Goal: Task Accomplishment & Management: Use online tool/utility

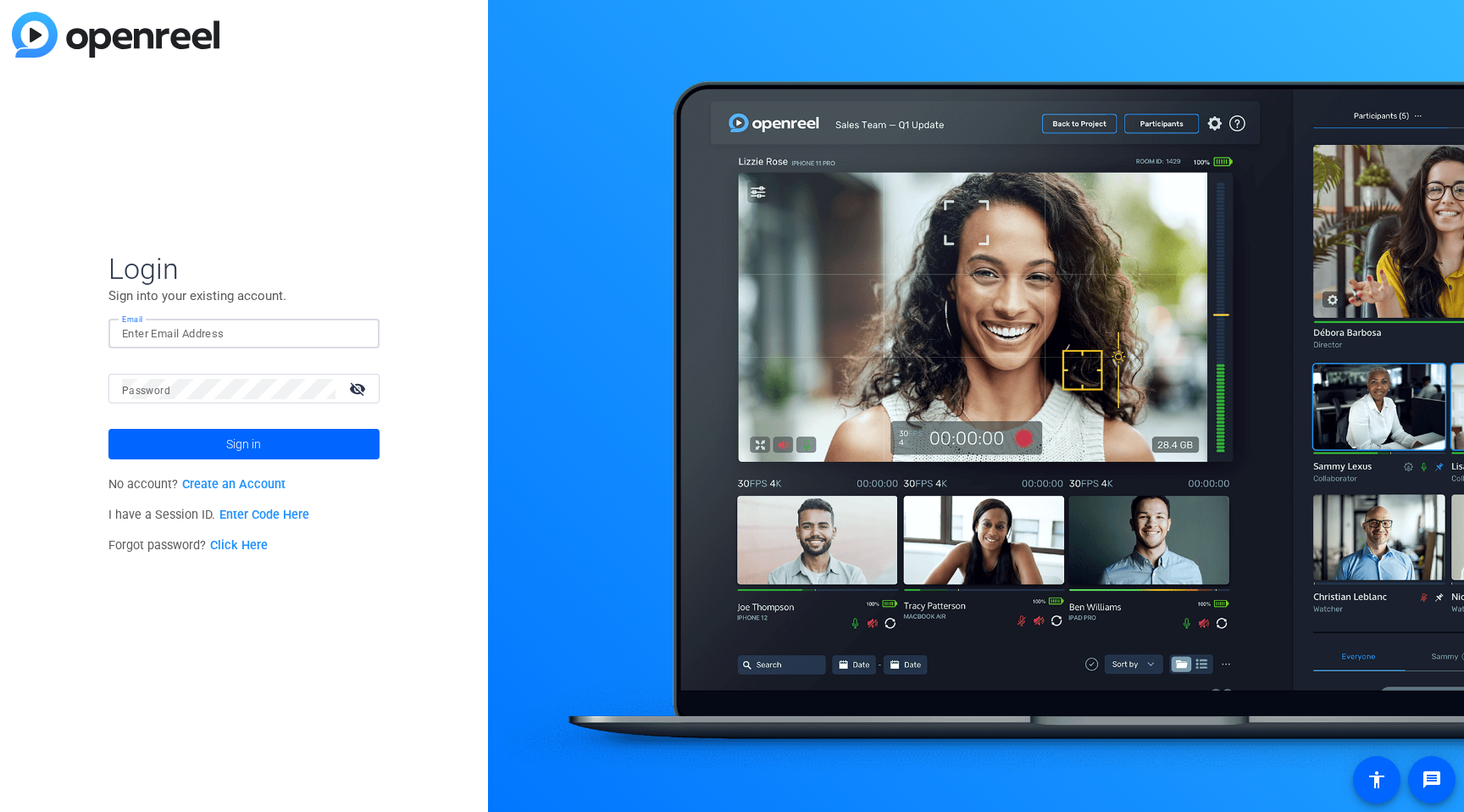
click at [186, 333] on input "Email" at bounding box center [244, 334] width 244 height 20
type input "[EMAIL_ADDRESS][PERSON_NAME][DOMAIN_NAME]"
click at [109, 429] on button "Sign in" at bounding box center [245, 444] width 272 height 31
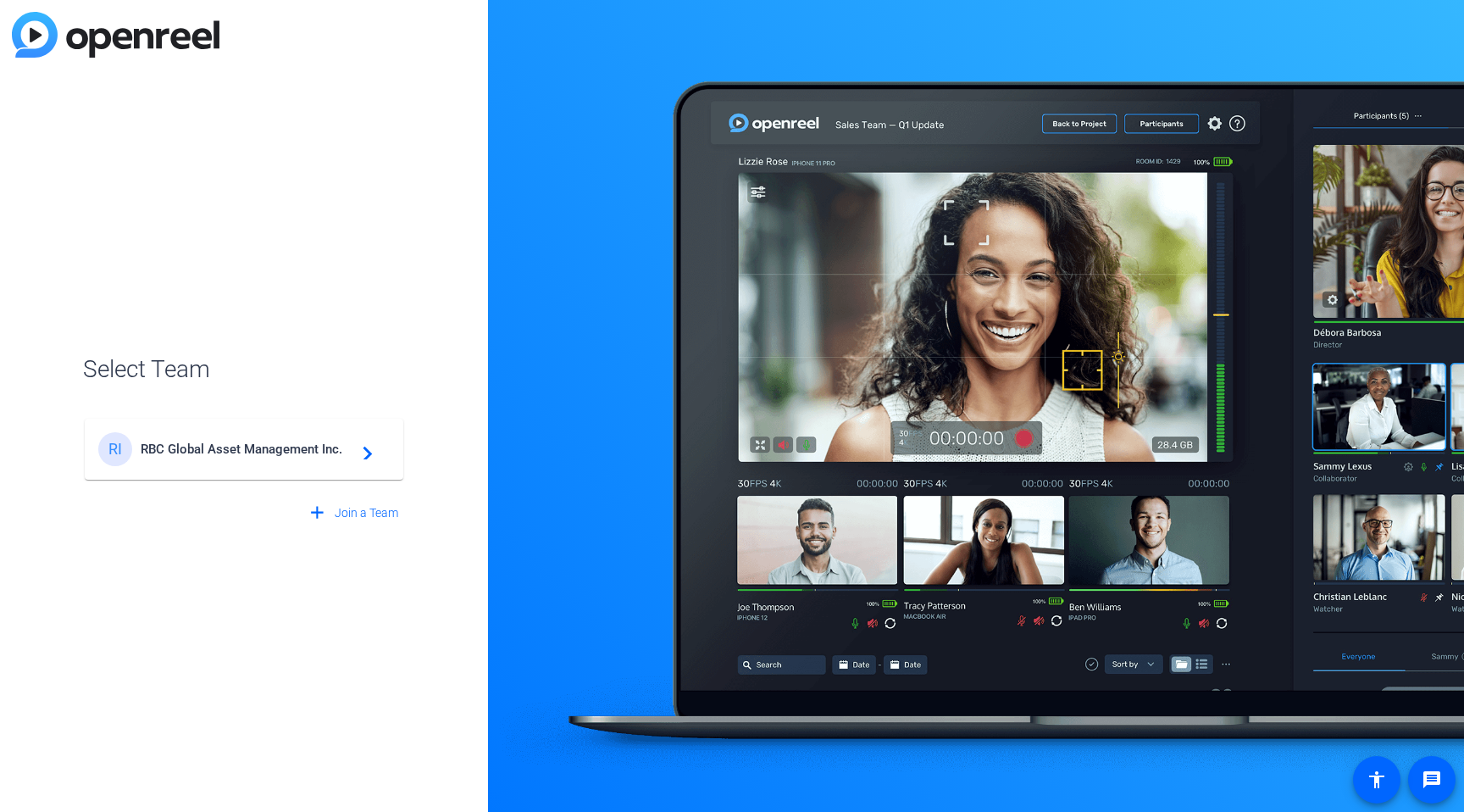
click at [235, 459] on div "RI RBC Global Asset Management Inc. navigate_next" at bounding box center [244, 449] width 291 height 33
click at [262, 454] on div "RI RBC Global Asset Management Inc. navigate_next" at bounding box center [244, 440] width 322 height 81
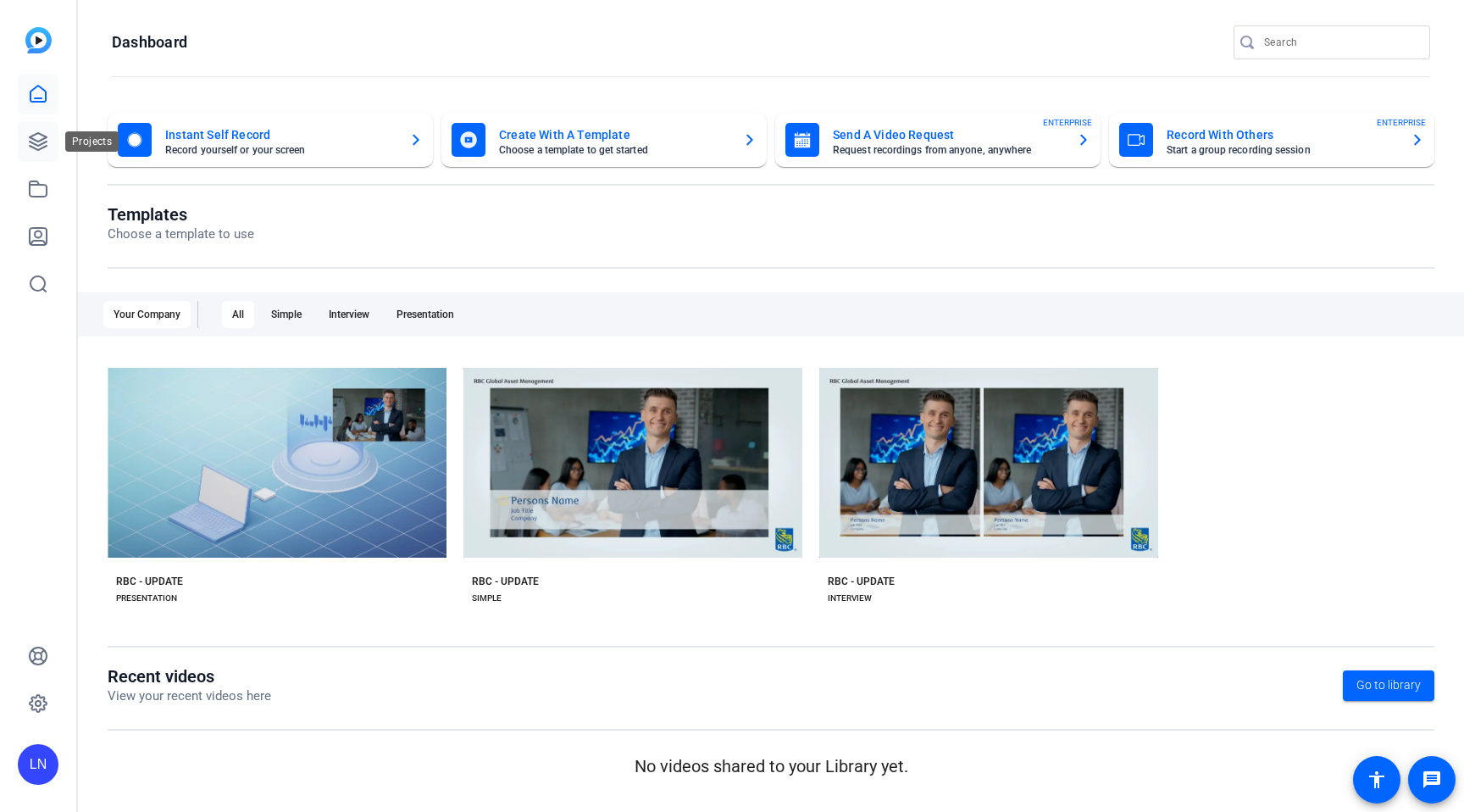
click at [44, 139] on icon at bounding box center [38, 141] width 17 height 17
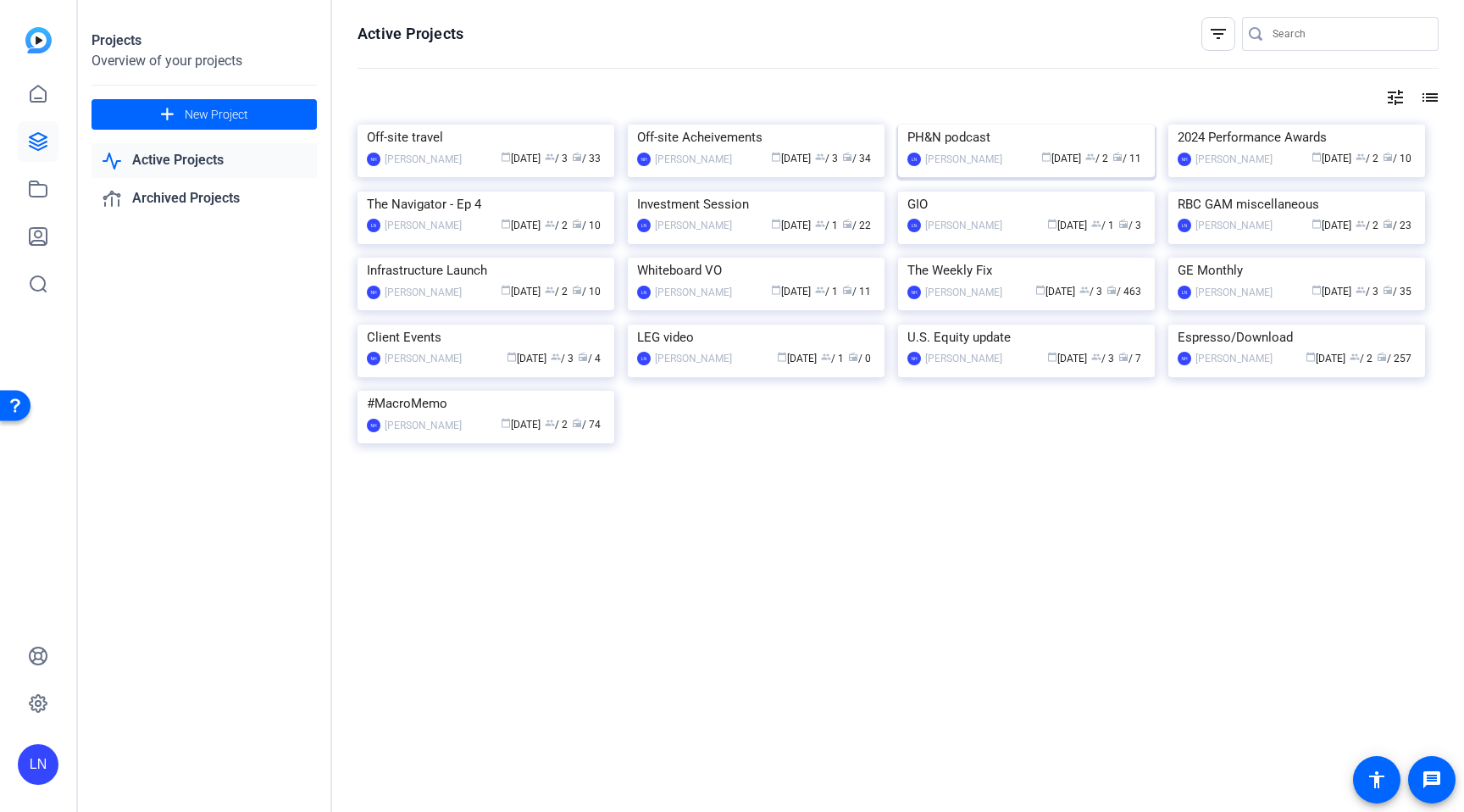
click at [971, 150] on div "PH&N podcast" at bounding box center [1027, 137] width 238 height 25
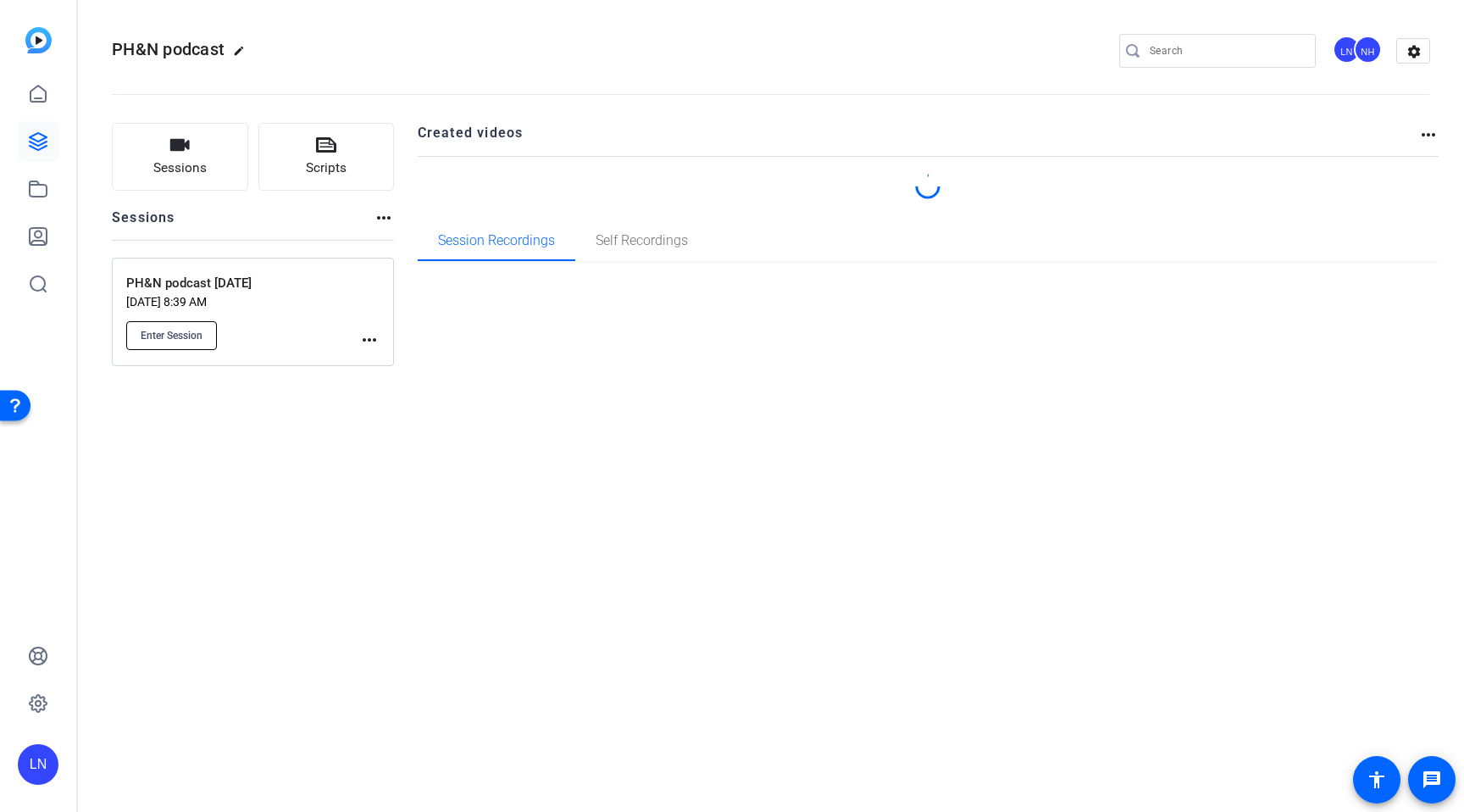
click at [195, 335] on span "Enter Session" at bounding box center [171, 335] width 62 height 14
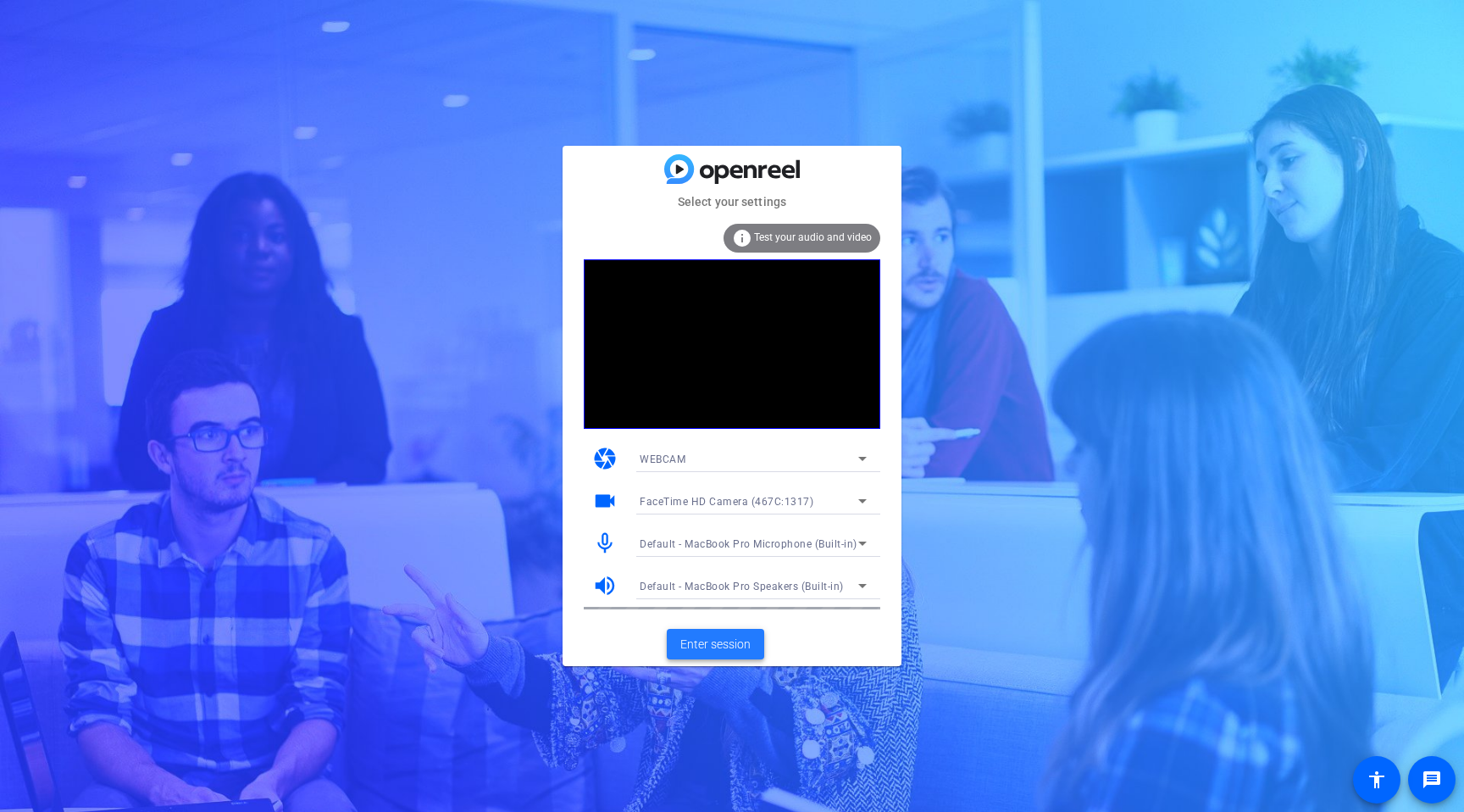
click at [736, 641] on span "Enter session" at bounding box center [716, 644] width 71 height 18
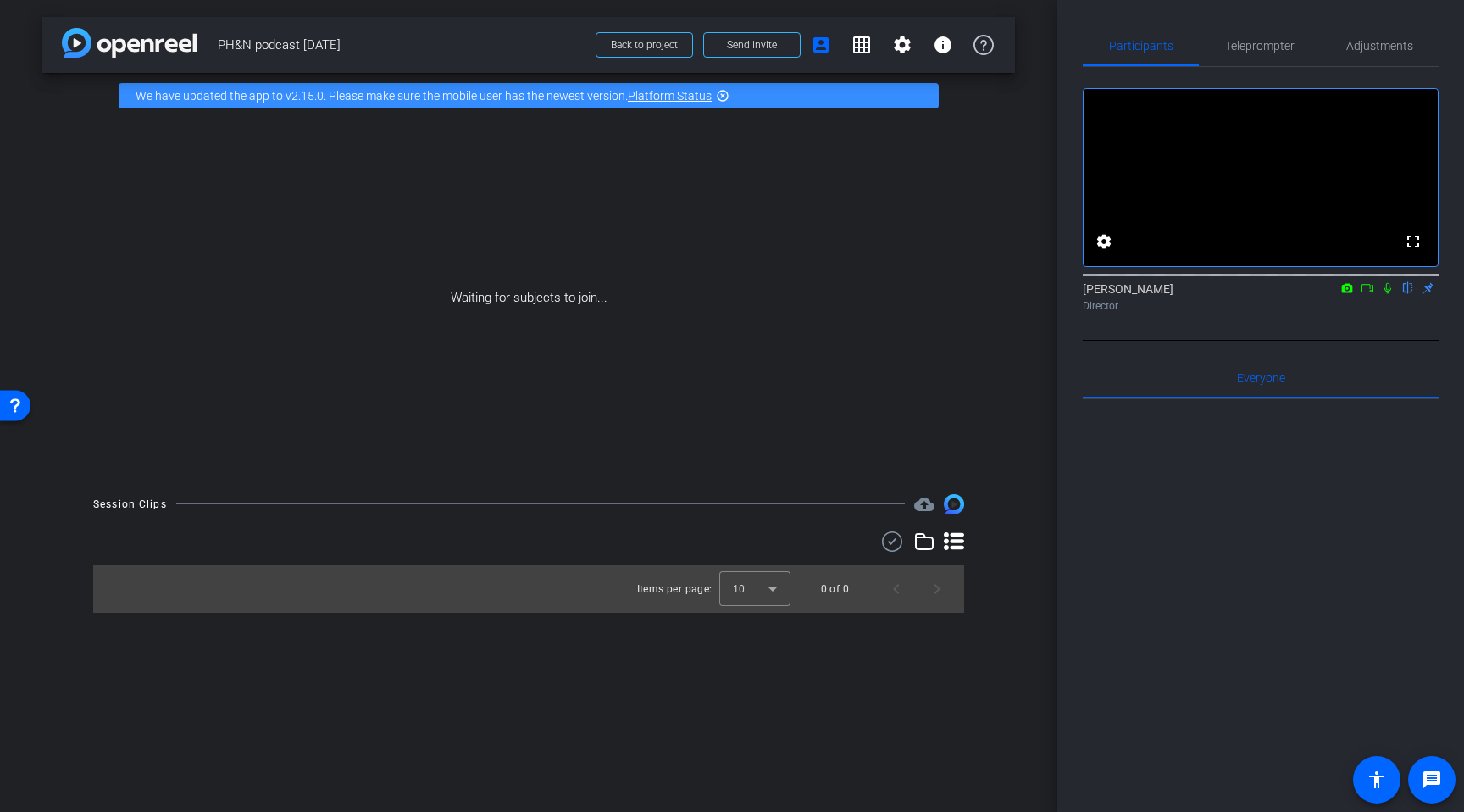
click at [1368, 296] on mat-icon at bounding box center [1367, 288] width 20 height 15
click at [1408, 294] on icon at bounding box center [1408, 288] width 7 height 11
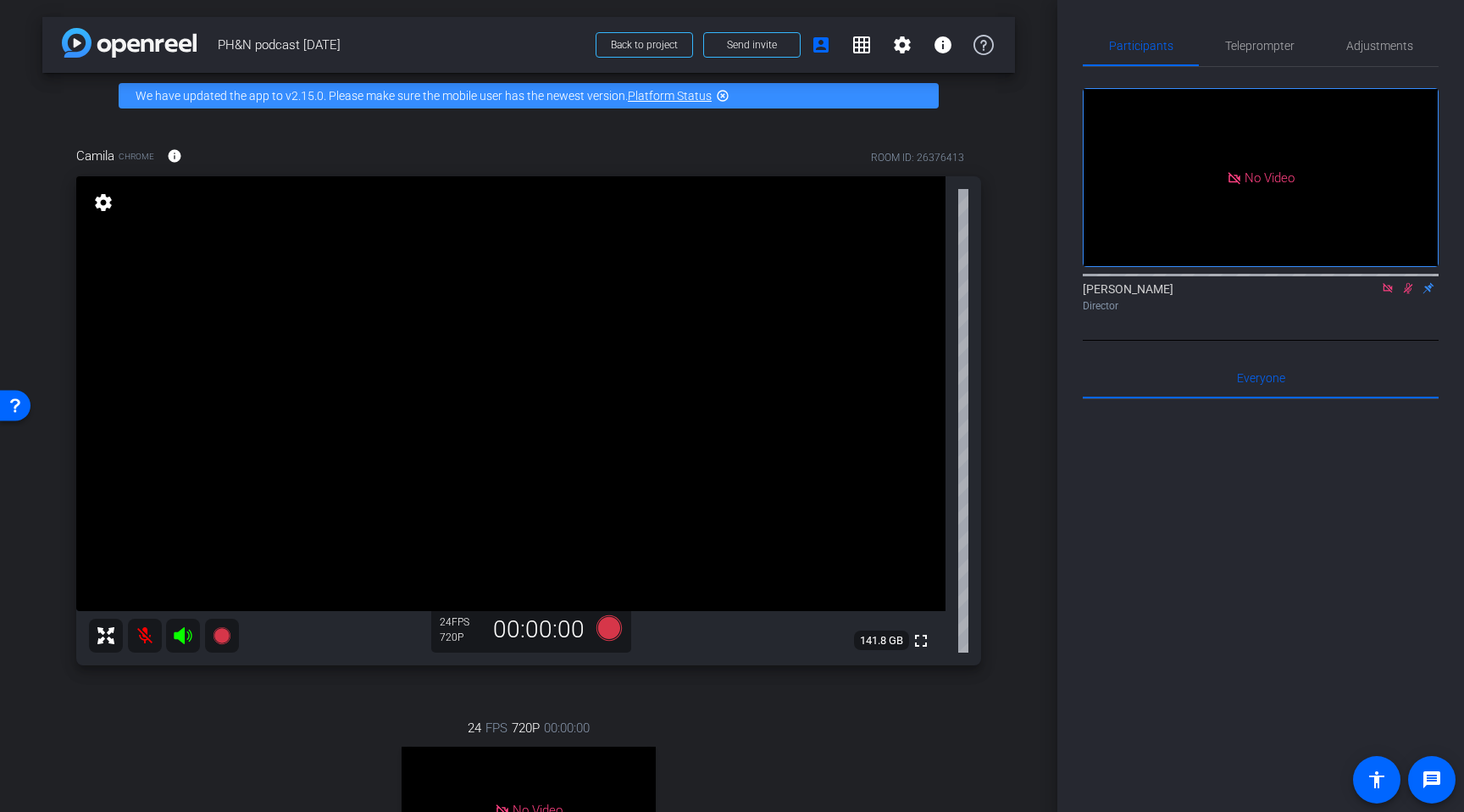
click at [1386, 294] on icon at bounding box center [1388, 287] width 14 height 12
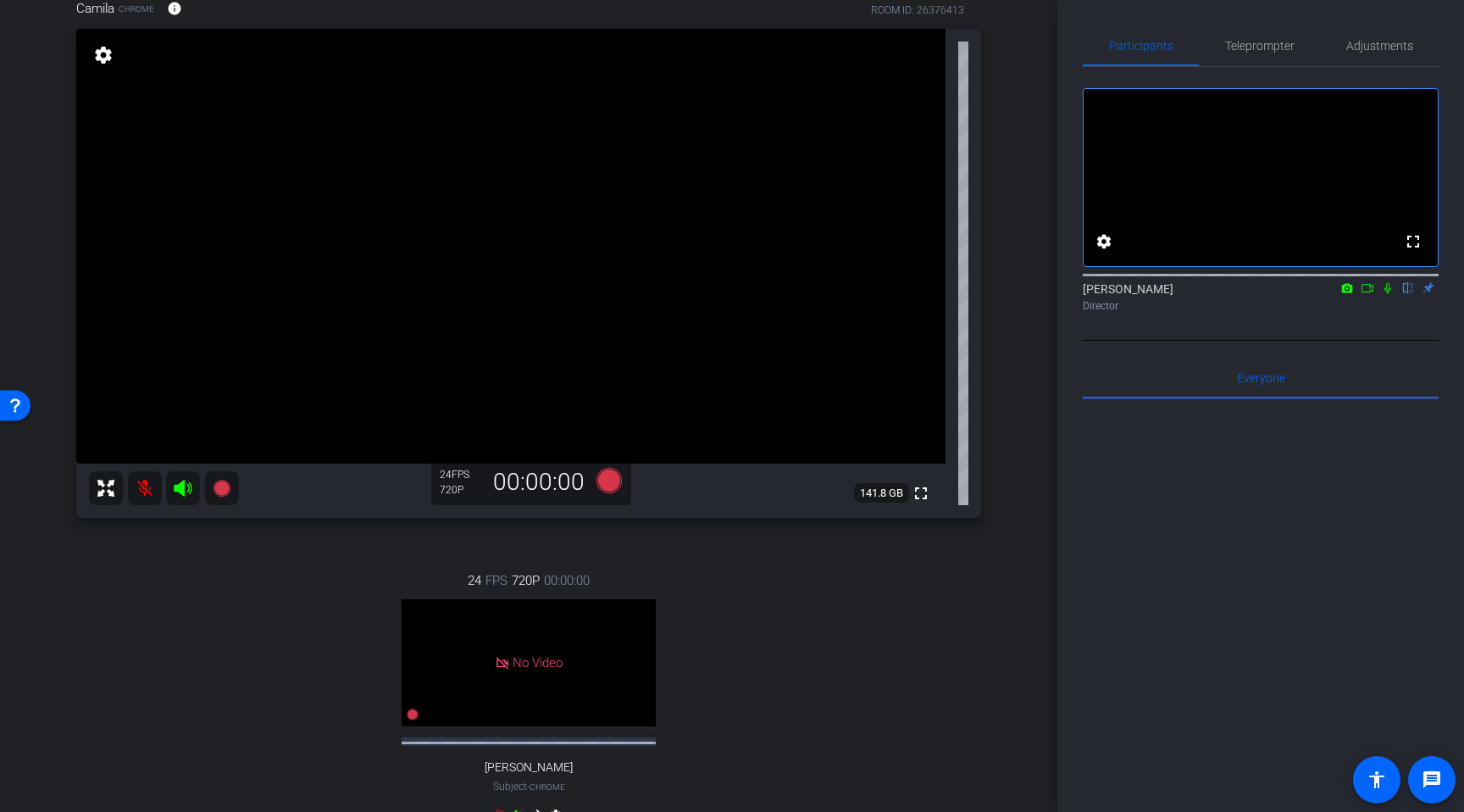
scroll to position [196, 0]
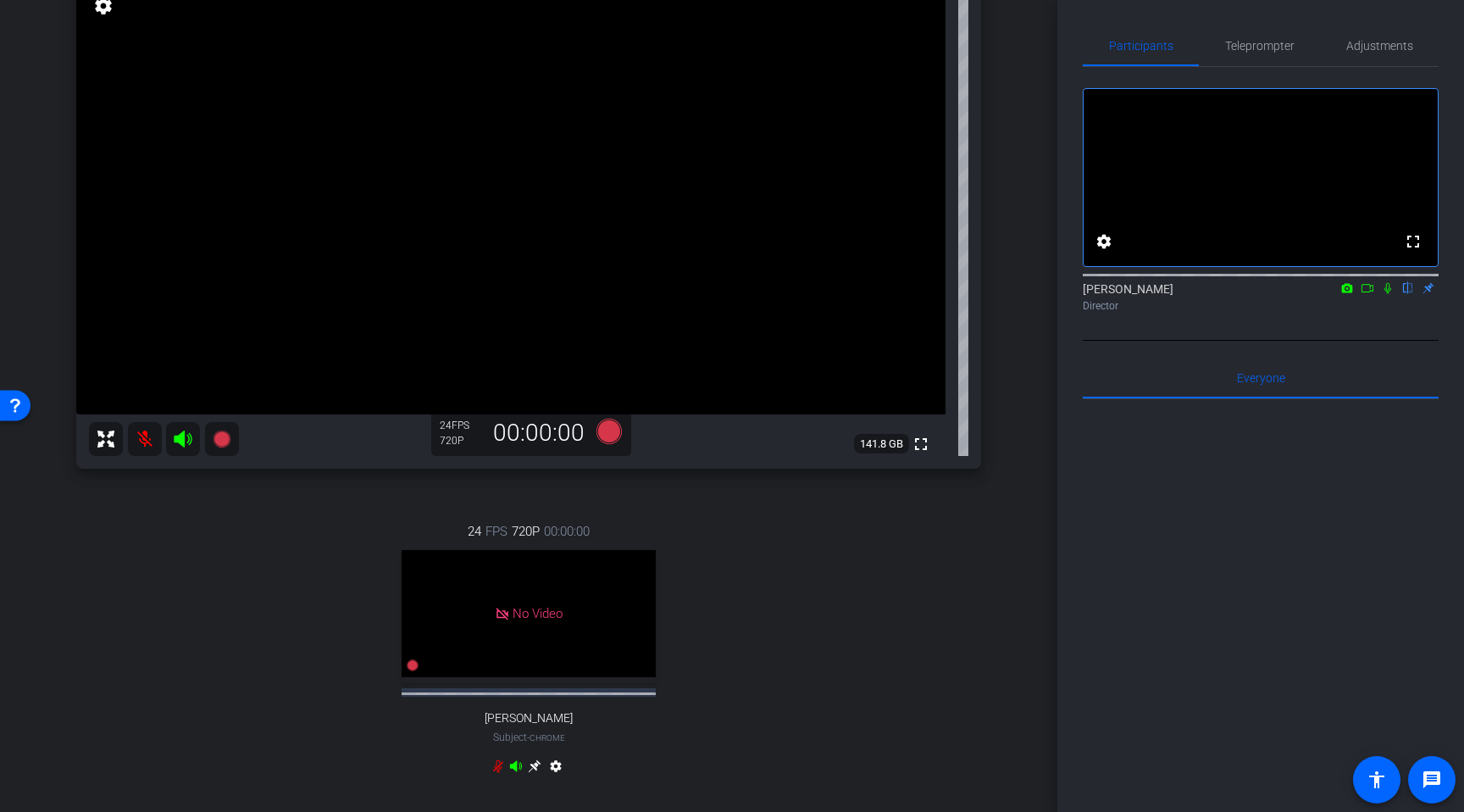
click at [142, 440] on mat-icon at bounding box center [145, 439] width 33 height 33
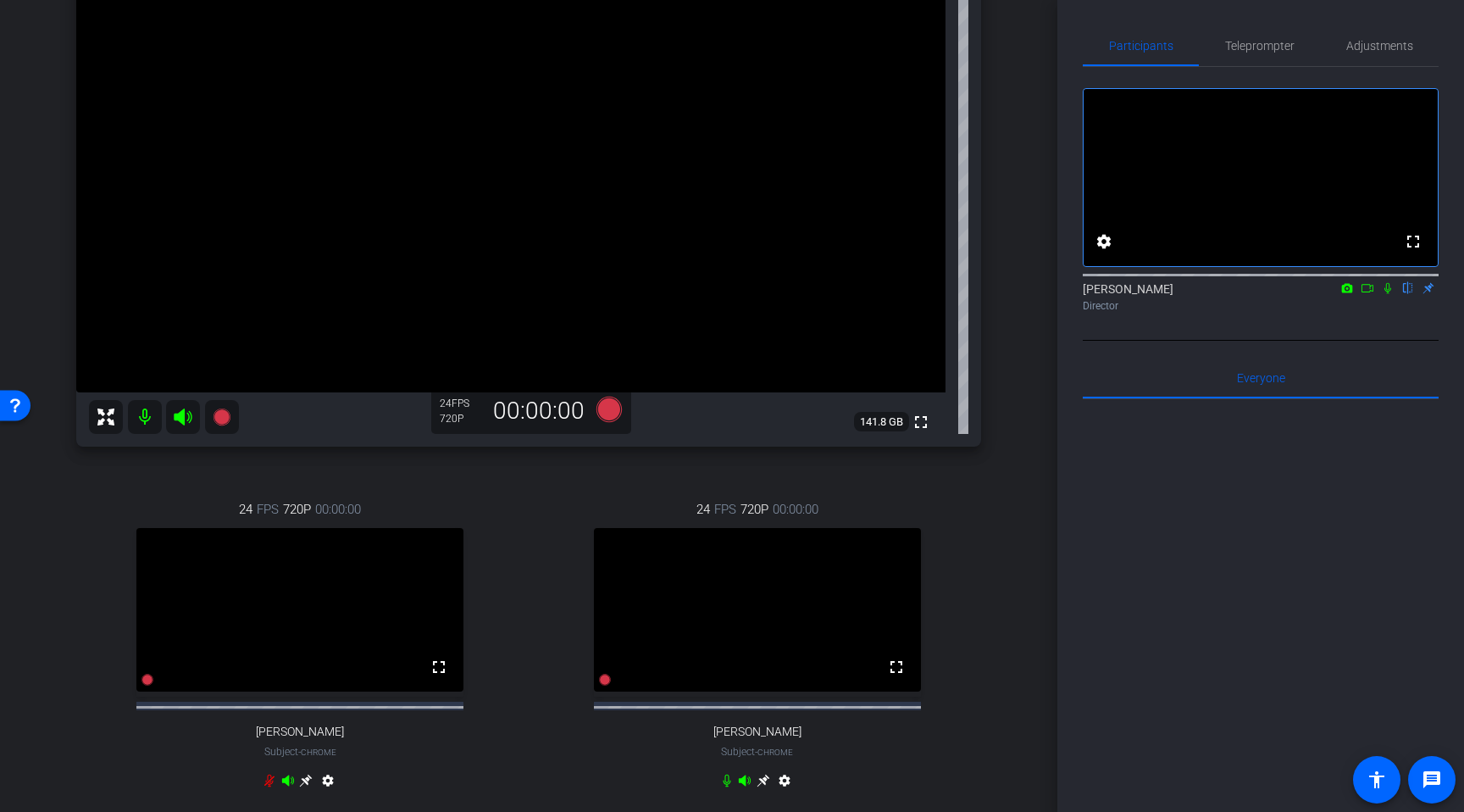
scroll to position [218, 0]
click at [1363, 53] on span "Adjustments" at bounding box center [1380, 46] width 67 height 41
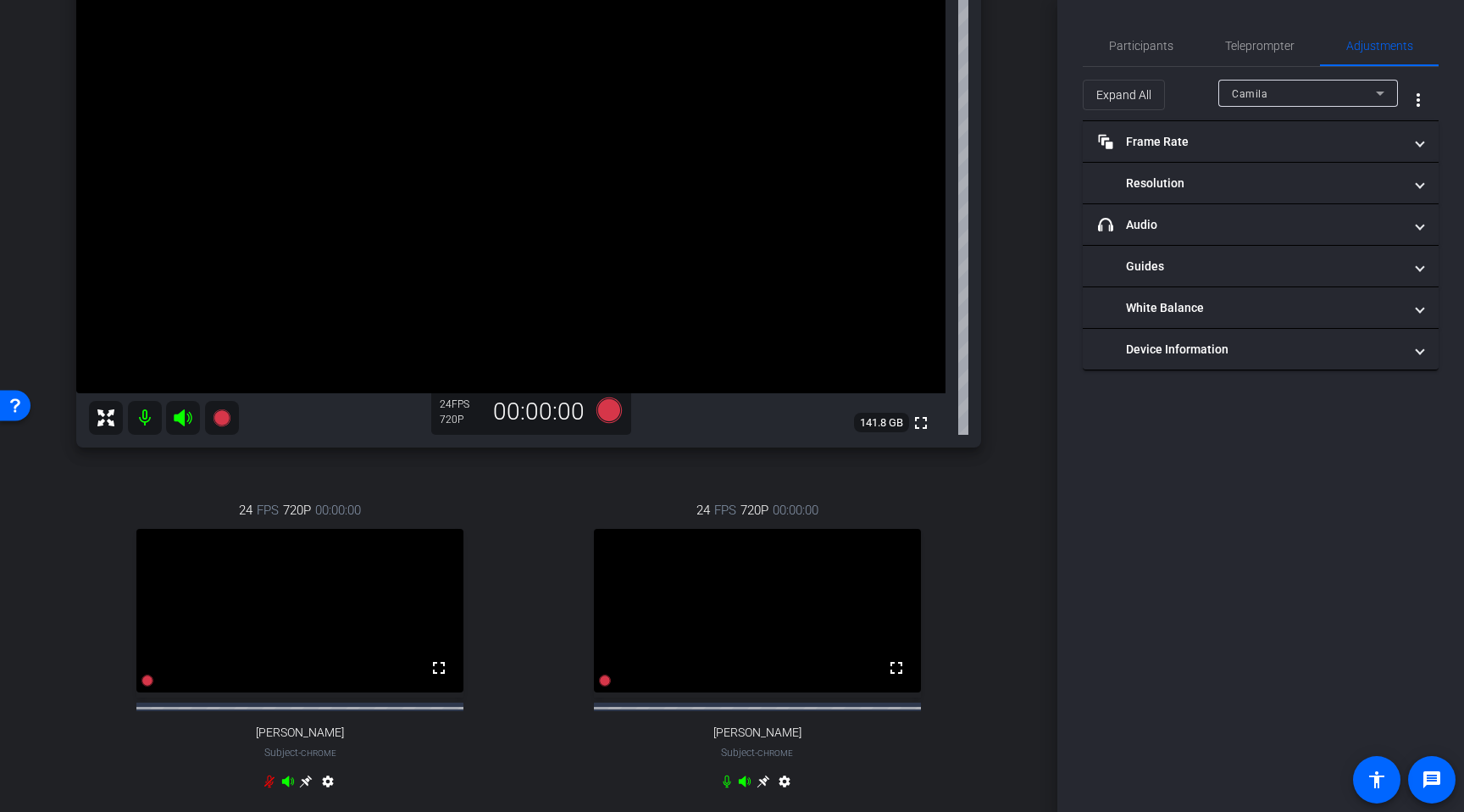
click at [1329, 91] on div "Camila" at bounding box center [1304, 93] width 144 height 21
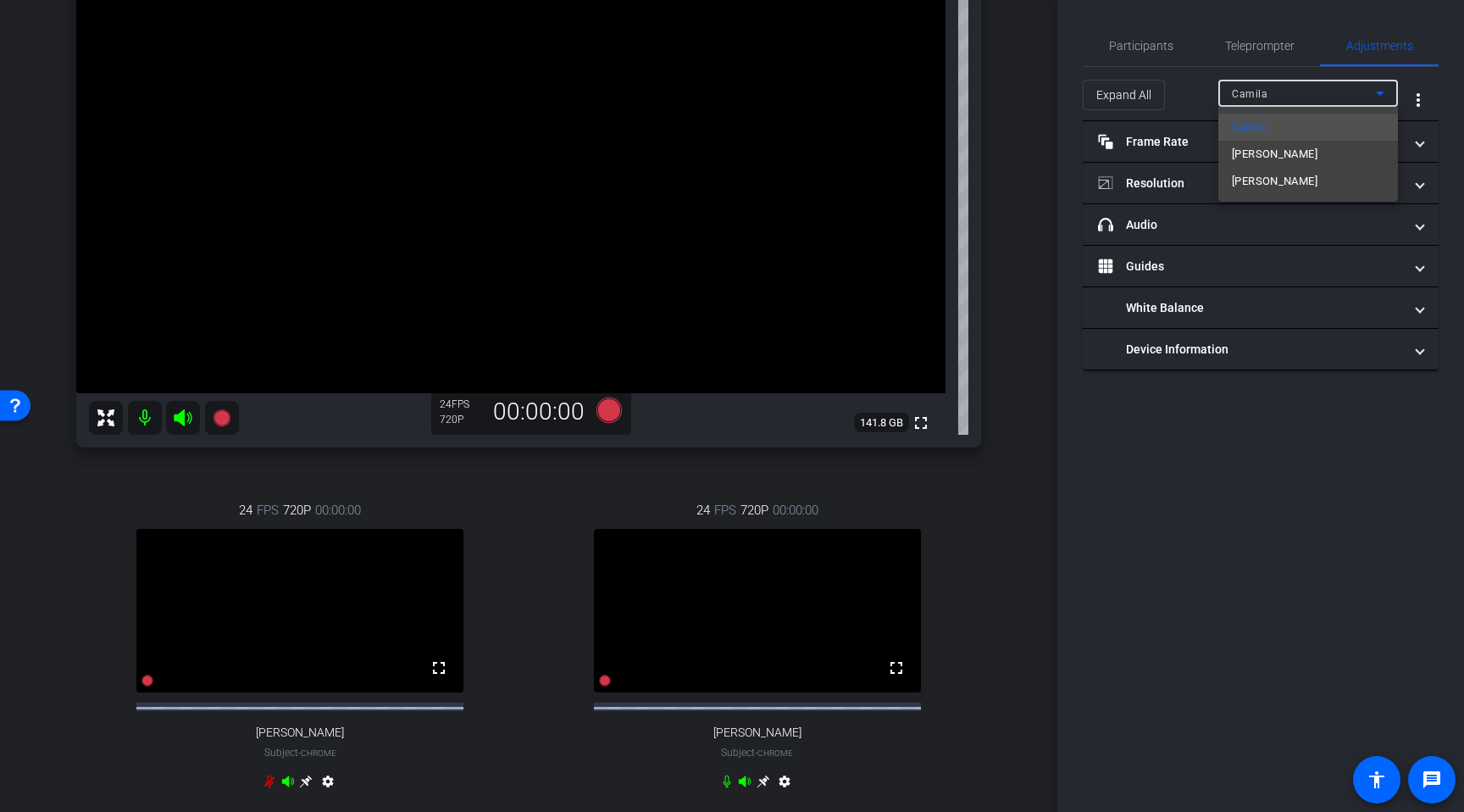
click at [1277, 181] on mat-option "Kai Lee" at bounding box center [1308, 180] width 180 height 27
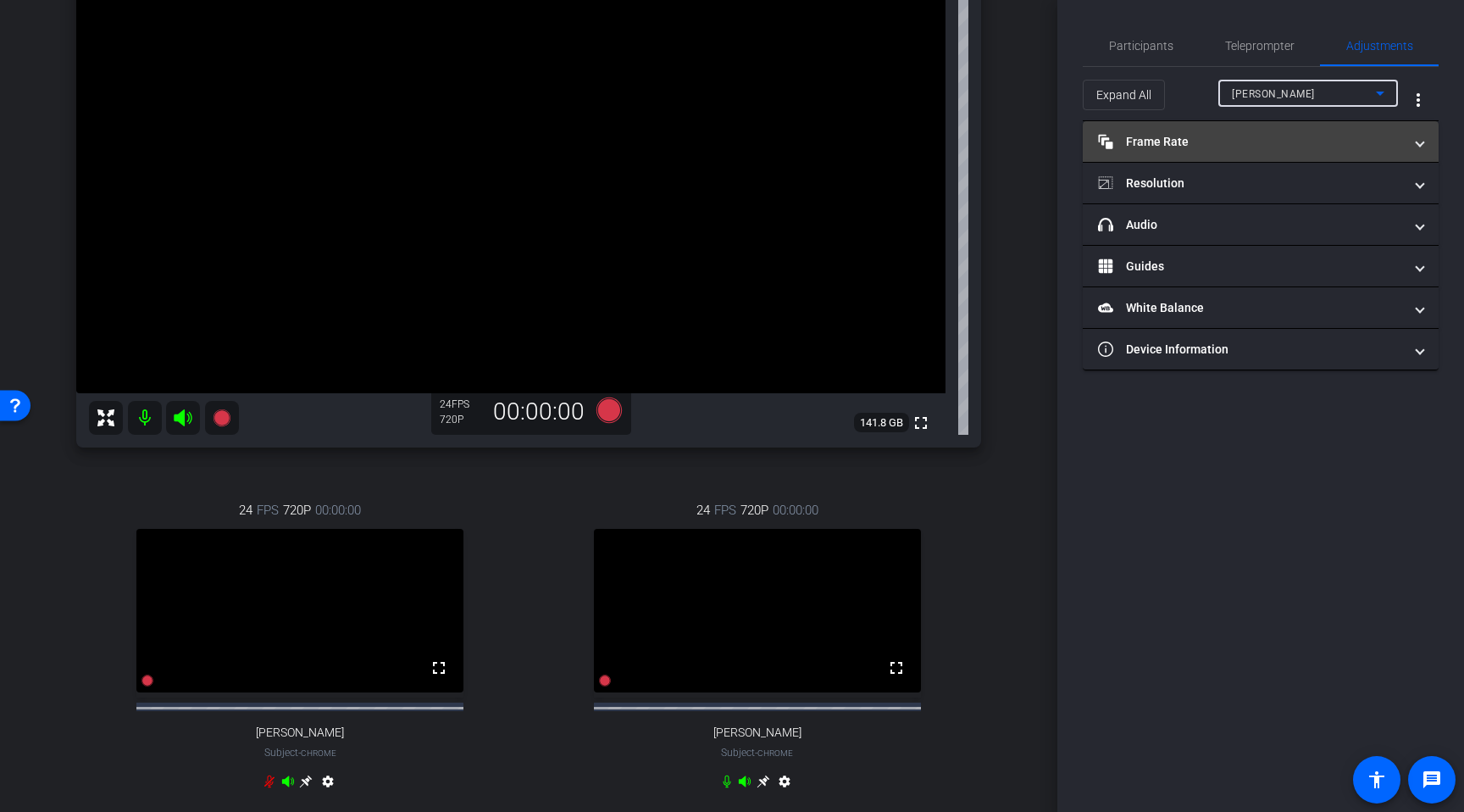
click at [1210, 152] on mat-expansion-panel-header "Frame Rate Frame Rate" at bounding box center [1260, 141] width 356 height 41
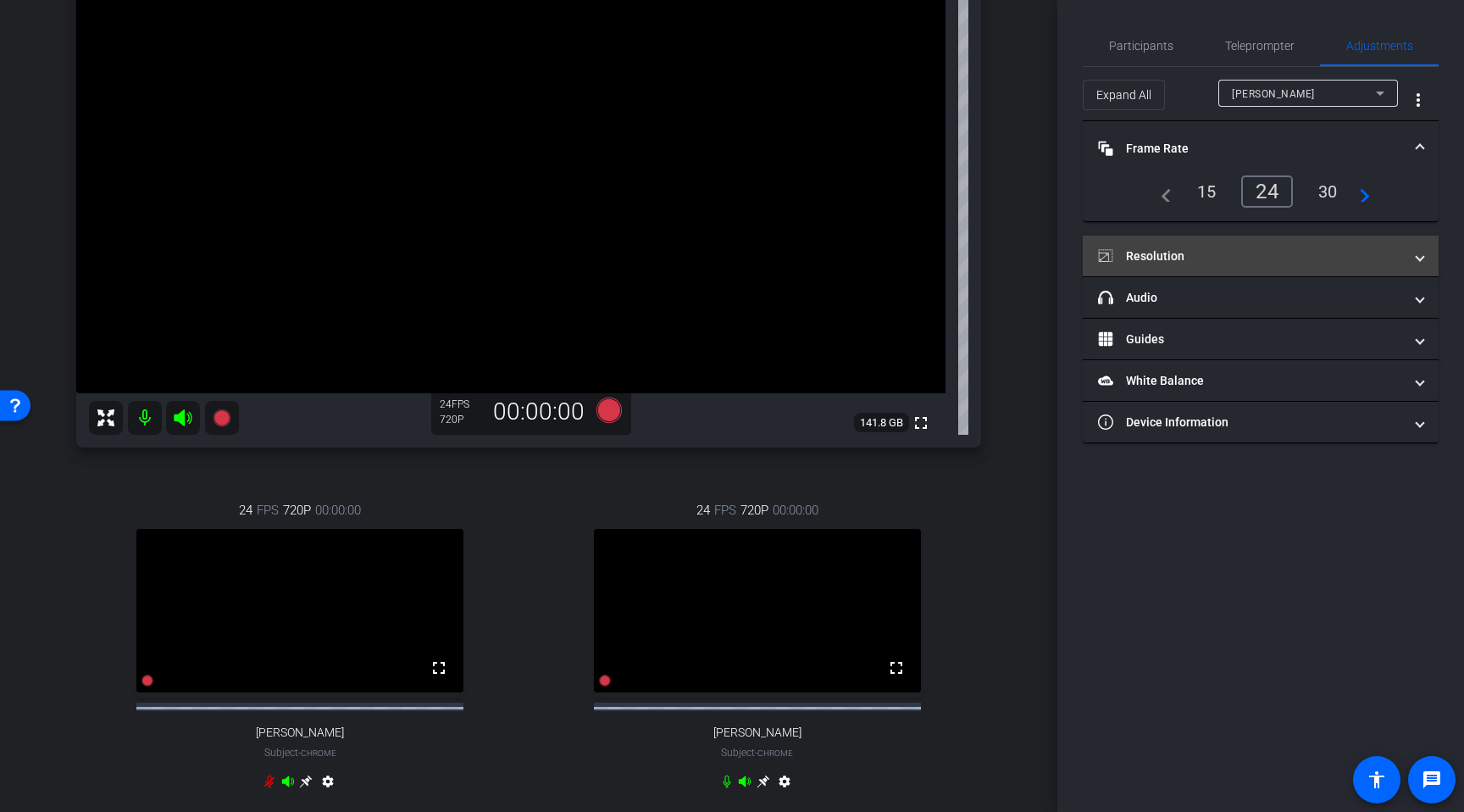
click at [1223, 253] on mat-panel-title "Resolution" at bounding box center [1251, 256] width 305 height 18
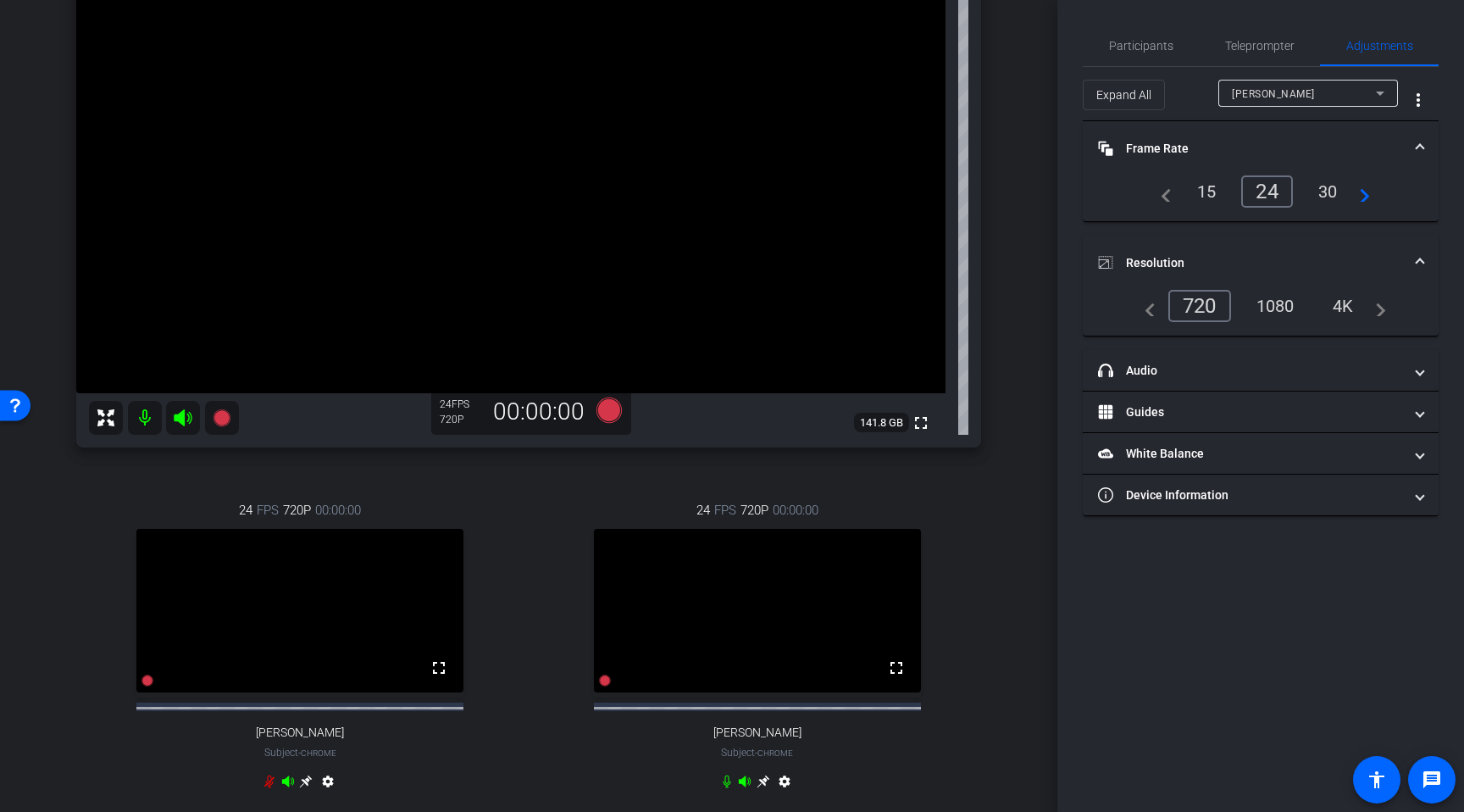
click at [1419, 148] on span at bounding box center [1419, 148] width 7 height 18
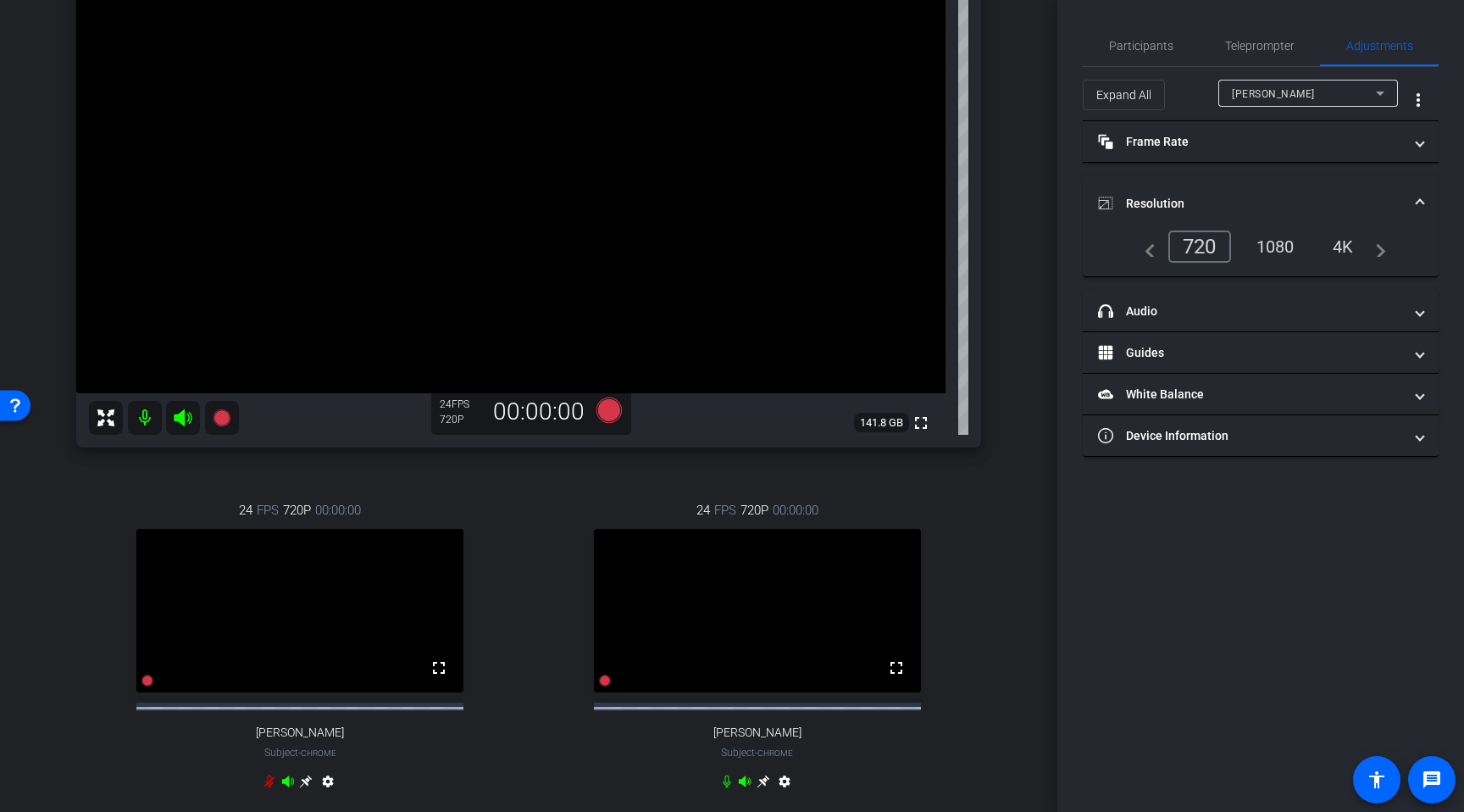
click at [764, 788] on icon at bounding box center [764, 782] width 13 height 13
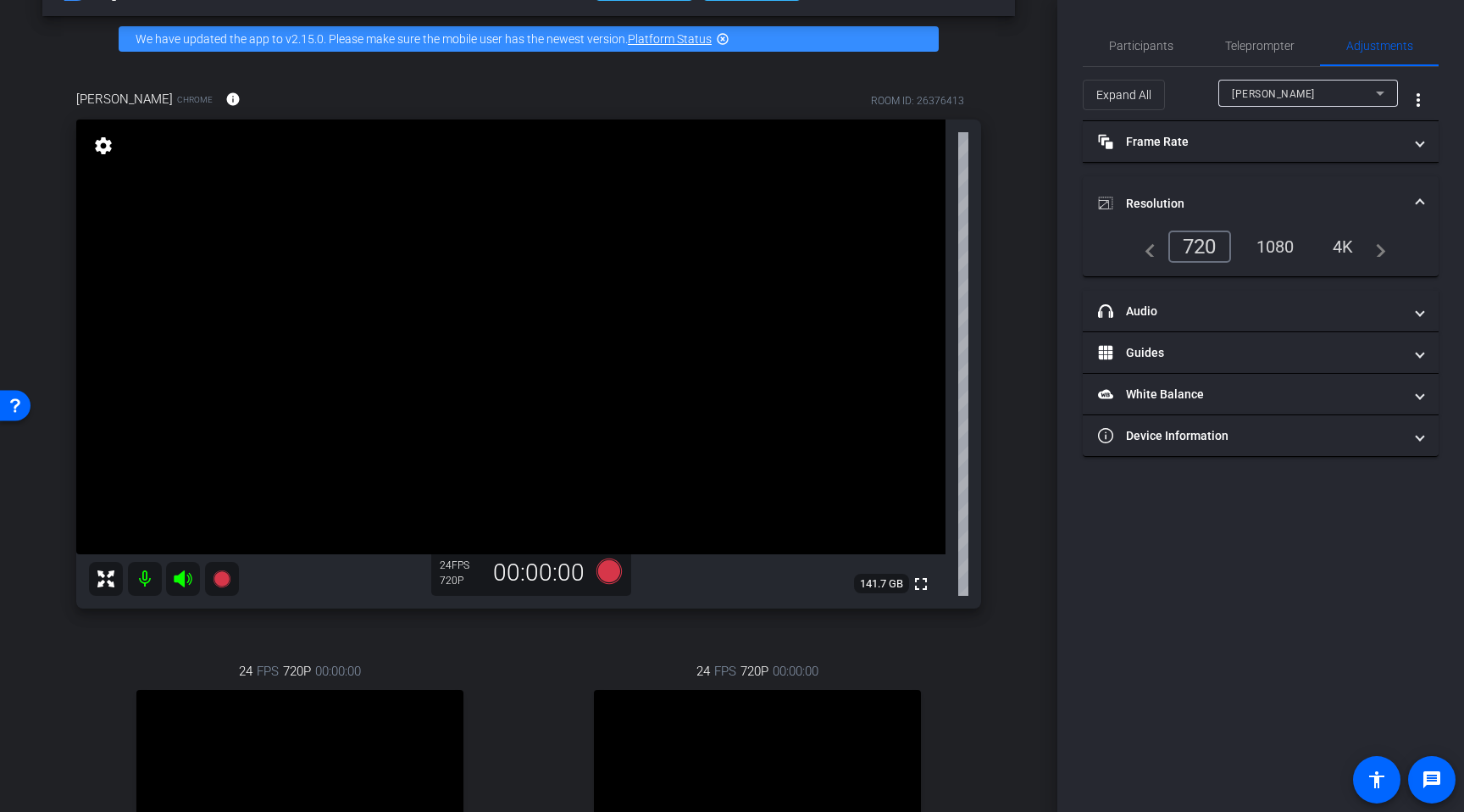
scroll to position [47, 0]
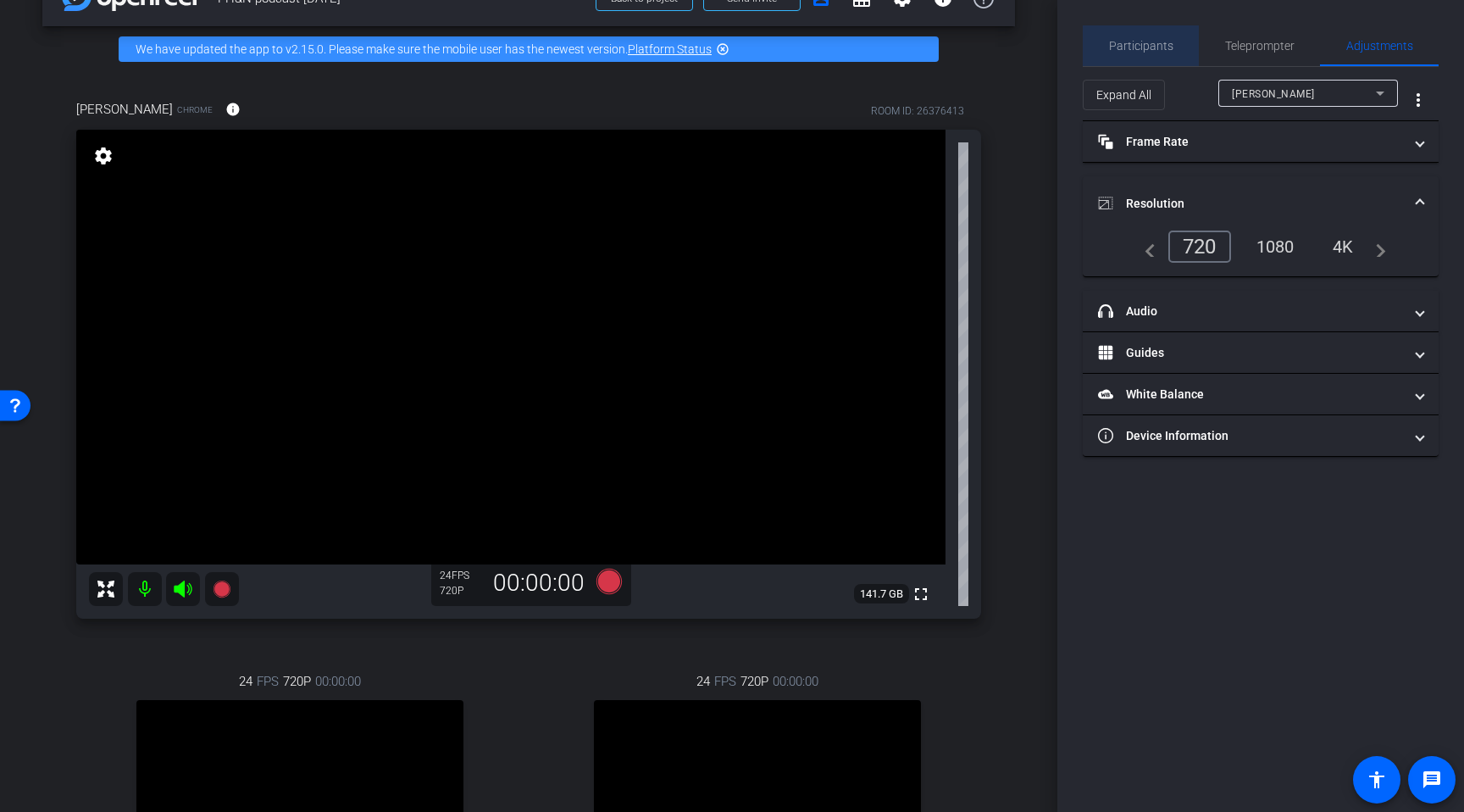
click at [1173, 53] on div "Participants" at bounding box center [1140, 46] width 116 height 41
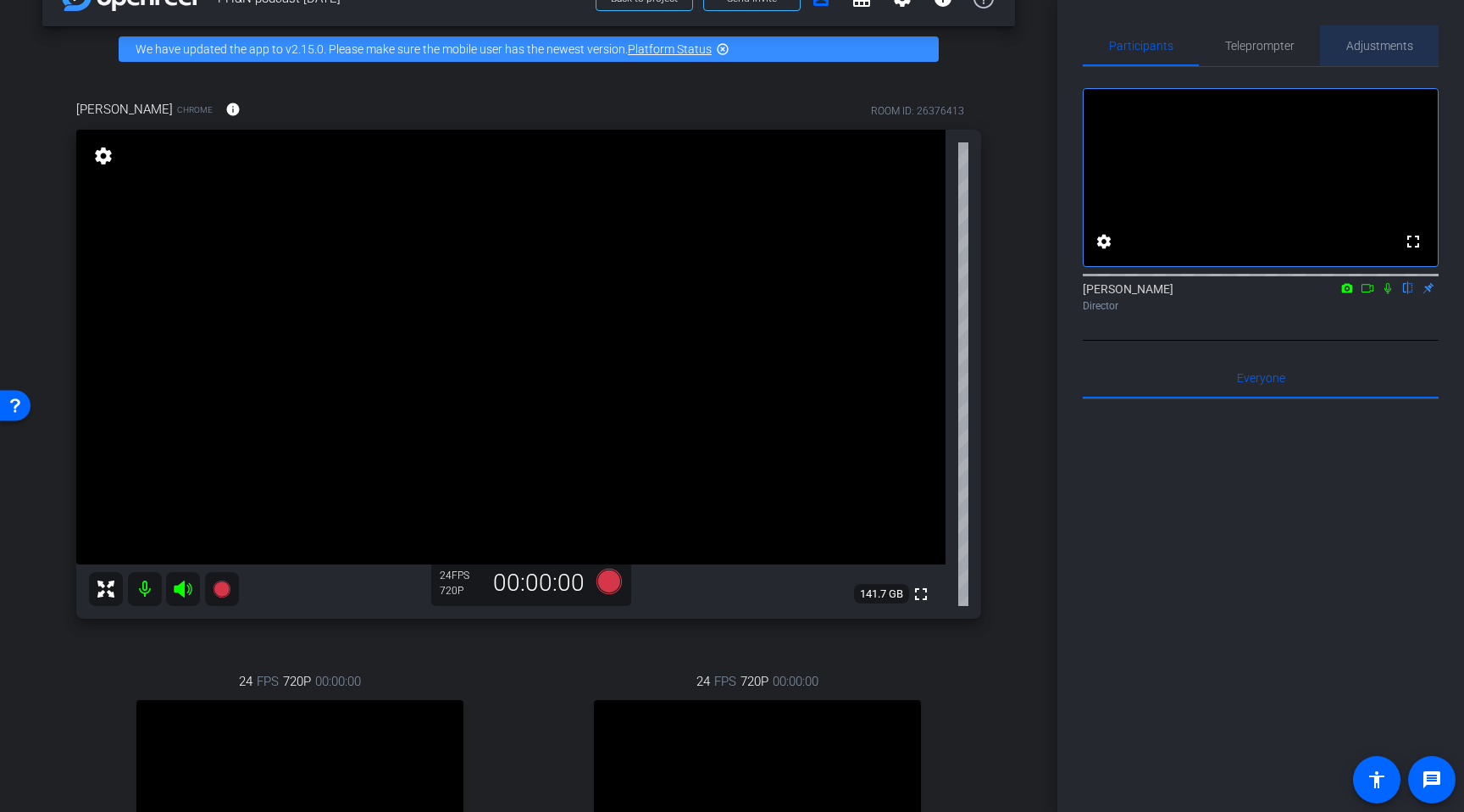
click at [1358, 60] on span "Adjustments" at bounding box center [1380, 46] width 67 height 41
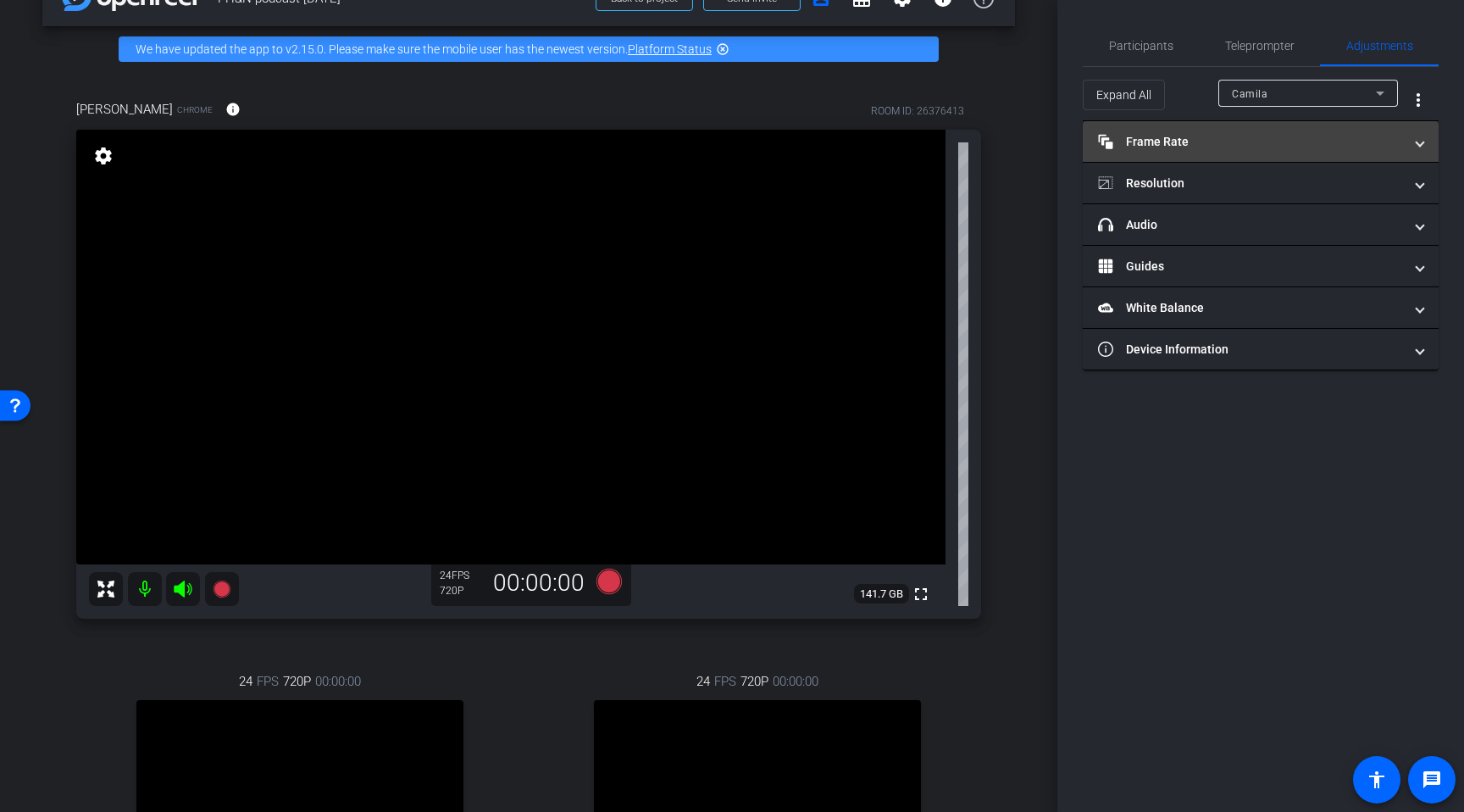
click at [1192, 146] on mat-panel-title "Frame Rate Frame Rate" at bounding box center [1251, 141] width 305 height 18
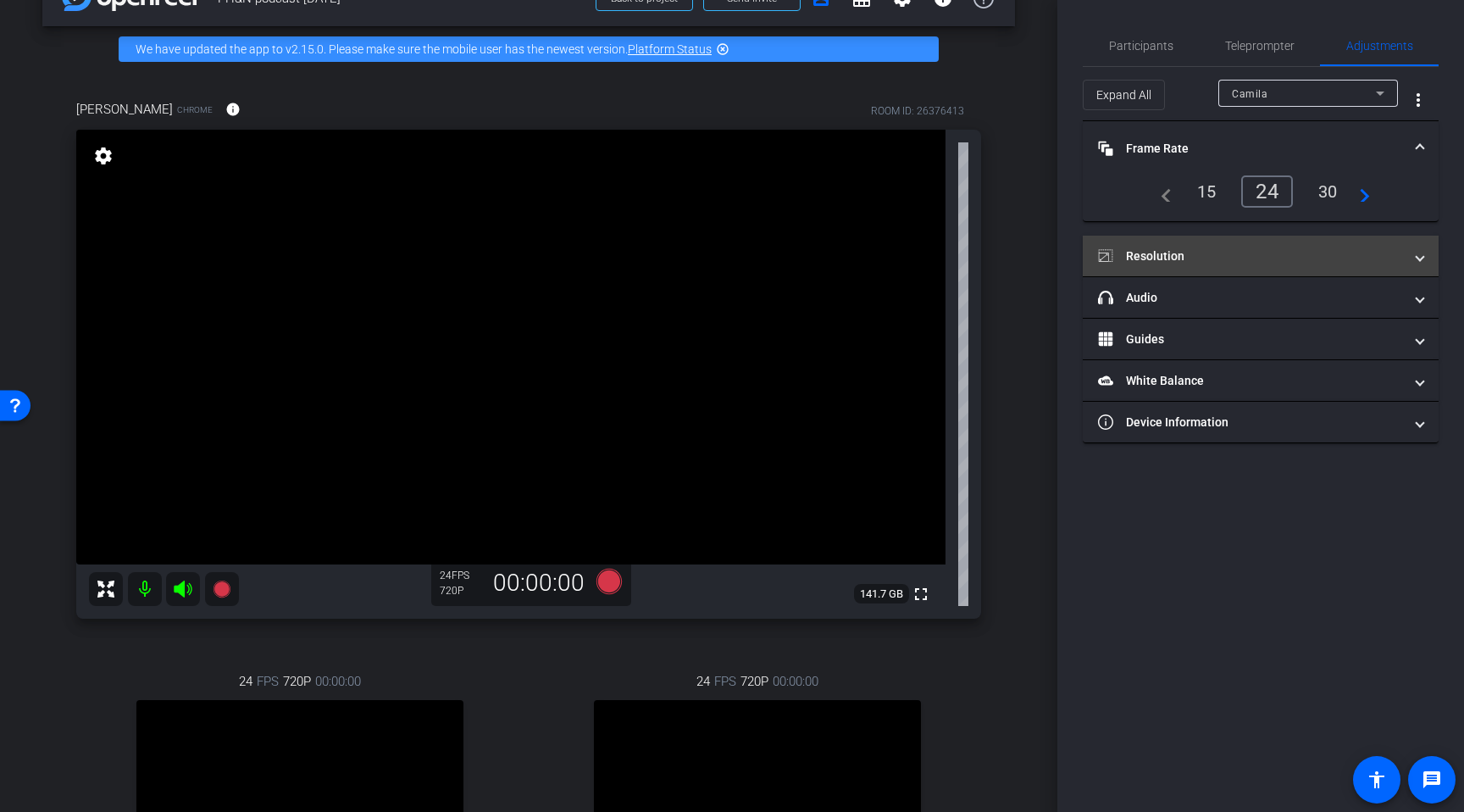
click at [1231, 246] on mat-expansion-panel-header "Resolution" at bounding box center [1260, 256] width 356 height 41
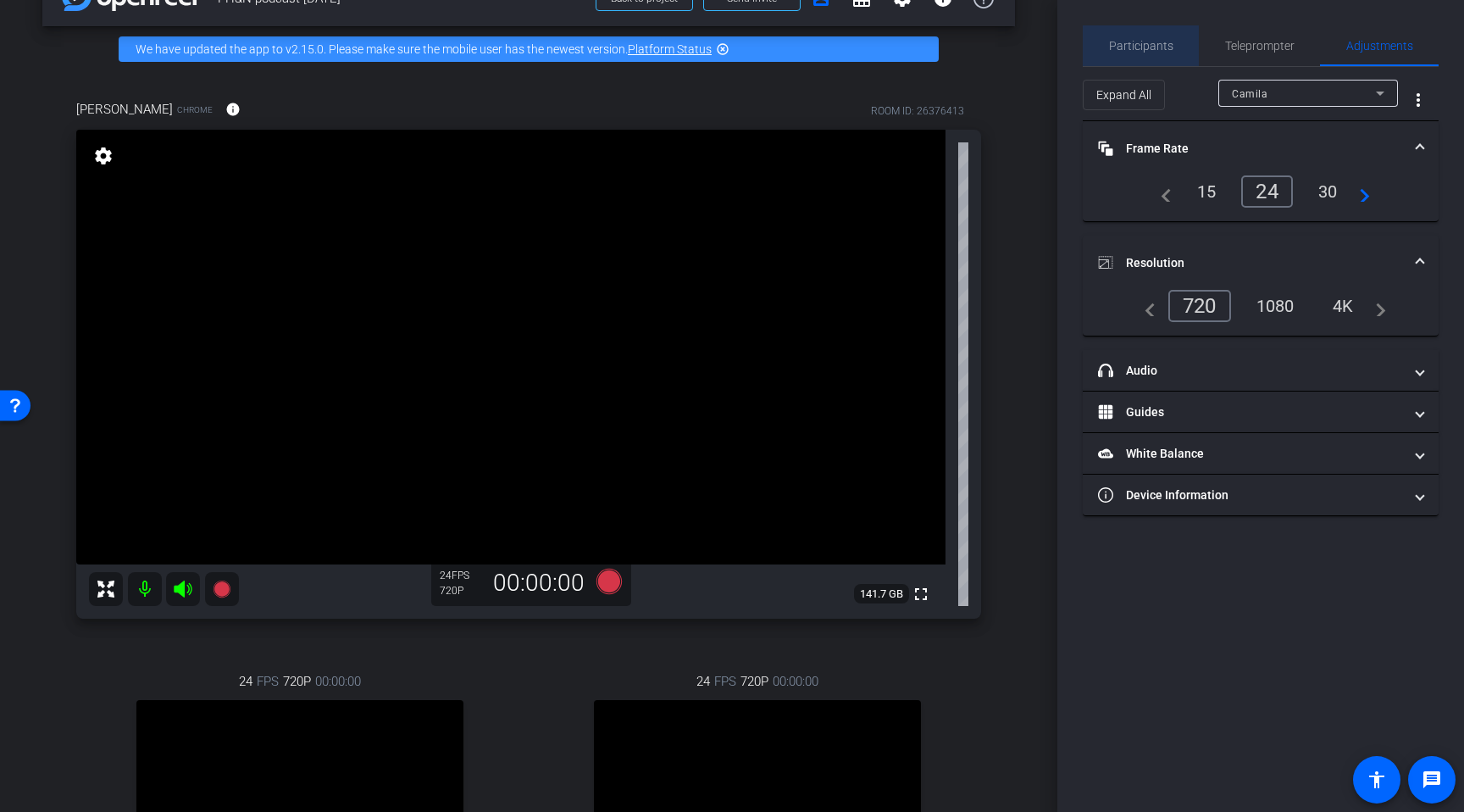
click at [1150, 53] on span "Participants" at bounding box center [1141, 46] width 64 height 41
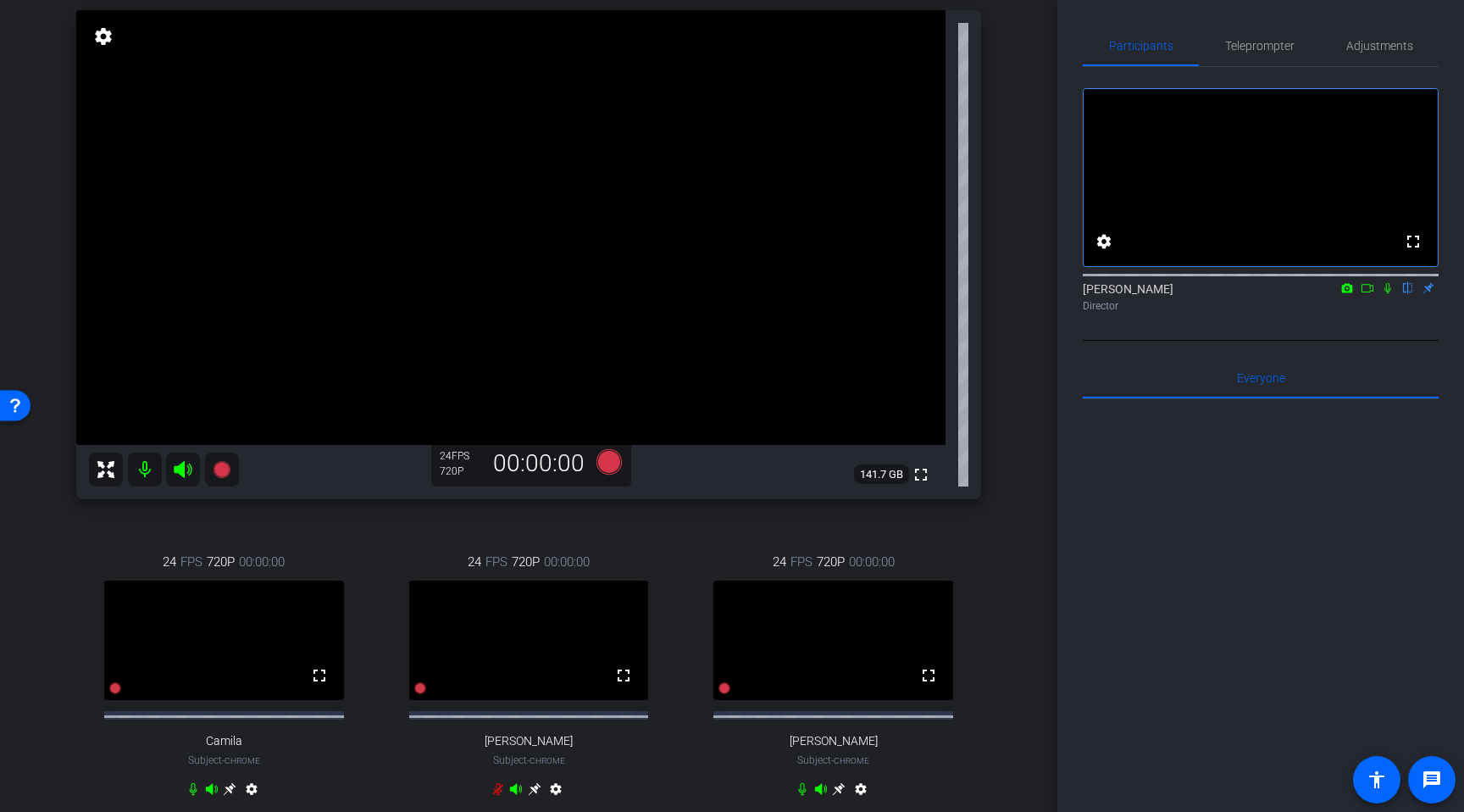
scroll to position [156, 0]
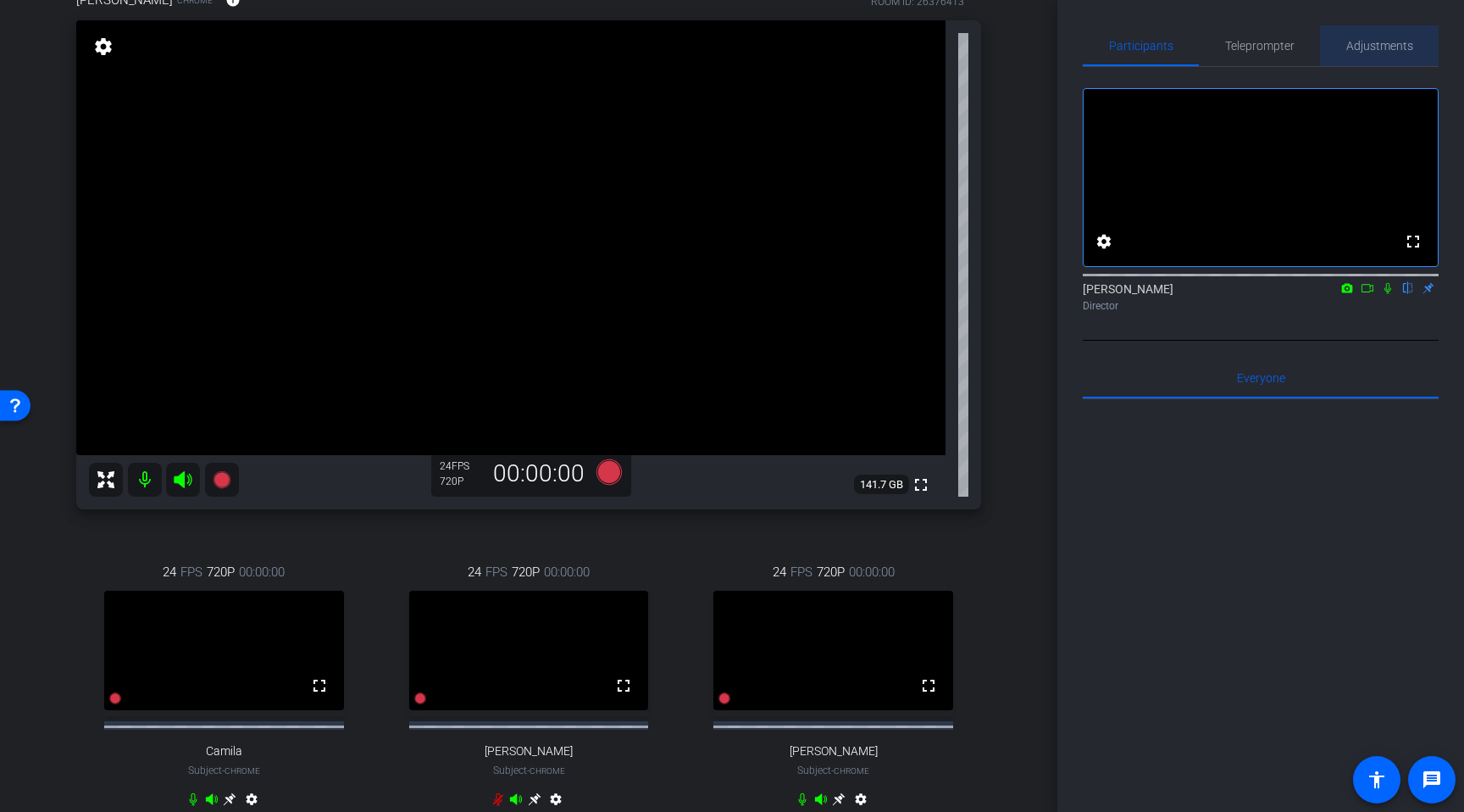
click at [1342, 49] on div "Adjustments" at bounding box center [1379, 46] width 119 height 41
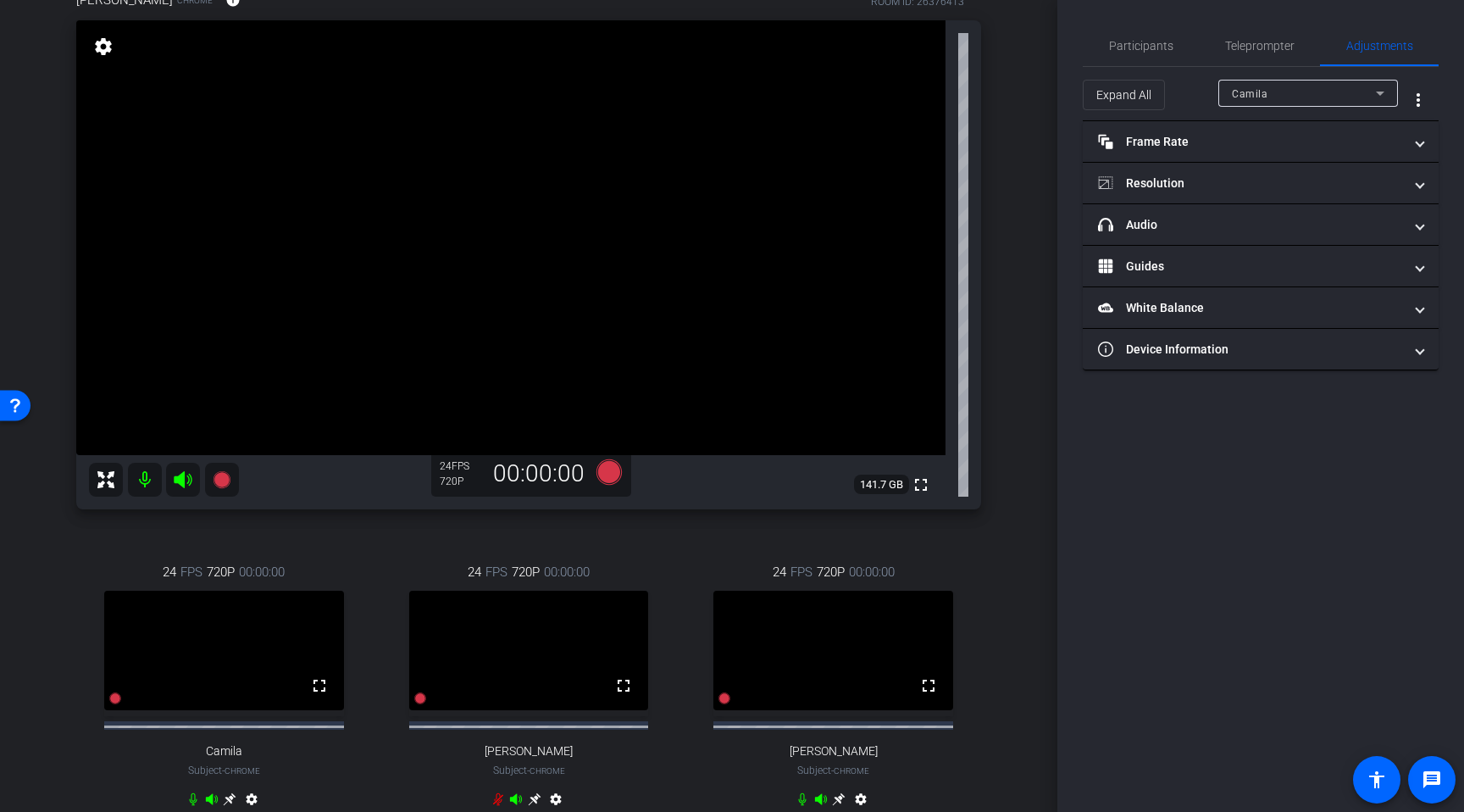
click at [1311, 97] on div "Camila" at bounding box center [1304, 93] width 144 height 21
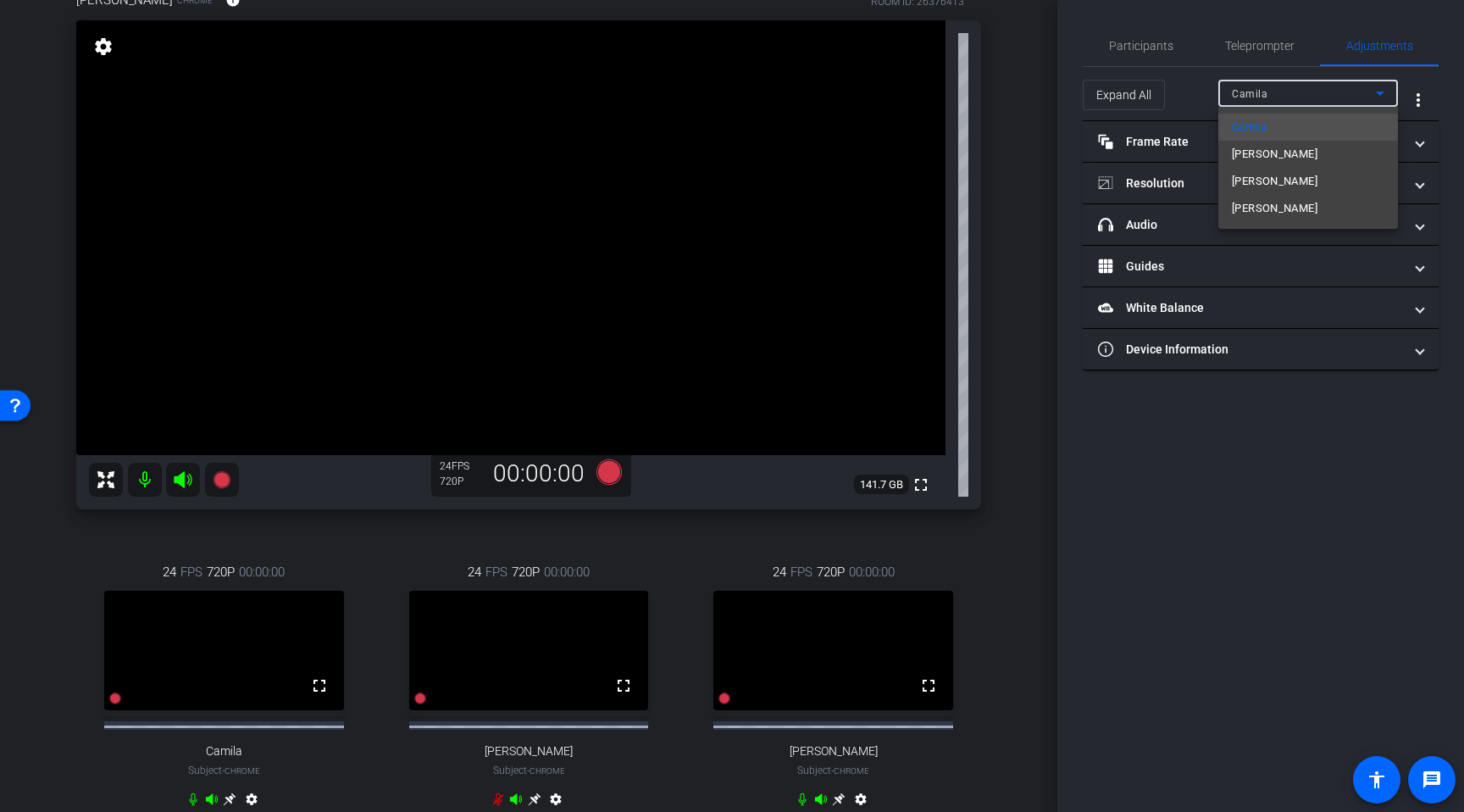
click at [1142, 141] on div at bounding box center [732, 406] width 1464 height 812
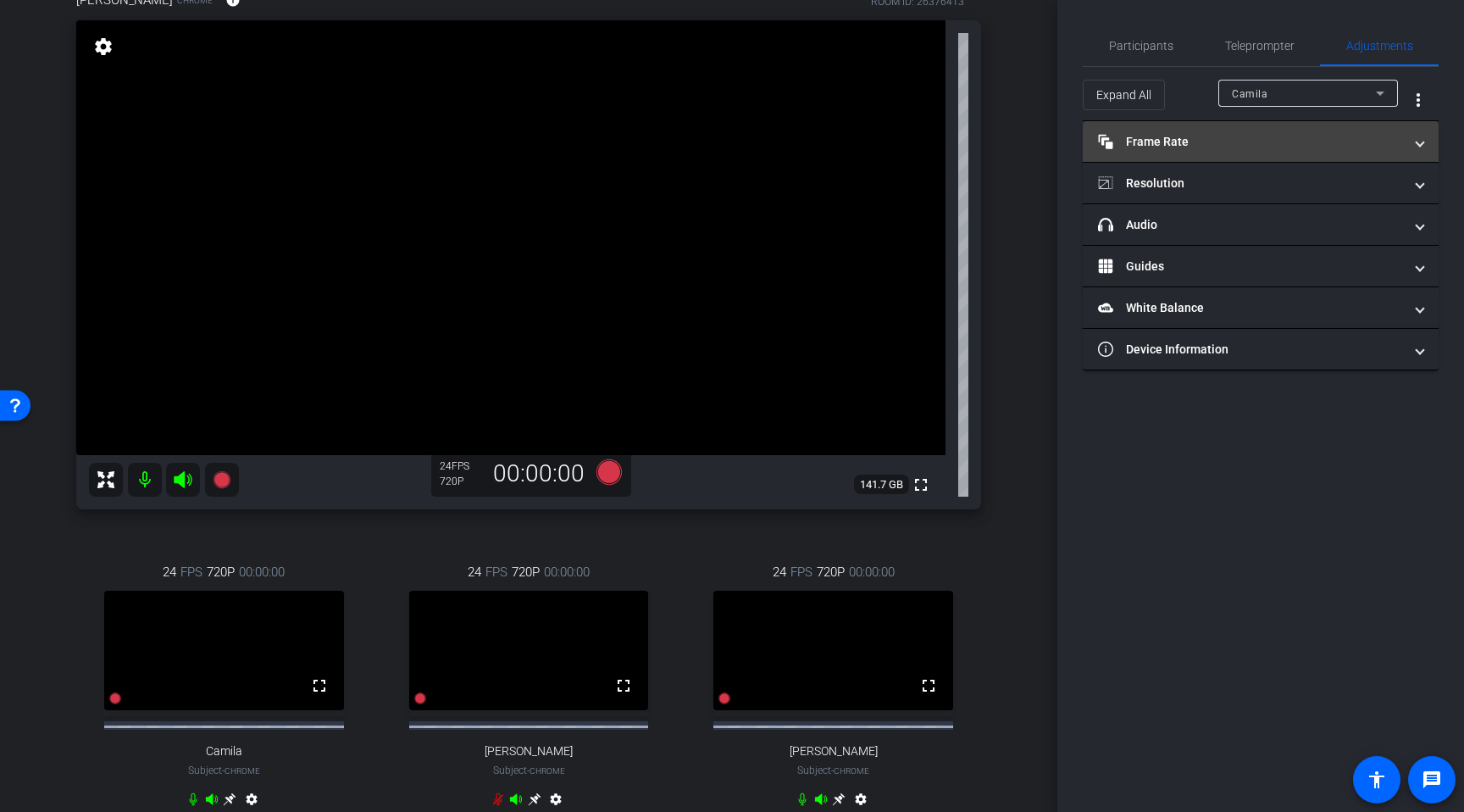
click at [1247, 143] on mat-panel-title "Frame Rate Frame Rate" at bounding box center [1251, 141] width 305 height 18
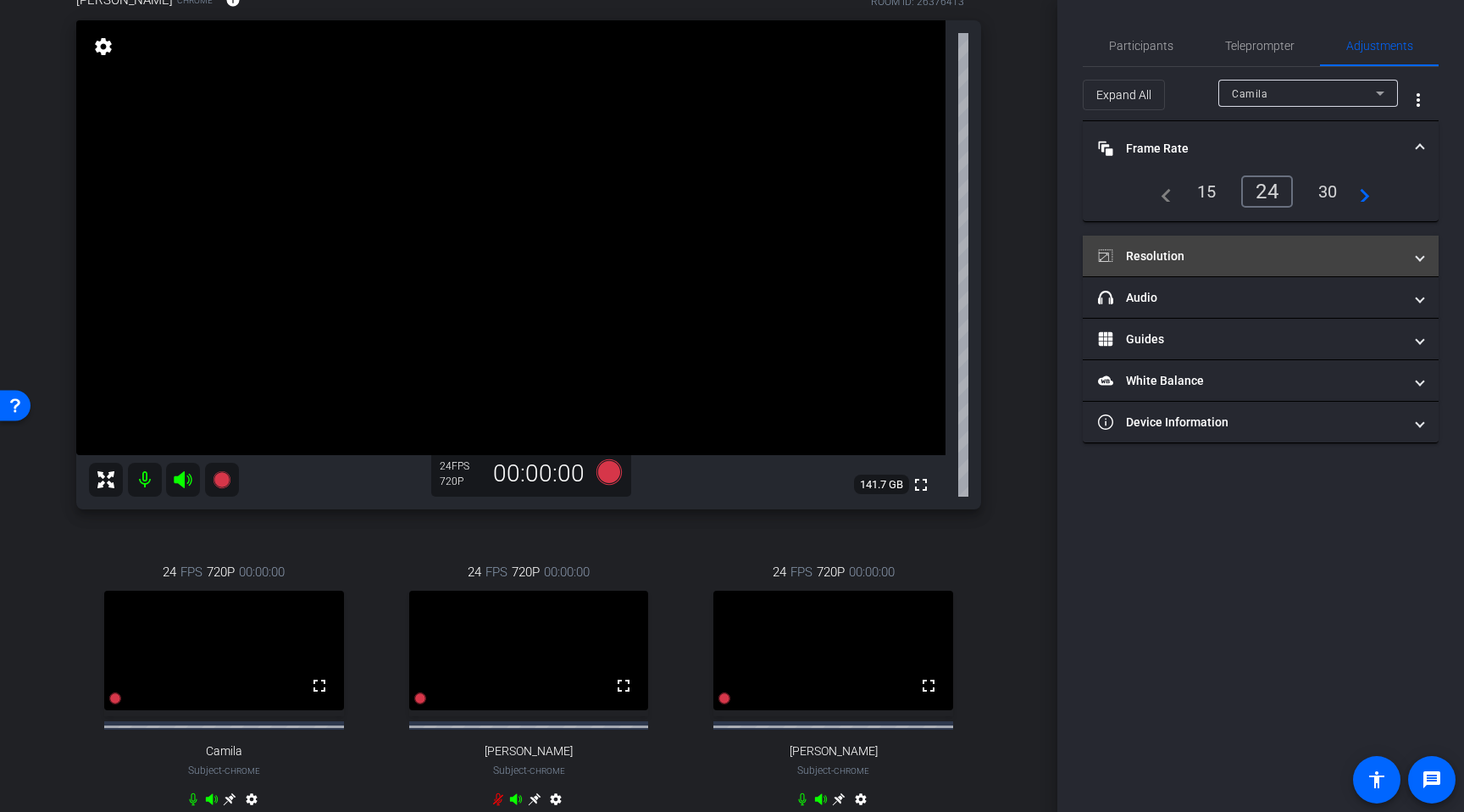
click at [1248, 240] on mat-expansion-panel-header "Resolution" at bounding box center [1260, 256] width 356 height 41
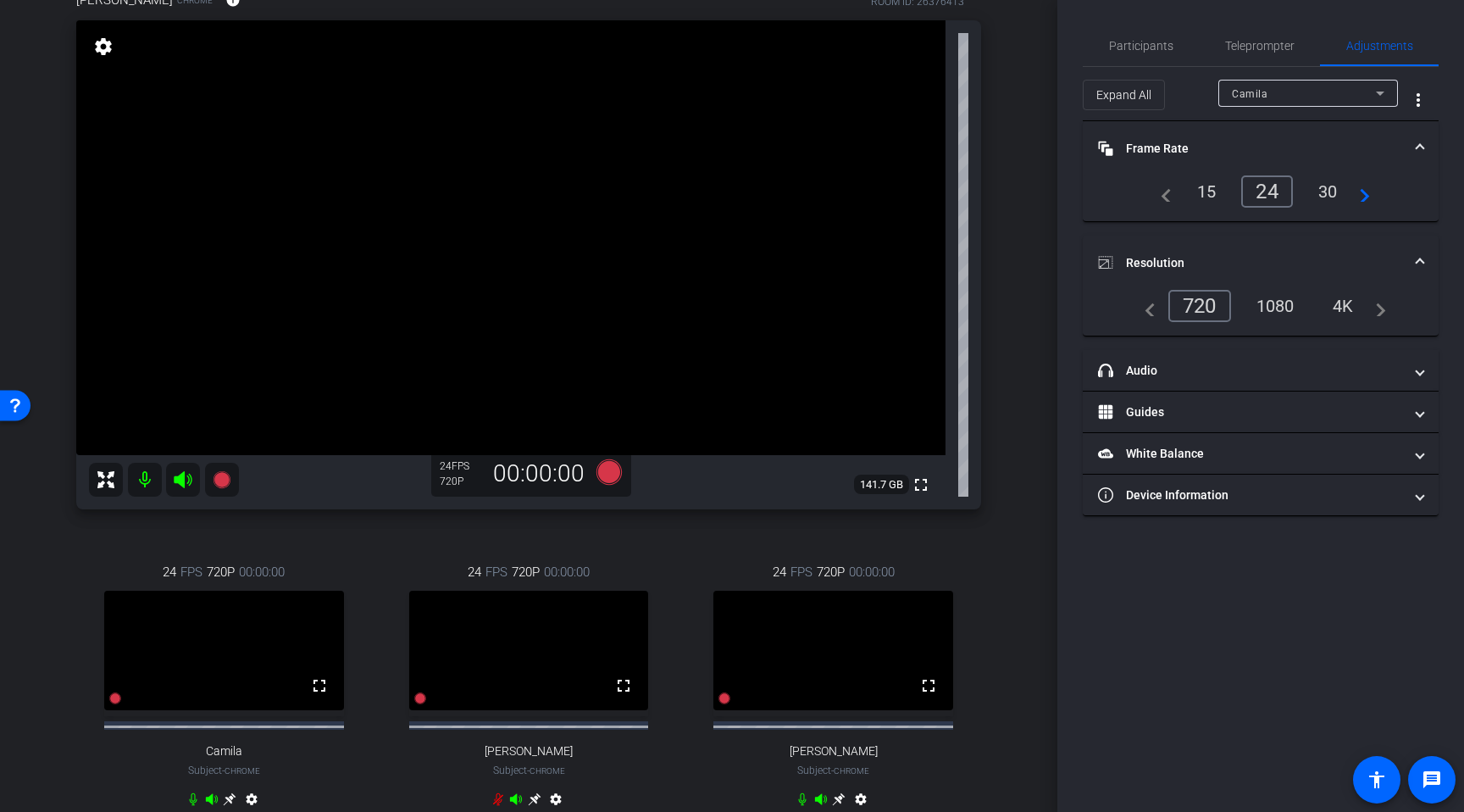
click at [1323, 93] on div "Camila" at bounding box center [1304, 93] width 144 height 21
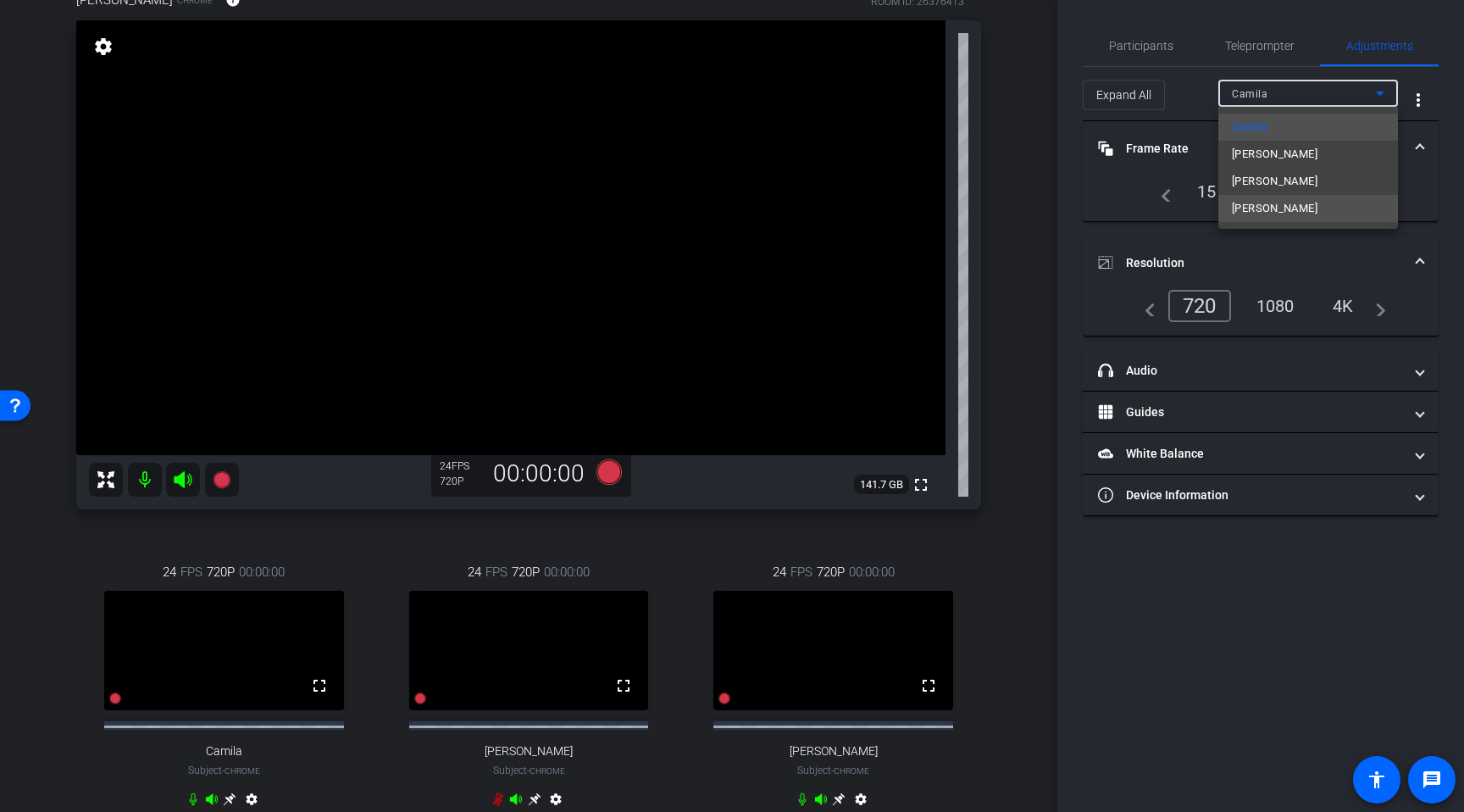
click at [1282, 211] on span "Slava Sherbatov" at bounding box center [1275, 208] width 86 height 20
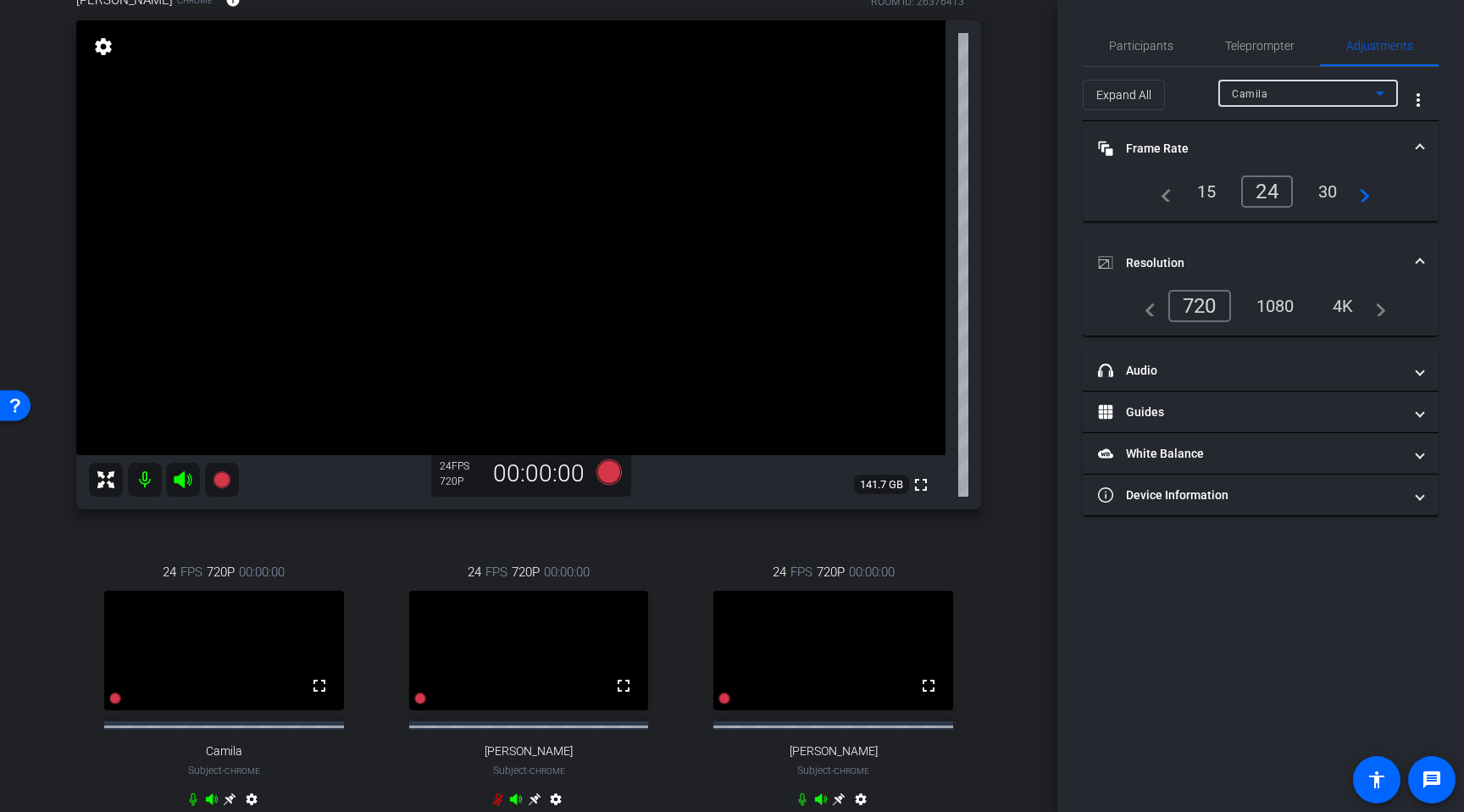
type input "1000"
click at [1148, 50] on span "Participants" at bounding box center [1141, 46] width 64 height 12
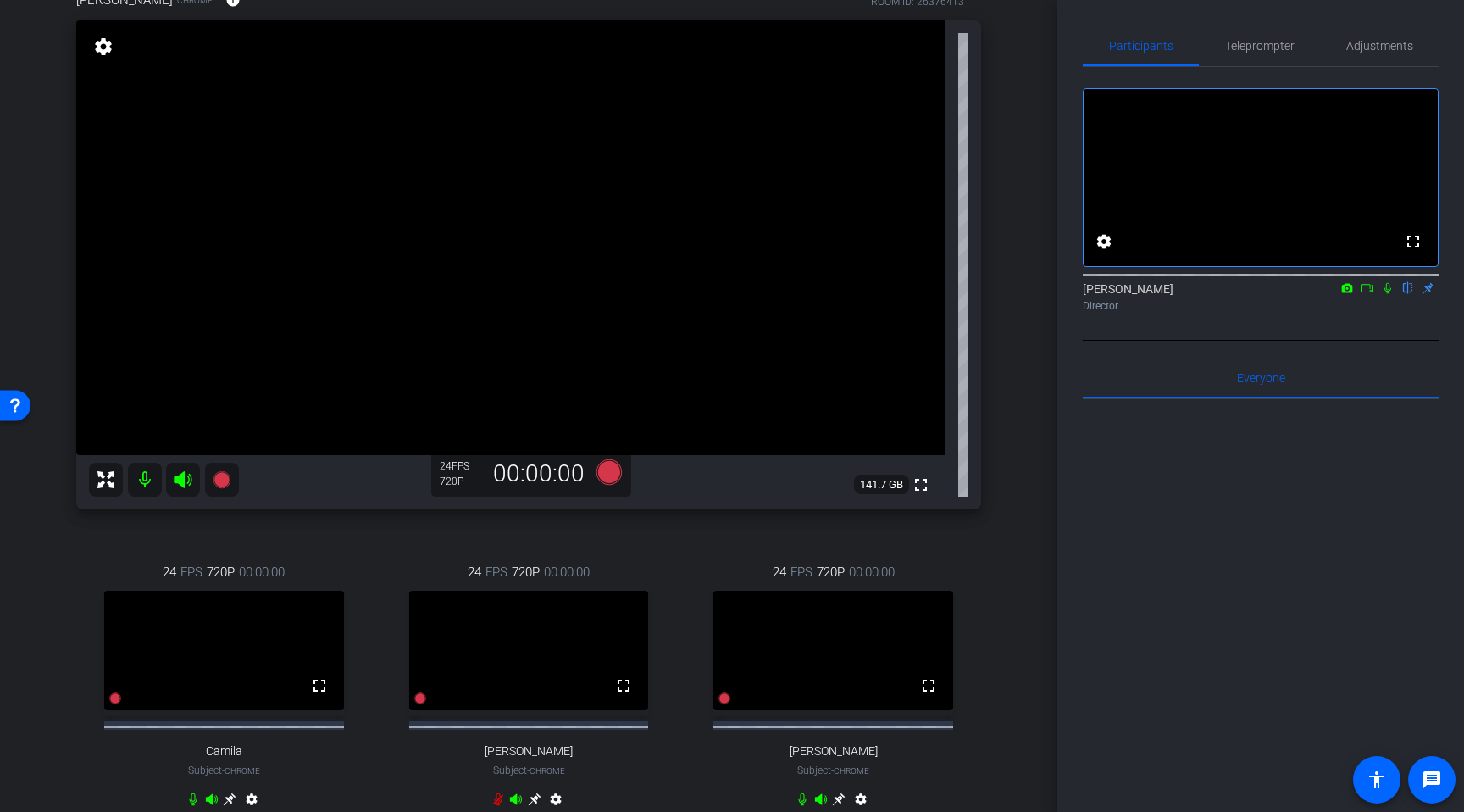
click at [1009, 298] on div "Kai Lee Chrome info ROOM ID: 26376413 fullscreen settings 141.7 GB 24 FPS 720P …" at bounding box center [529, 410] width 973 height 895
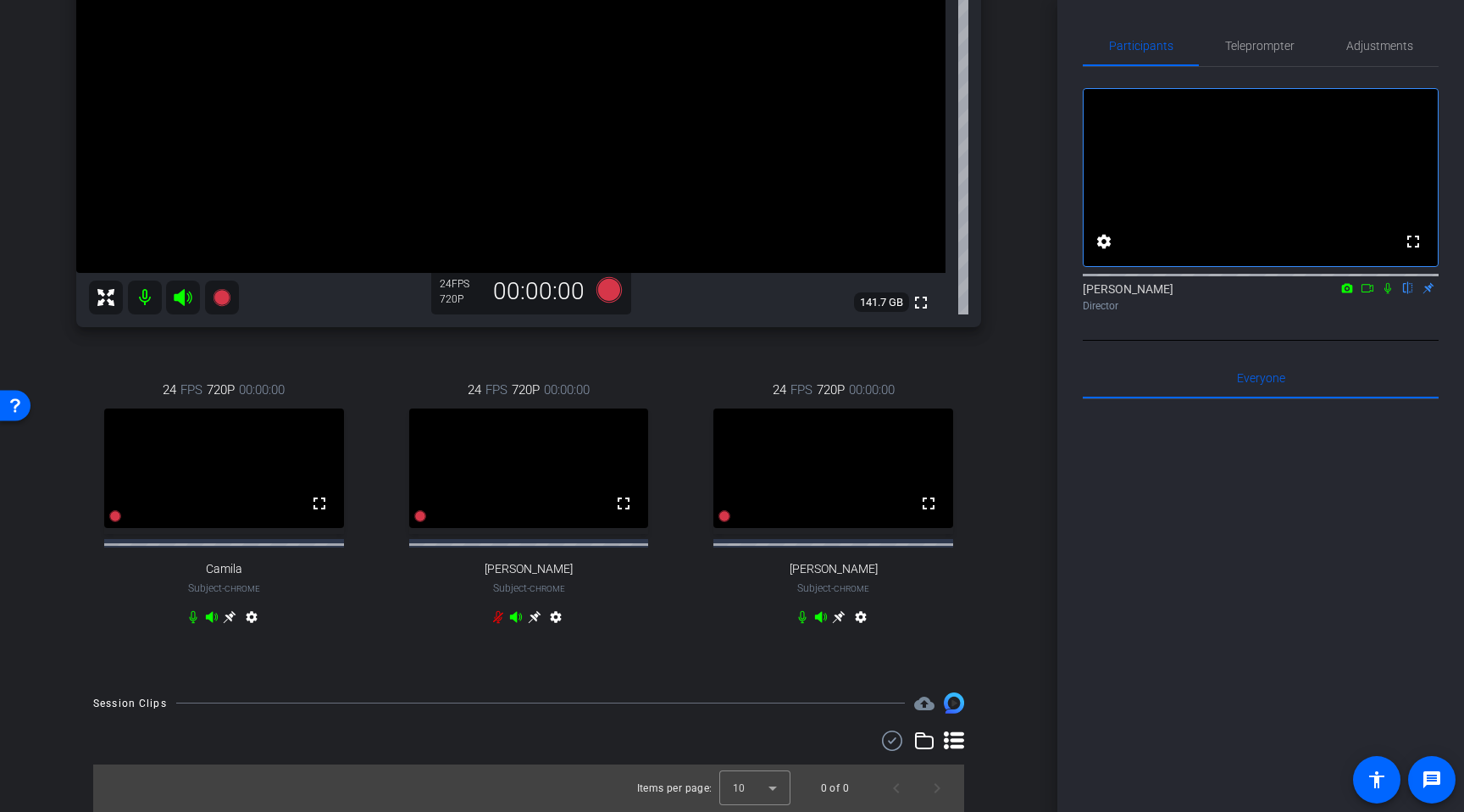
scroll to position [353, 0]
click at [538, 619] on icon at bounding box center [535, 617] width 14 height 14
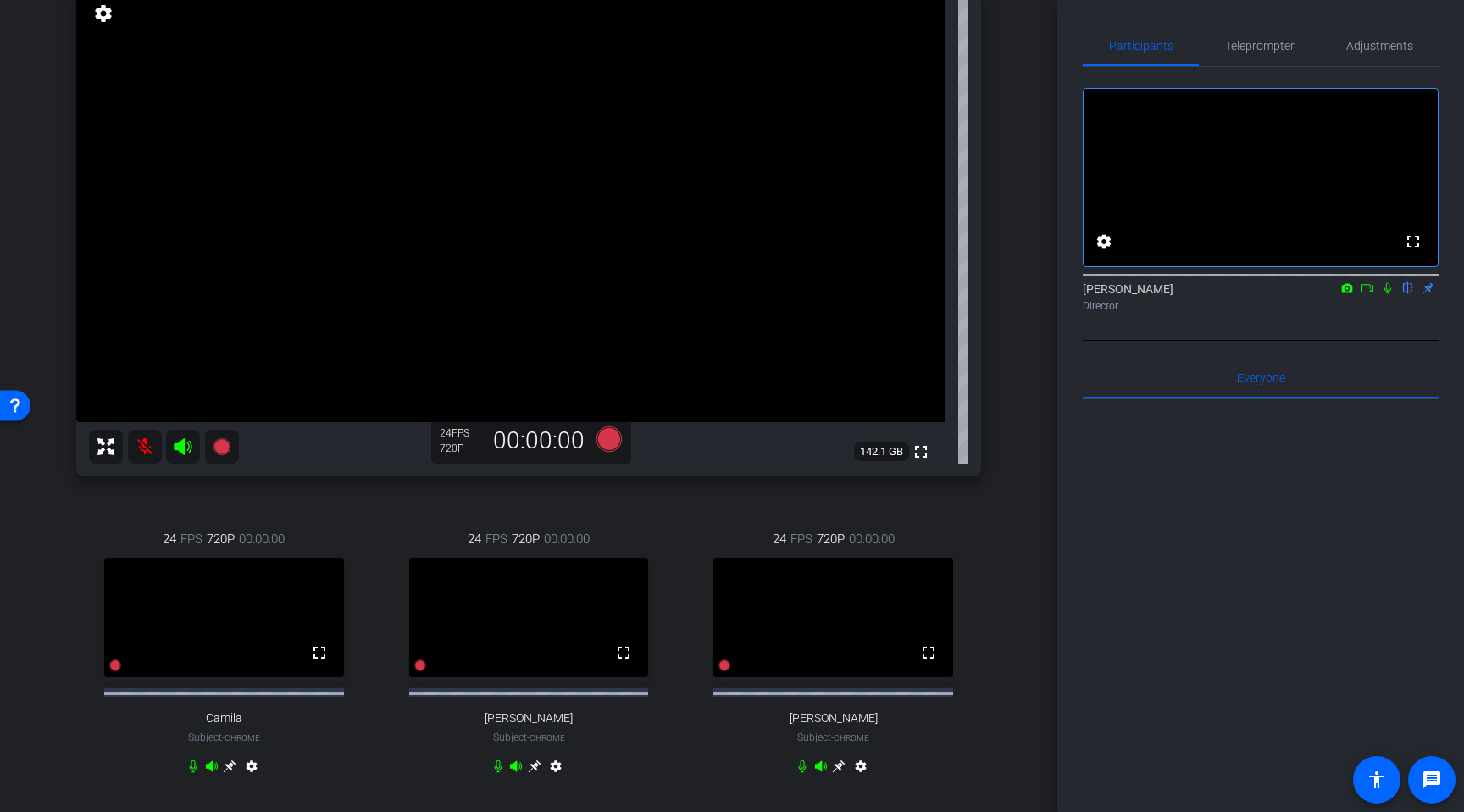
scroll to position [182, 0]
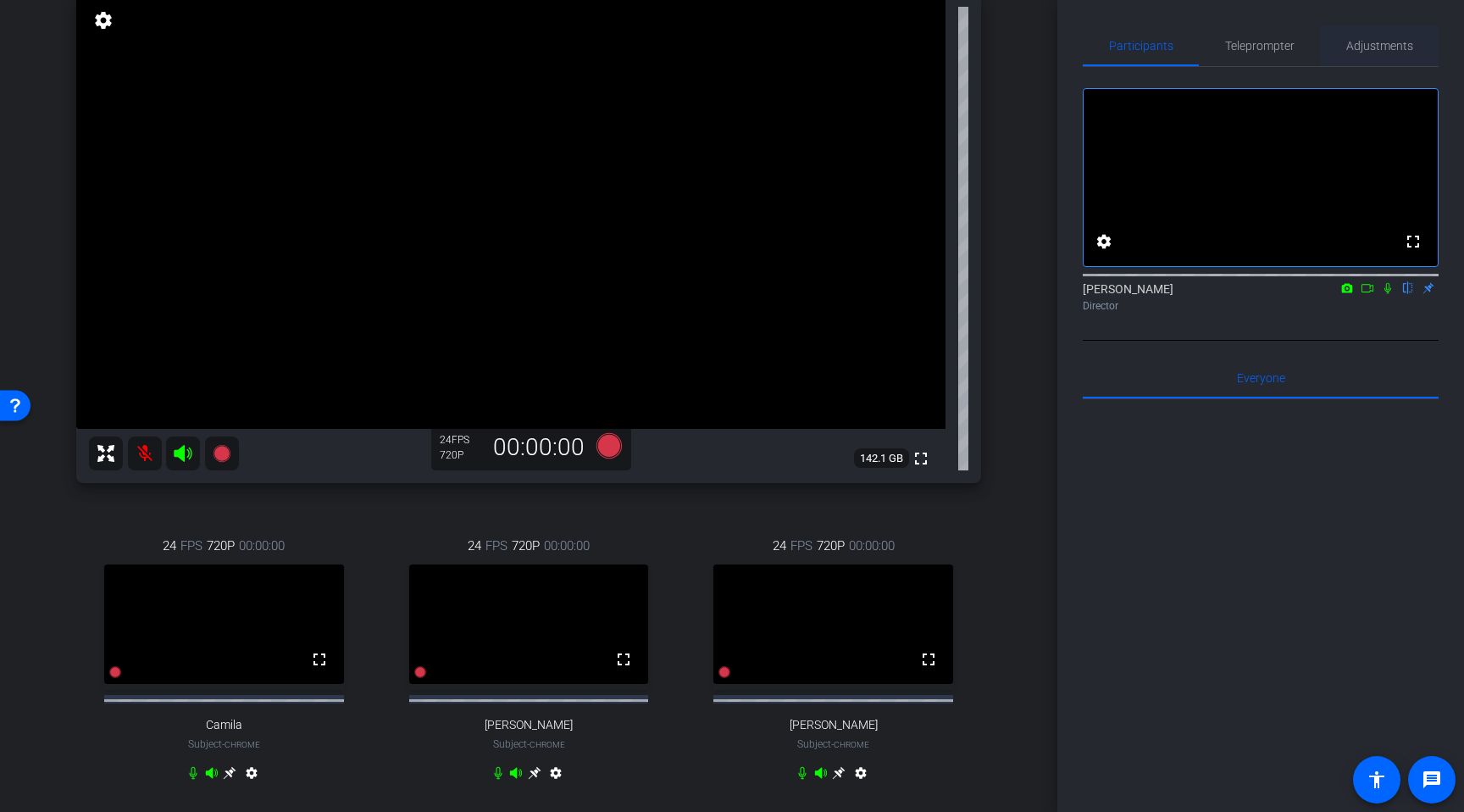
click at [1377, 57] on span "Adjustments" at bounding box center [1380, 46] width 67 height 41
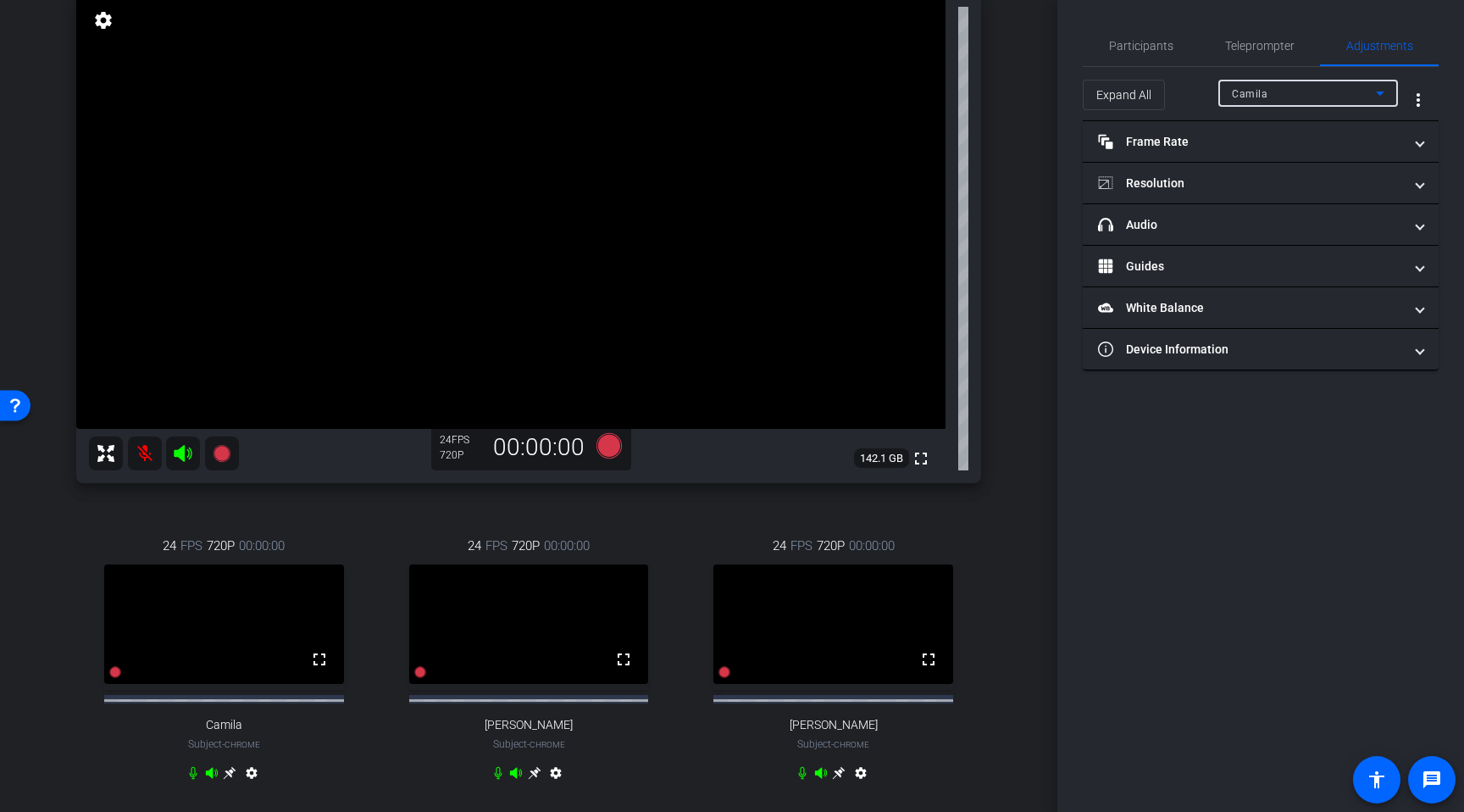
click at [1310, 101] on div "Camila" at bounding box center [1304, 93] width 144 height 21
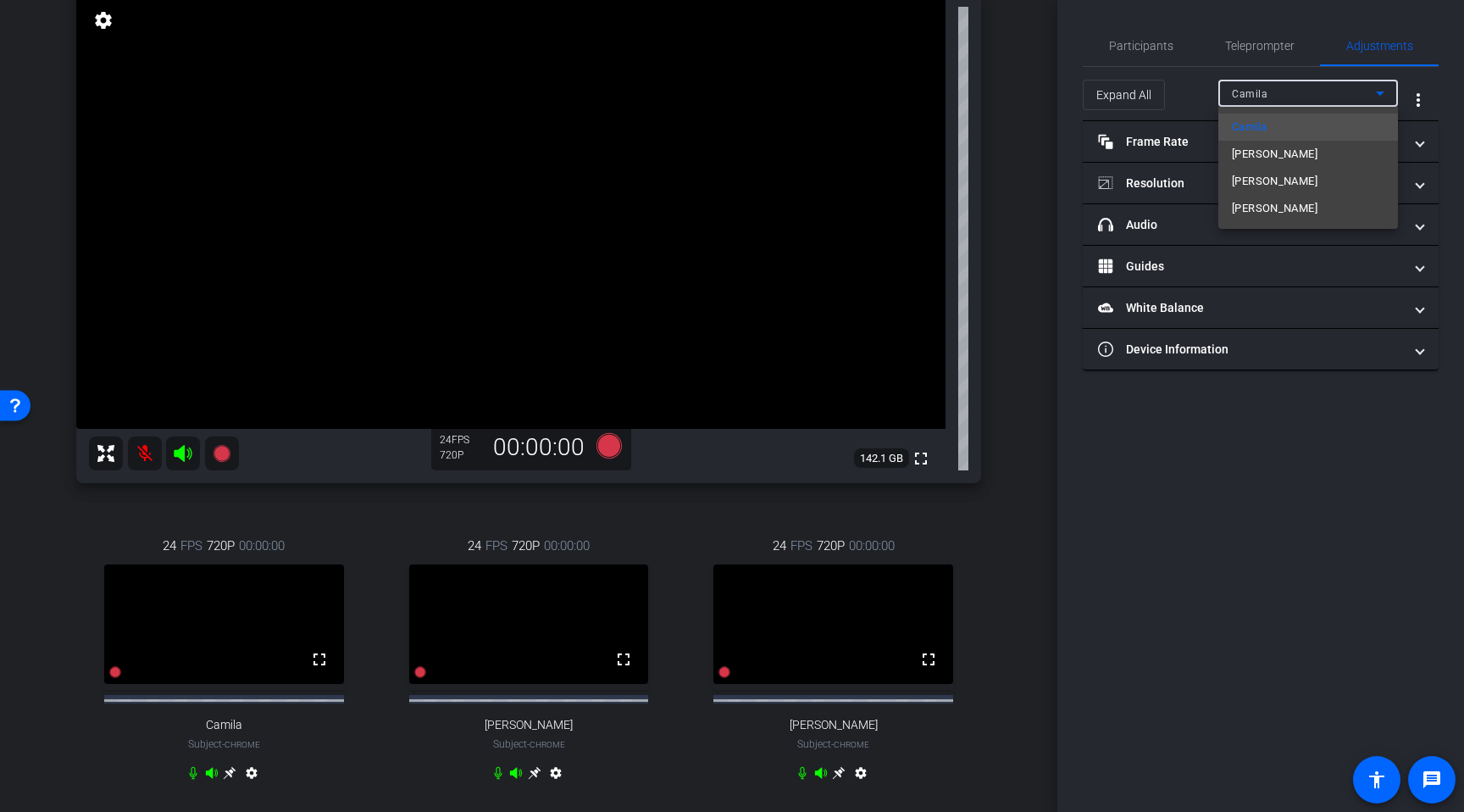
click at [1046, 239] on div at bounding box center [732, 406] width 1464 height 812
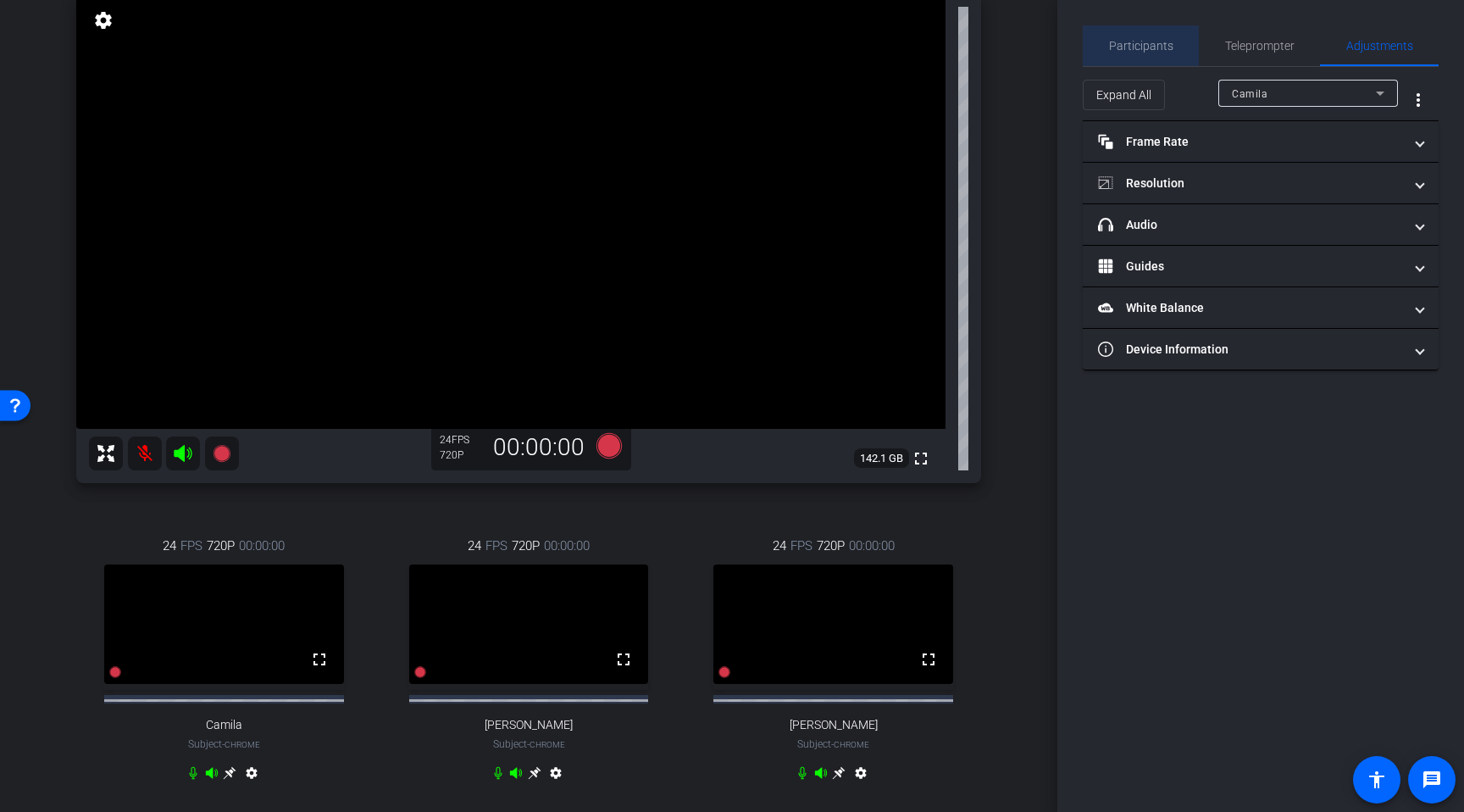
click at [1148, 46] on span "Participants" at bounding box center [1141, 46] width 64 height 12
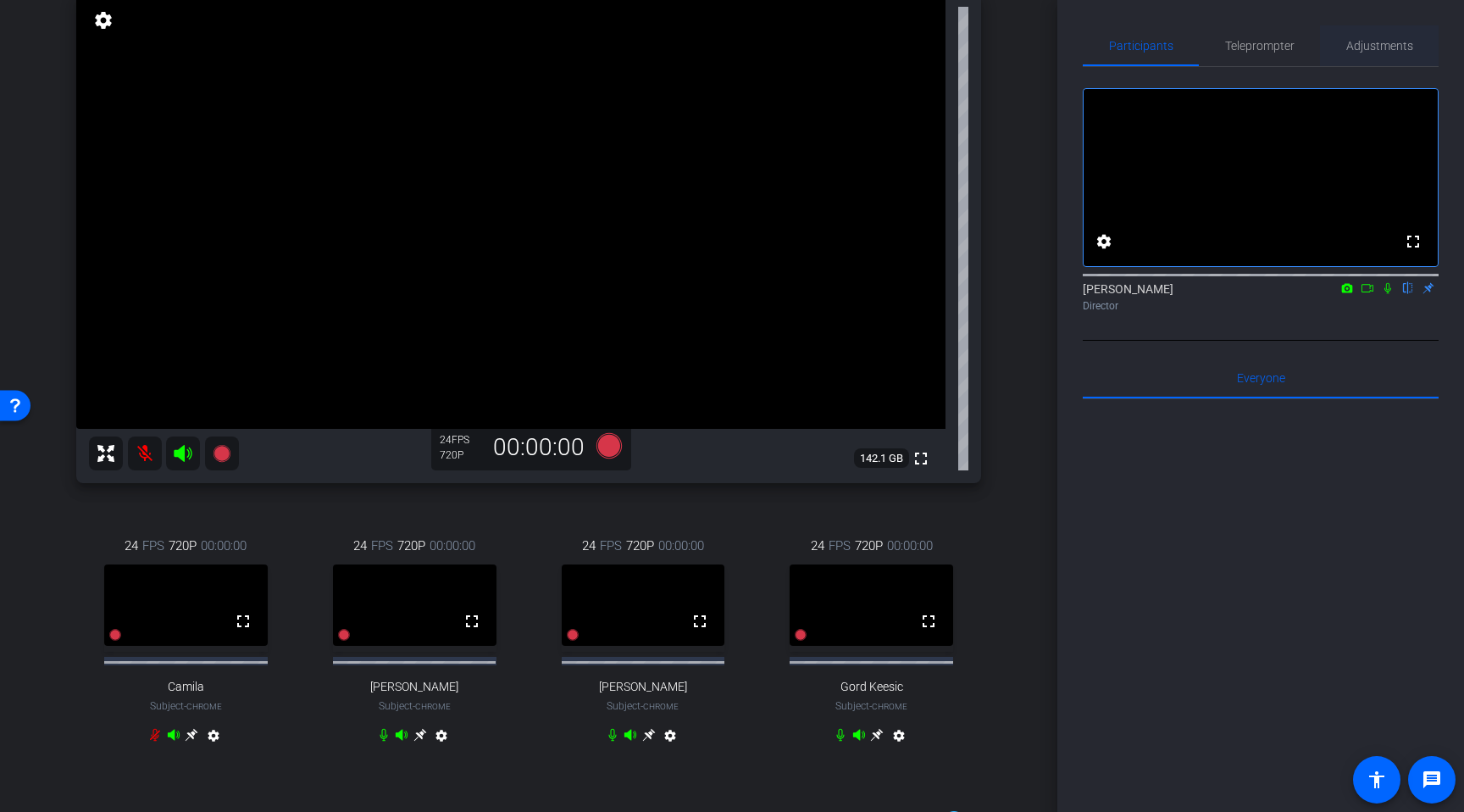
click at [1353, 55] on span "Adjustments" at bounding box center [1380, 46] width 67 height 41
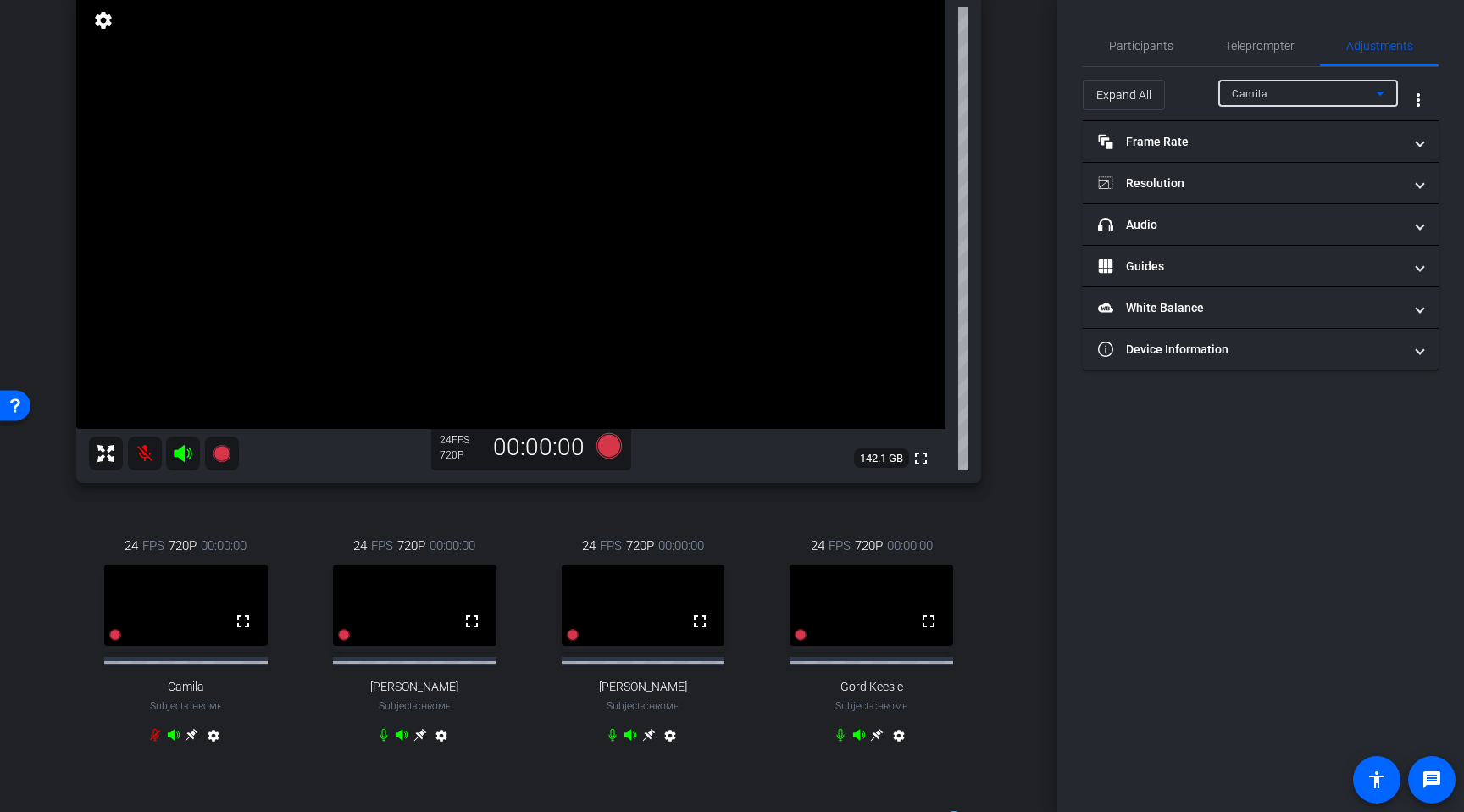
click at [1324, 98] on div "Camila" at bounding box center [1304, 93] width 144 height 21
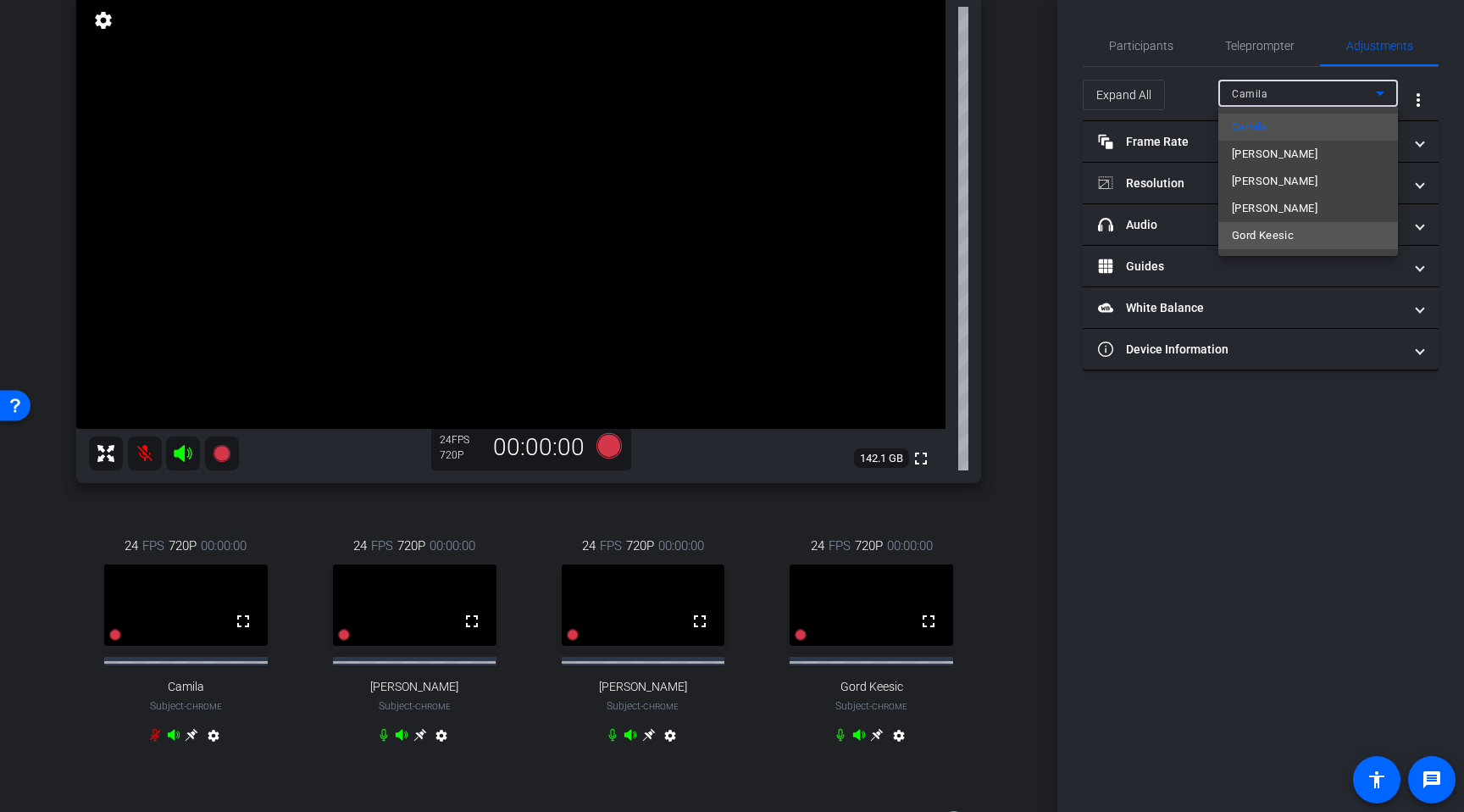
click at [1282, 233] on span "Gord Keesic" at bounding box center [1263, 235] width 62 height 20
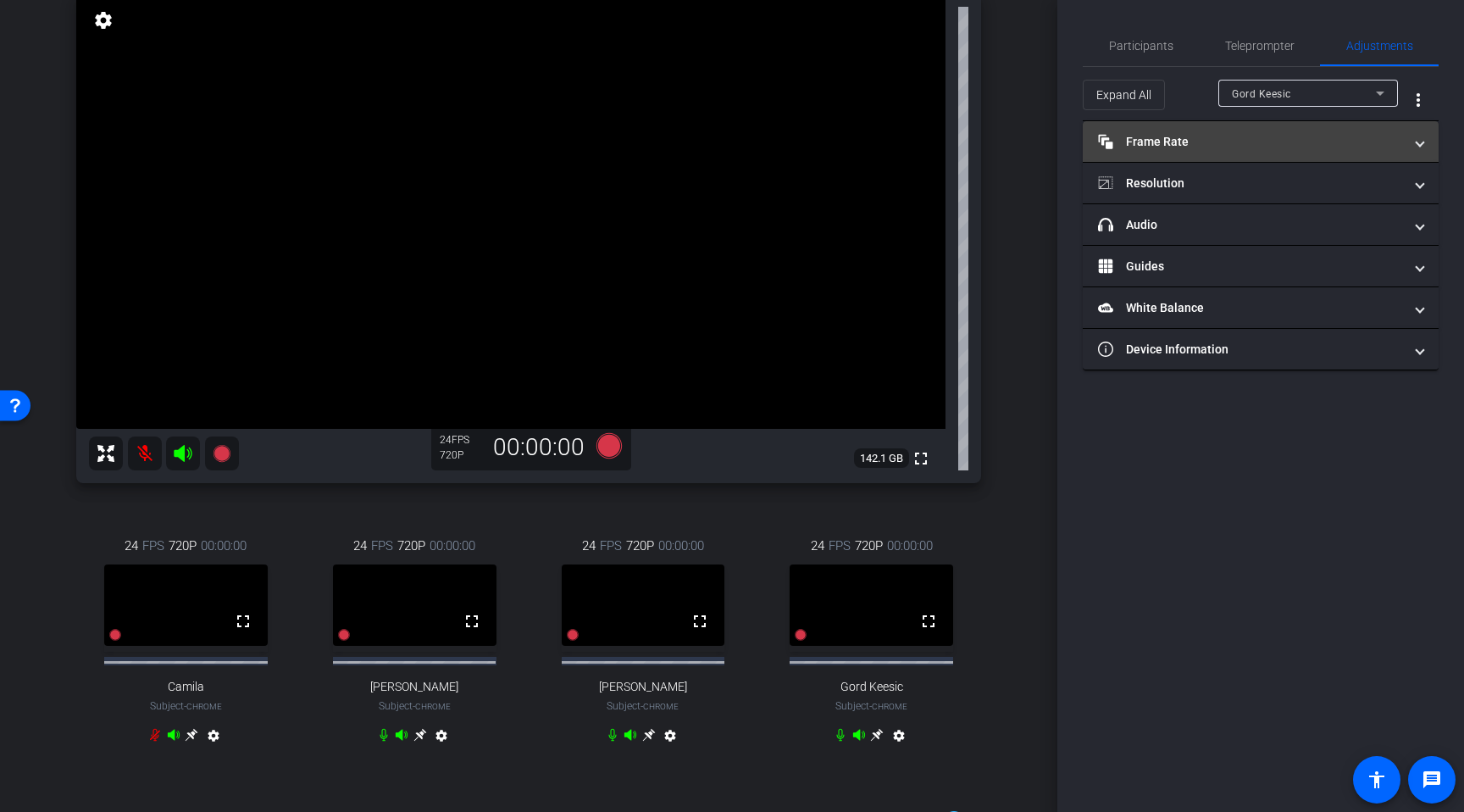
click at [1271, 152] on mat-expansion-panel-header "Frame Rate Frame Rate" at bounding box center [1260, 141] width 356 height 41
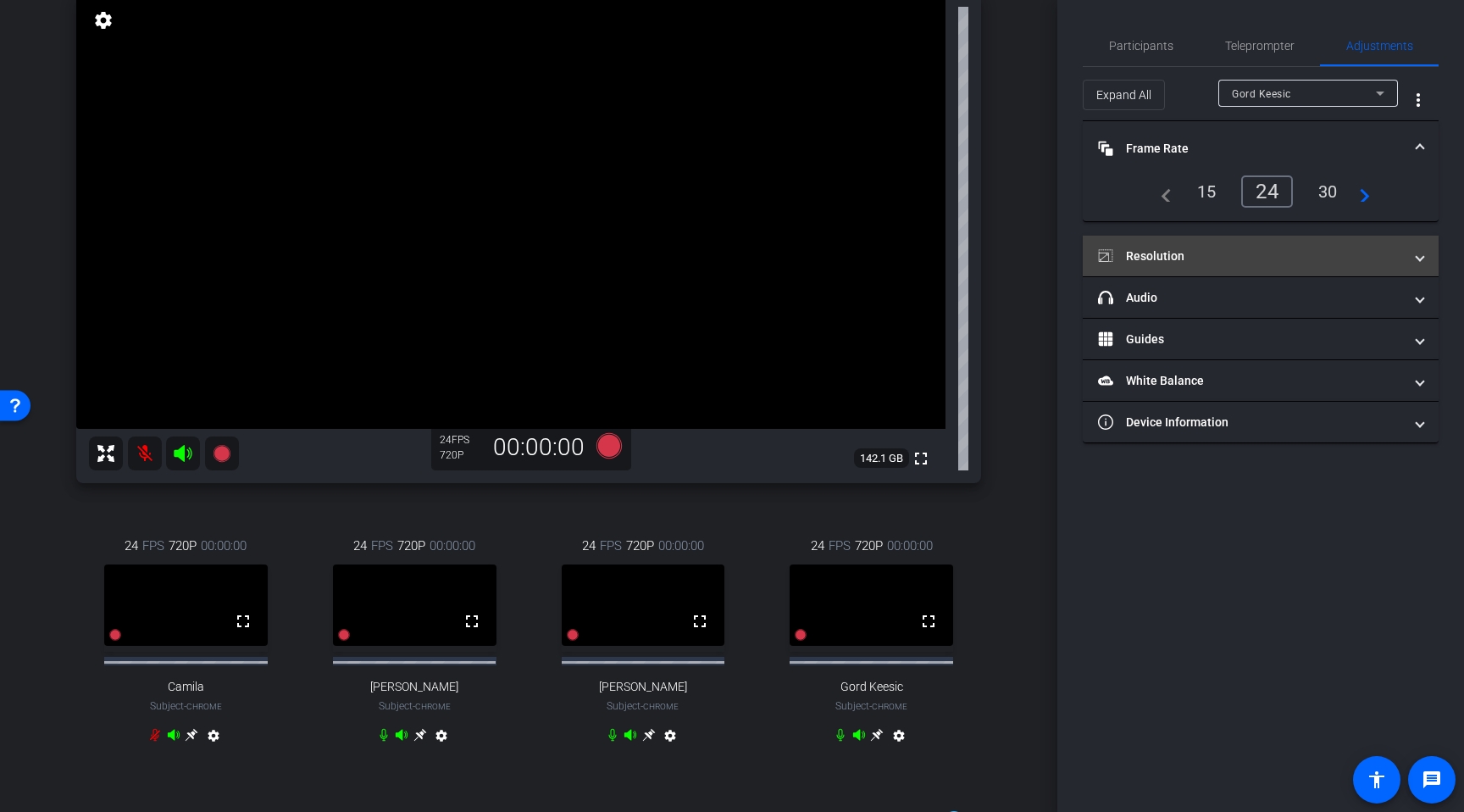
click at [1247, 256] on mat-panel-title "Resolution" at bounding box center [1251, 256] width 305 height 18
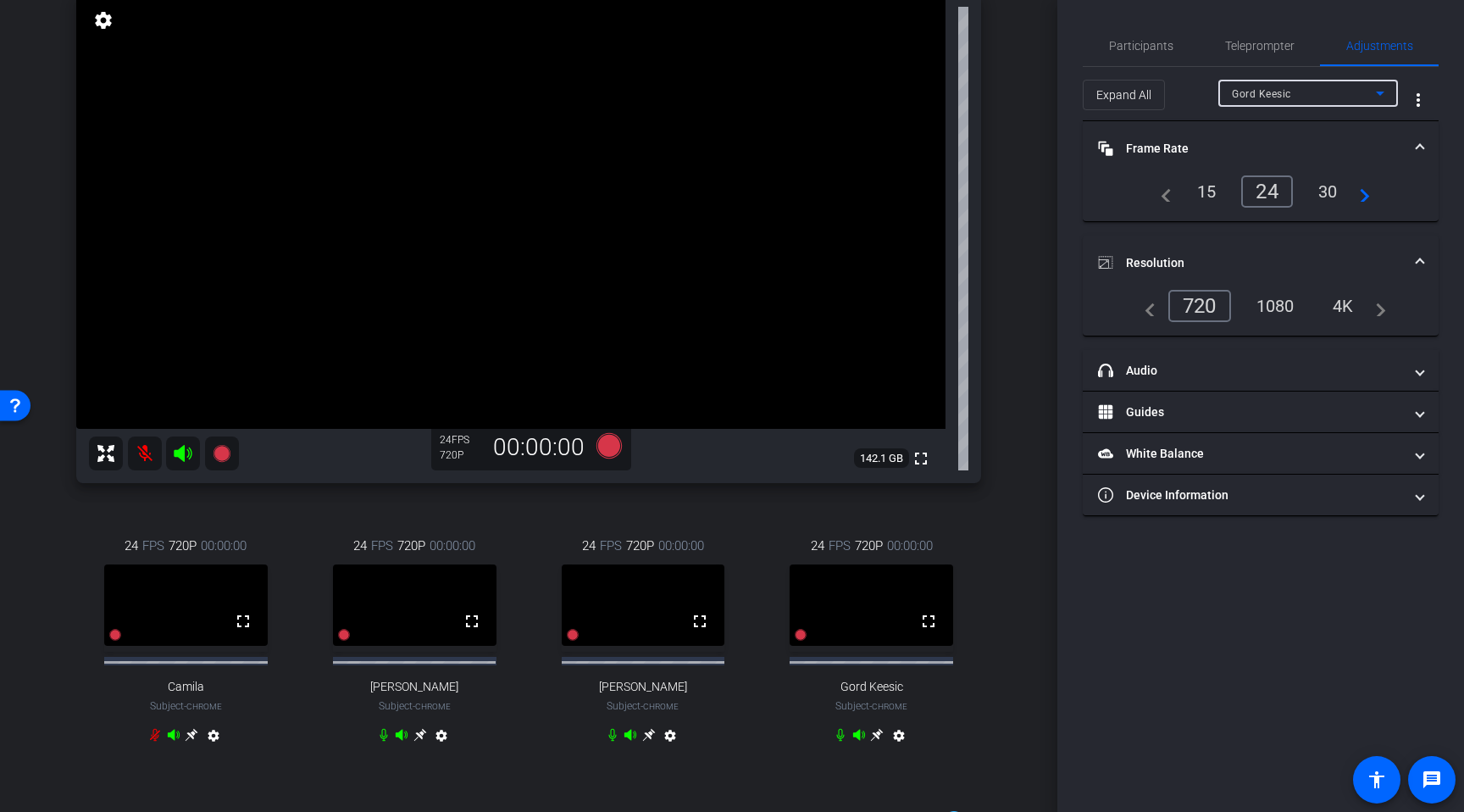
click at [1321, 98] on div "Gord Keesic" at bounding box center [1304, 93] width 144 height 21
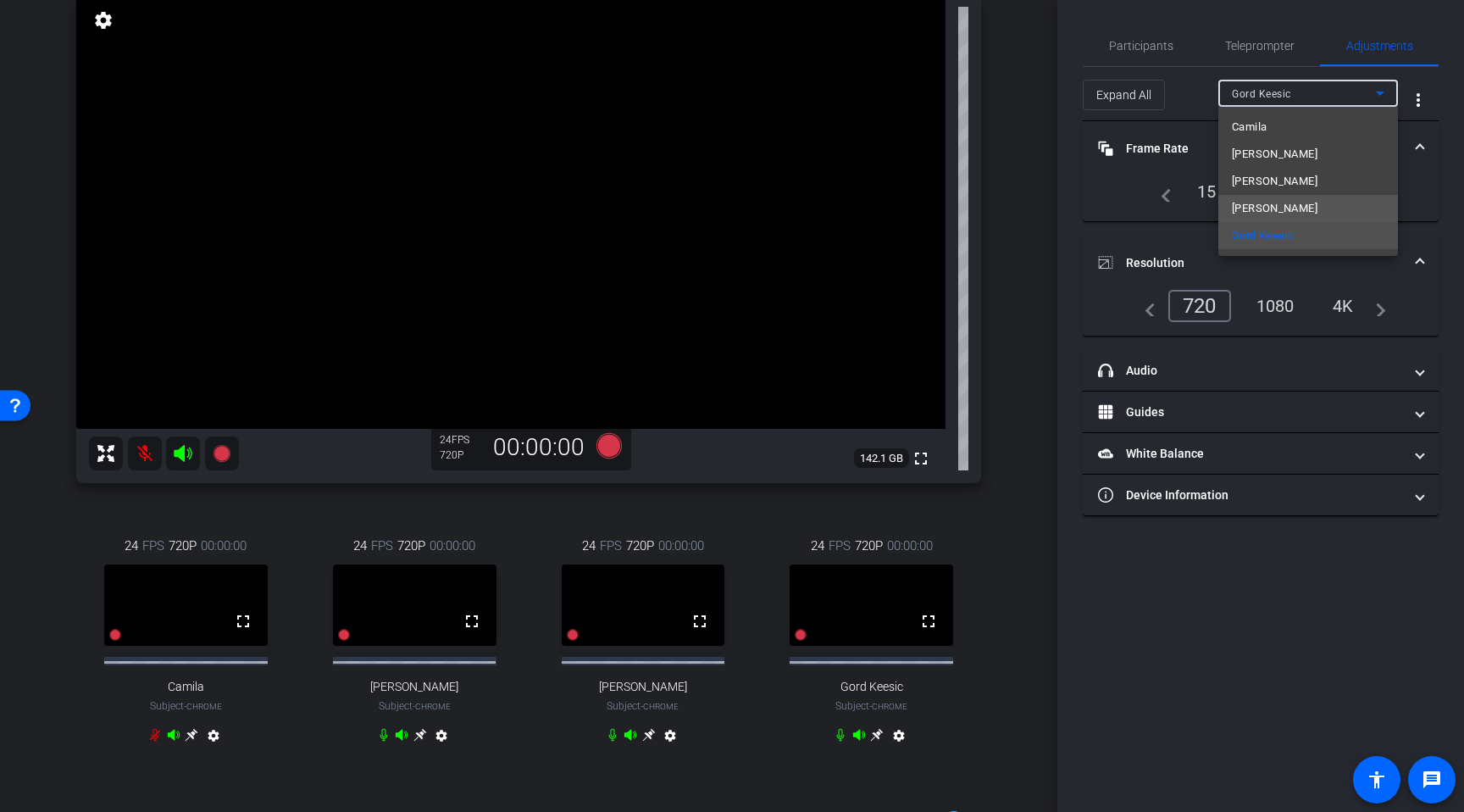
click at [1272, 206] on span "Slava Sherbatov" at bounding box center [1275, 208] width 86 height 20
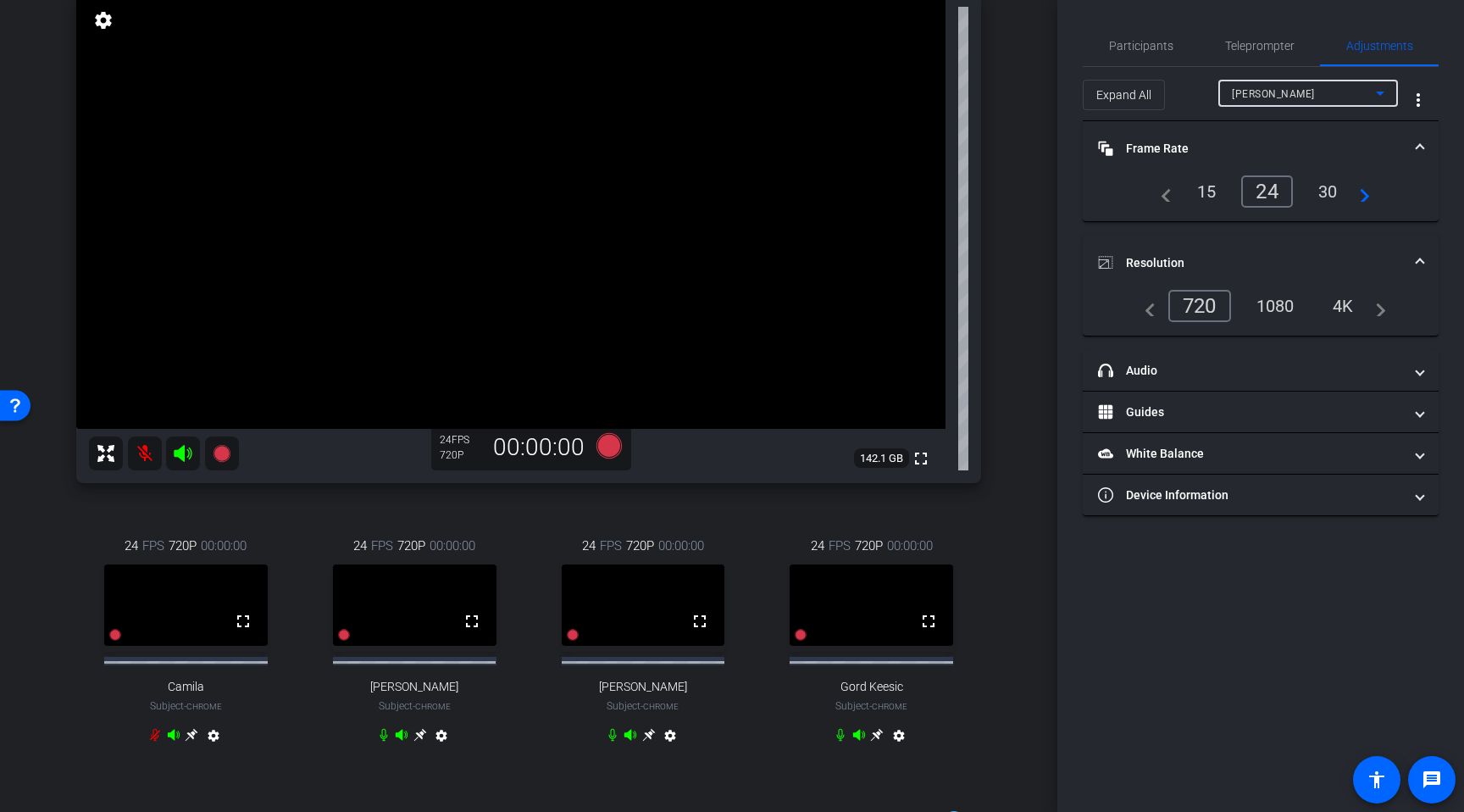
click at [1292, 100] on div "Slava Sherbatov" at bounding box center [1304, 93] width 144 height 21
type input "11000"
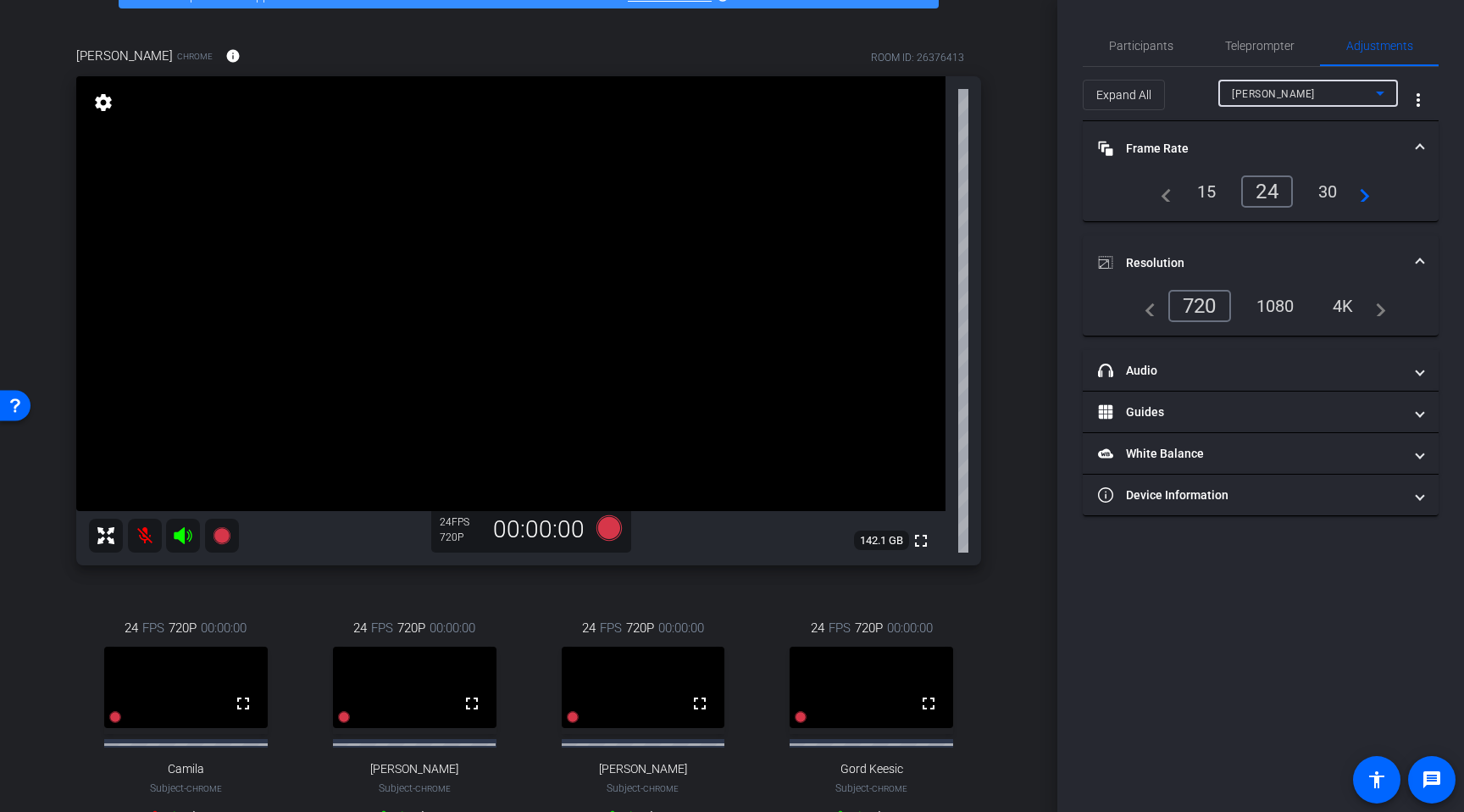
scroll to position [119, 0]
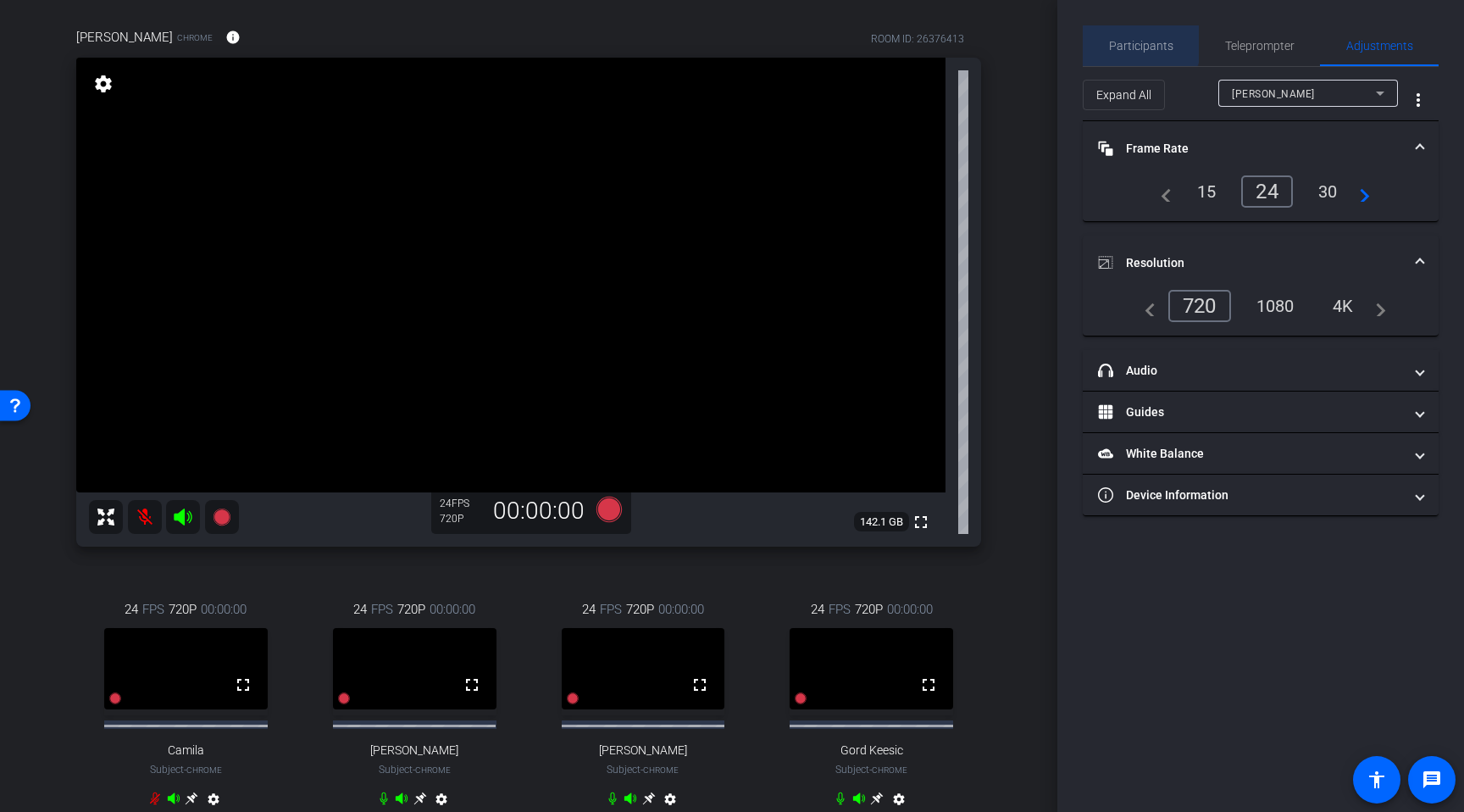
click at [1134, 42] on span "Participants" at bounding box center [1141, 46] width 64 height 12
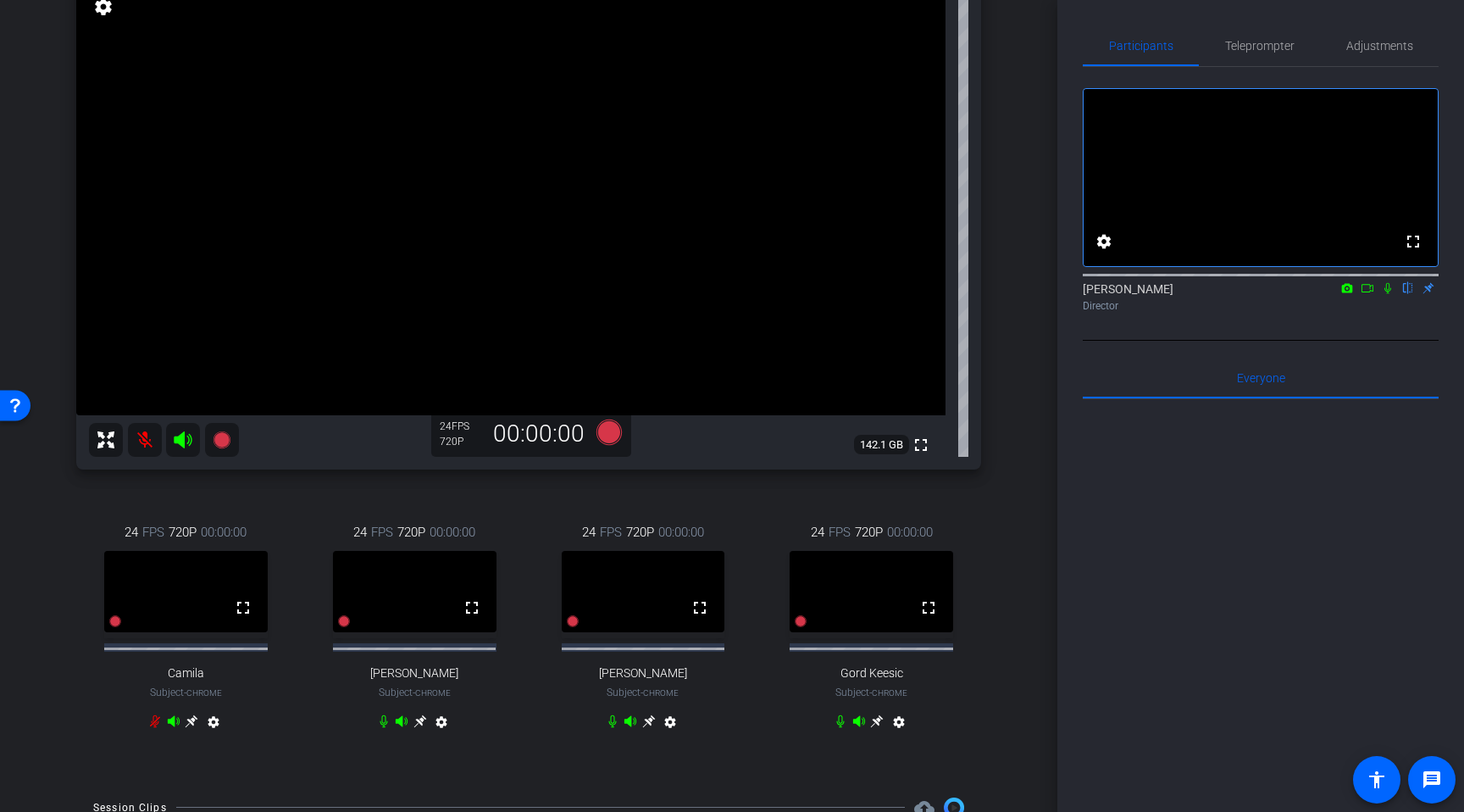
scroll to position [207, 0]
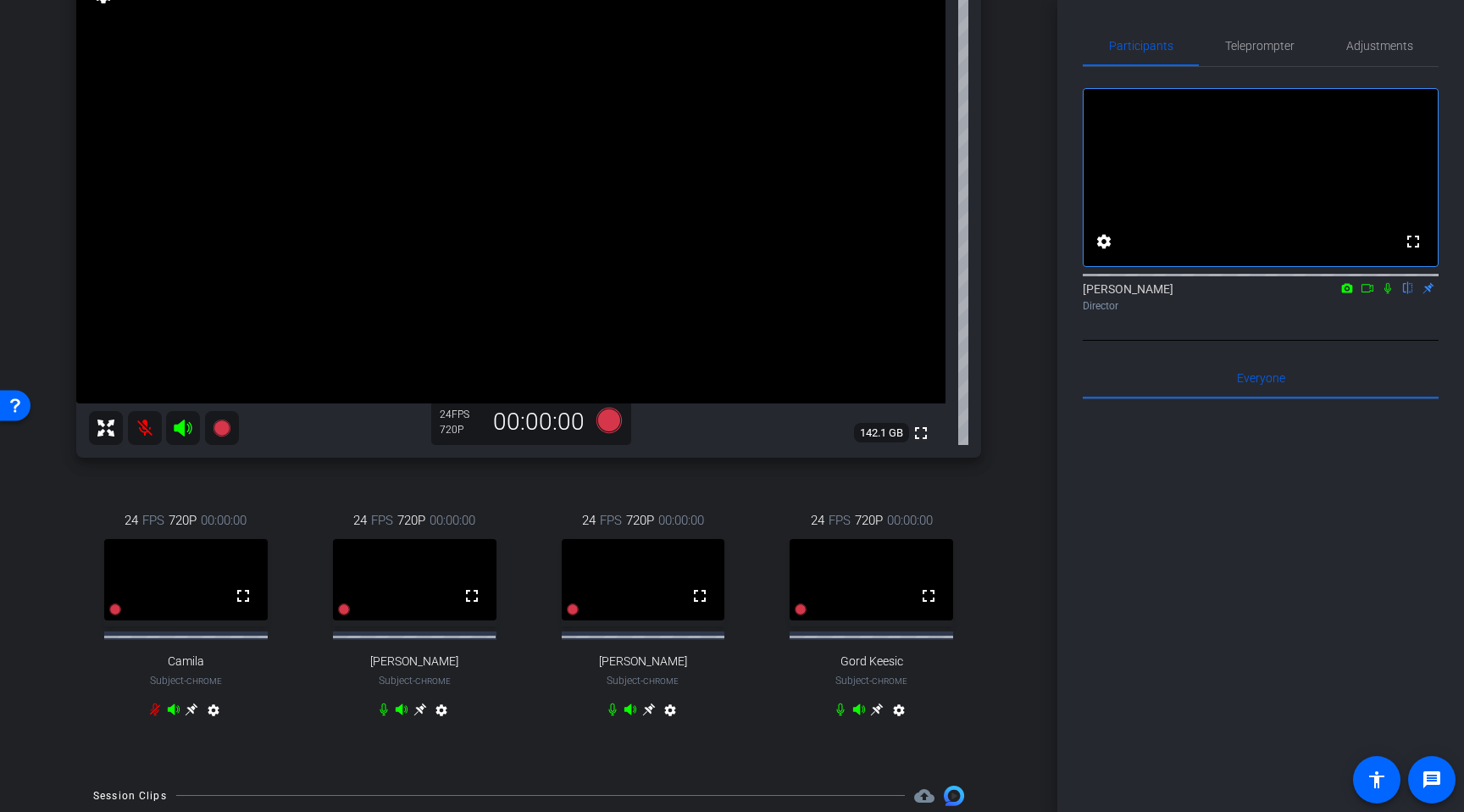
click at [876, 716] on icon at bounding box center [877, 709] width 14 height 14
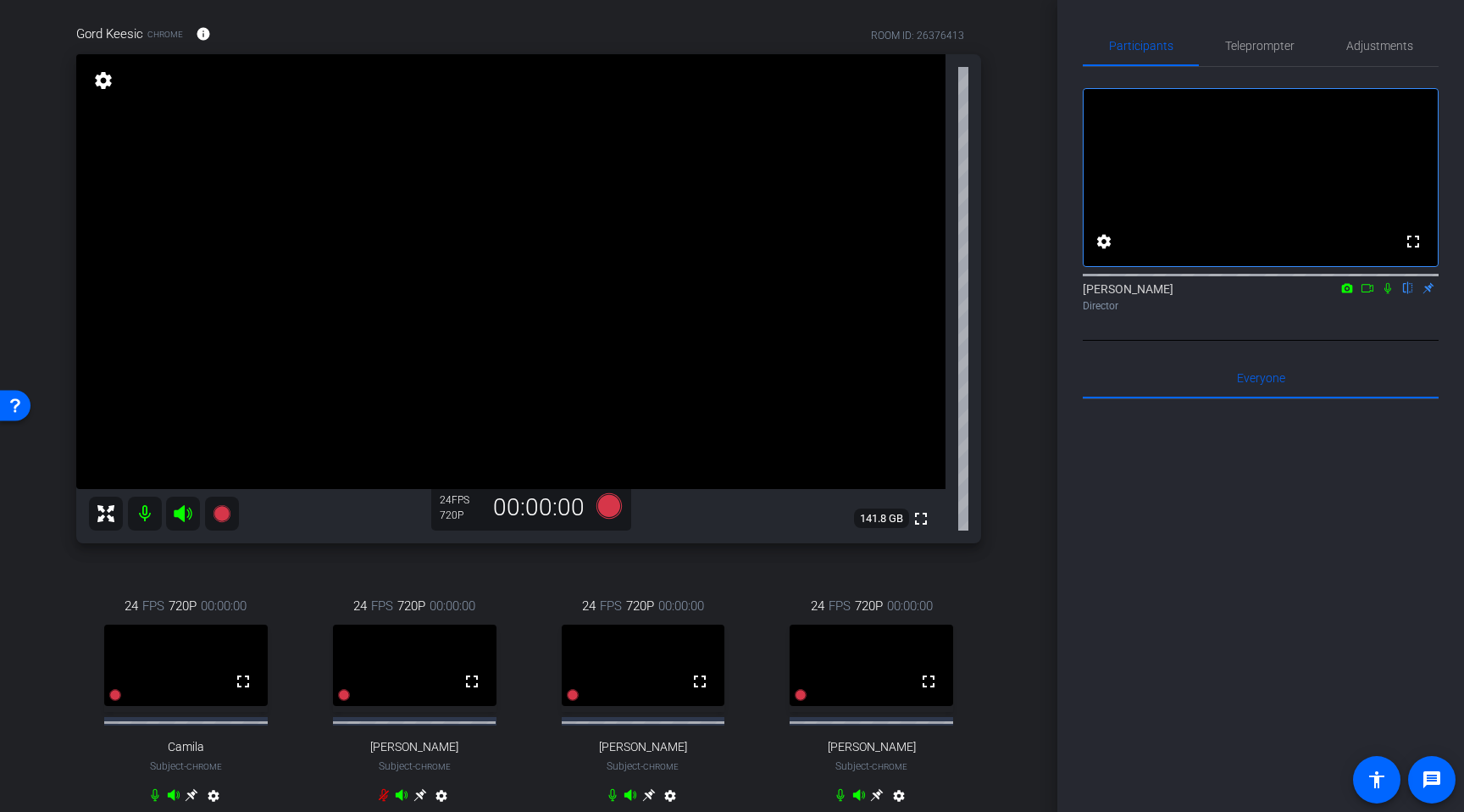
scroll to position [124, 0]
click at [1391, 46] on span "Adjustments" at bounding box center [1380, 46] width 67 height 12
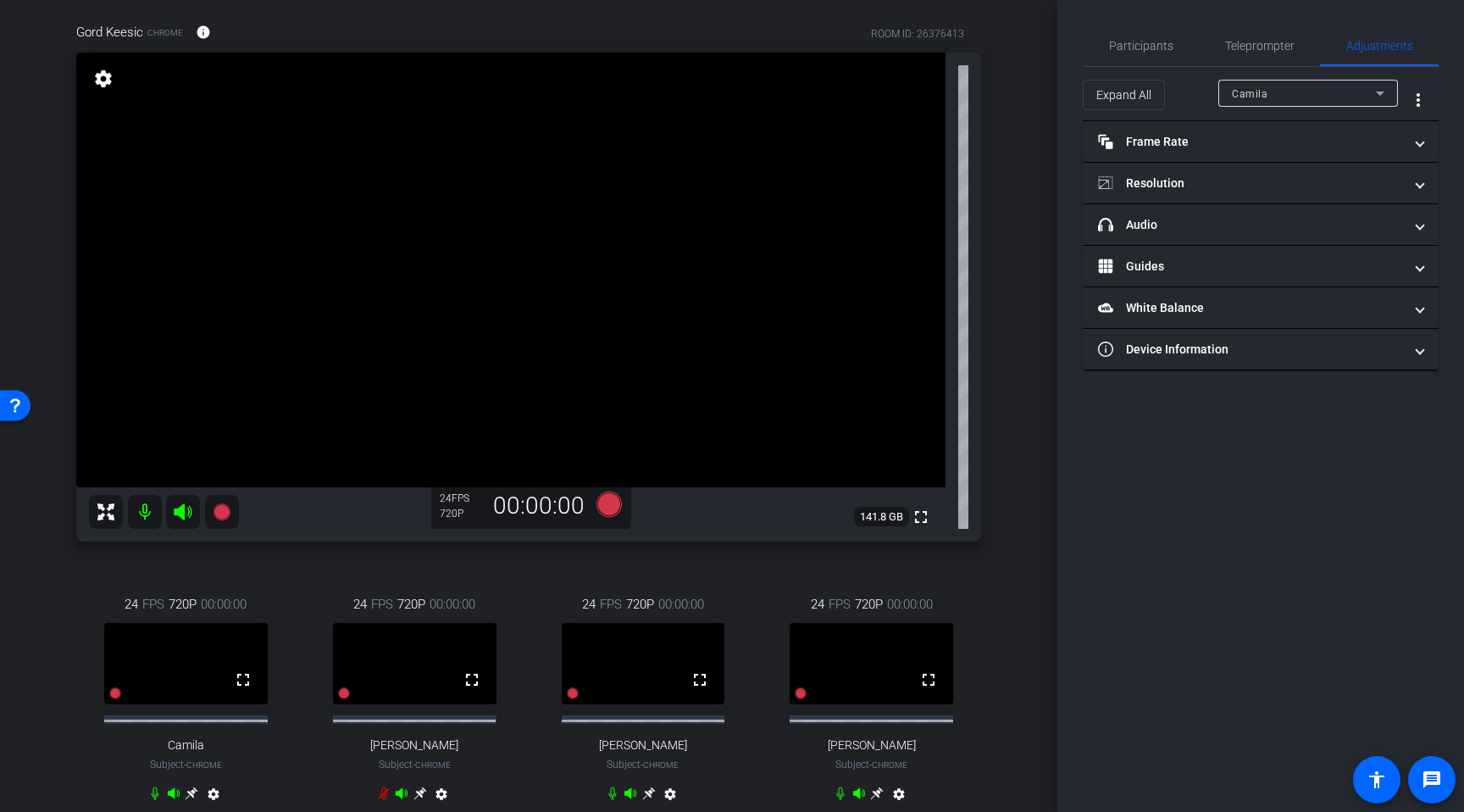
click at [1275, 87] on div "Camila" at bounding box center [1304, 93] width 144 height 21
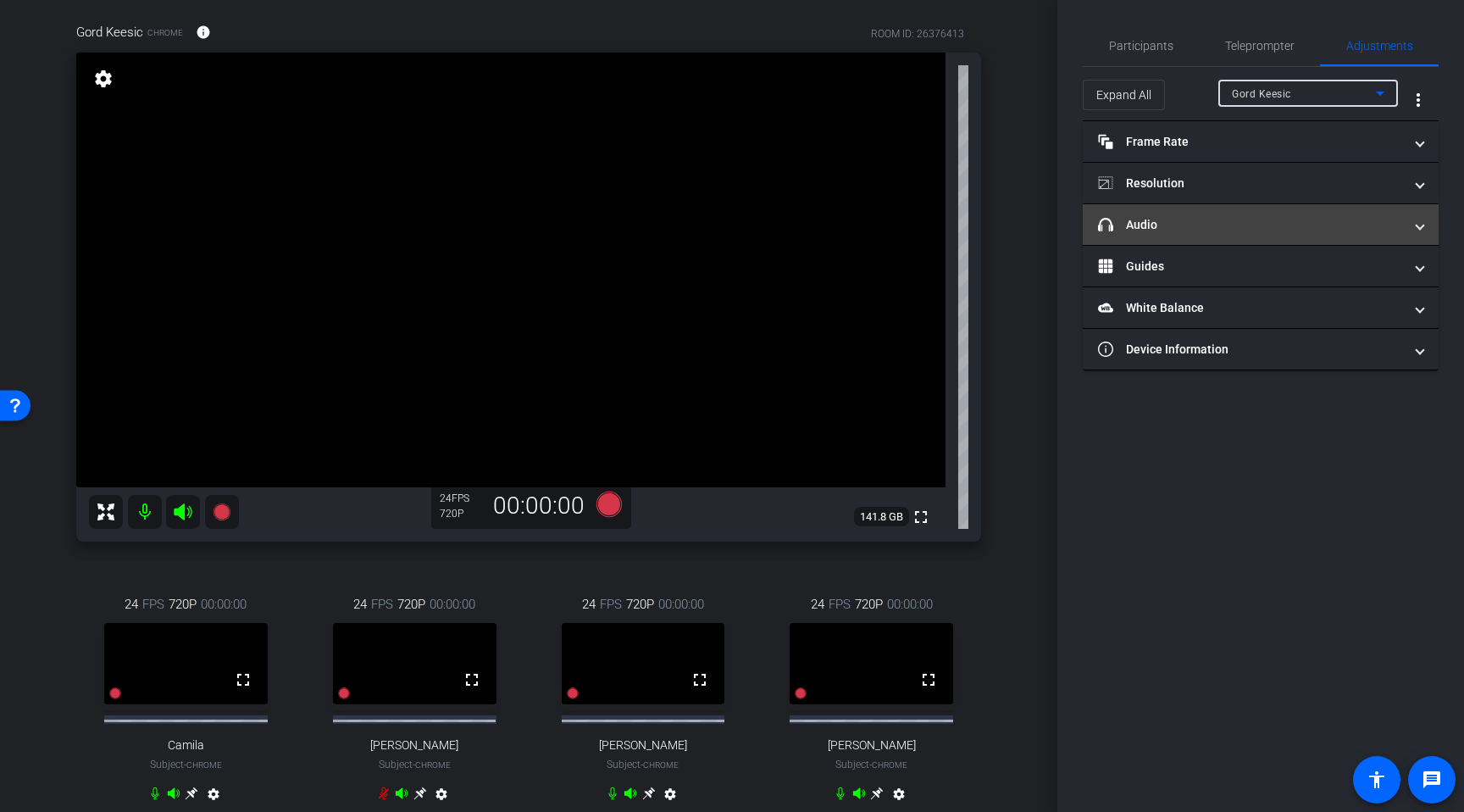
click at [1227, 233] on mat-panel-title "headphone icon Audio" at bounding box center [1251, 224] width 305 height 18
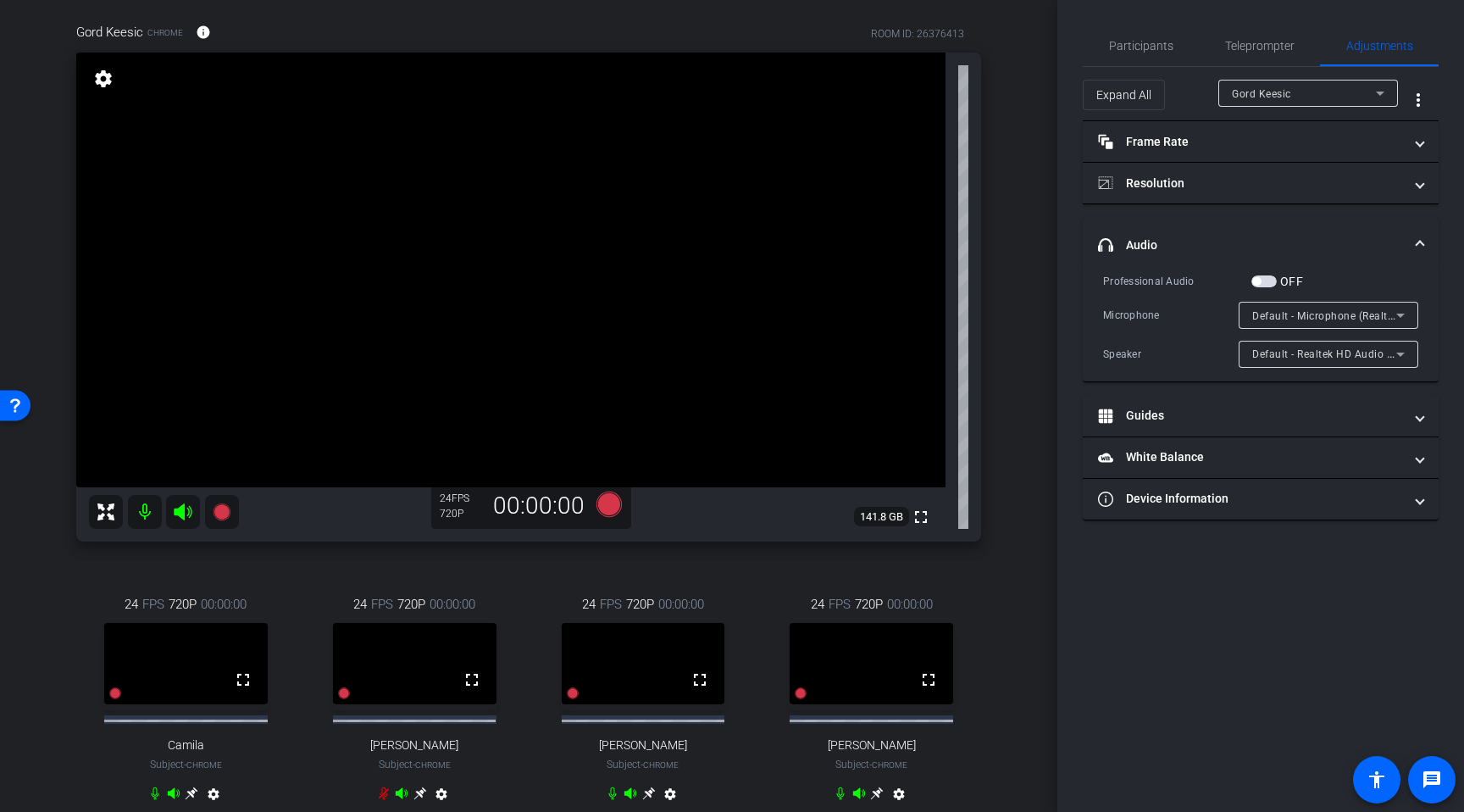
click at [1325, 319] on span "Default - Microphone (Realtek(R) Audio)" at bounding box center [1351, 315] width 196 height 14
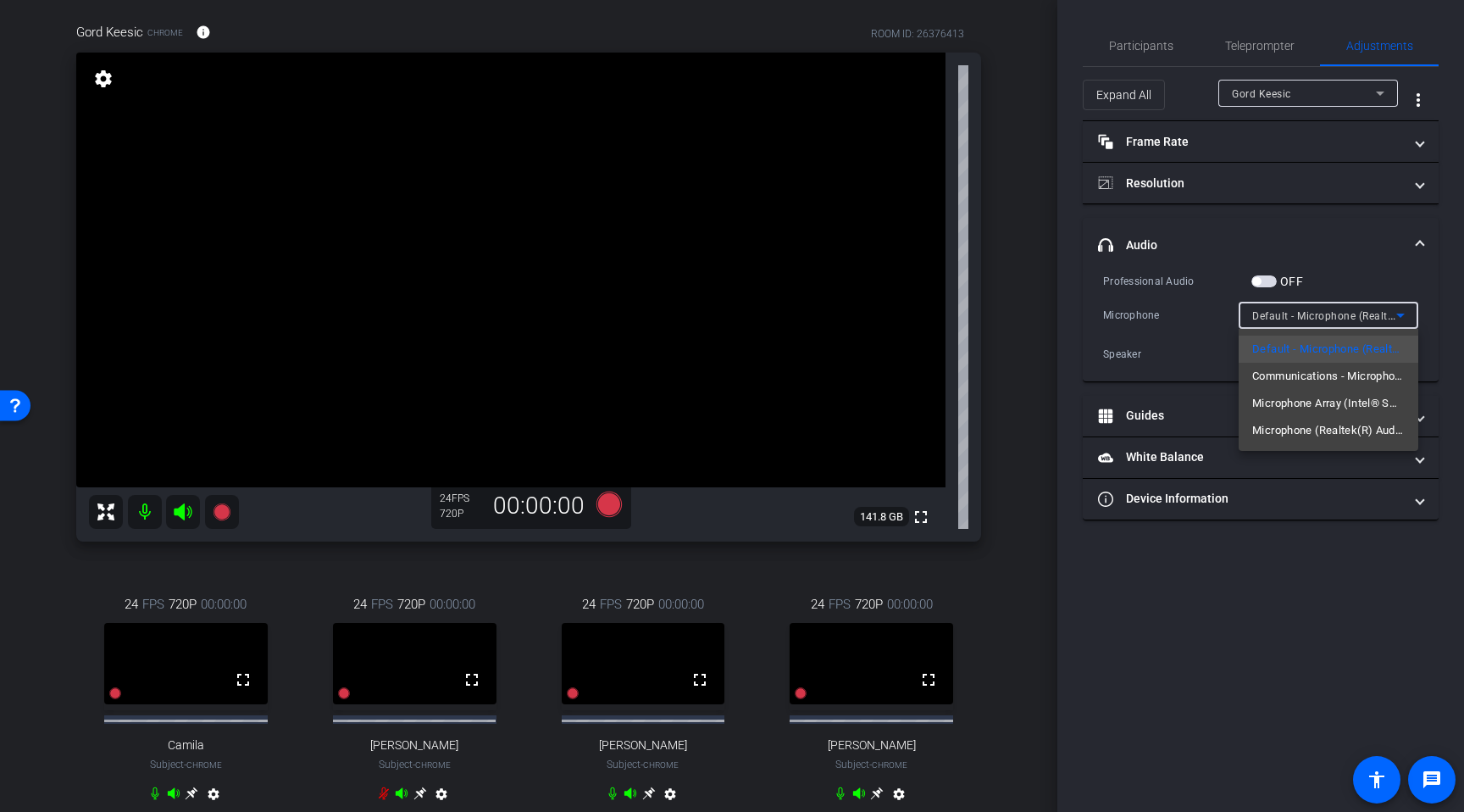
click at [1443, 321] on div at bounding box center [732, 406] width 1464 height 812
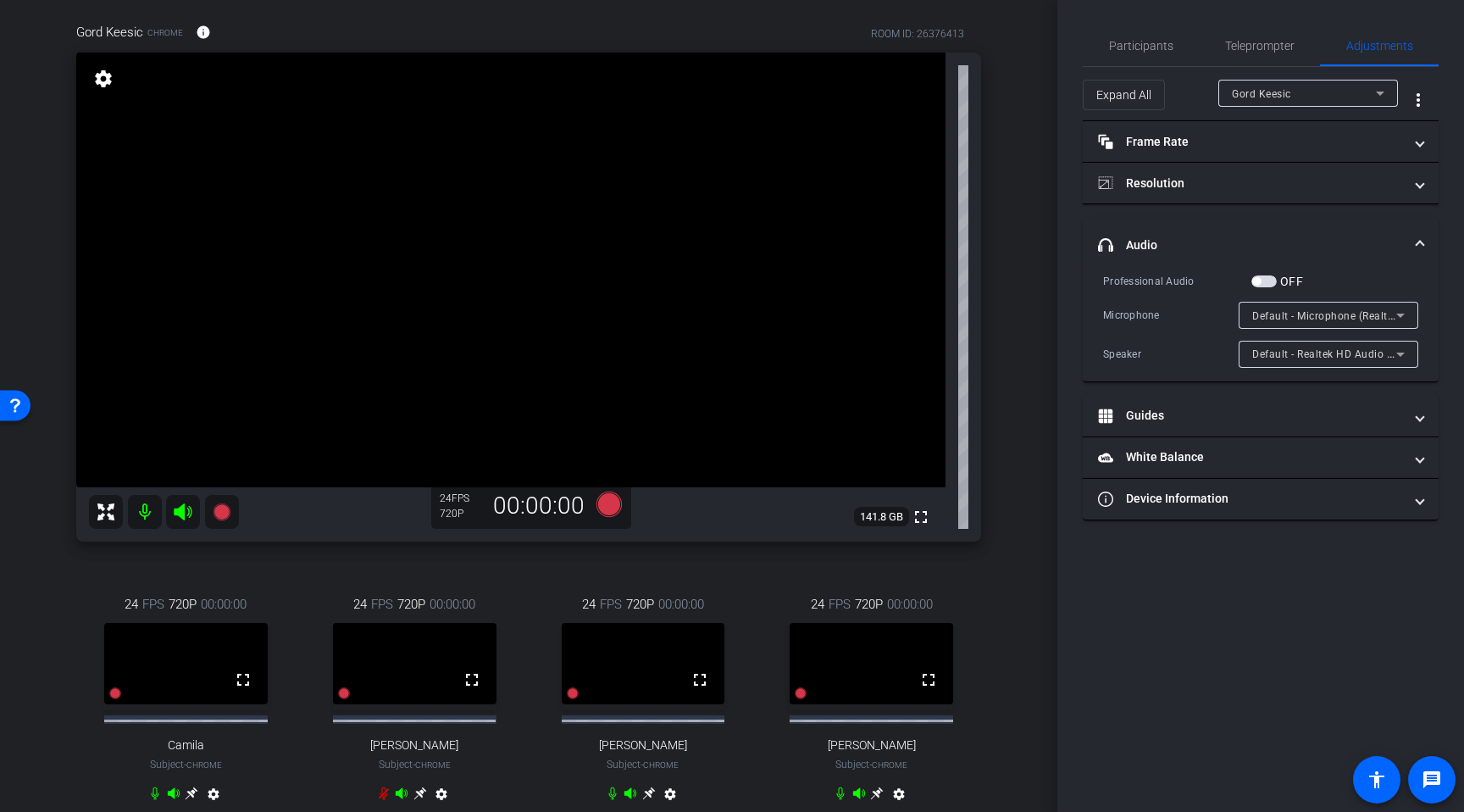
click at [1401, 316] on icon at bounding box center [1400, 315] width 8 height 5
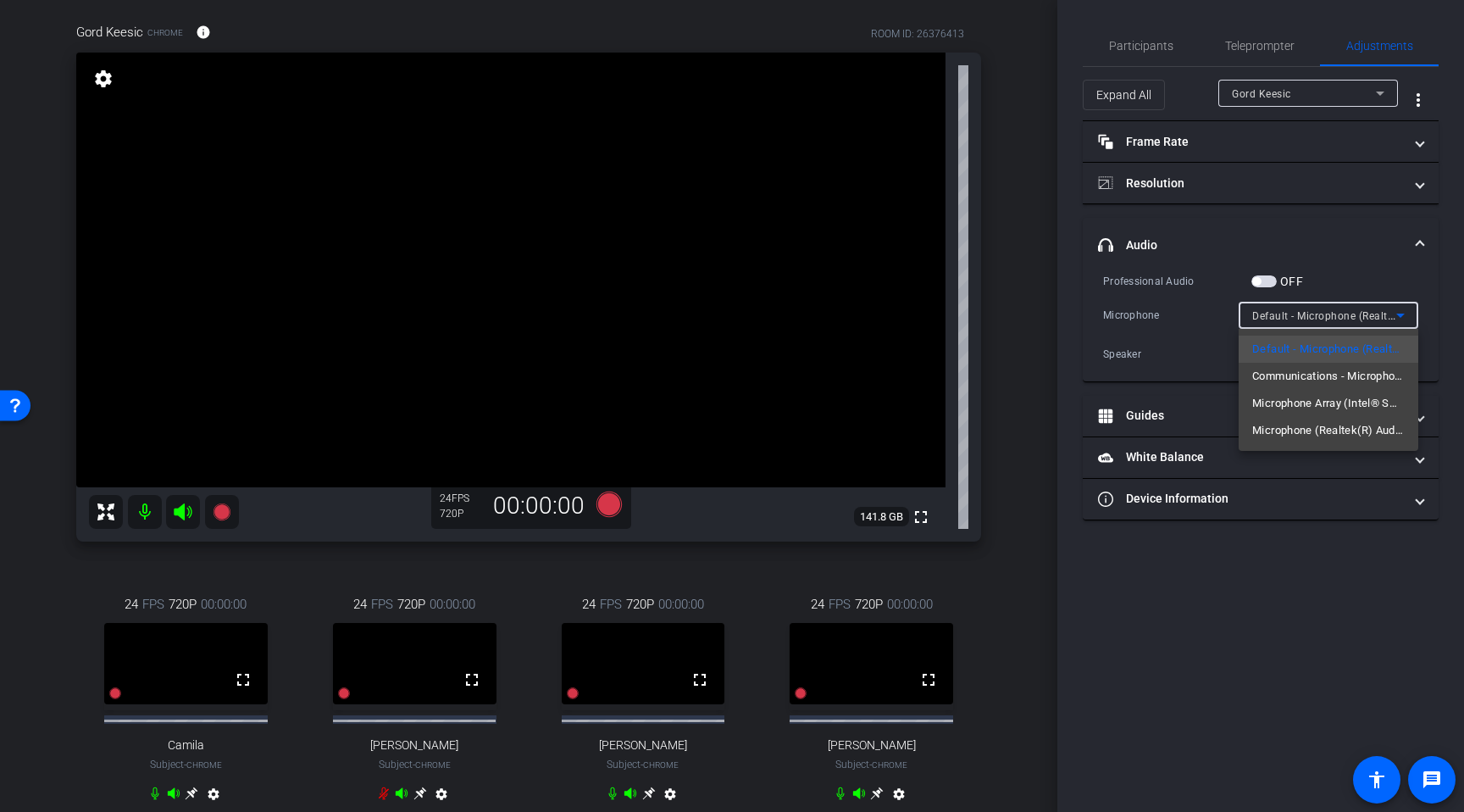
click at [1401, 316] on div at bounding box center [732, 406] width 1464 height 812
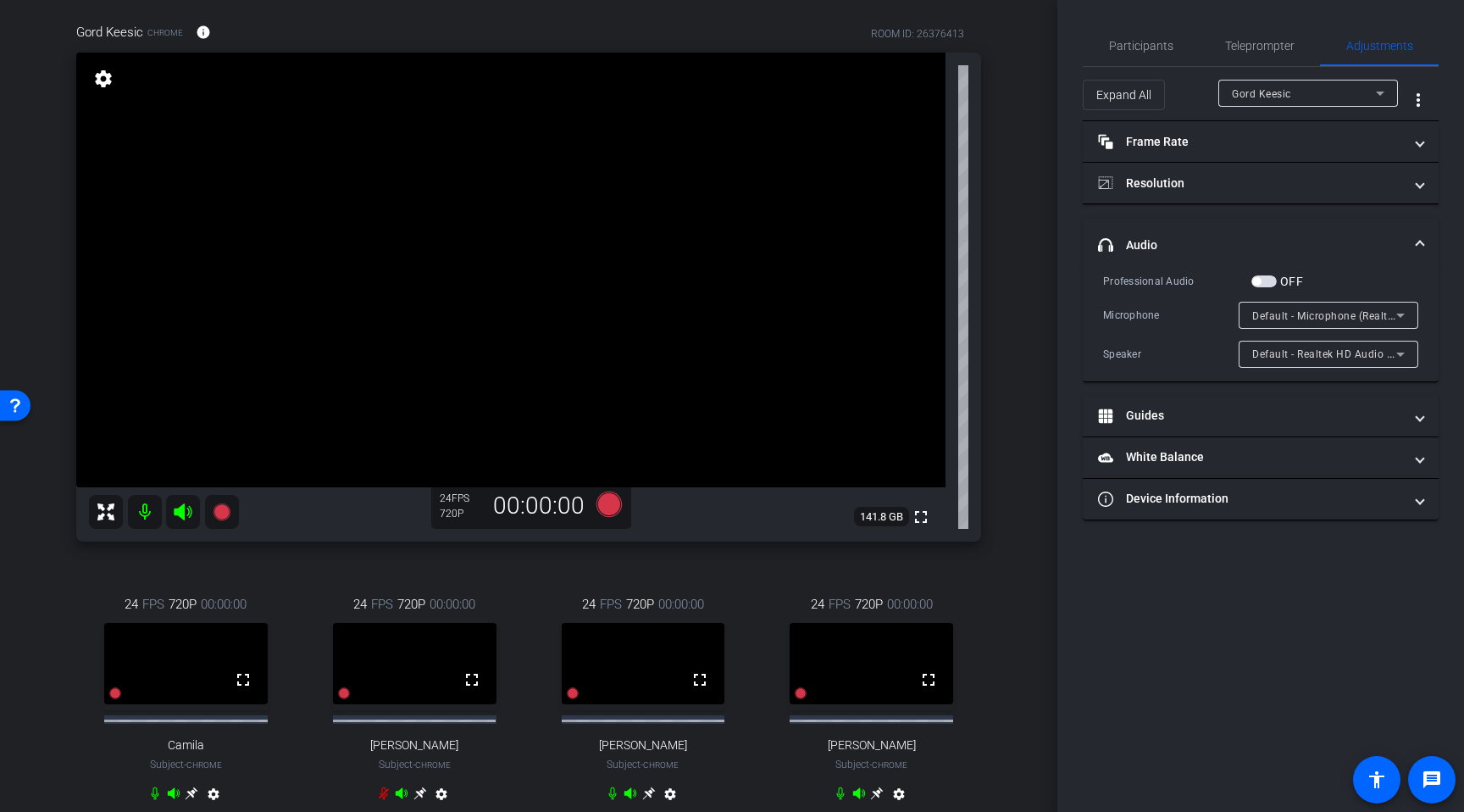
click at [1396, 316] on icon at bounding box center [1401, 315] width 20 height 20
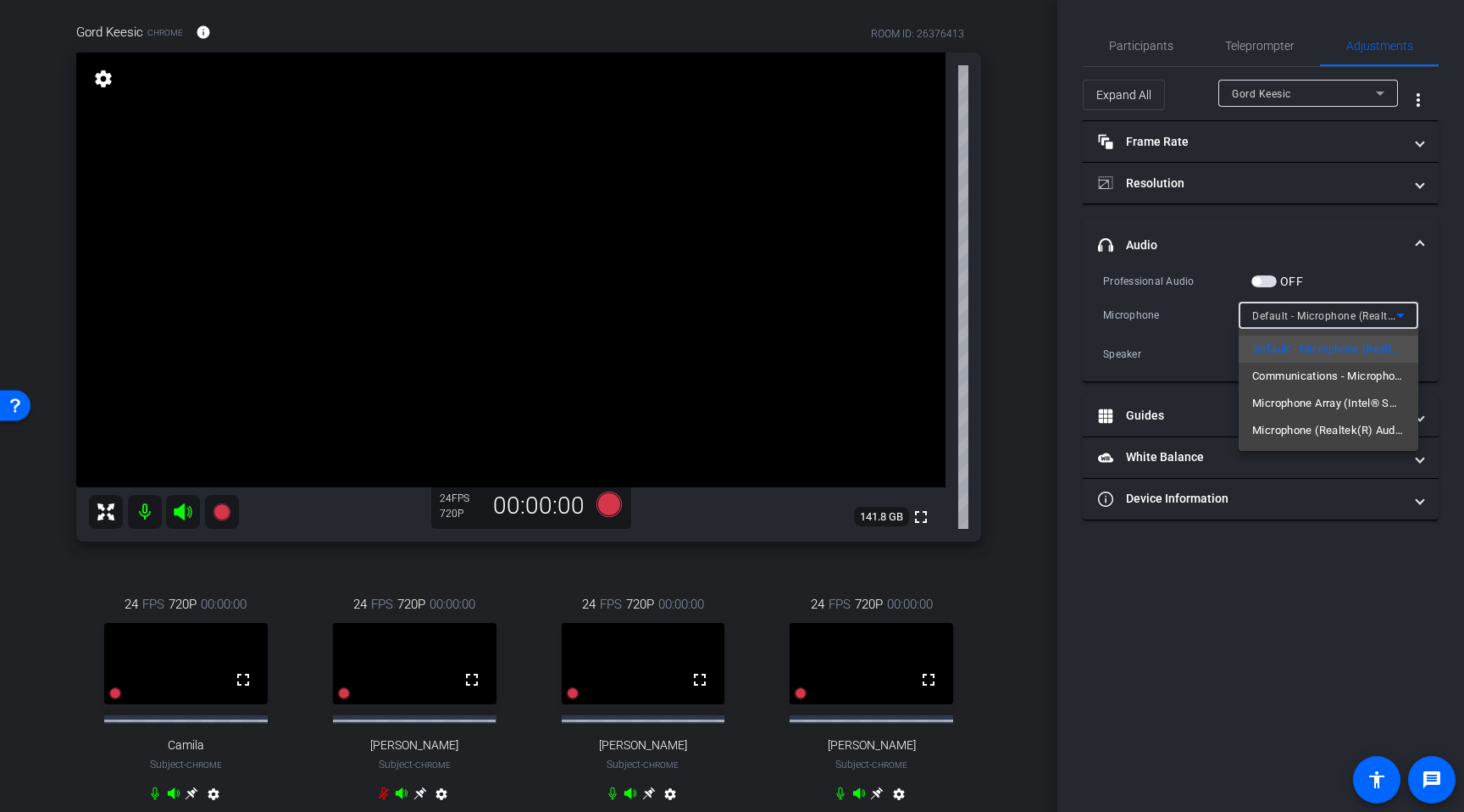
click at [1433, 290] on div at bounding box center [732, 406] width 1464 height 812
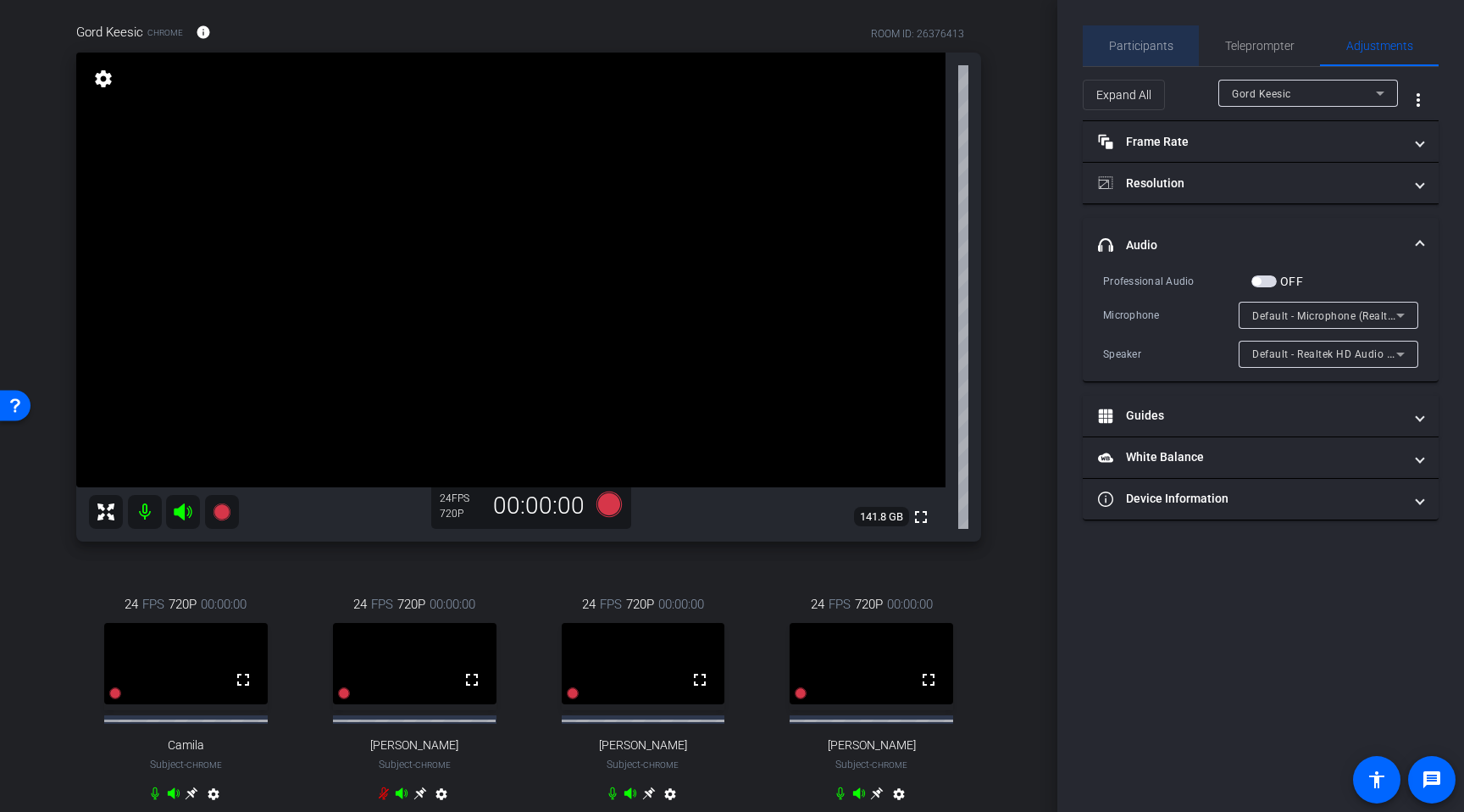
click at [1165, 48] on span "Participants" at bounding box center [1141, 46] width 64 height 12
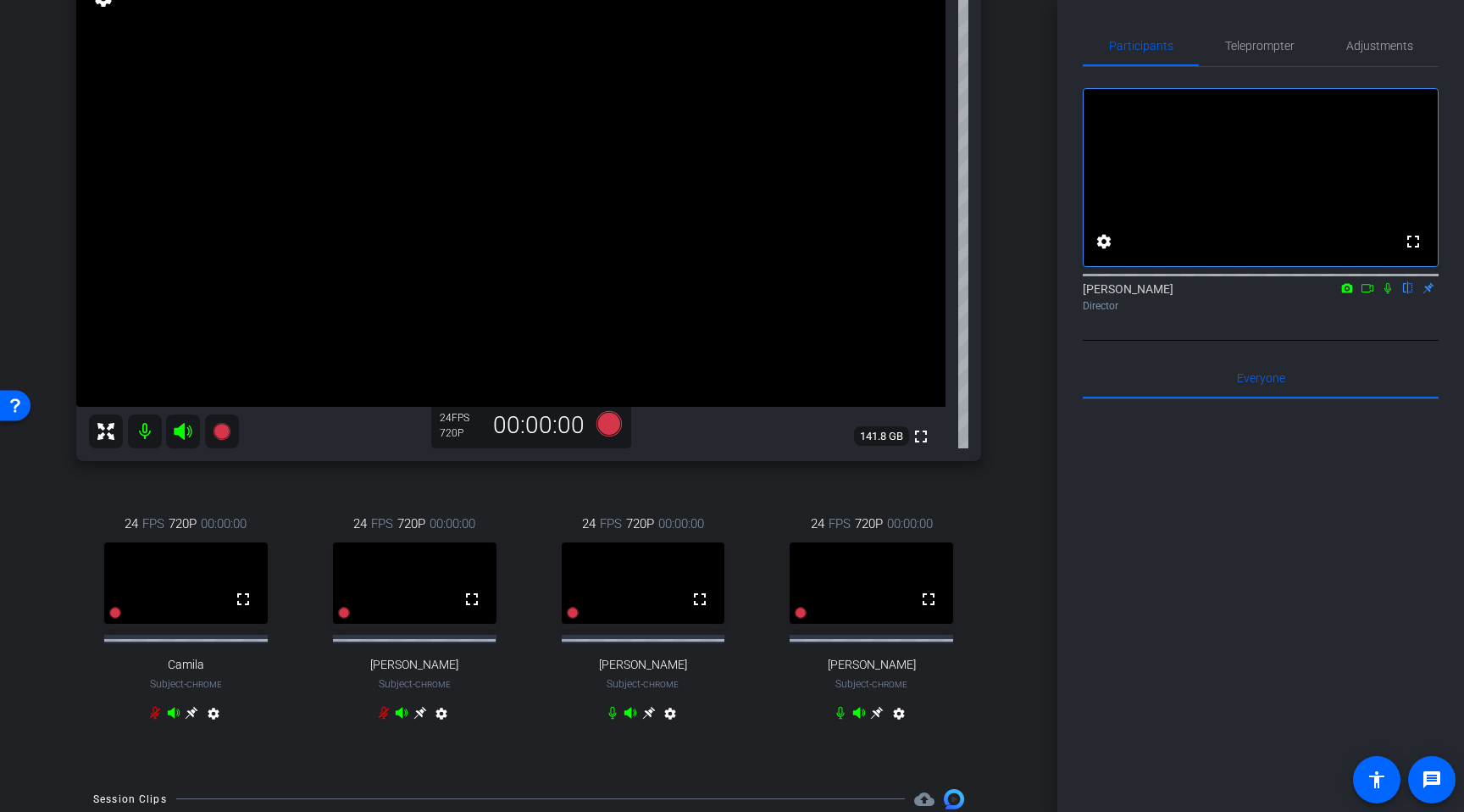
scroll to position [213, 0]
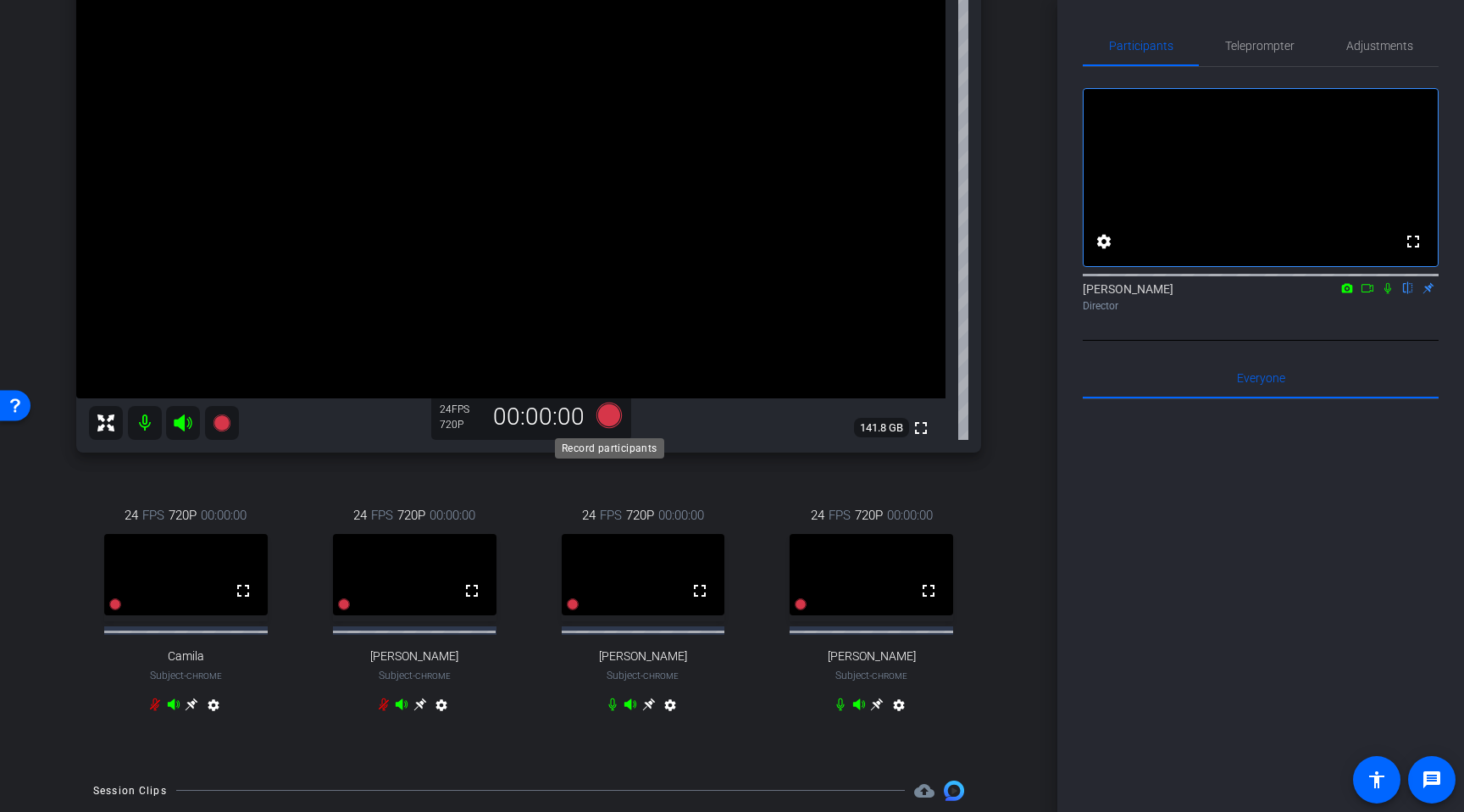
click at [612, 418] on icon at bounding box center [608, 415] width 25 height 25
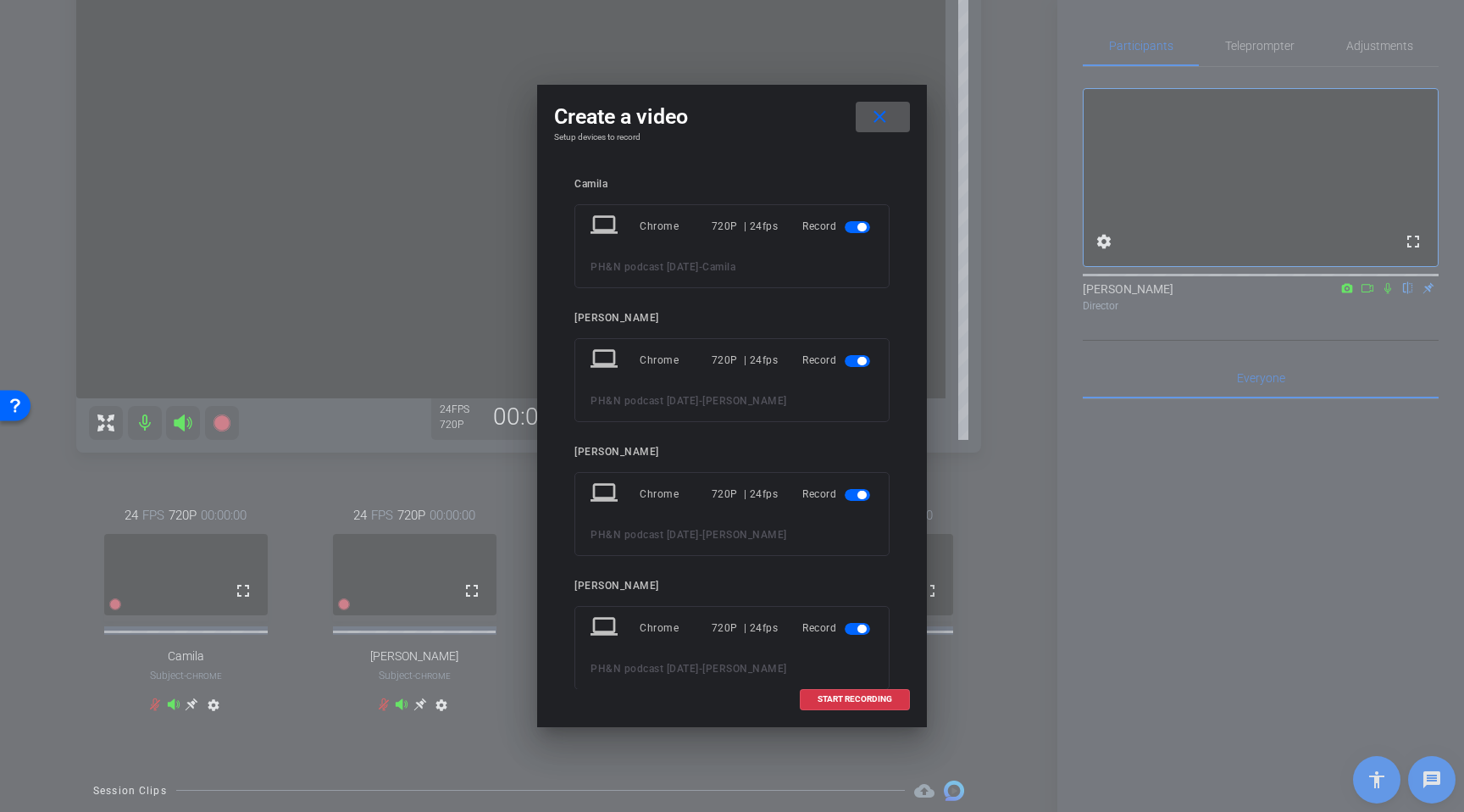
click at [860, 230] on span "button" at bounding box center [861, 227] width 8 height 8
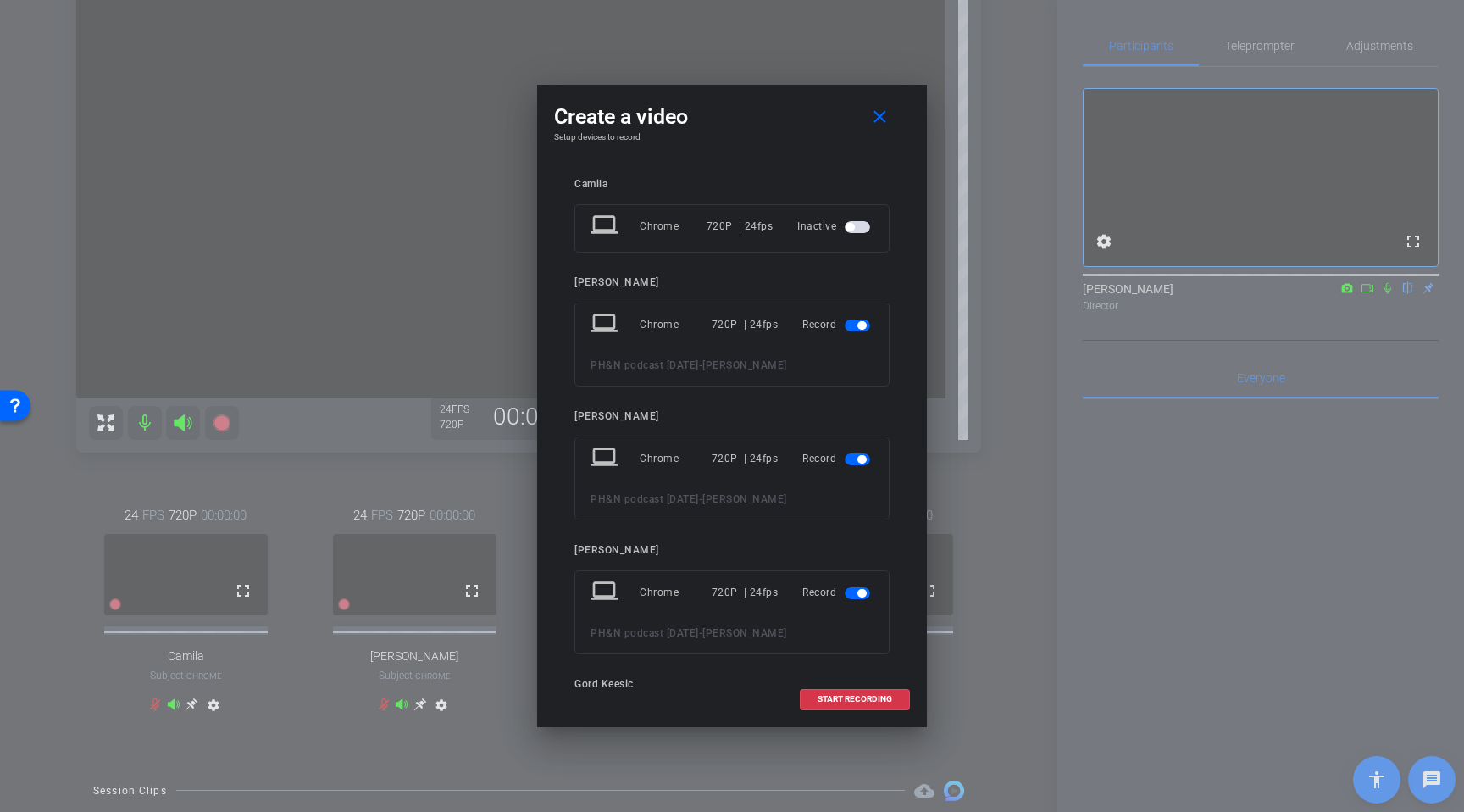
click at [859, 323] on span "button" at bounding box center [861, 325] width 8 height 8
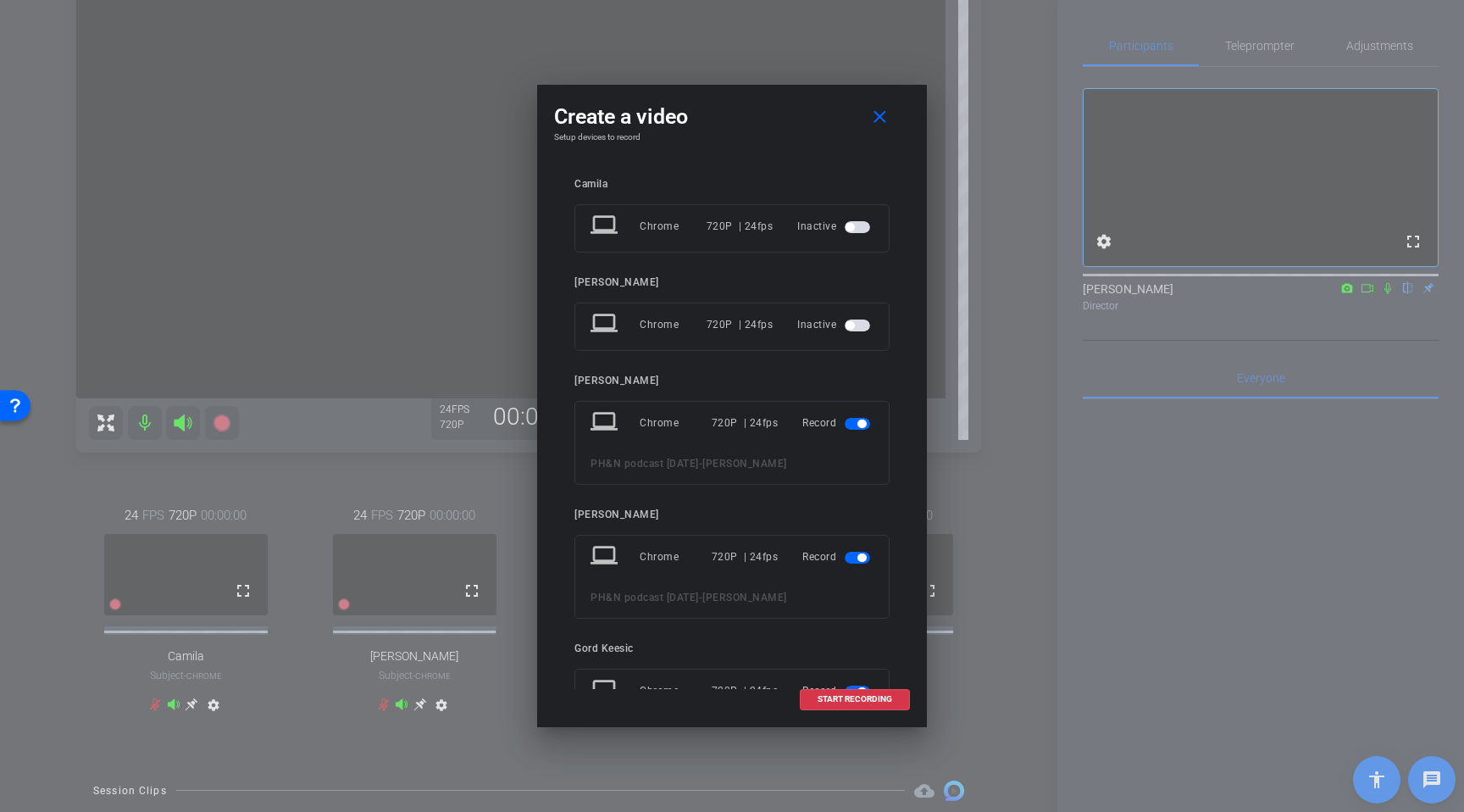
scroll to position [203, 0]
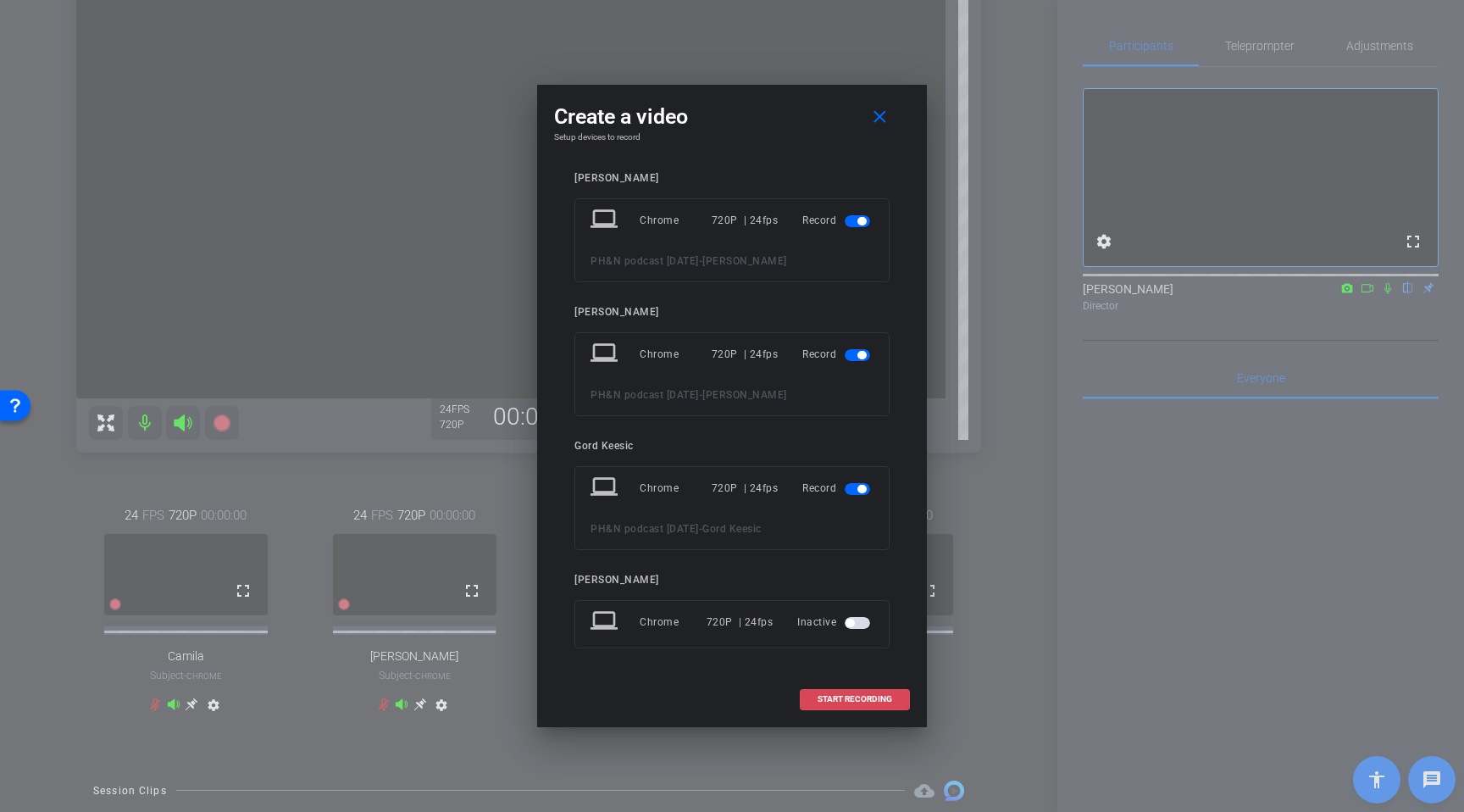
click at [850, 697] on span "START RECORDING" at bounding box center [855, 699] width 74 height 8
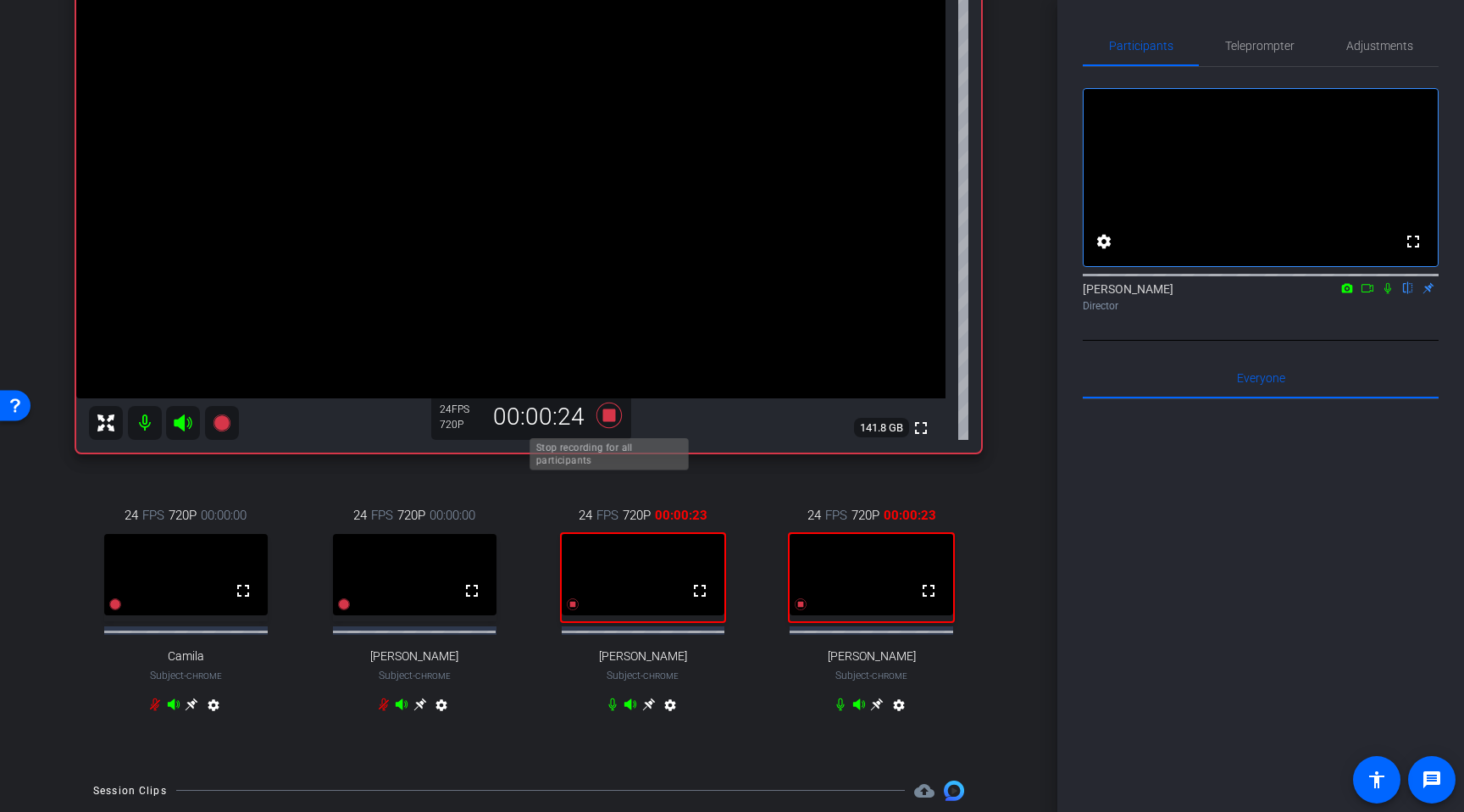
click at [605, 417] on icon at bounding box center [608, 415] width 25 height 25
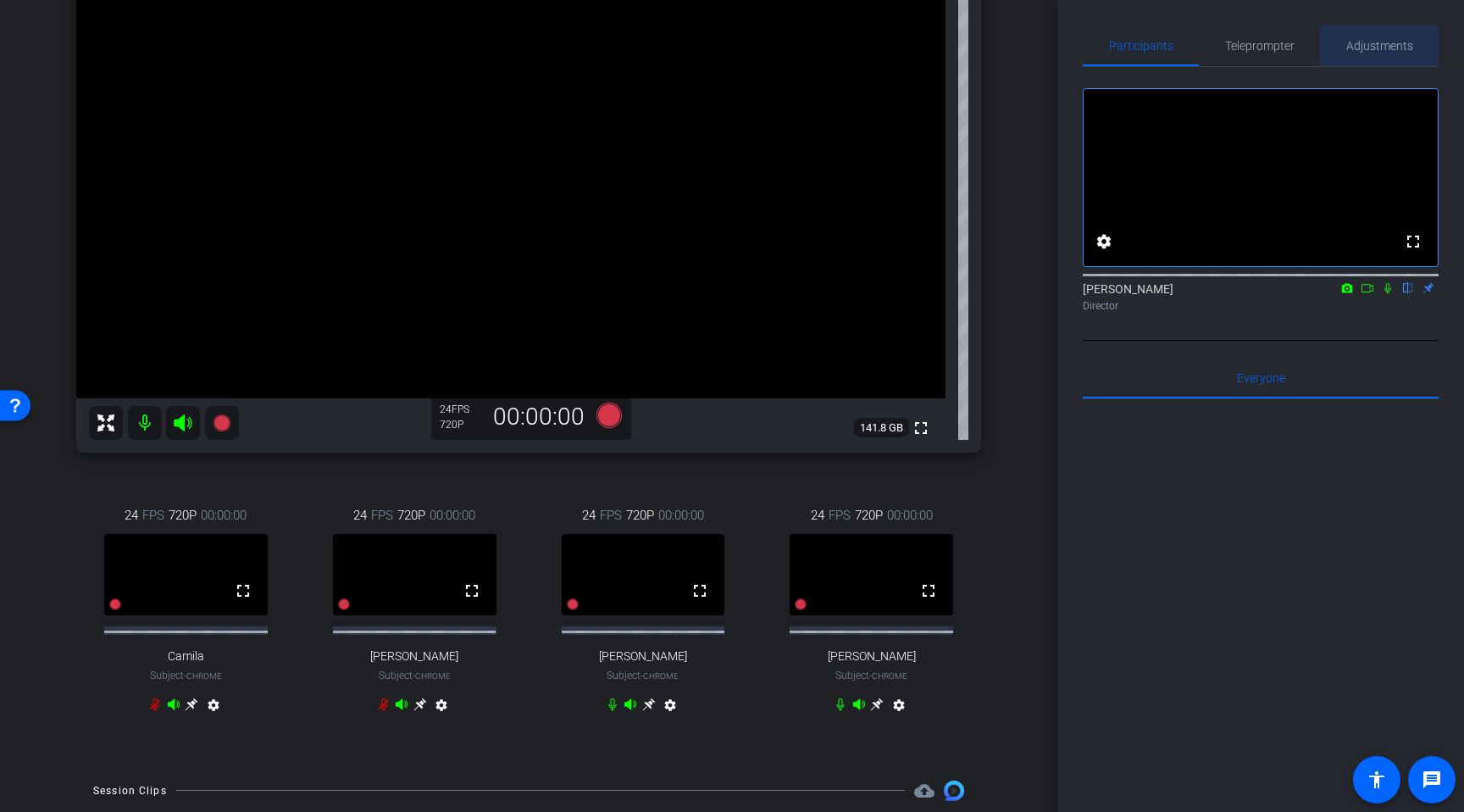
click at [1364, 60] on span "Adjustments" at bounding box center [1380, 46] width 67 height 41
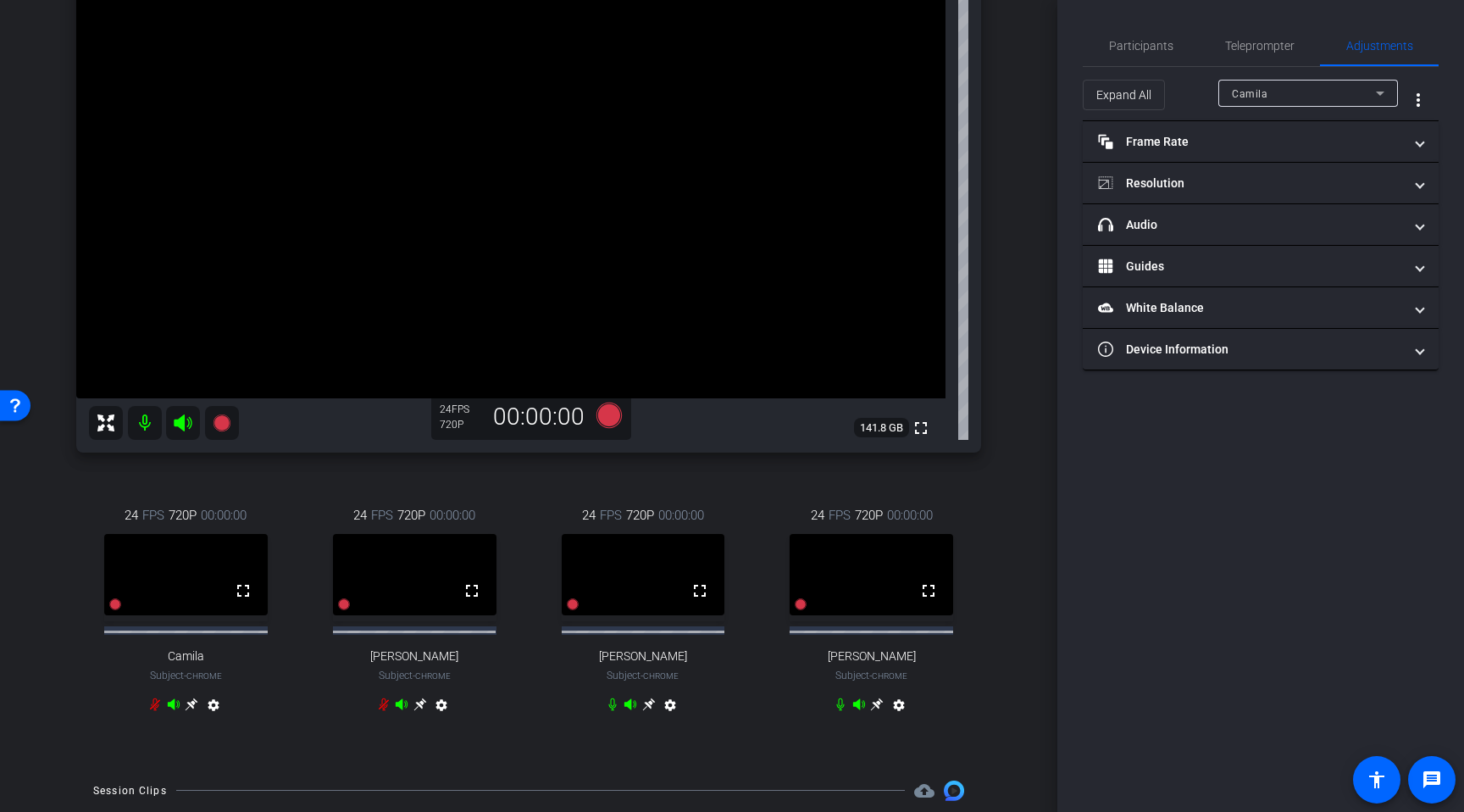
click at [1246, 93] on span "Camila" at bounding box center [1250, 94] width 35 height 12
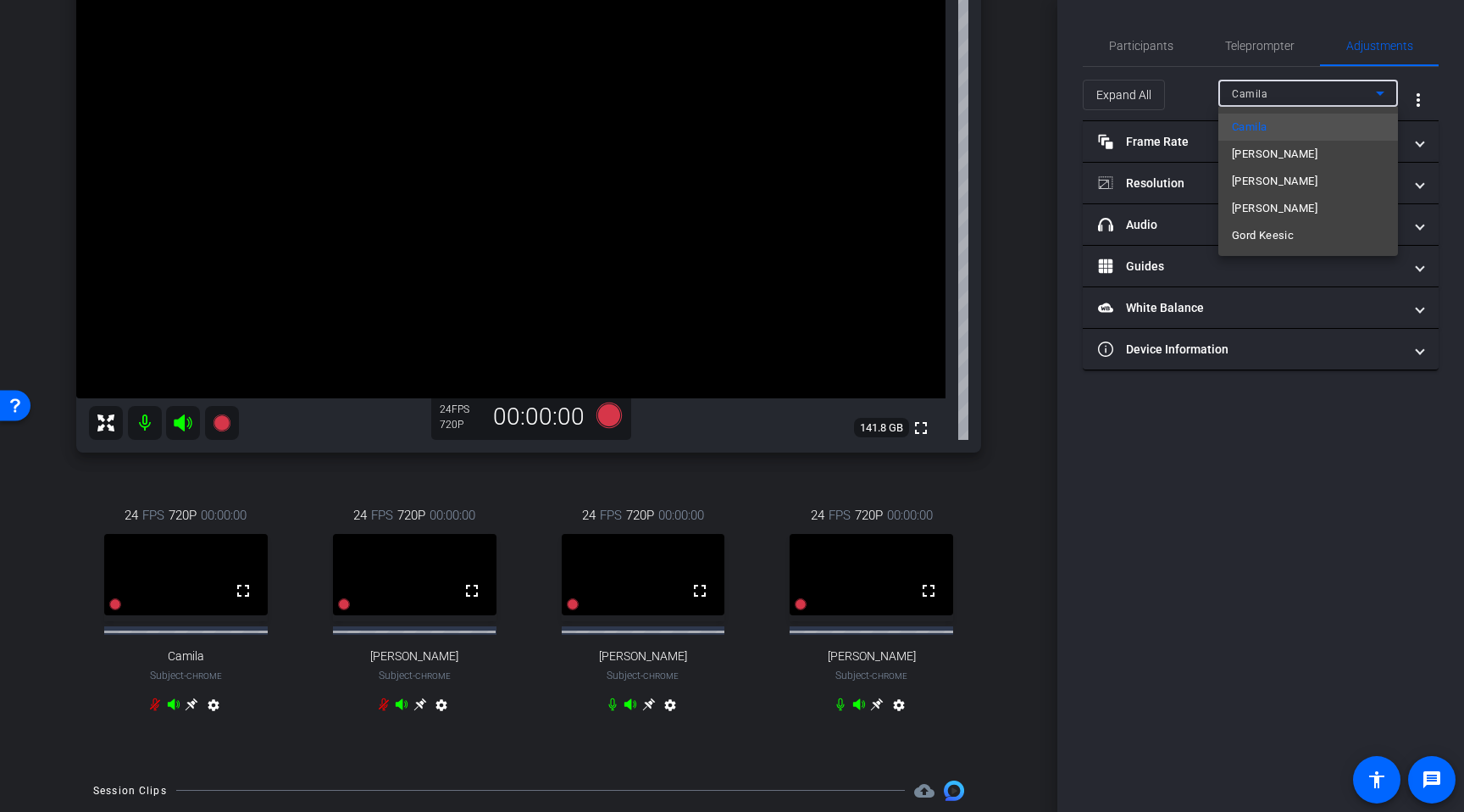
click at [1093, 477] on div at bounding box center [732, 406] width 1464 height 812
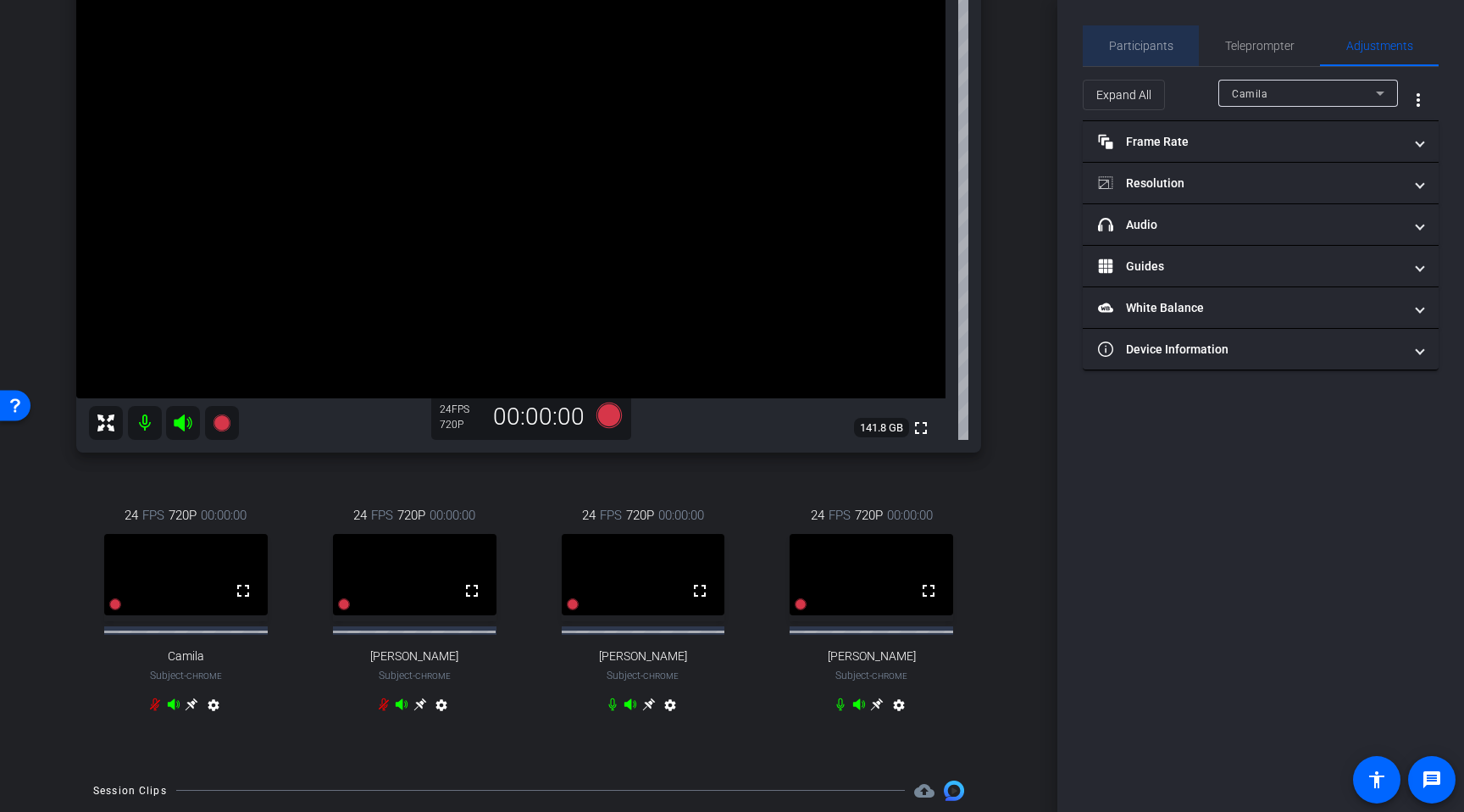
click at [1158, 47] on span "Participants" at bounding box center [1141, 46] width 64 height 12
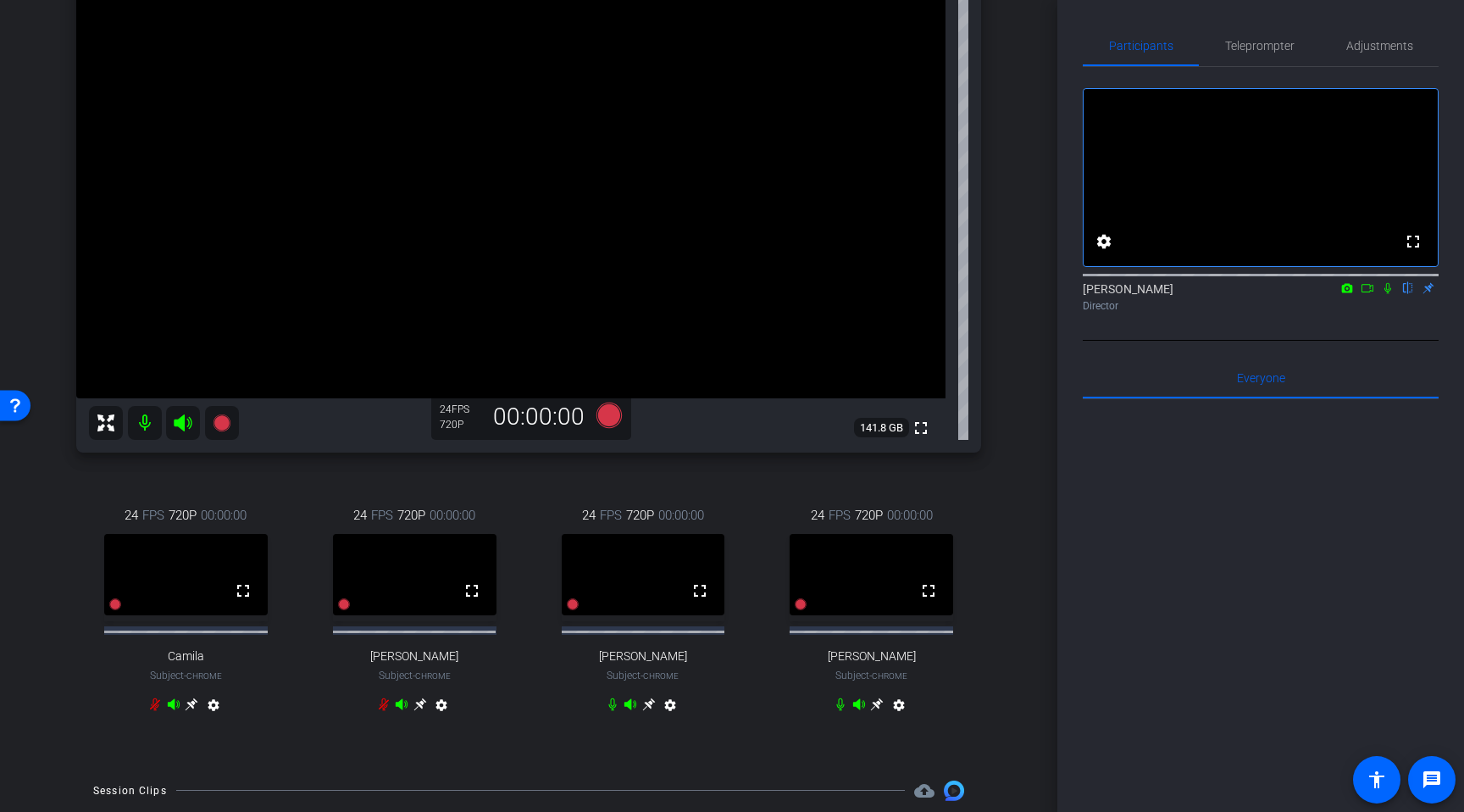
scroll to position [348, 0]
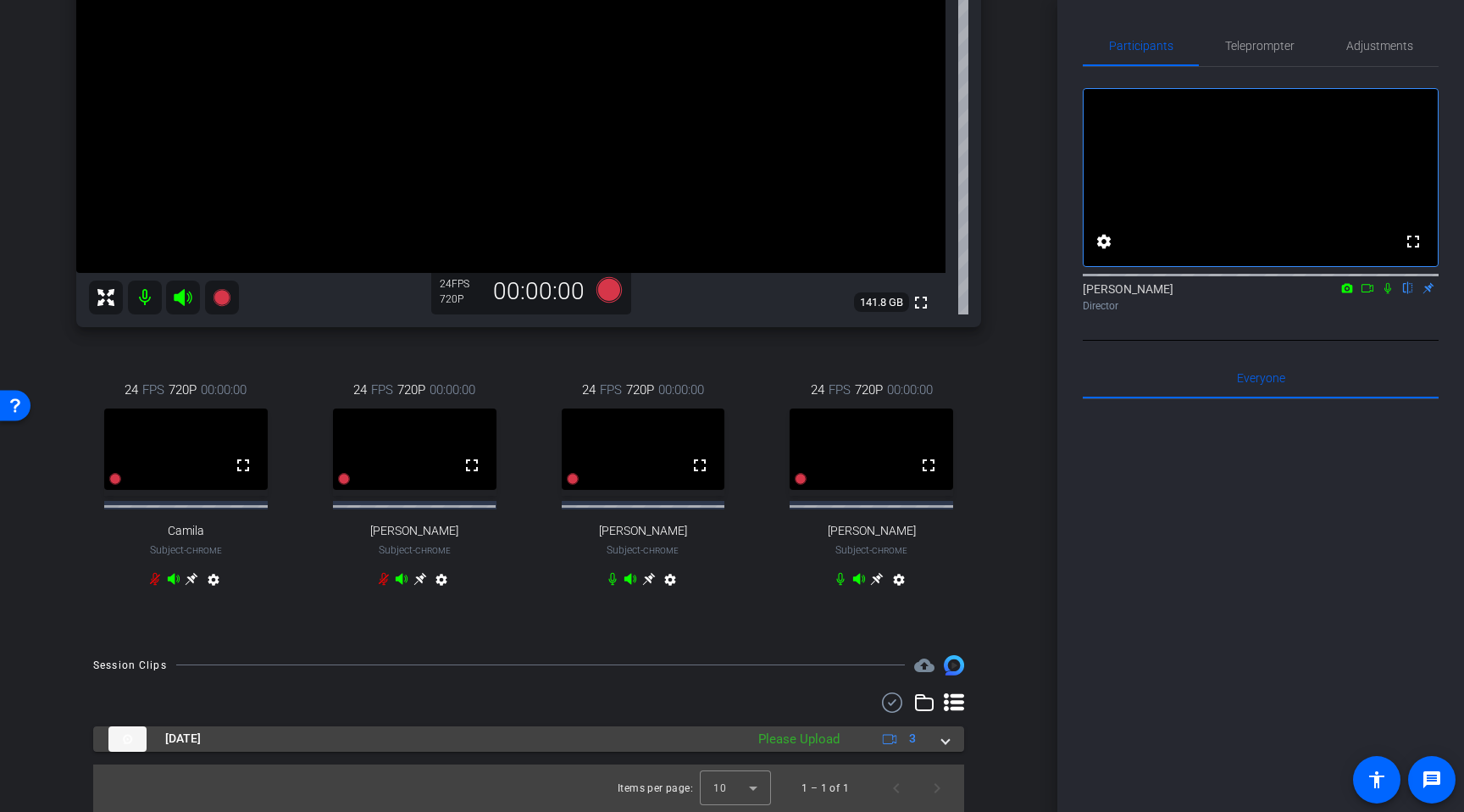
click at [938, 739] on div "Sep 18, 2025 Please Upload 3" at bounding box center [526, 739] width 833 height 25
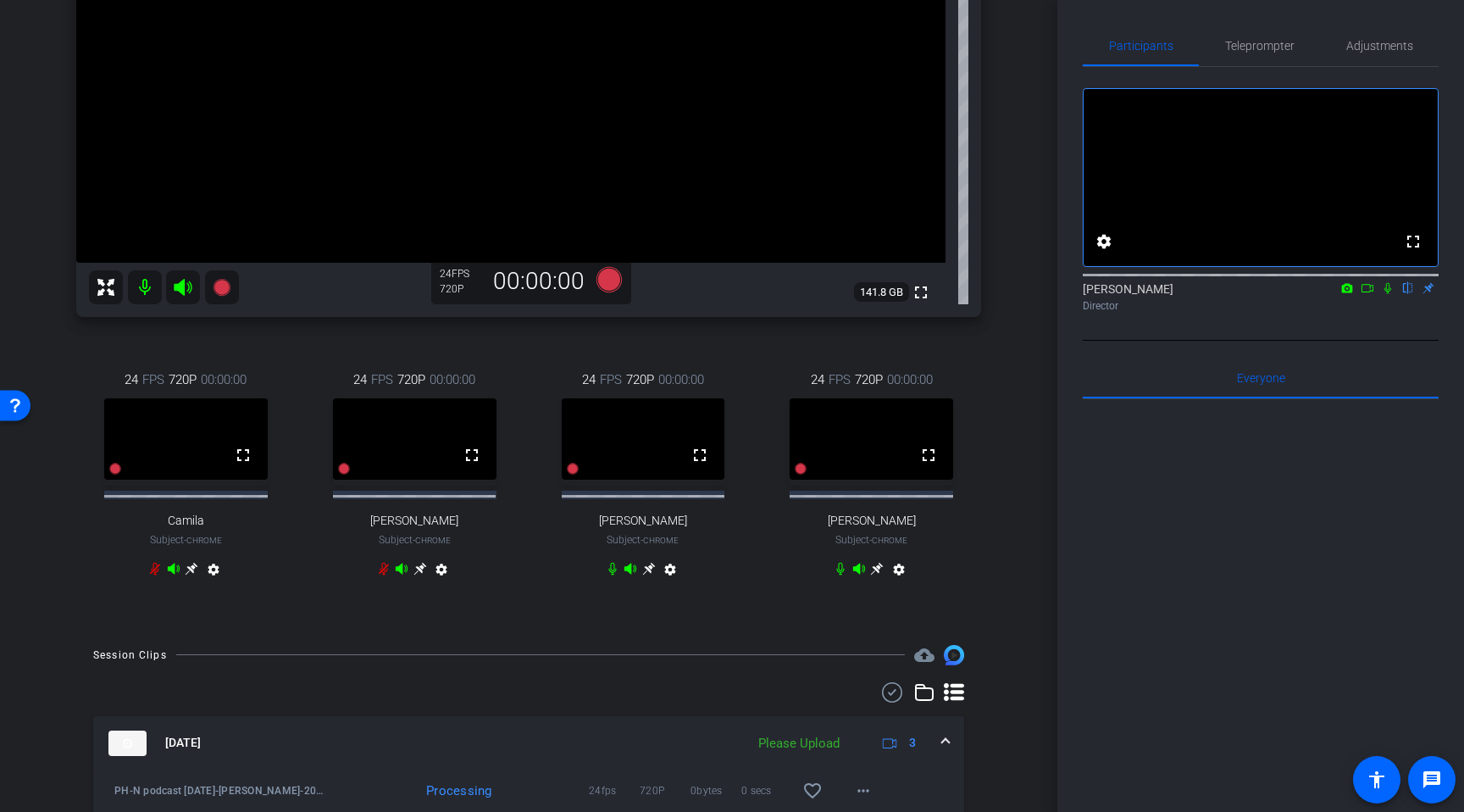
scroll to position [478, 0]
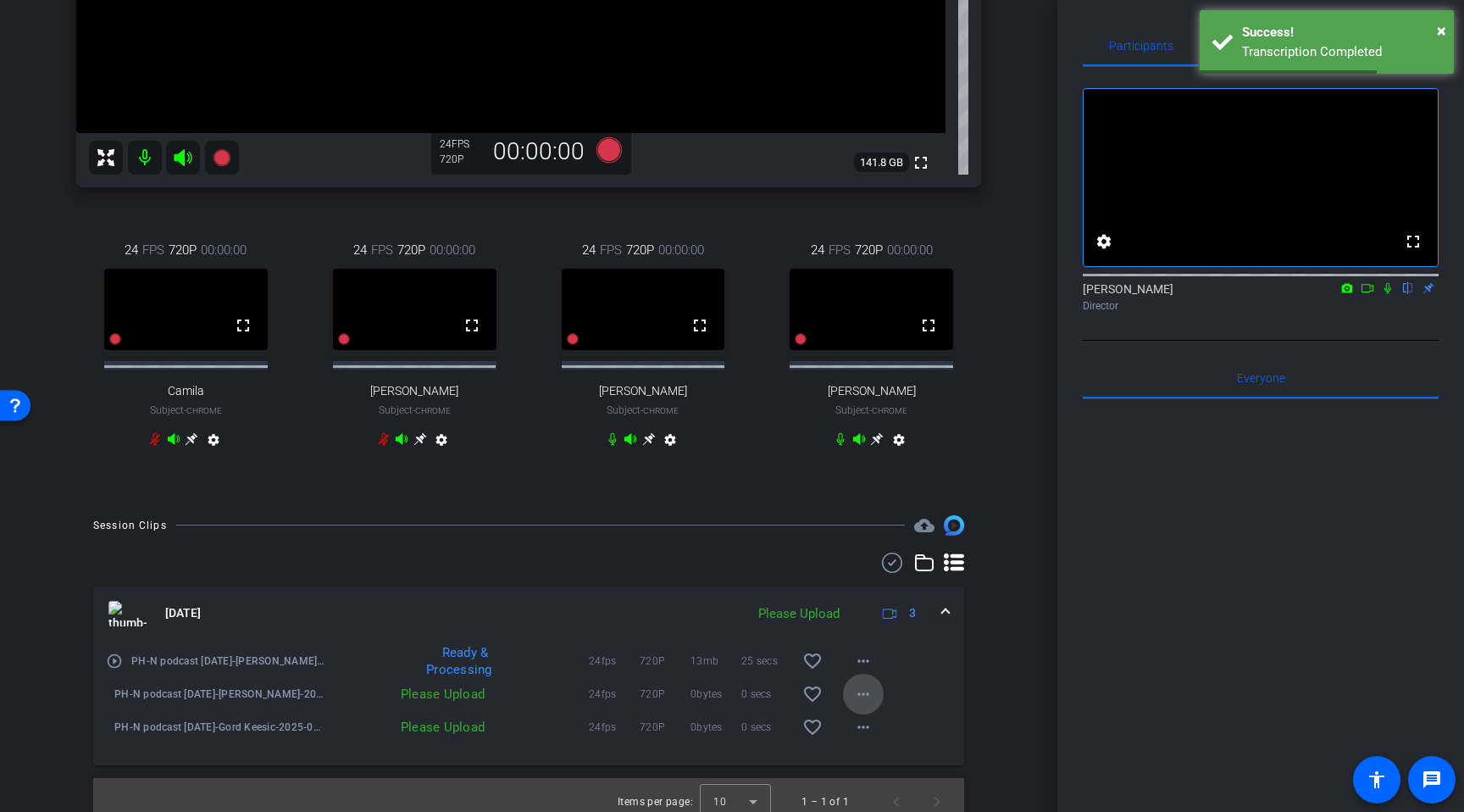
click at [859, 704] on mat-icon "more_horiz" at bounding box center [863, 694] width 20 height 20
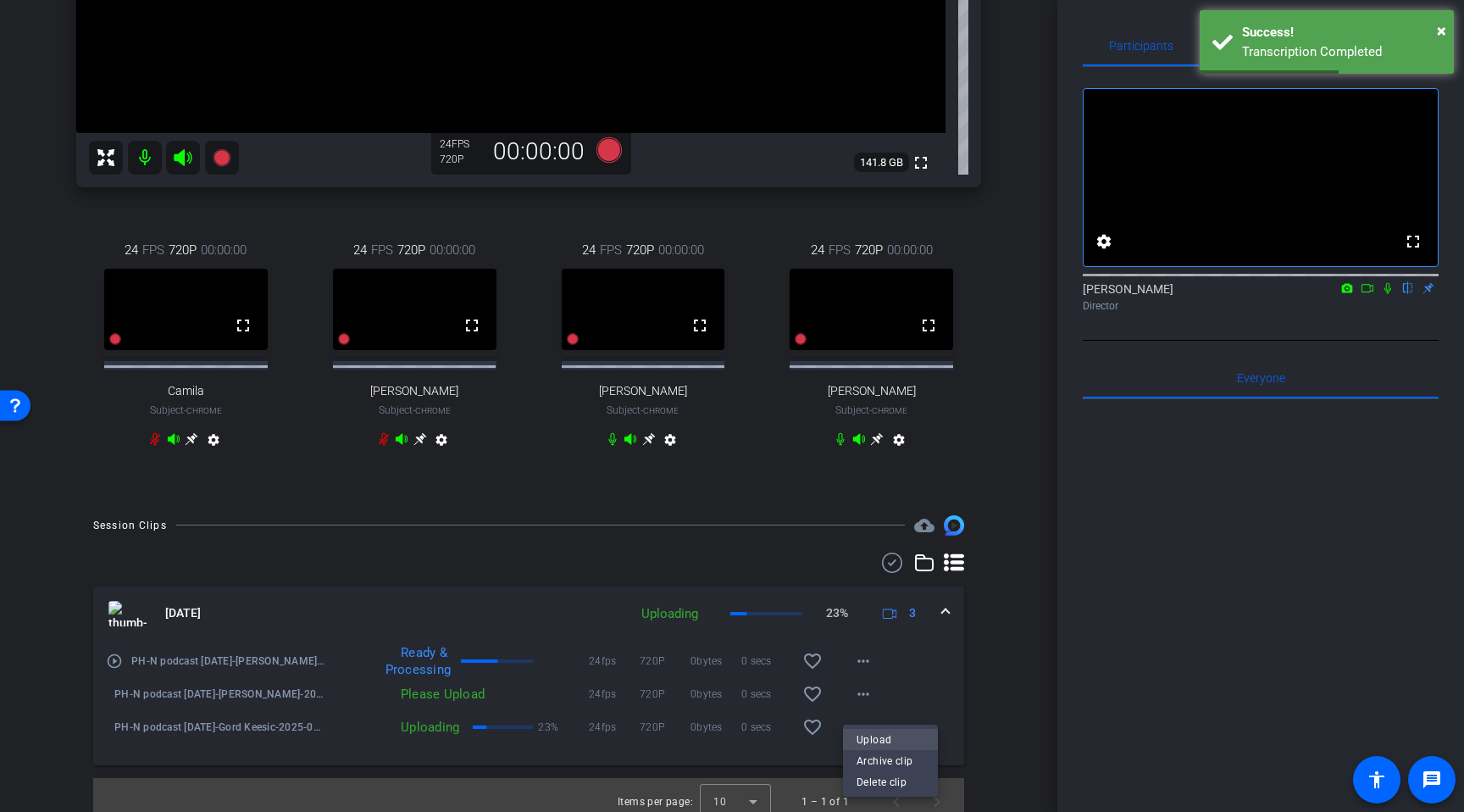
click at [868, 744] on span "Upload" at bounding box center [890, 739] width 68 height 20
click at [864, 748] on span at bounding box center [863, 727] width 41 height 41
click at [908, 715] on div at bounding box center [732, 406] width 1464 height 812
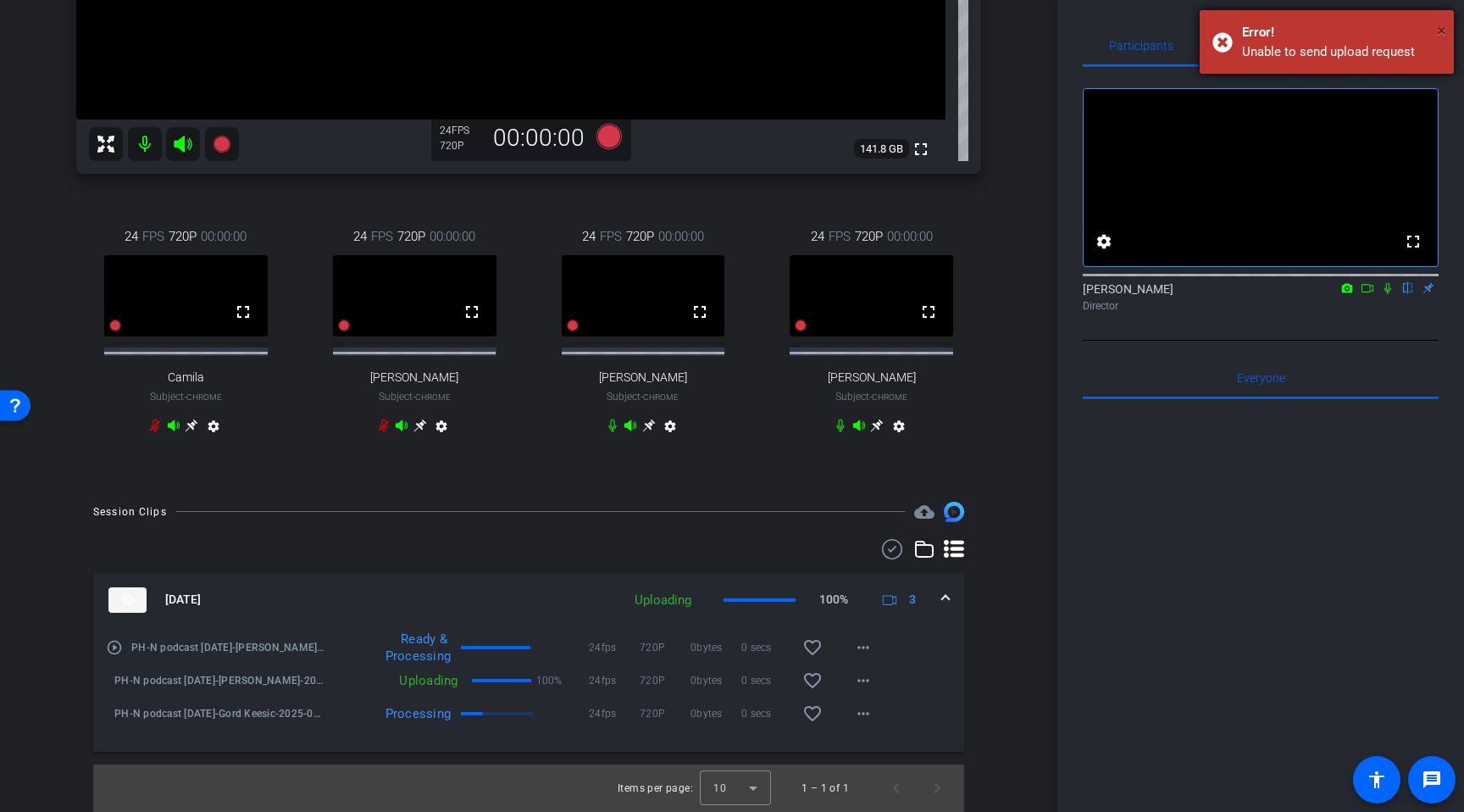
click at [1442, 32] on span "×" at bounding box center [1442, 31] width 9 height 20
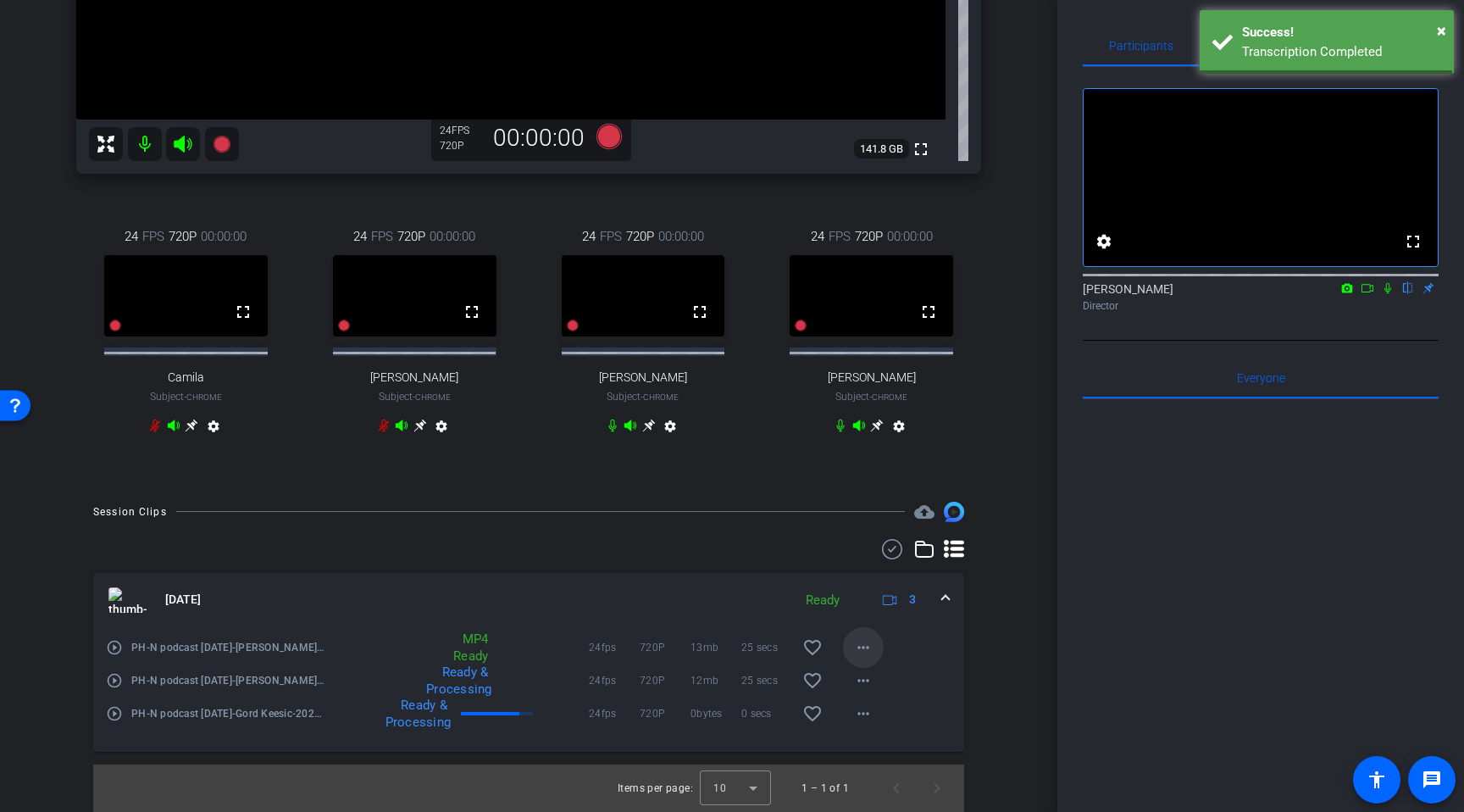
click at [858, 644] on mat-icon "more_horiz" at bounding box center [863, 647] width 20 height 20
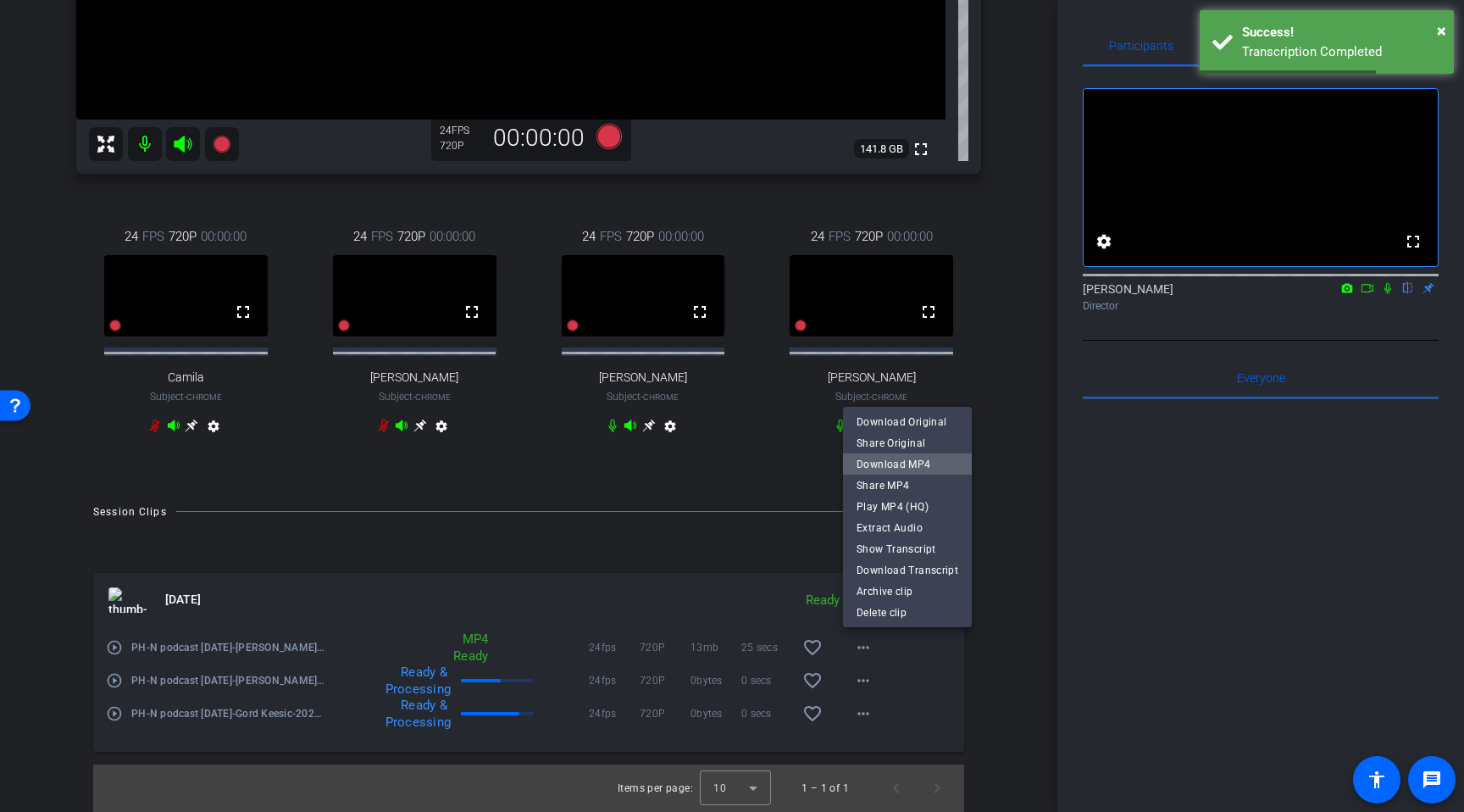
click at [912, 470] on span "Download MP4" at bounding box center [907, 464] width 101 height 20
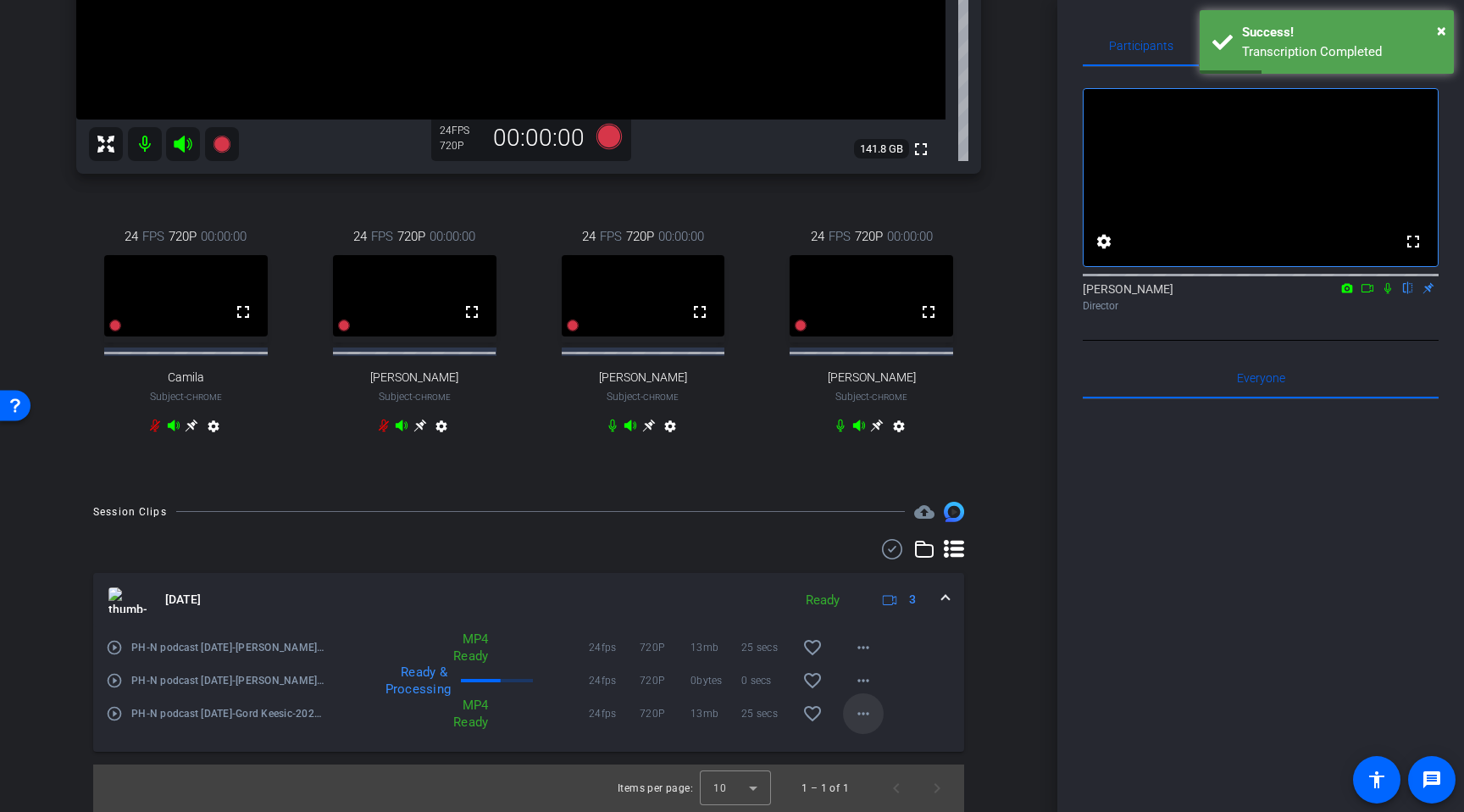
click at [855, 717] on mat-icon "more_horiz" at bounding box center [863, 713] width 20 height 20
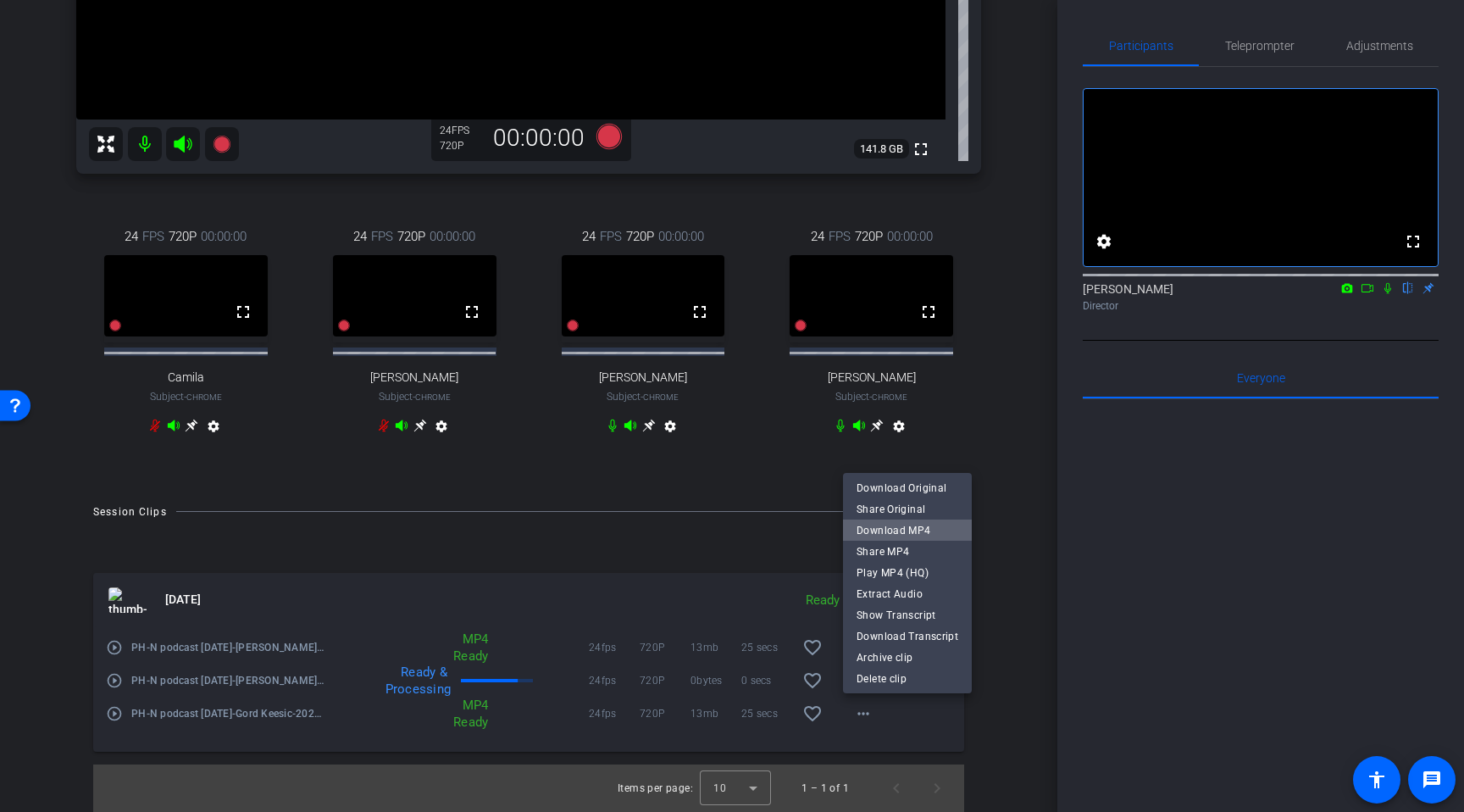
click at [913, 530] on span "Download MP4" at bounding box center [907, 530] width 101 height 20
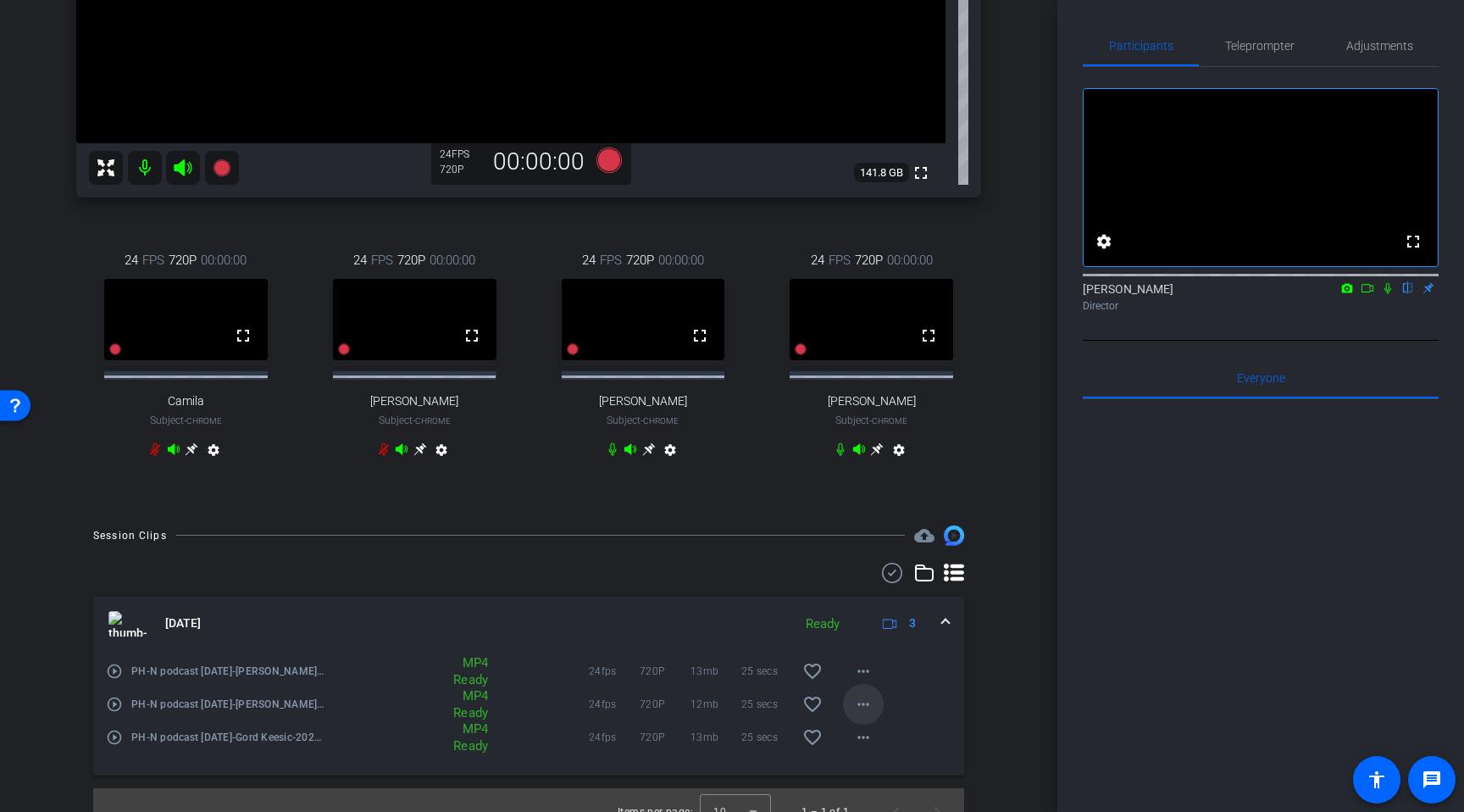
scroll to position [474, 0]
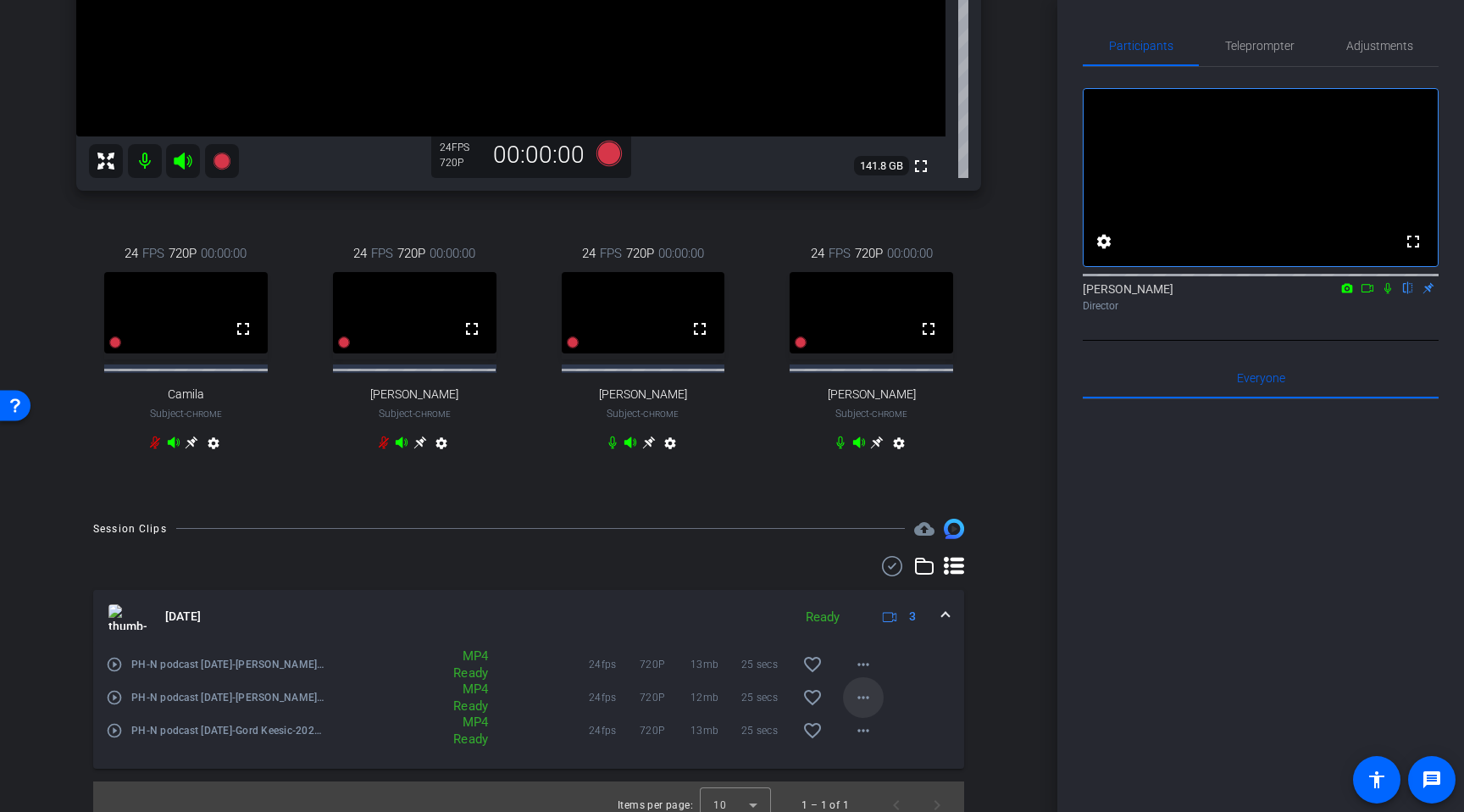
click at [867, 705] on mat-icon "more_horiz" at bounding box center [863, 698] width 20 height 20
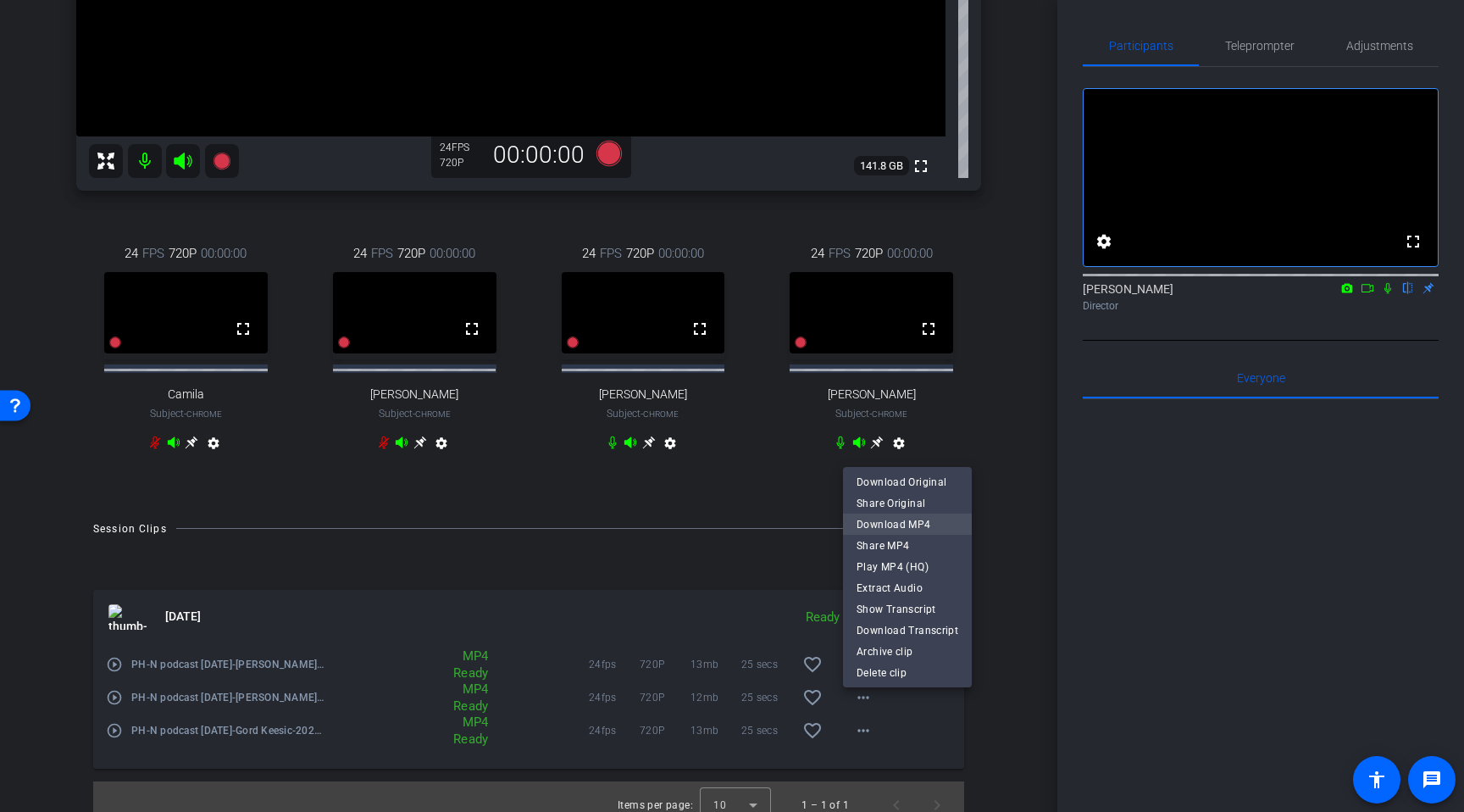
click at [909, 523] on span "Download MP4" at bounding box center [907, 525] width 101 height 20
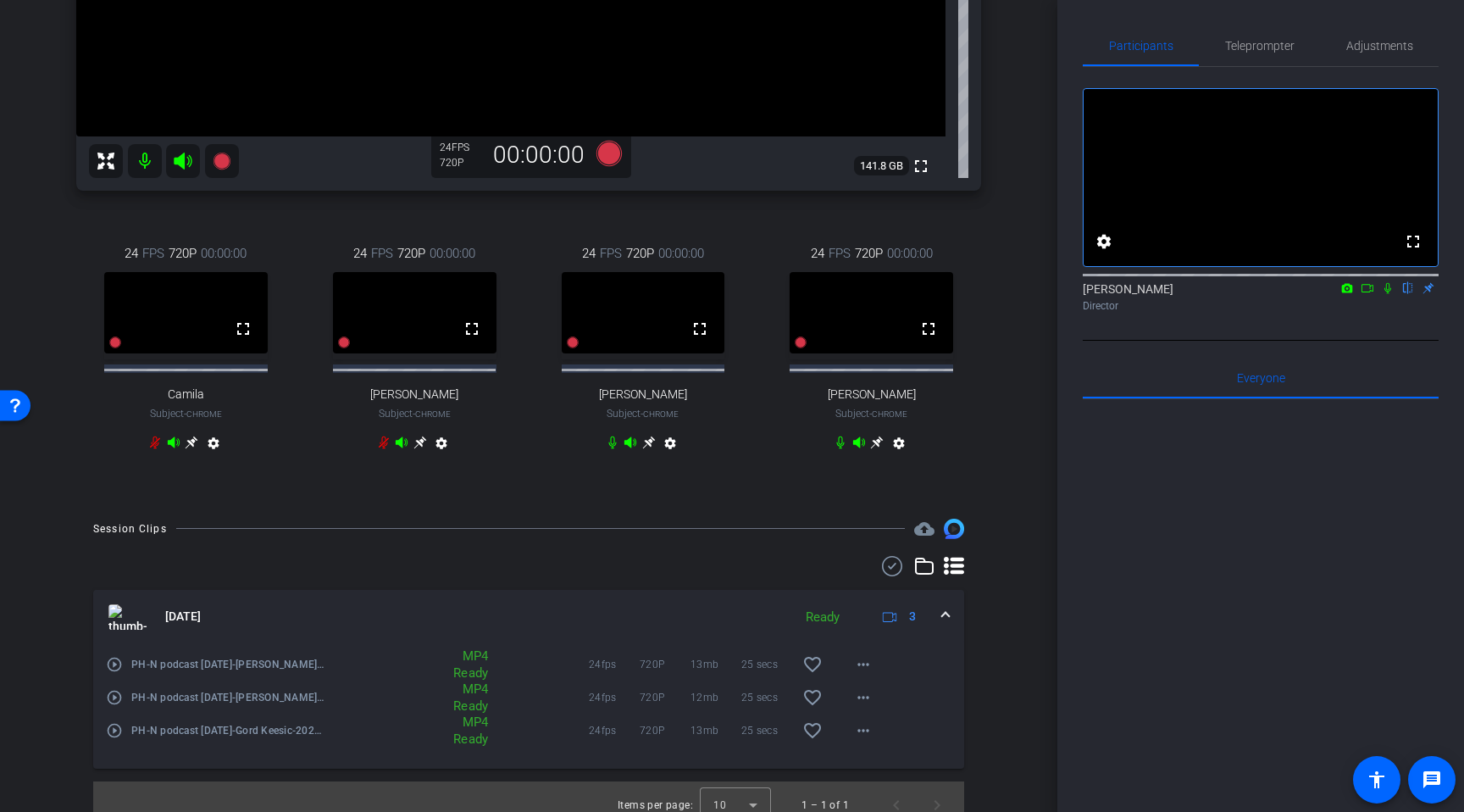
click at [1388, 294] on icon at bounding box center [1388, 288] width 7 height 11
click at [1371, 294] on icon at bounding box center [1367, 287] width 14 height 12
click at [1409, 294] on icon at bounding box center [1408, 287] width 14 height 12
click at [1386, 292] on icon at bounding box center [1388, 287] width 9 height 9
click at [866, 674] on mat-icon "more_horiz" at bounding box center [863, 664] width 20 height 20
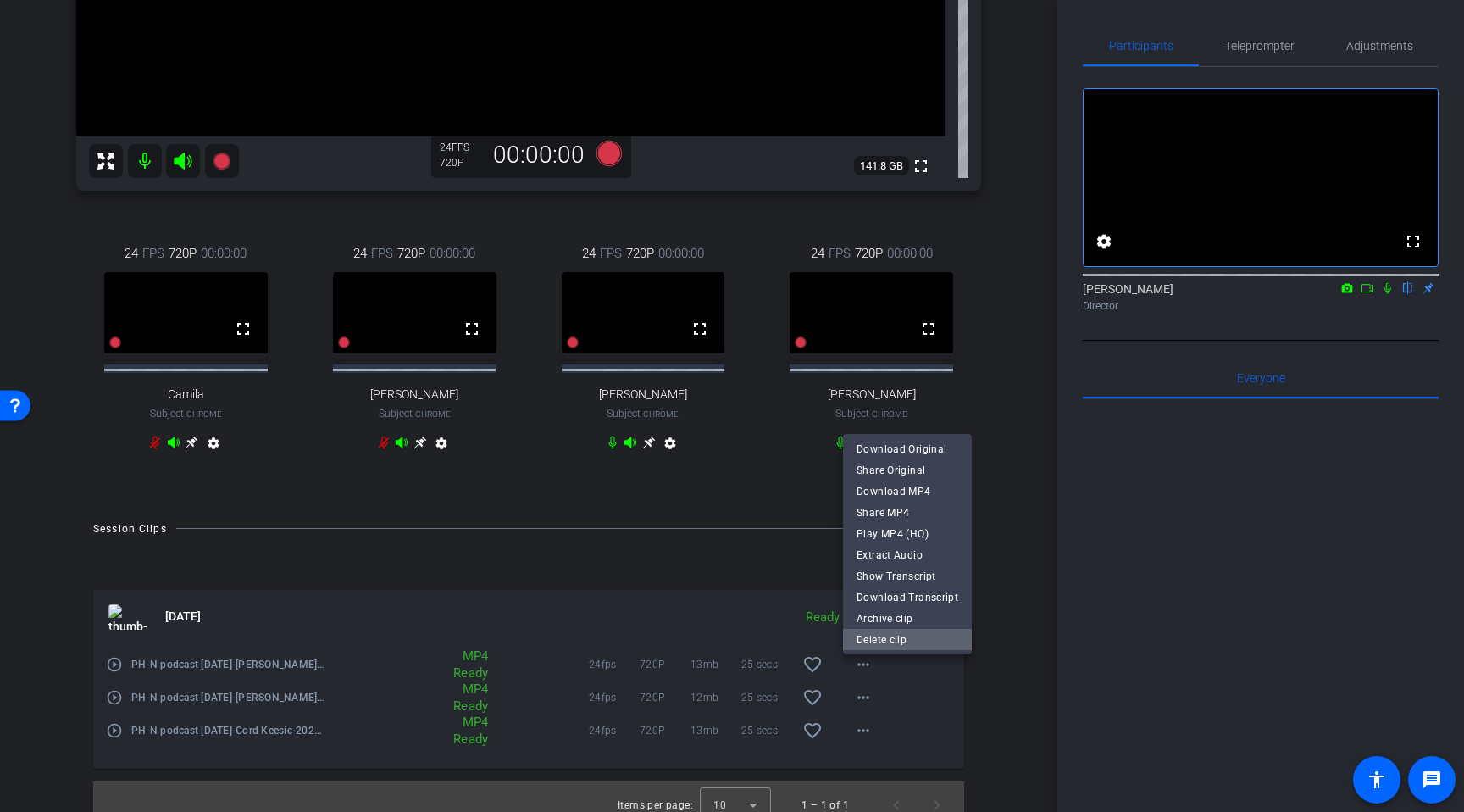
click at [930, 643] on span "Delete clip" at bounding box center [907, 640] width 101 height 20
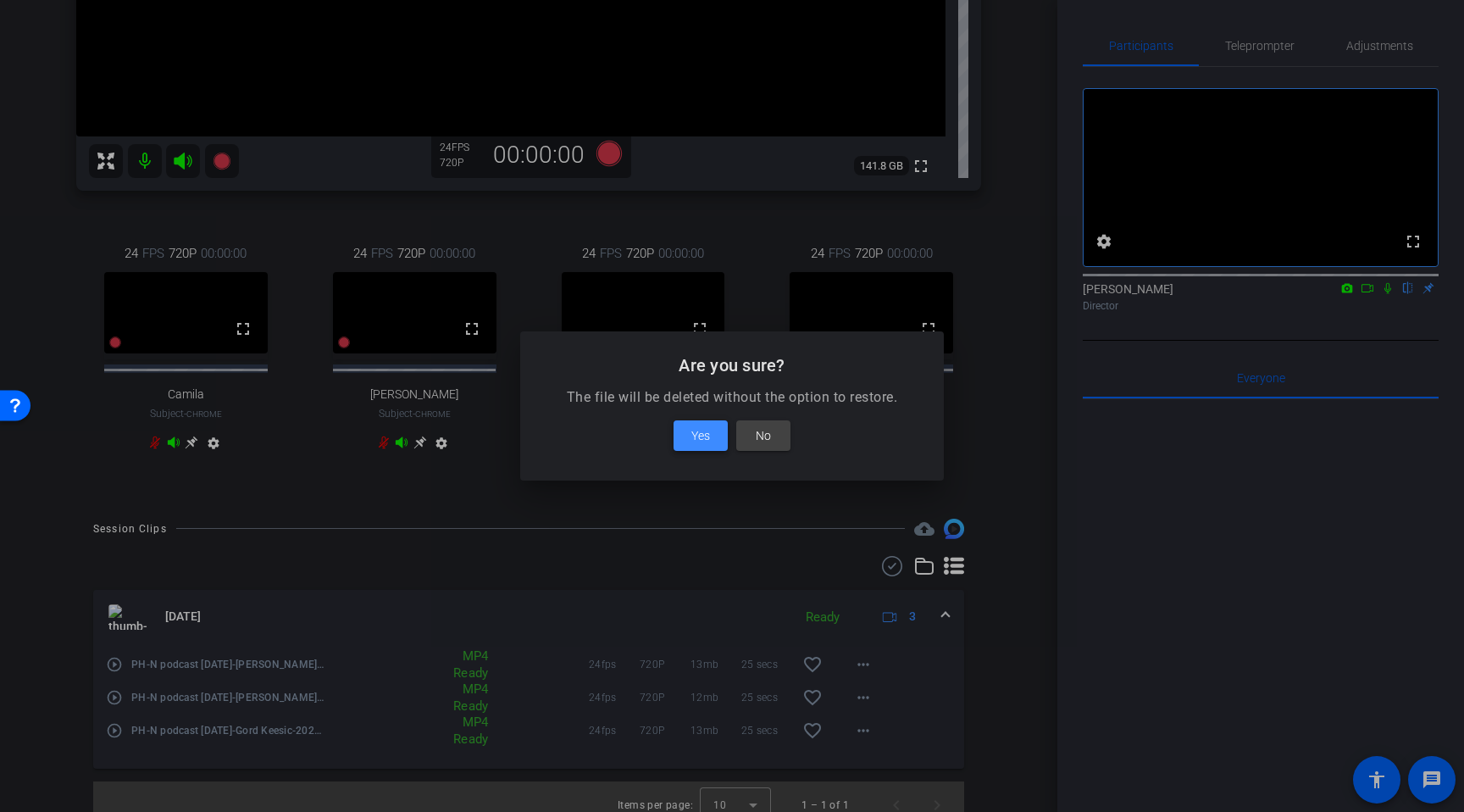
click at [712, 434] on span at bounding box center [700, 435] width 54 height 41
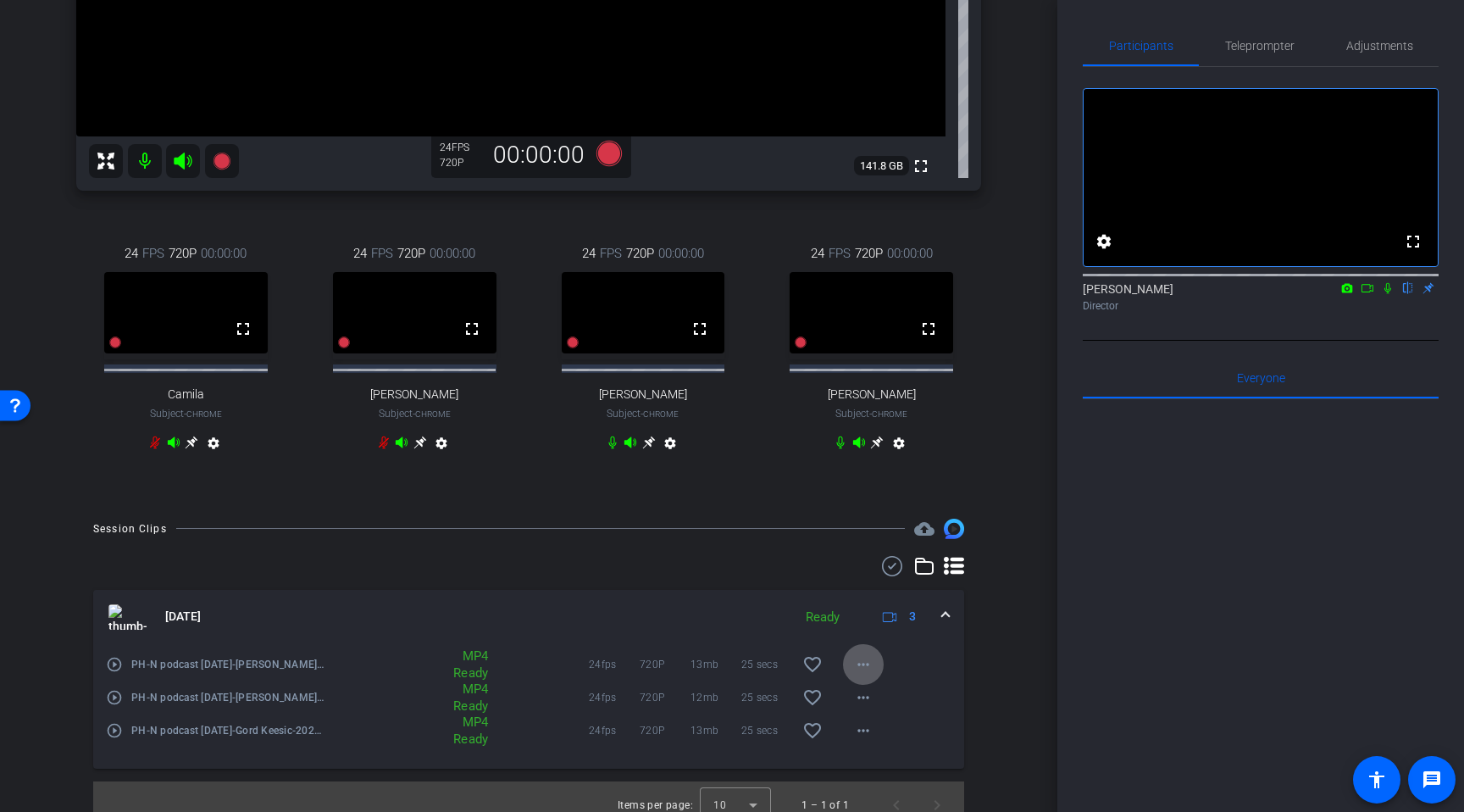
scroll to position [469, 0]
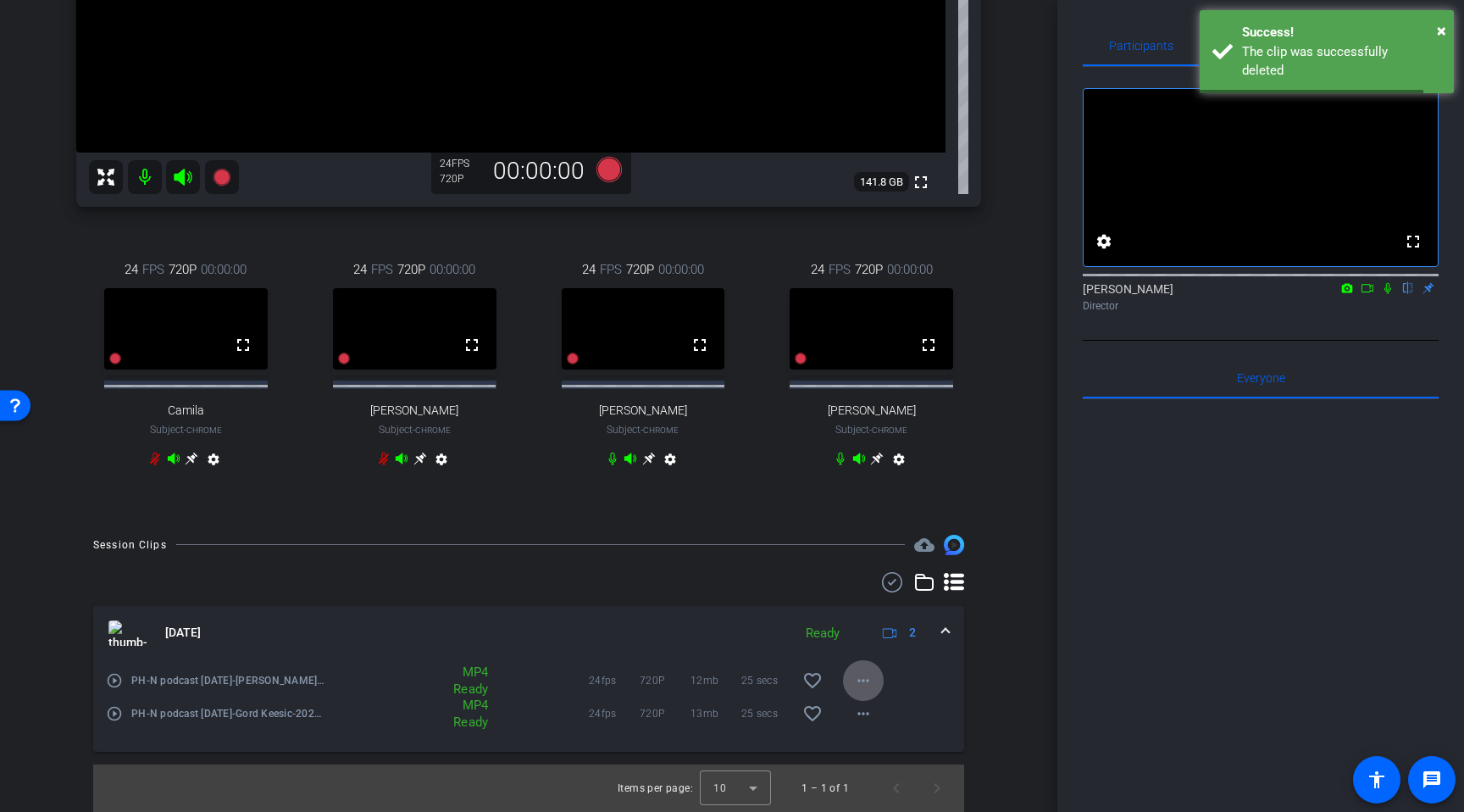
click at [860, 684] on mat-icon "more_horiz" at bounding box center [863, 681] width 20 height 20
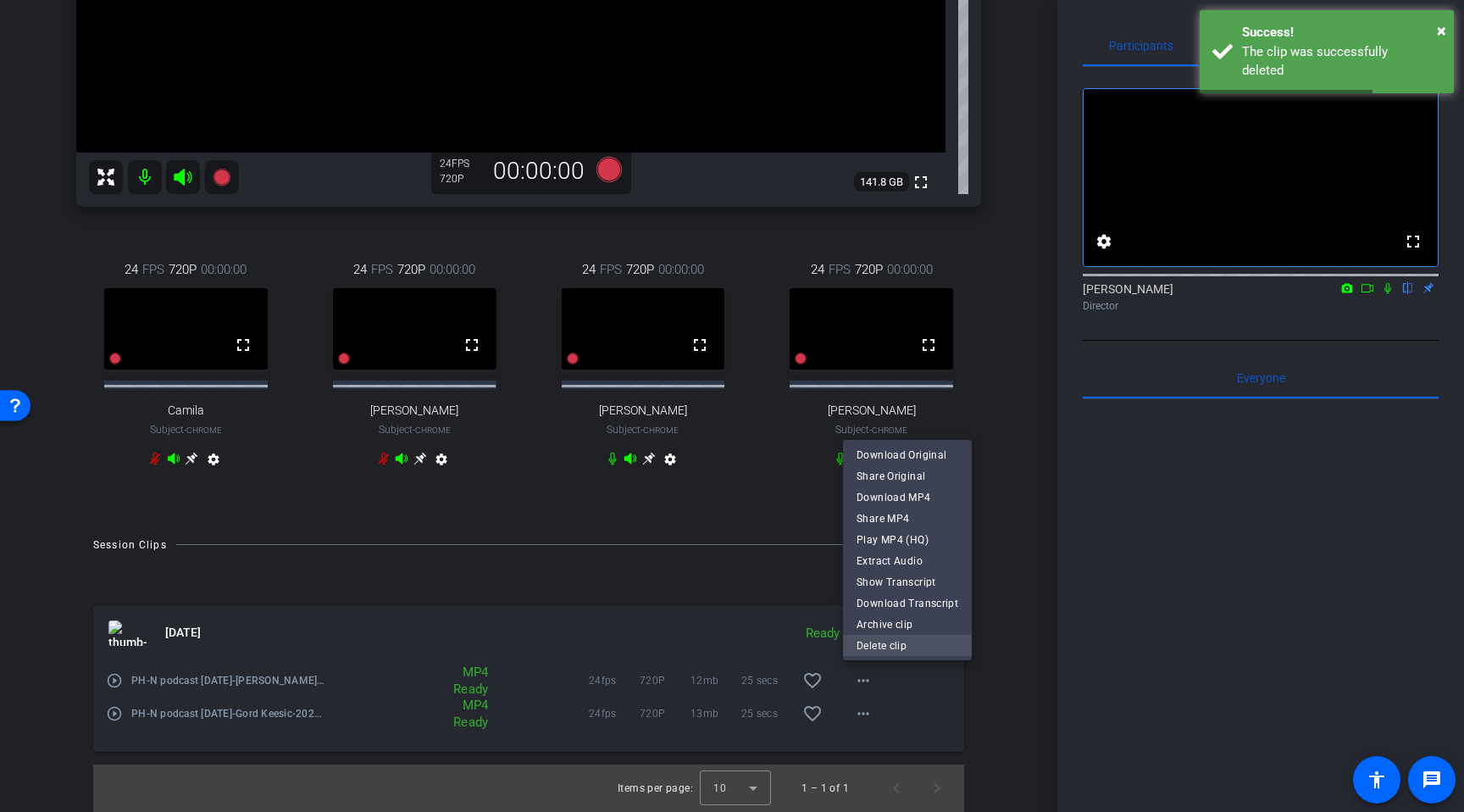
click at [878, 647] on span "Delete clip" at bounding box center [907, 646] width 101 height 20
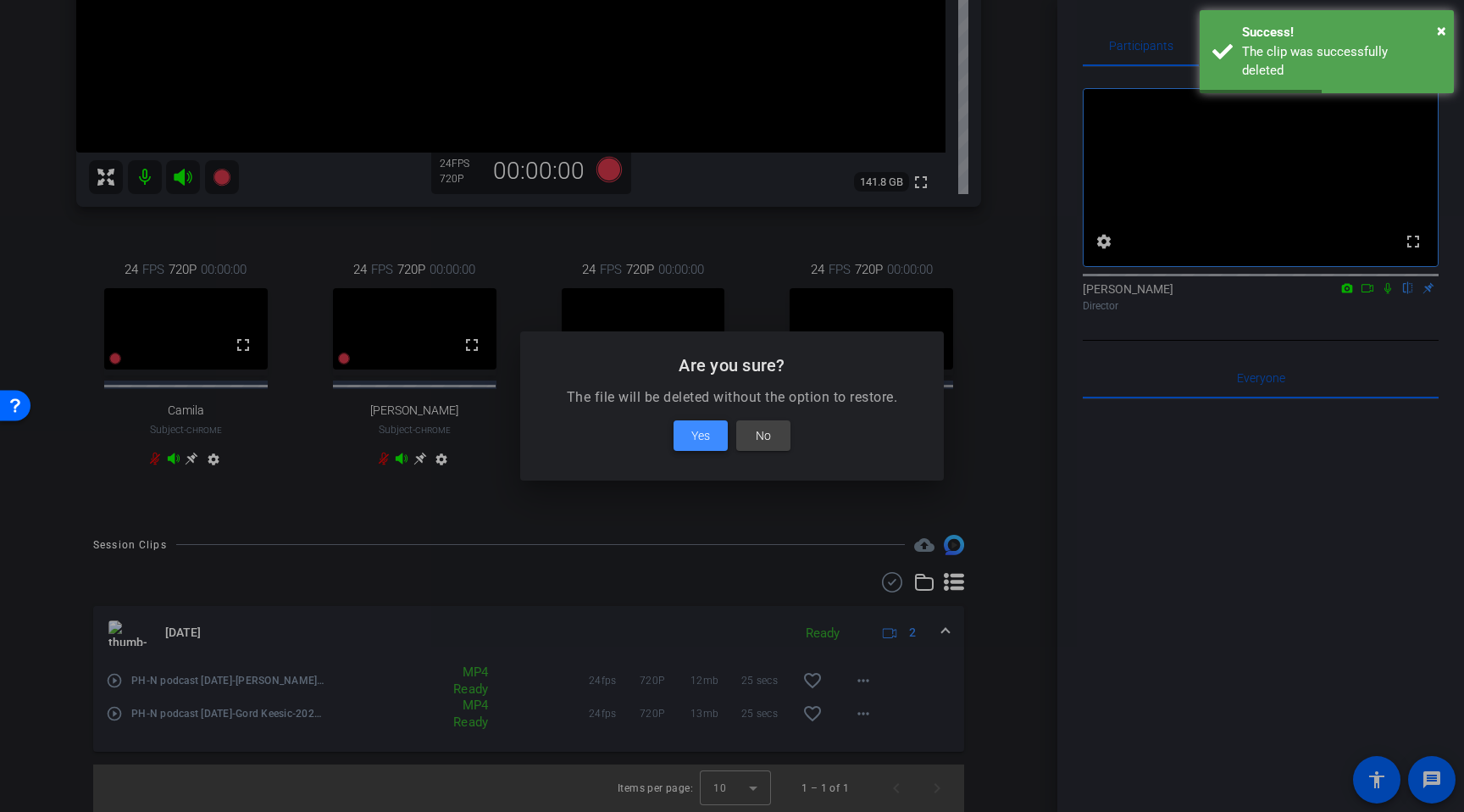
click at [699, 442] on span "Yes" at bounding box center [700, 435] width 19 height 20
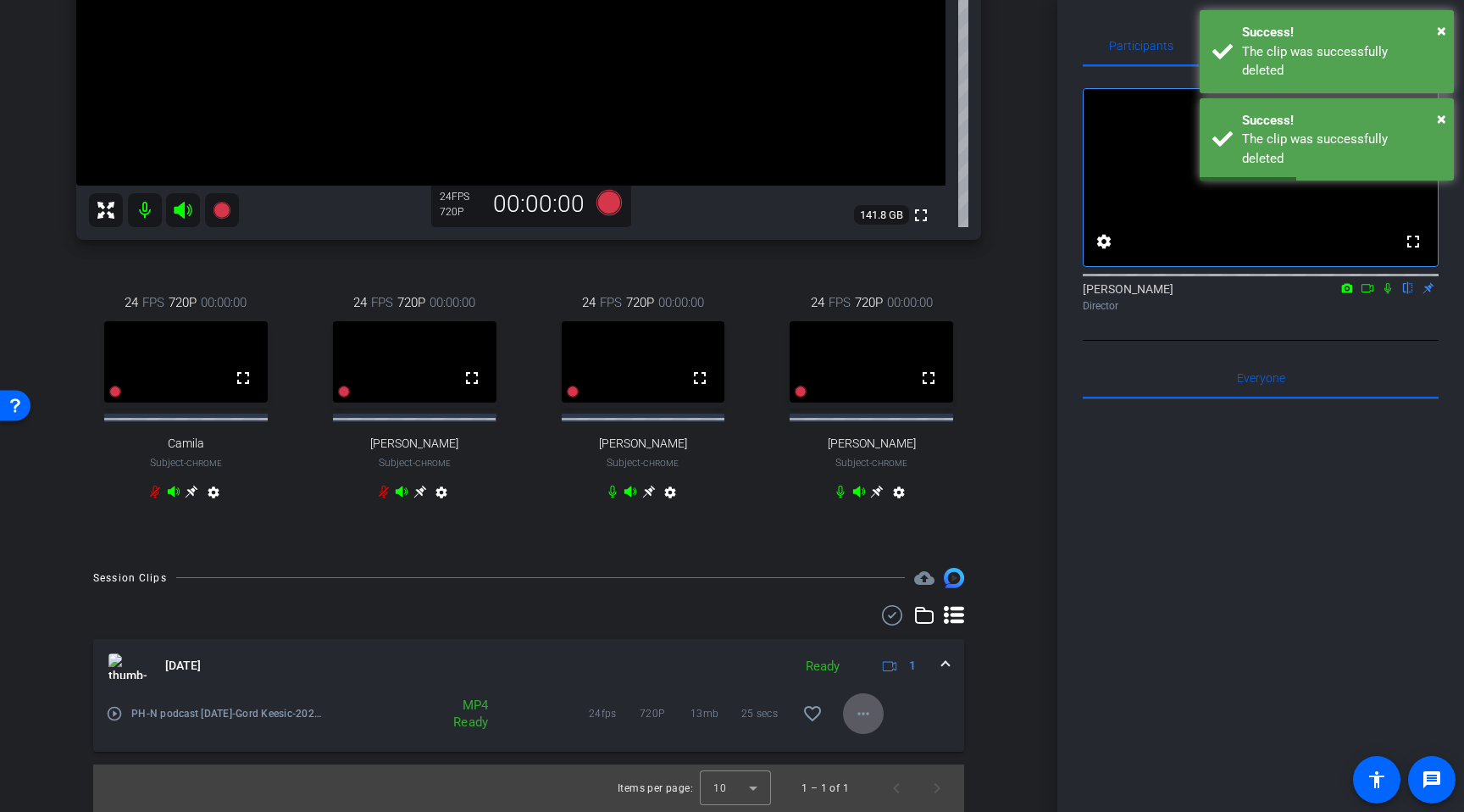
scroll to position [435, 0]
click at [862, 713] on mat-icon "more_horiz" at bounding box center [863, 713] width 20 height 20
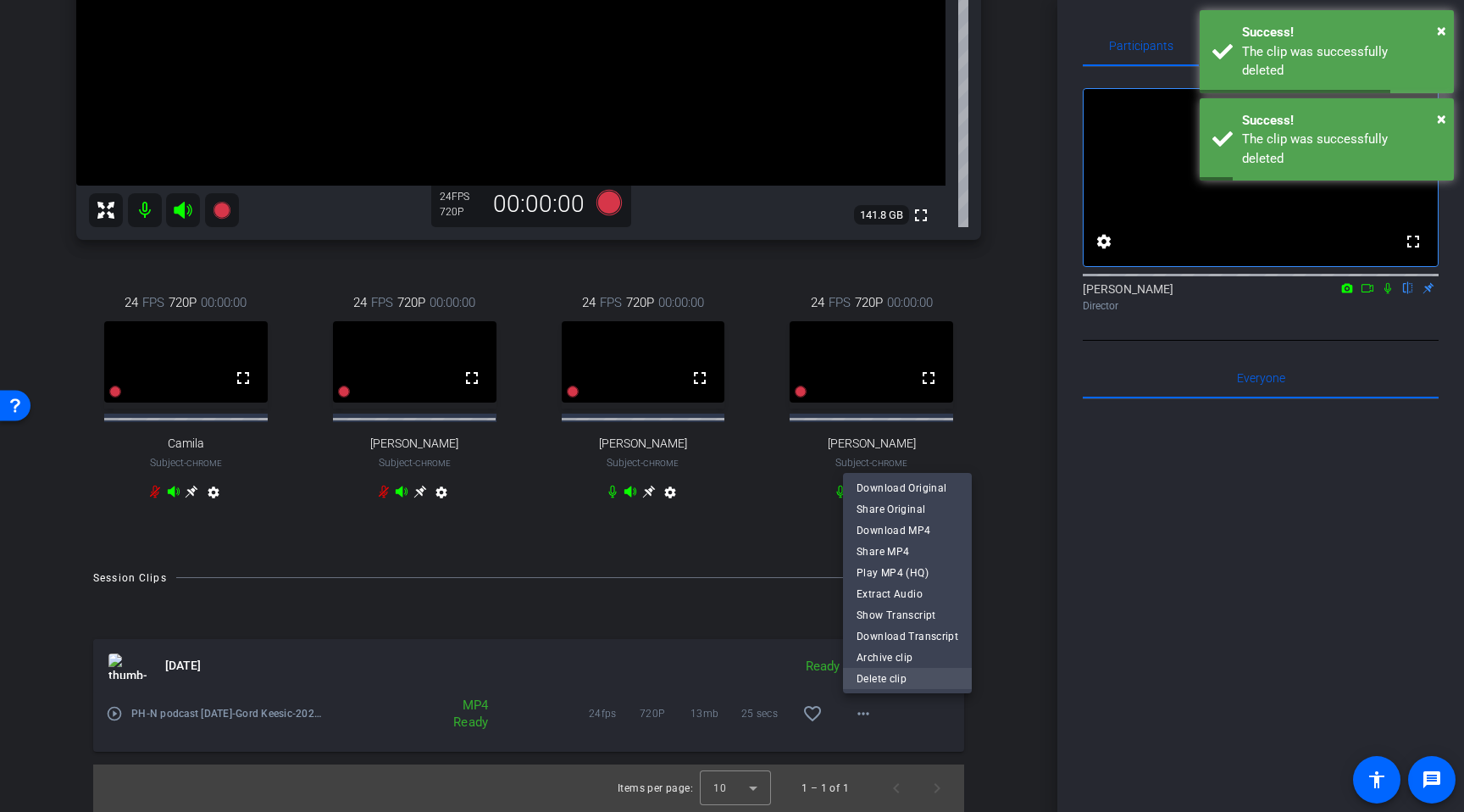
click at [875, 677] on span "Delete clip" at bounding box center [907, 679] width 101 height 20
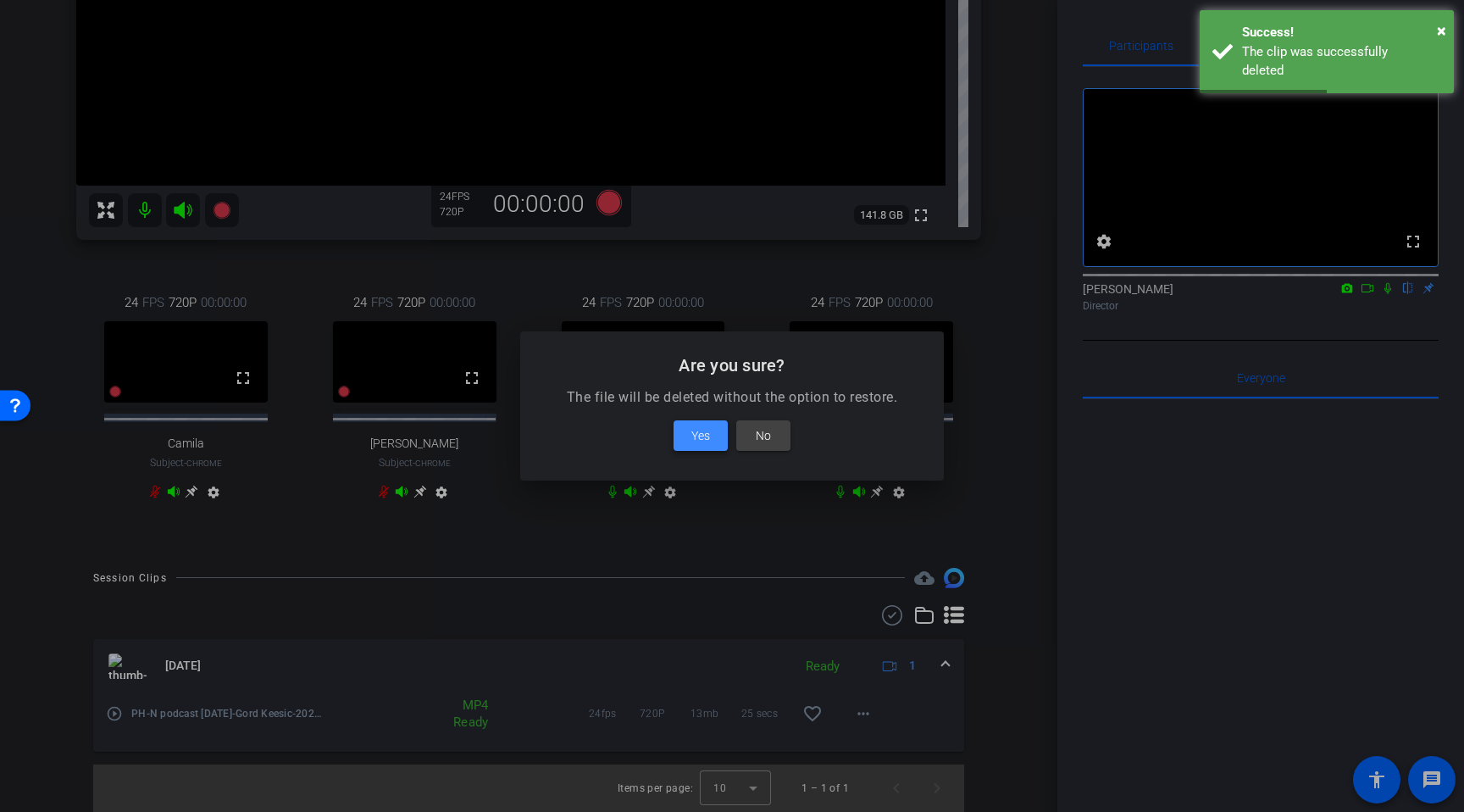
click at [691, 449] on span at bounding box center [700, 435] width 54 height 41
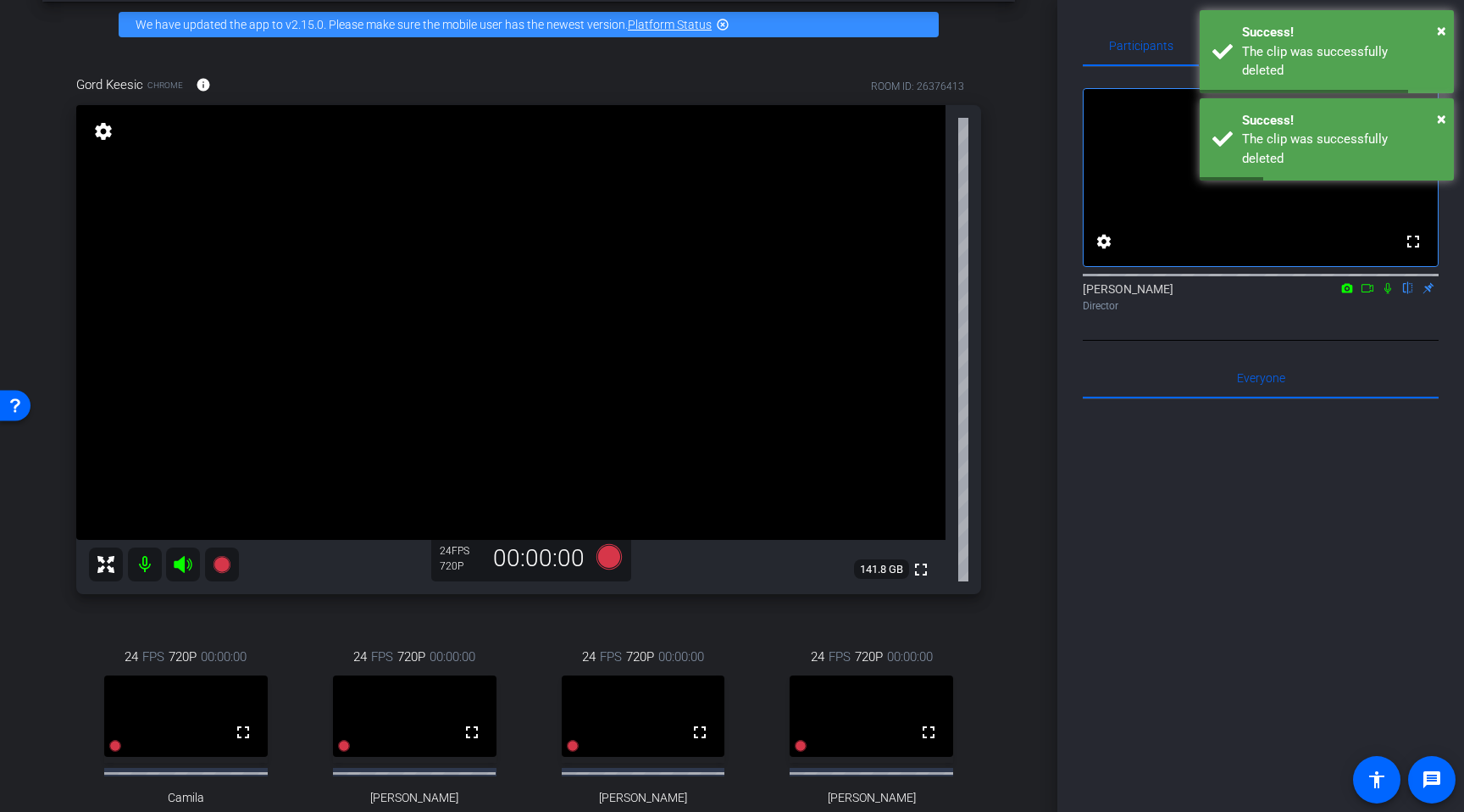
scroll to position [32, 0]
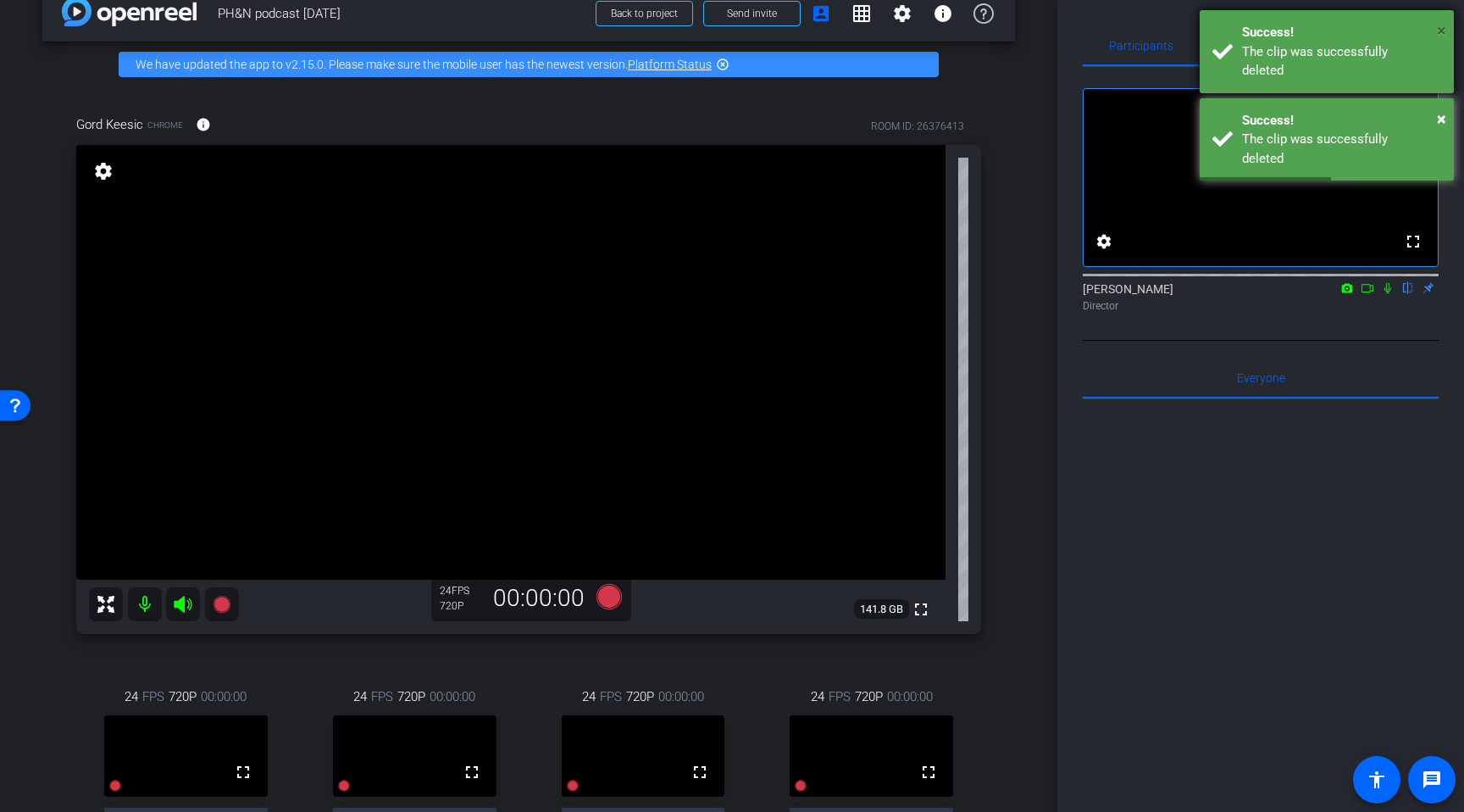
click at [1442, 35] on span "×" at bounding box center [1442, 31] width 9 height 20
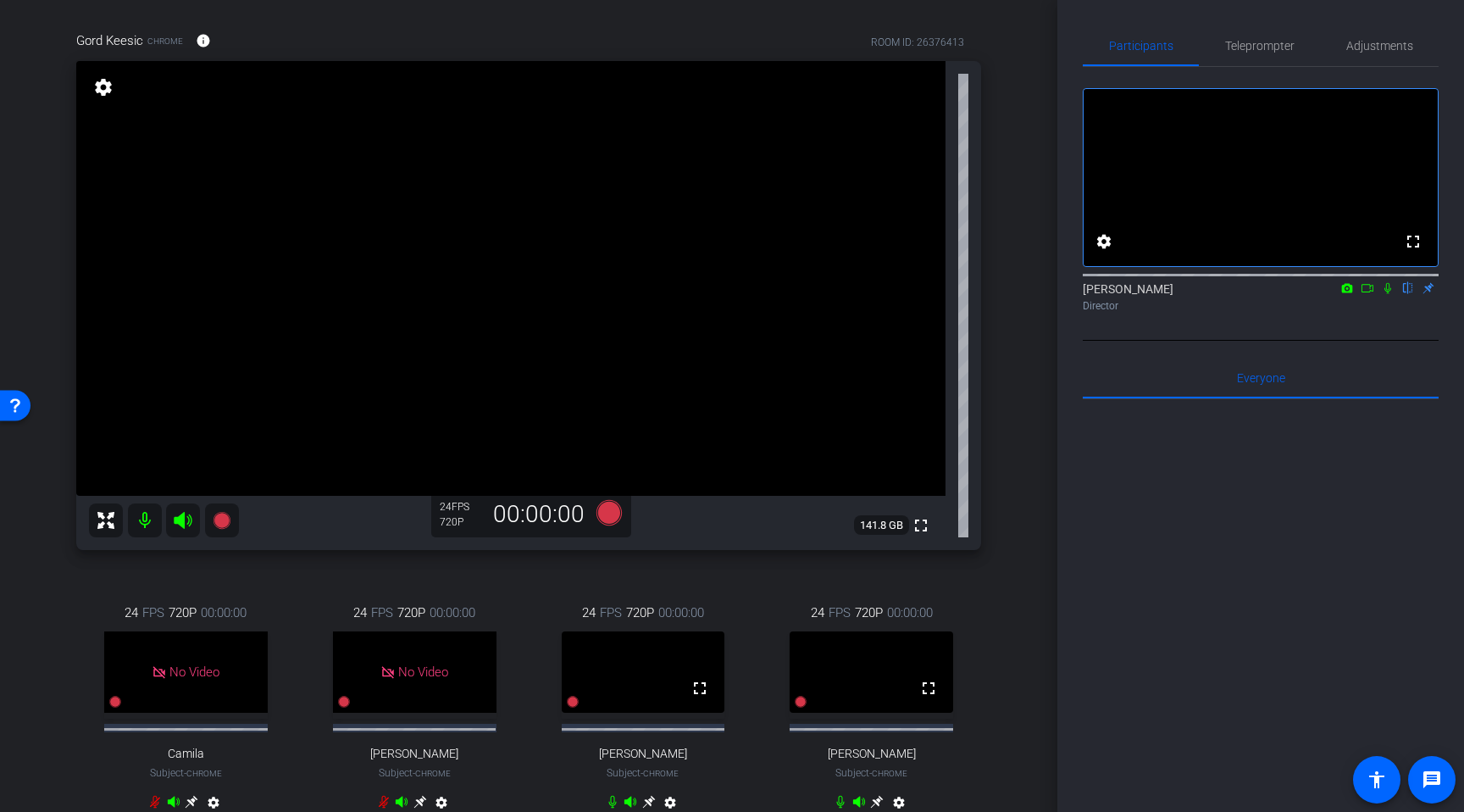
scroll to position [122, 0]
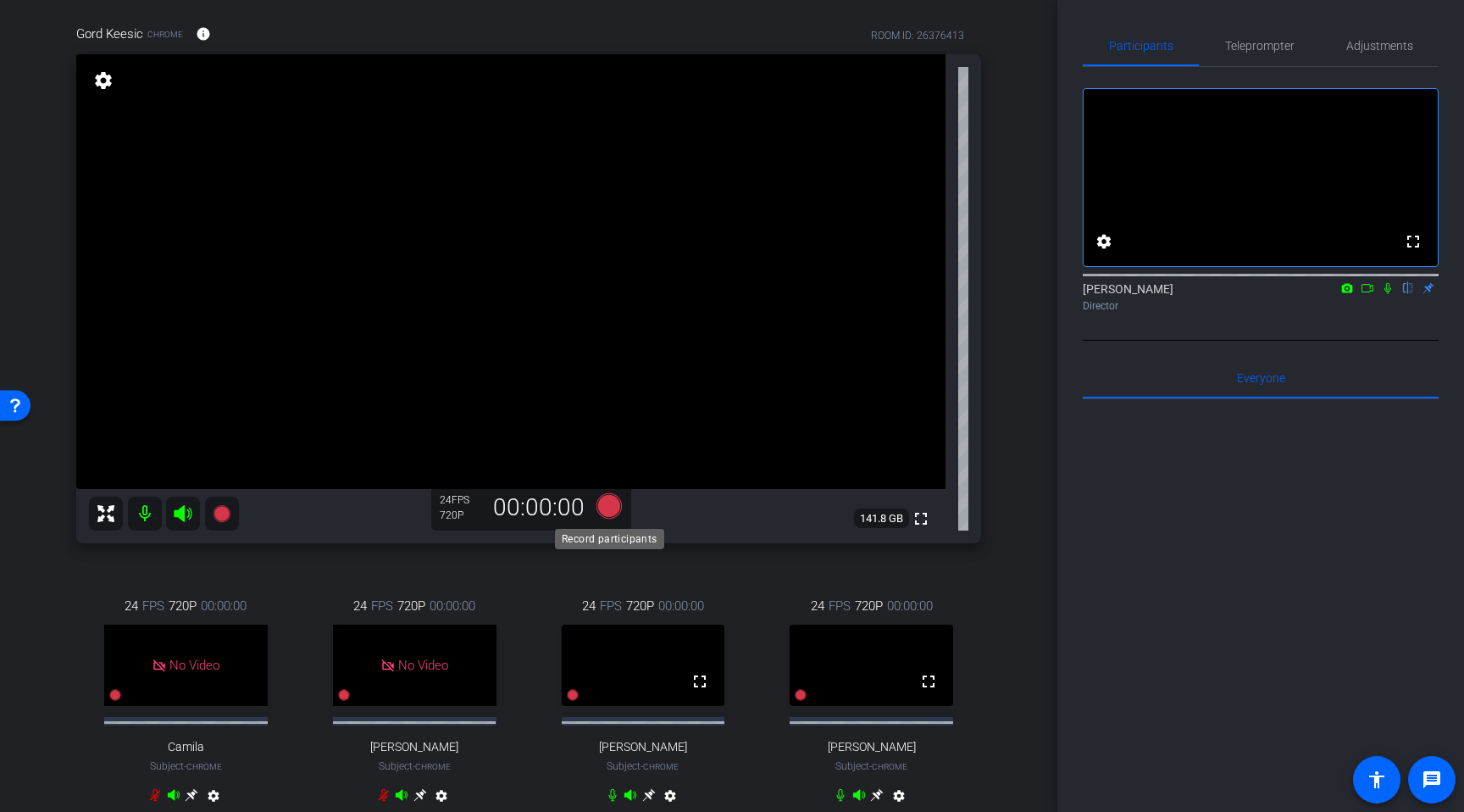
click at [610, 508] on icon at bounding box center [608, 505] width 25 height 25
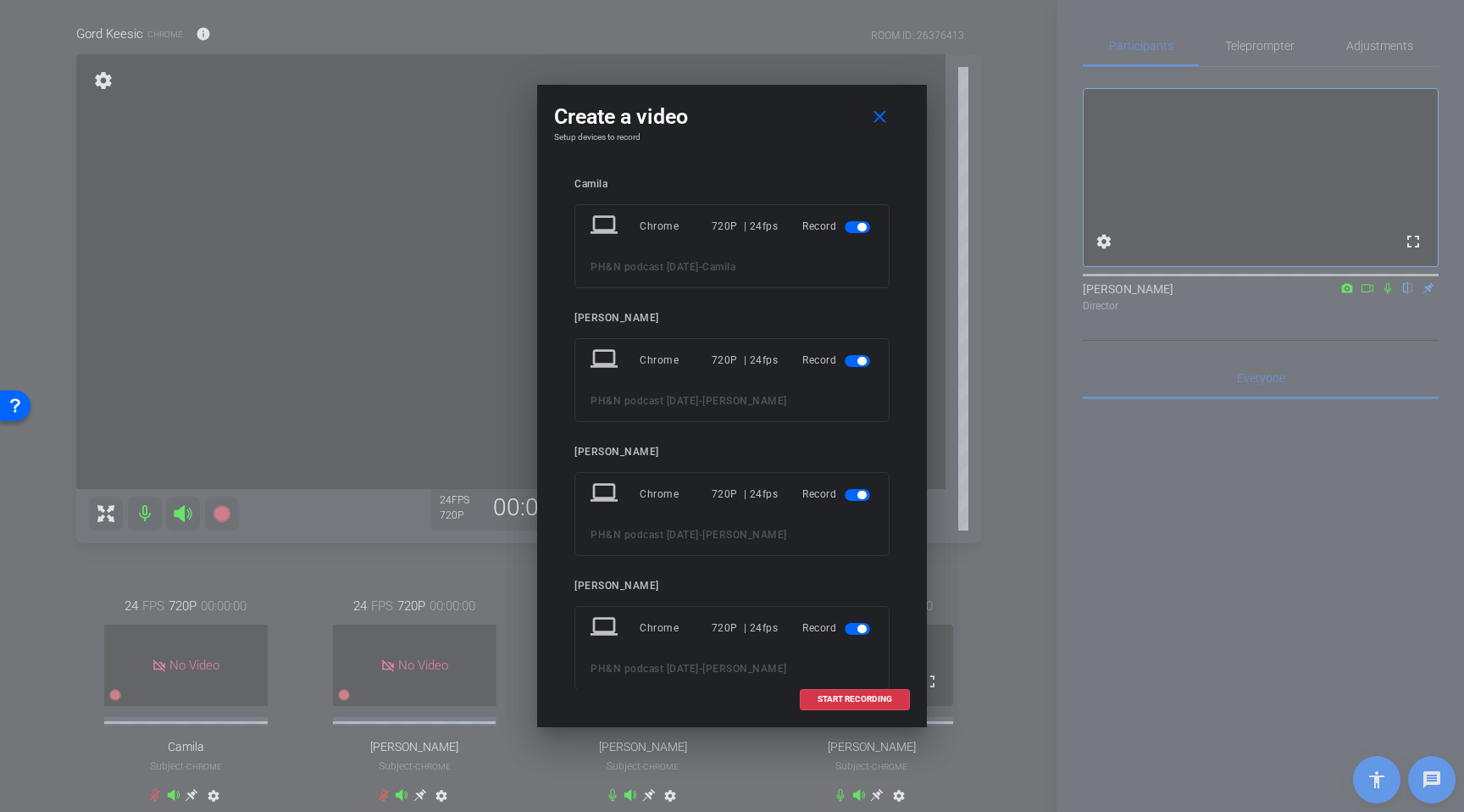
click at [860, 231] on button "button" at bounding box center [857, 227] width 25 height 12
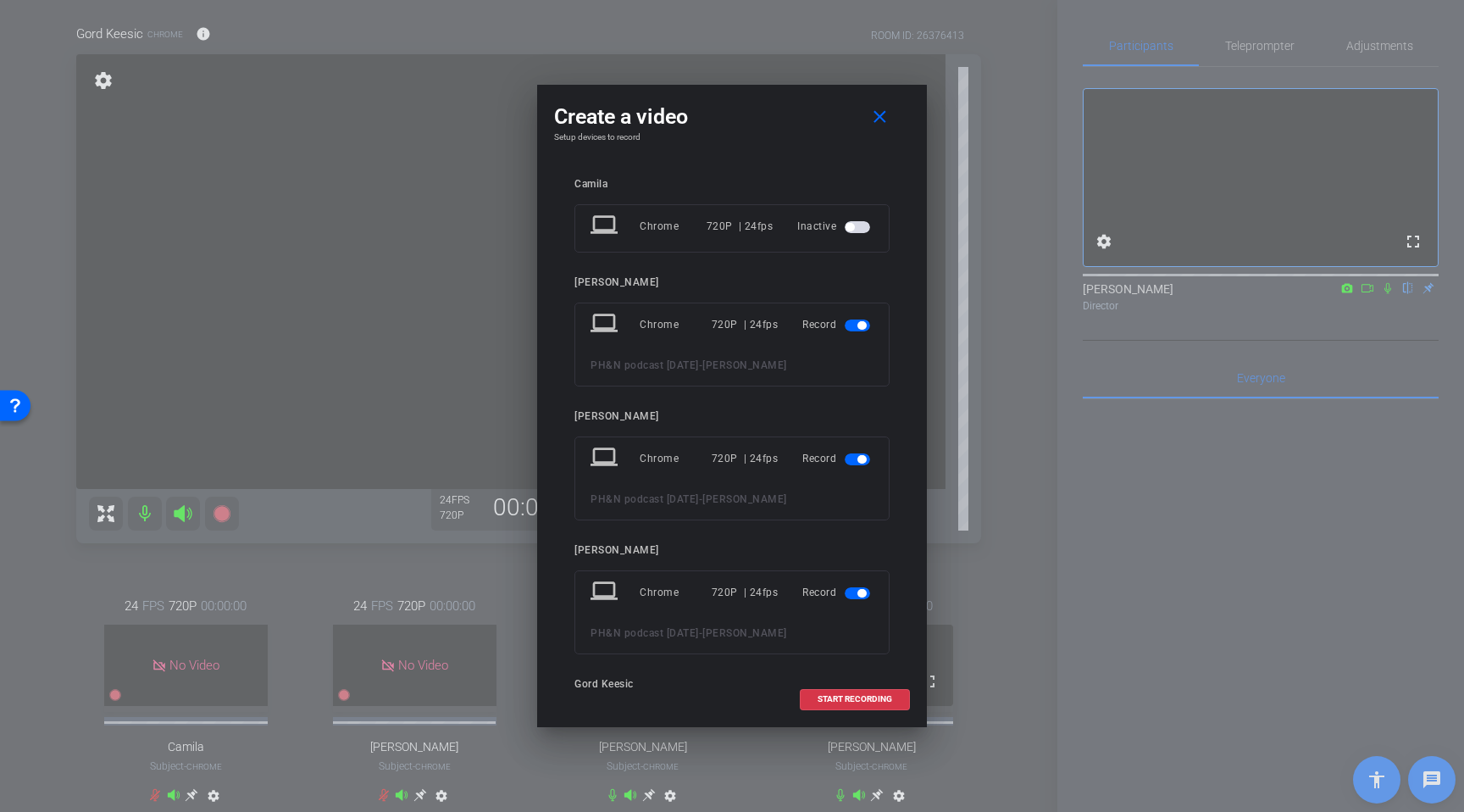
click at [861, 324] on span "button" at bounding box center [861, 325] width 8 height 8
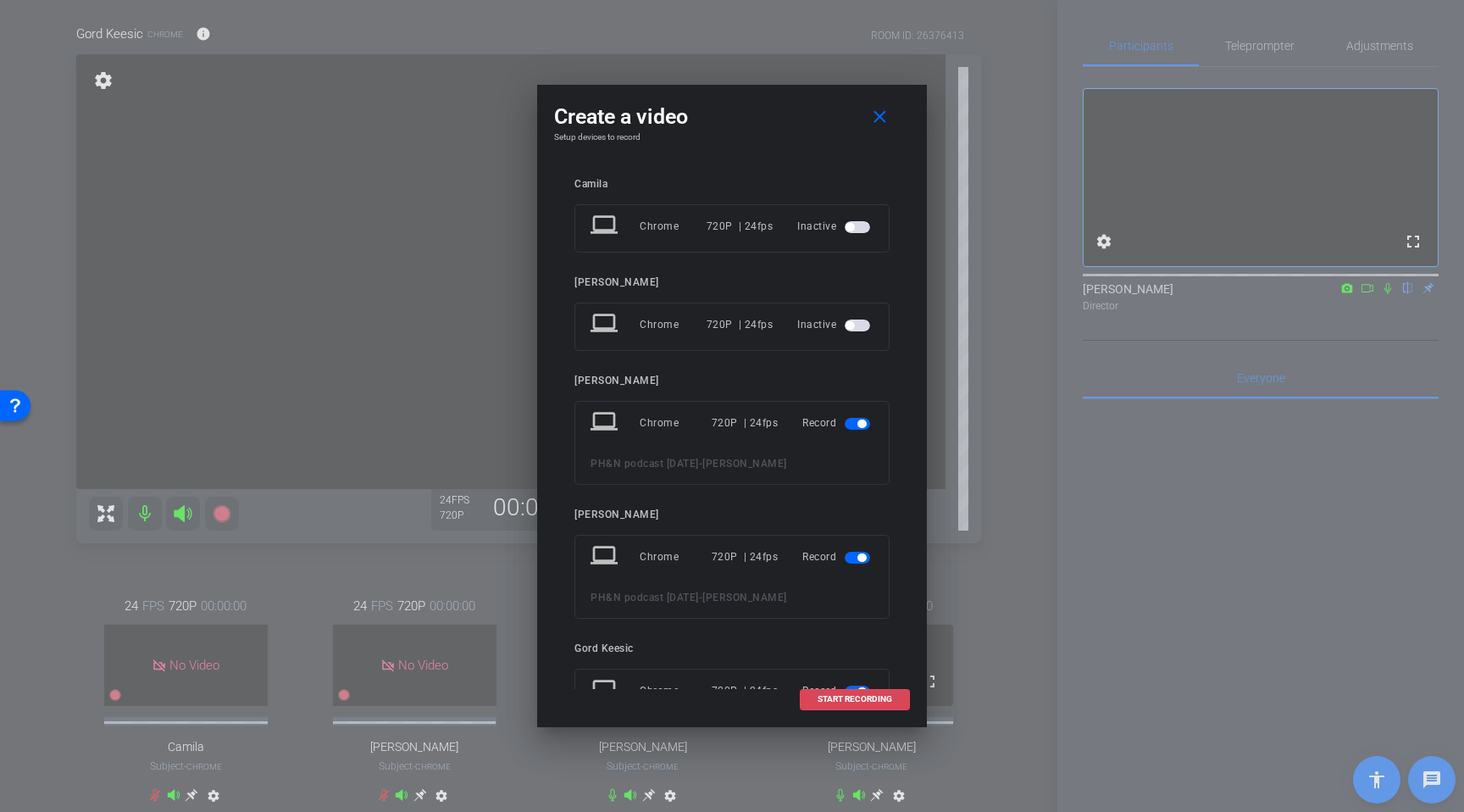
click at [843, 698] on span "START RECORDING" at bounding box center [855, 699] width 74 height 8
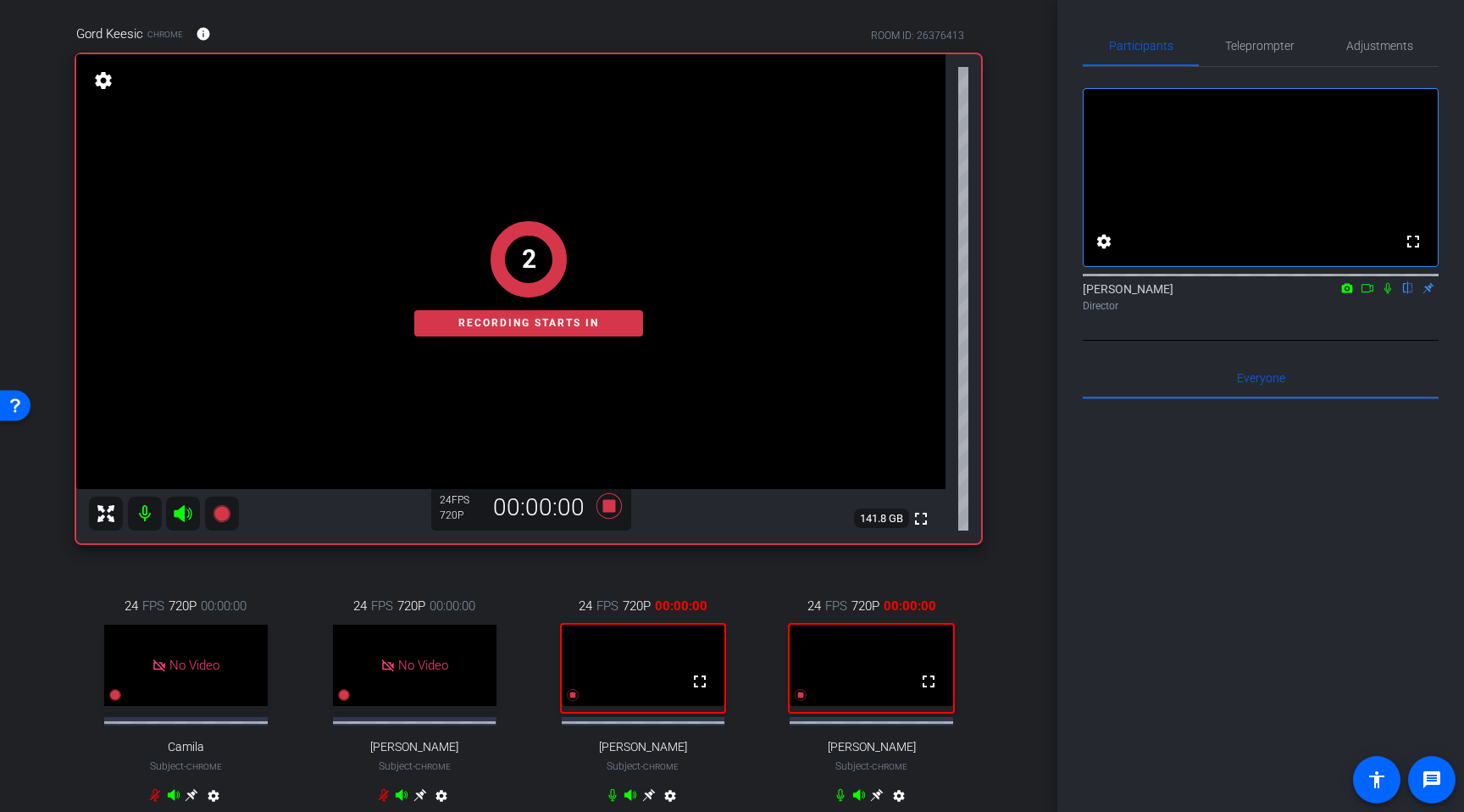
click at [1367, 294] on icon at bounding box center [1367, 287] width 14 height 12
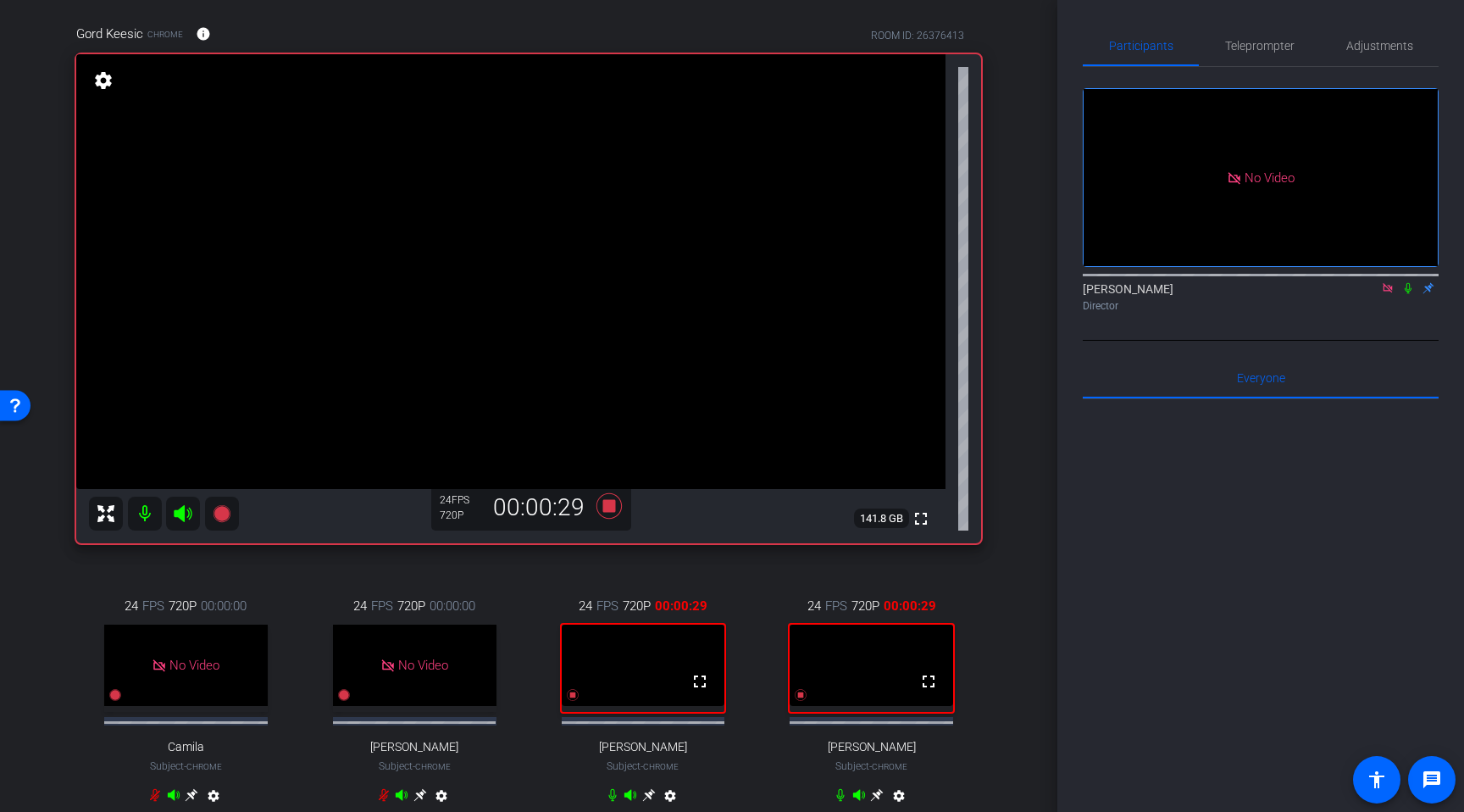
click at [1098, 484] on div at bounding box center [1260, 608] width 356 height 419
click at [1388, 292] on icon at bounding box center [1388, 287] width 9 height 9
click at [616, 512] on icon at bounding box center [609, 505] width 41 height 31
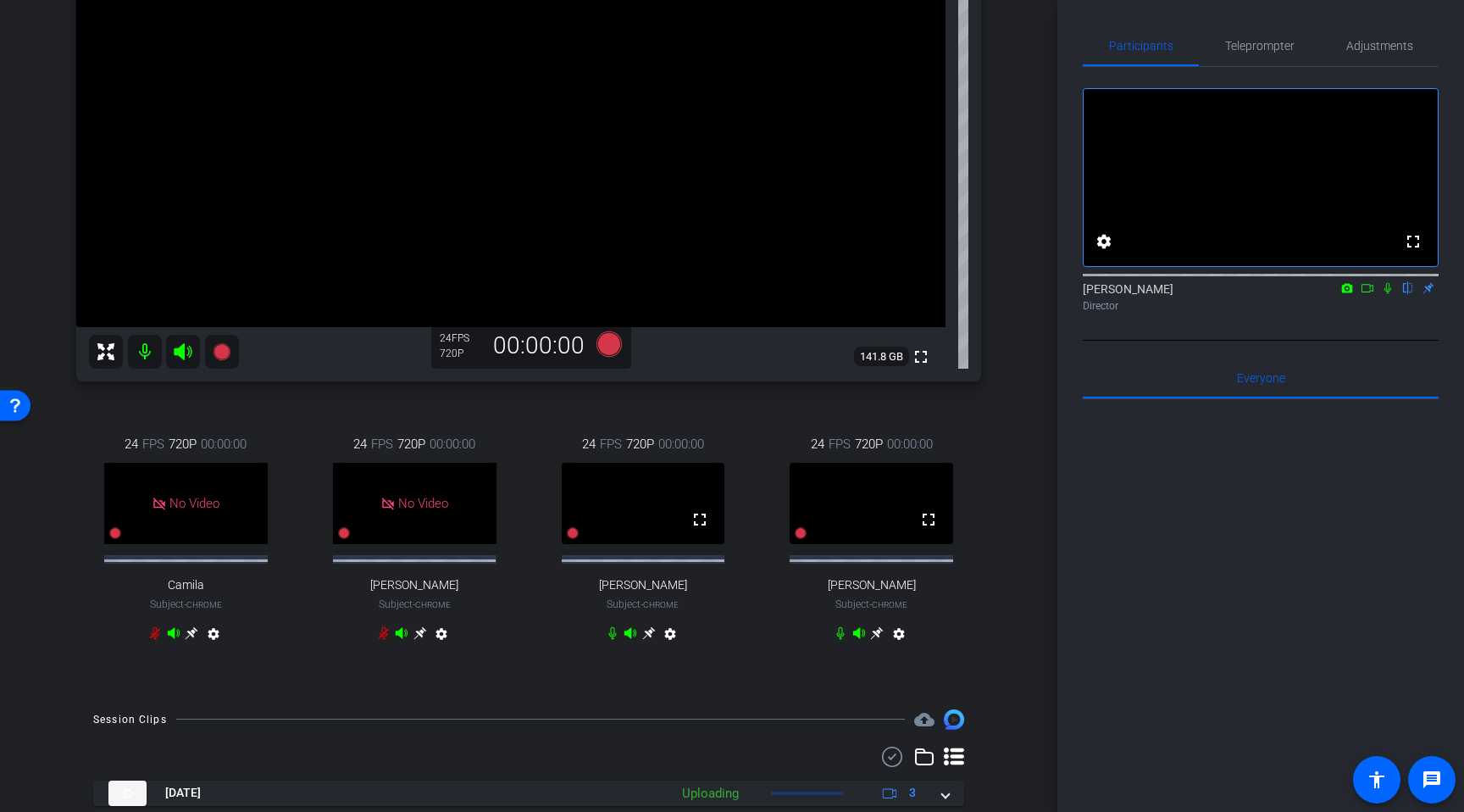
scroll to position [348, 0]
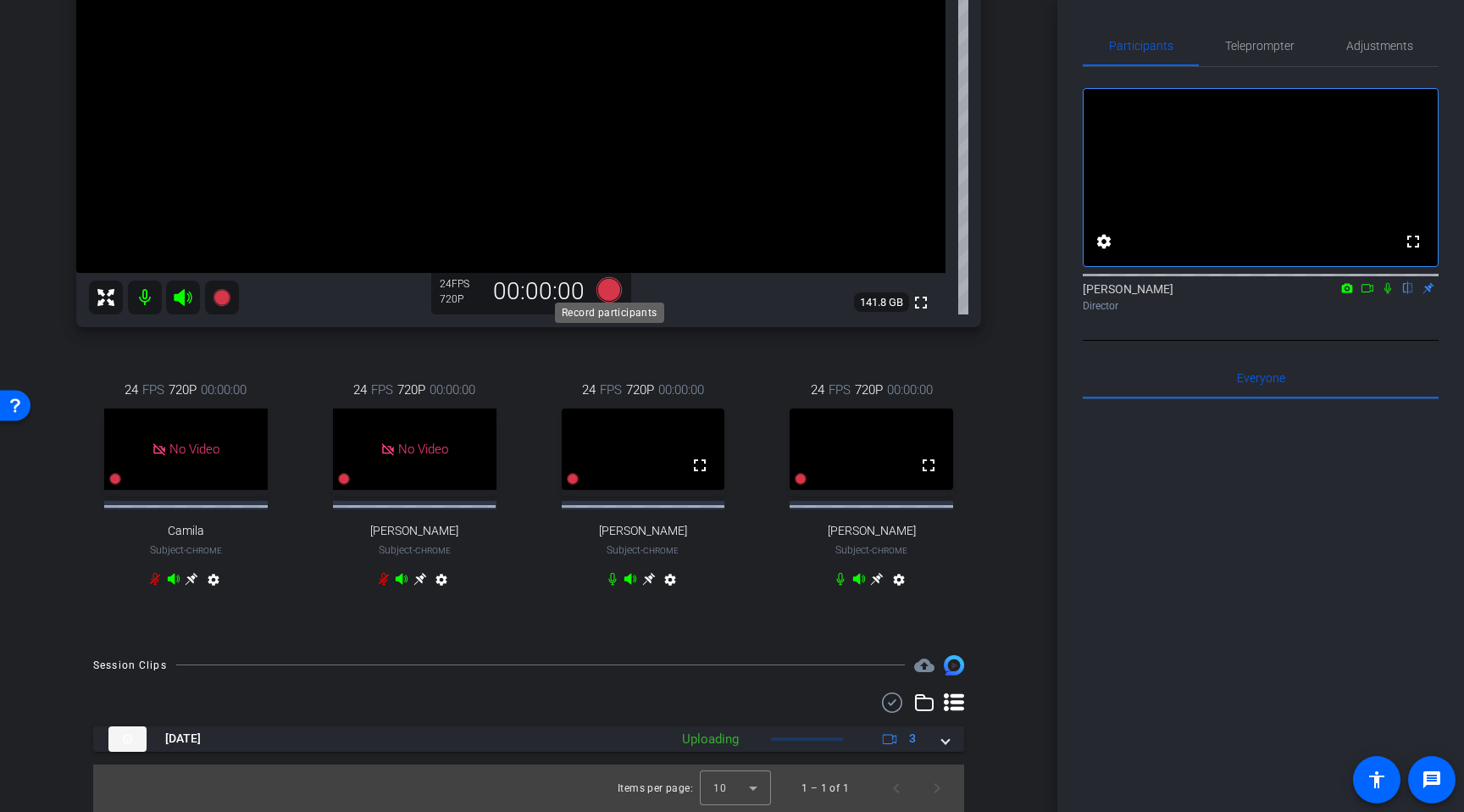
click at [610, 282] on icon at bounding box center [608, 289] width 25 height 25
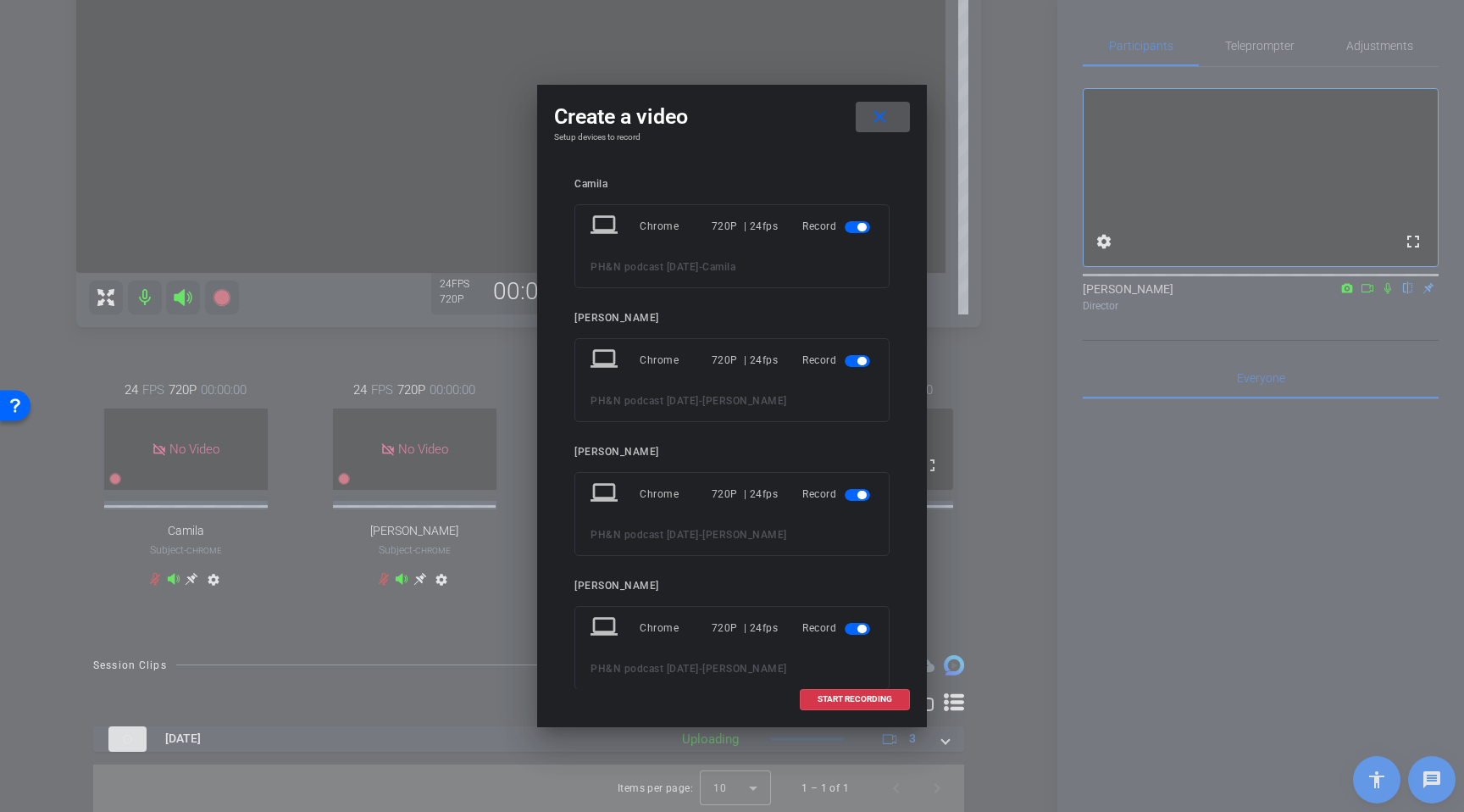
click at [861, 232] on span "button" at bounding box center [857, 227] width 25 height 12
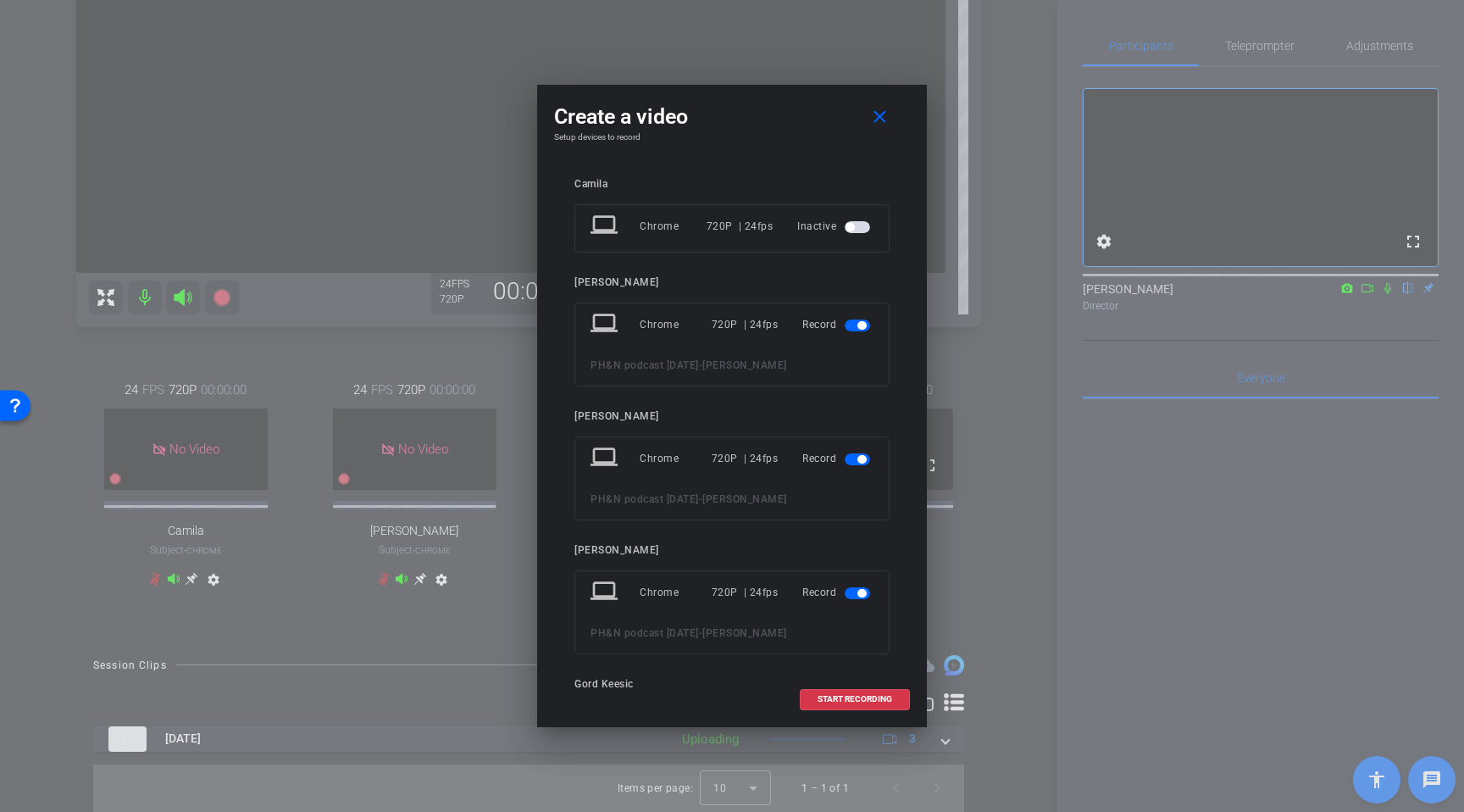
click at [858, 322] on span "button" at bounding box center [861, 325] width 8 height 8
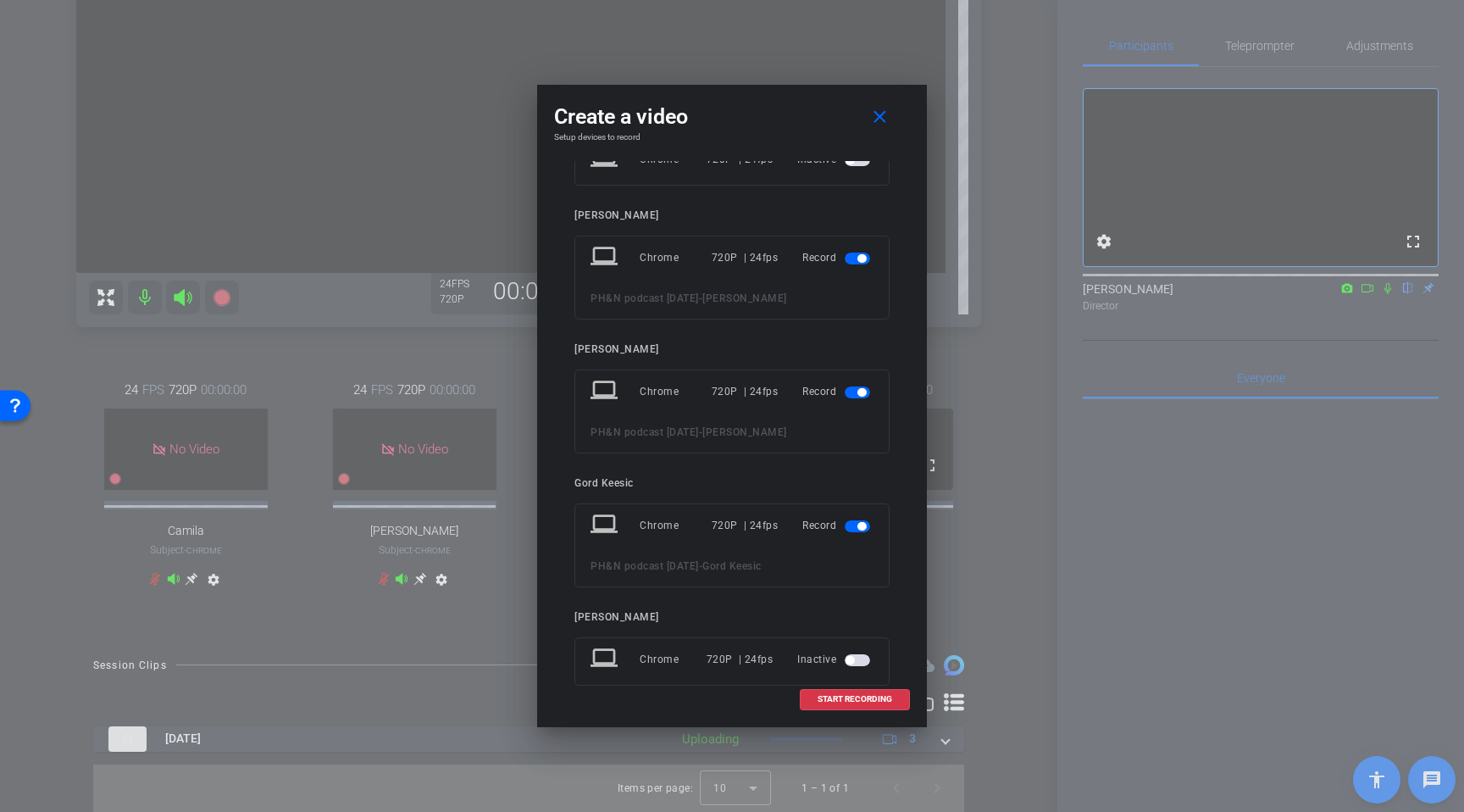
scroll to position [164, 0]
click at [840, 697] on span "START RECORDING" at bounding box center [855, 699] width 74 height 8
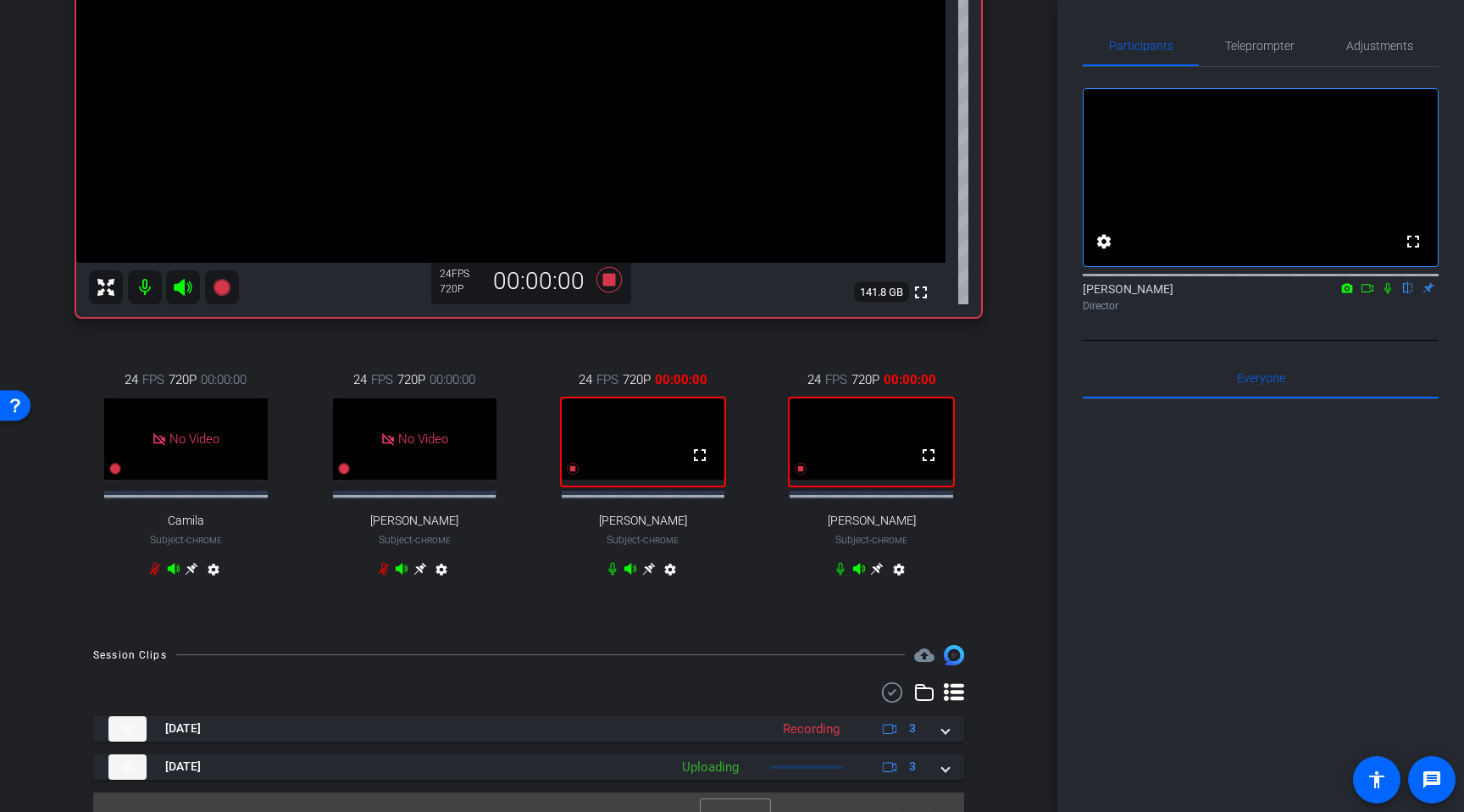
click at [1363, 294] on icon at bounding box center [1367, 287] width 14 height 12
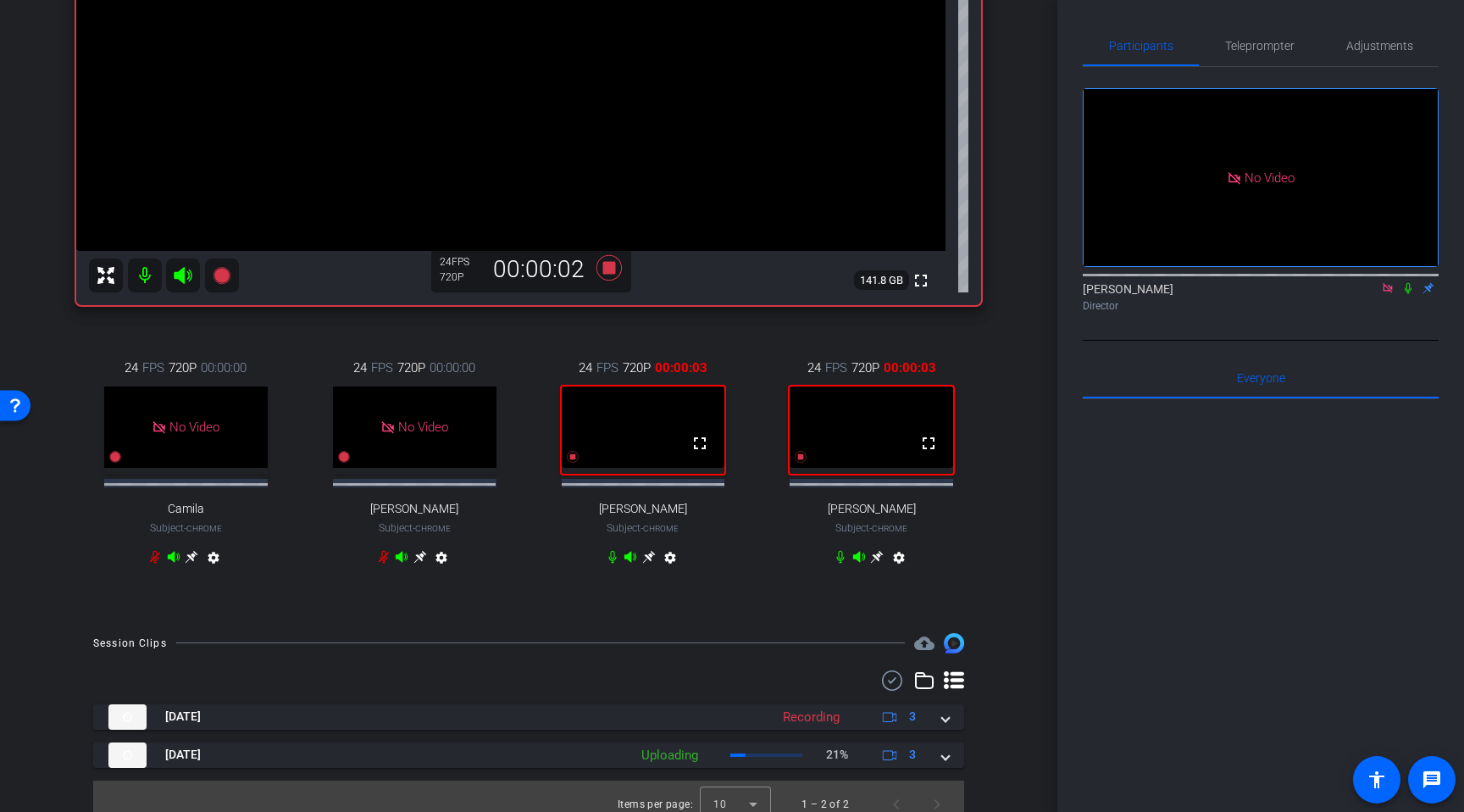
scroll to position [386, 0]
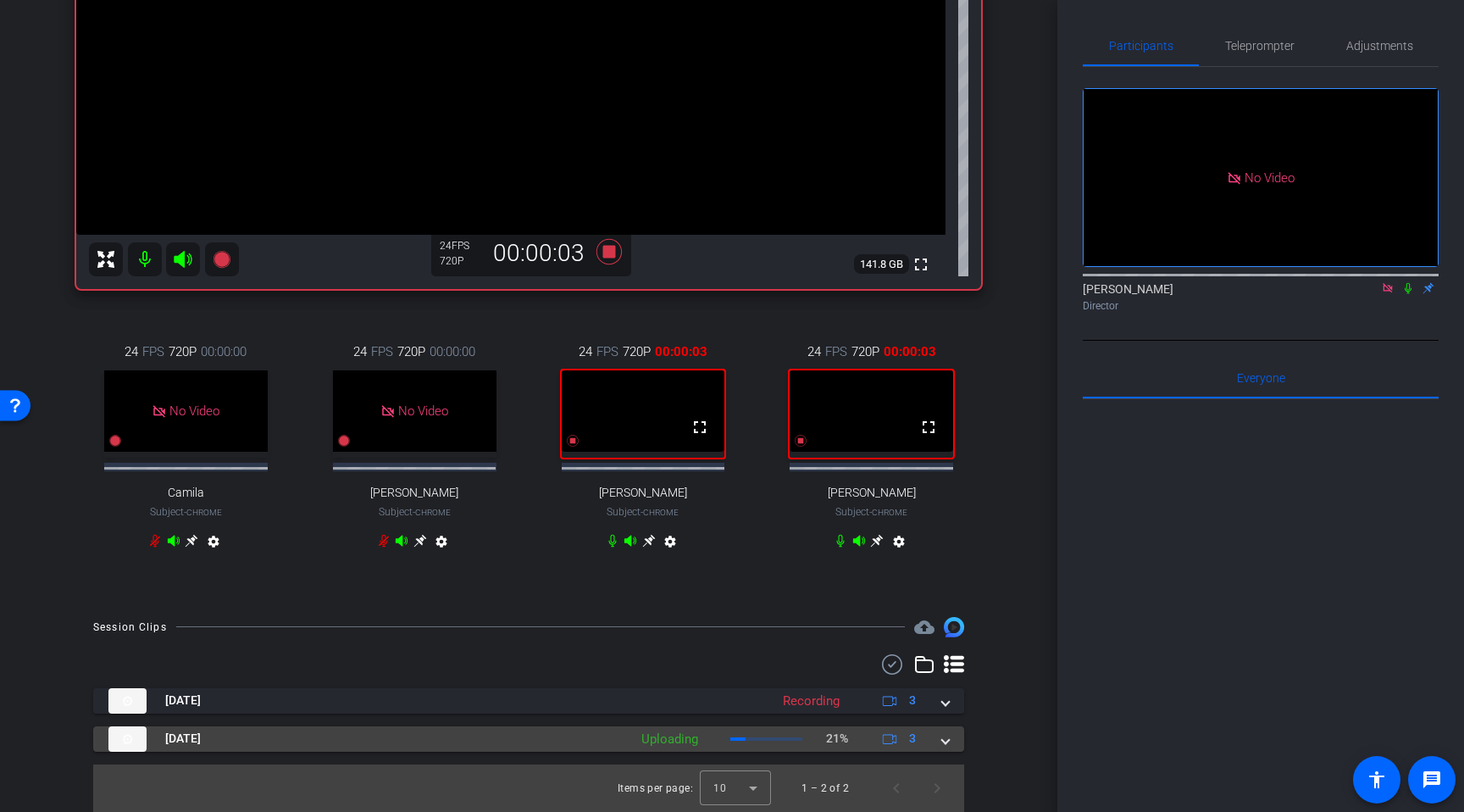
click at [943, 744] on span at bounding box center [945, 738] width 7 height 18
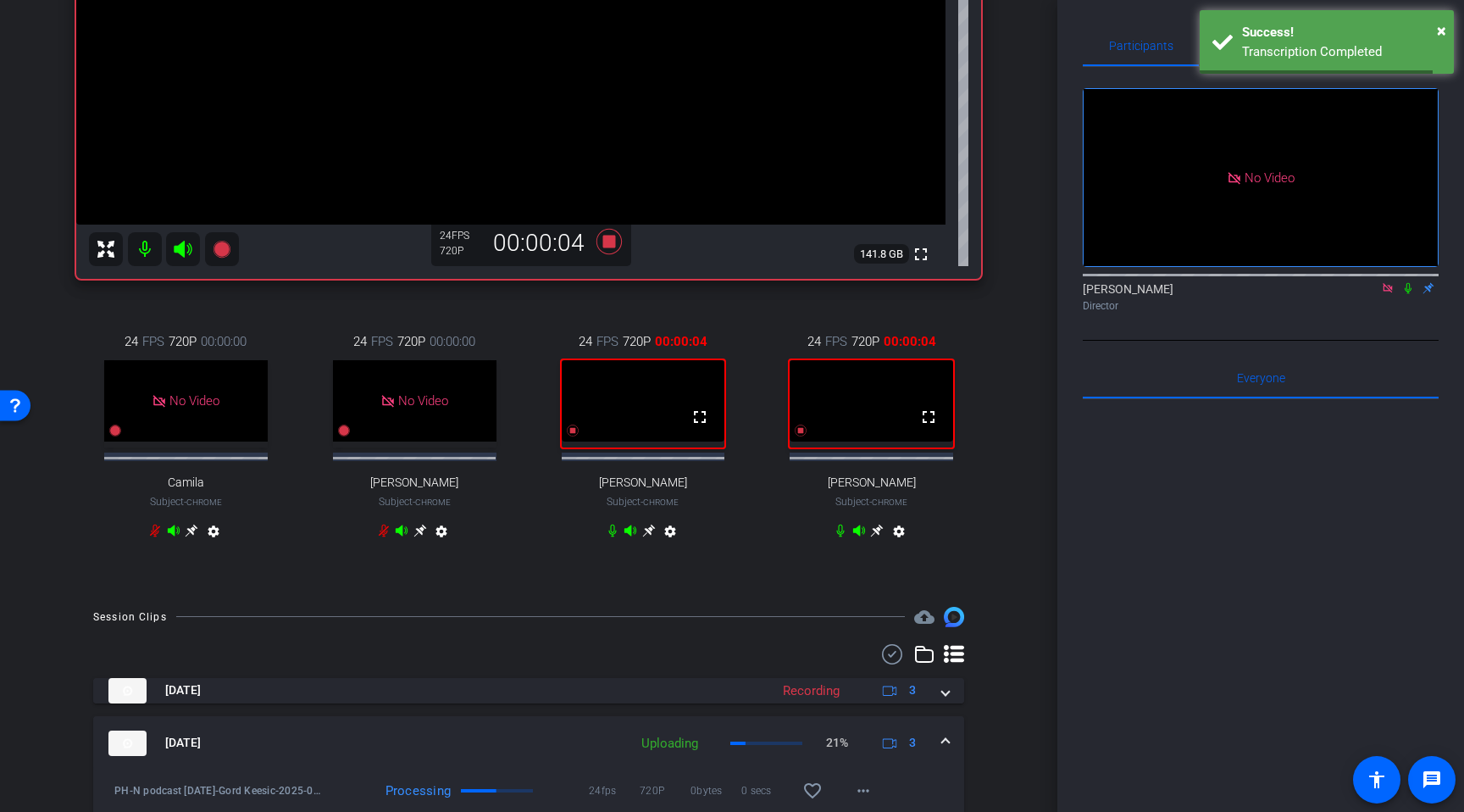
scroll to position [539, 0]
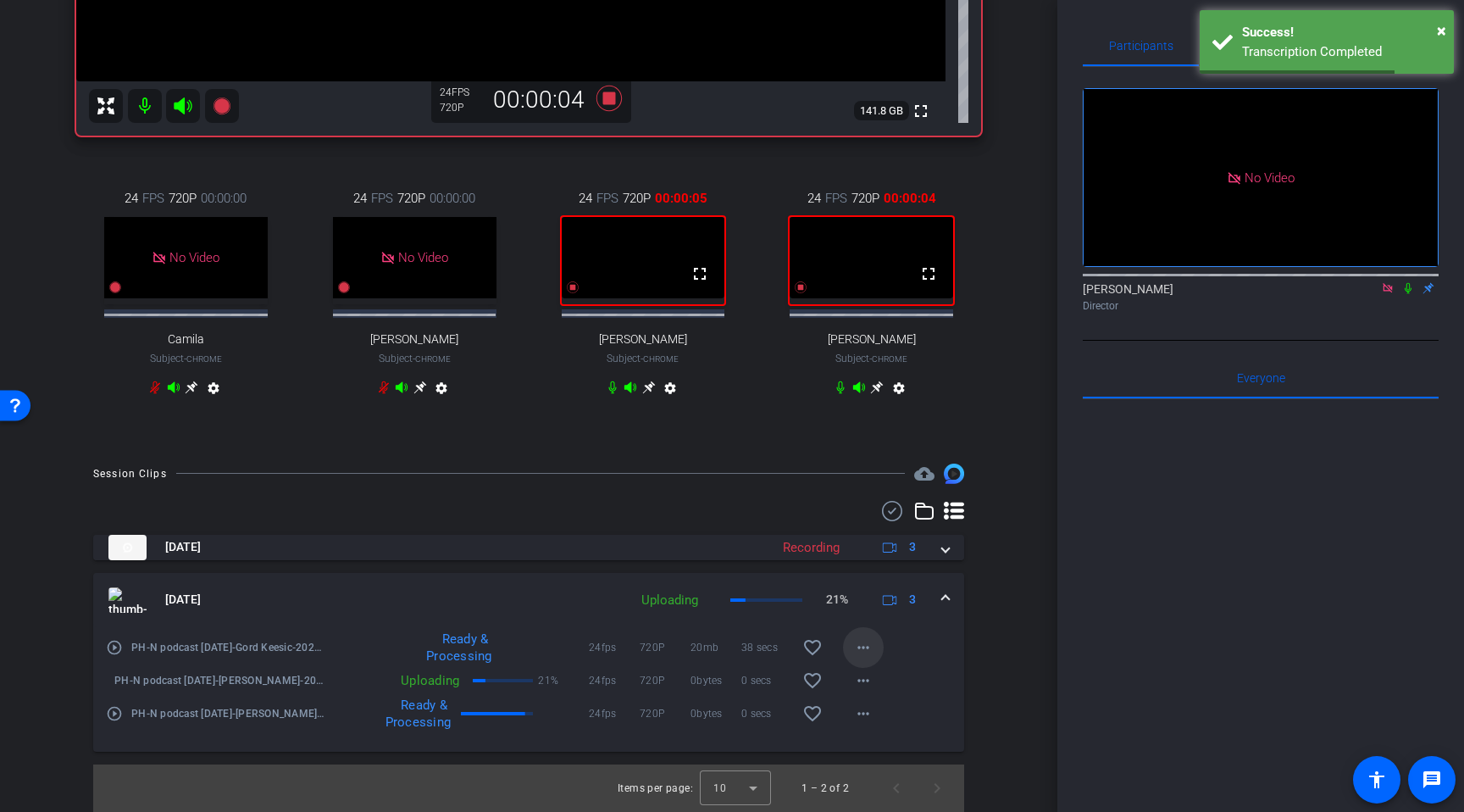
click at [865, 654] on mat-icon "more_horiz" at bounding box center [863, 647] width 20 height 20
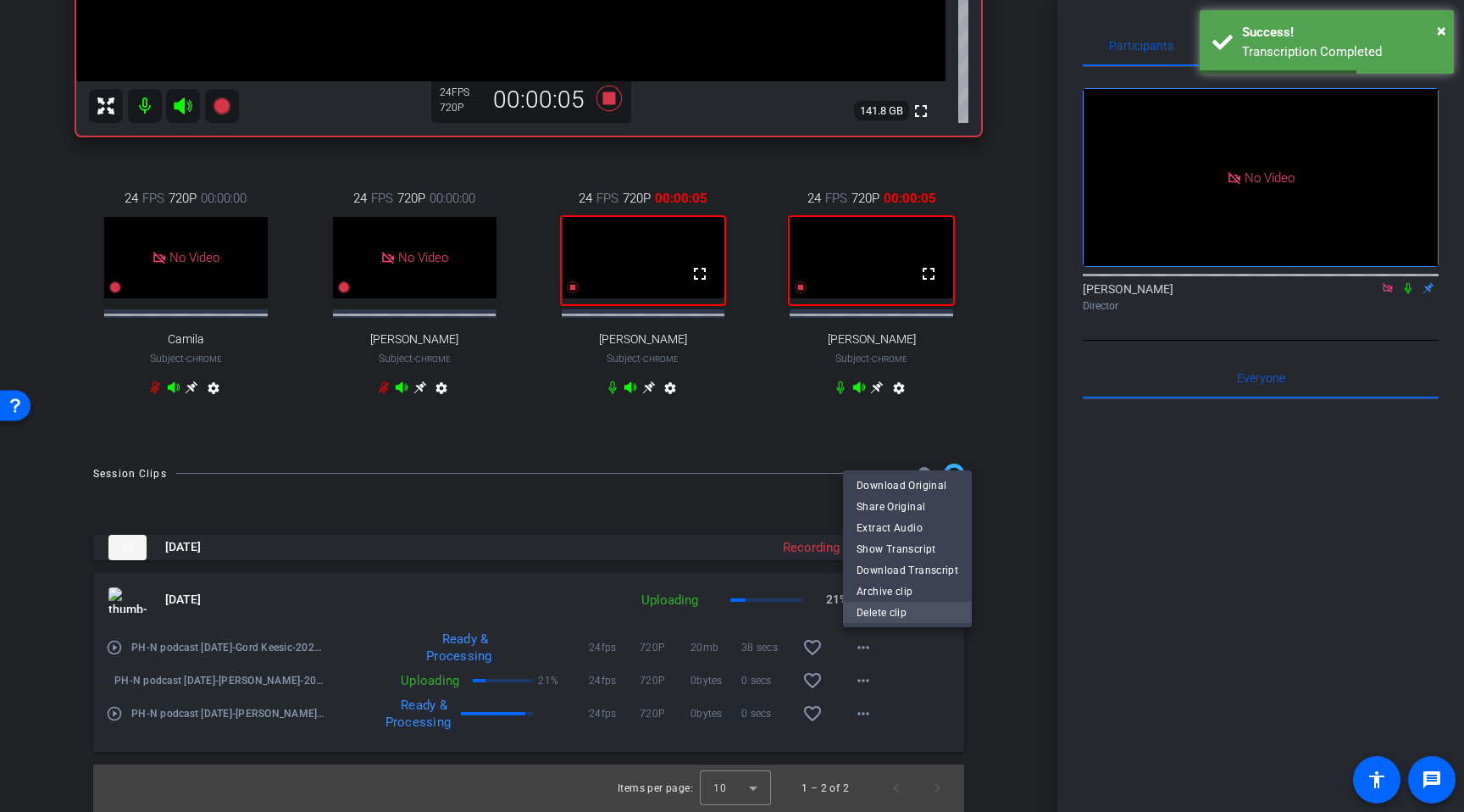
click at [894, 615] on span "Delete clip" at bounding box center [907, 613] width 101 height 20
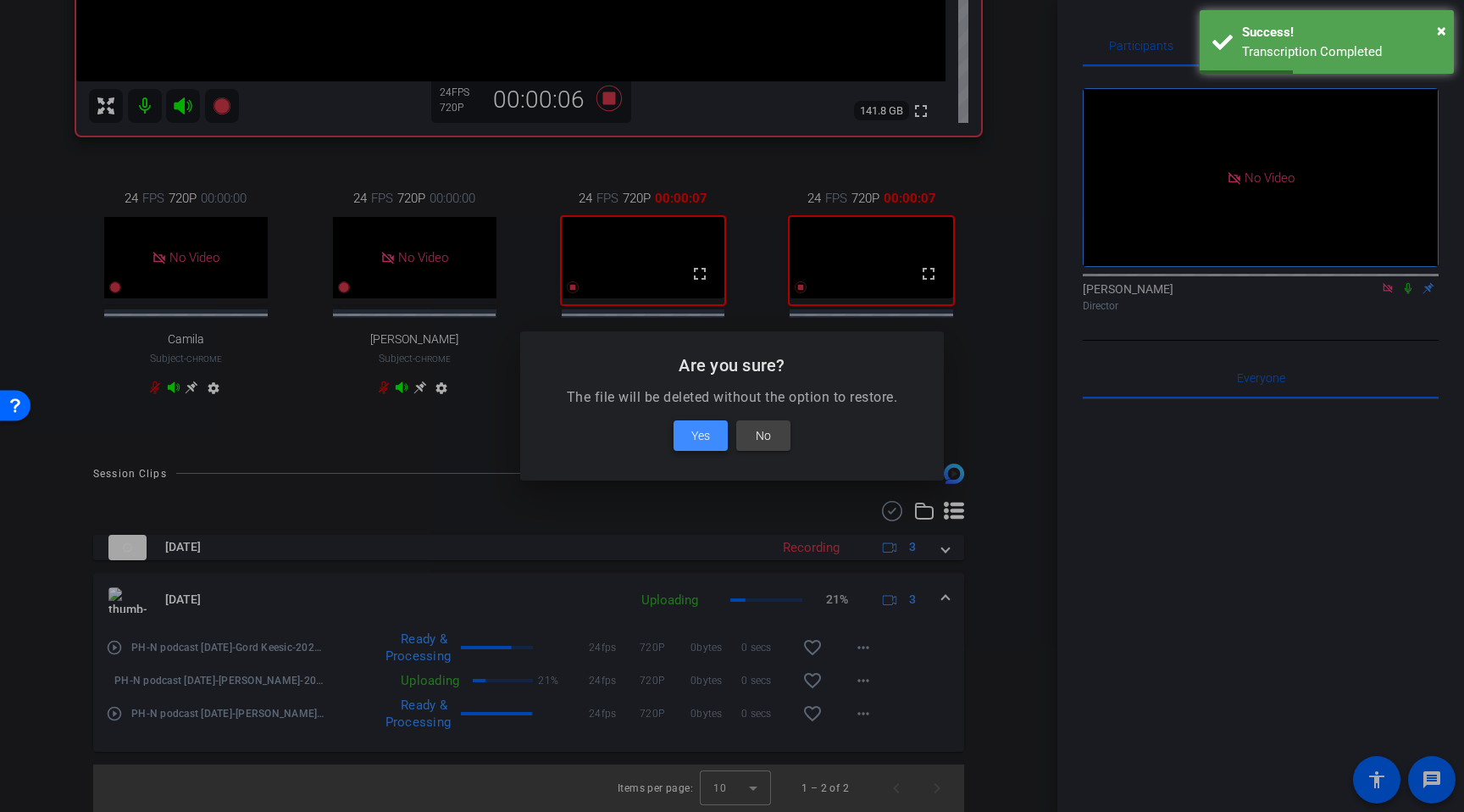
click at [695, 438] on span "Yes" at bounding box center [700, 435] width 19 height 20
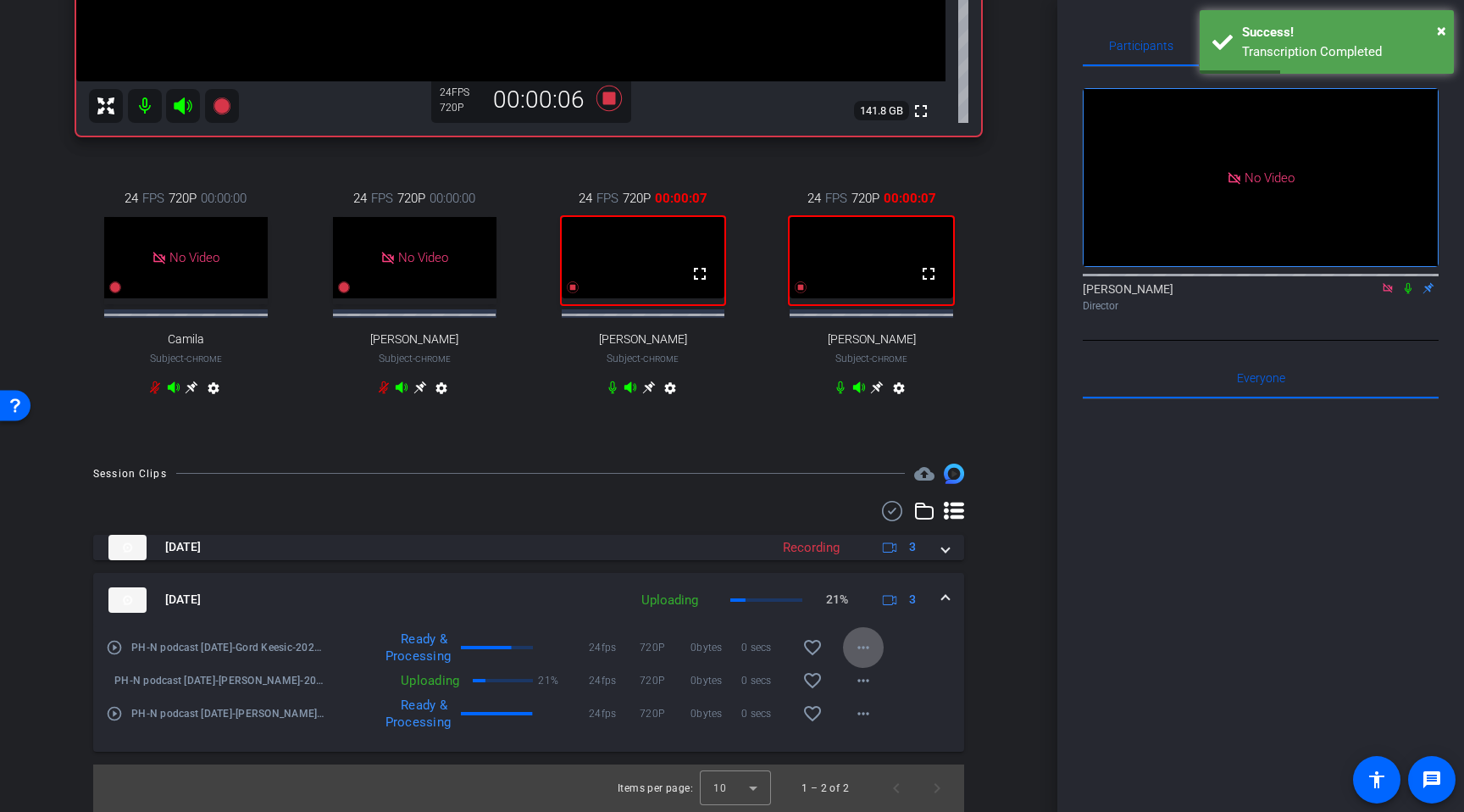
scroll to position [507, 0]
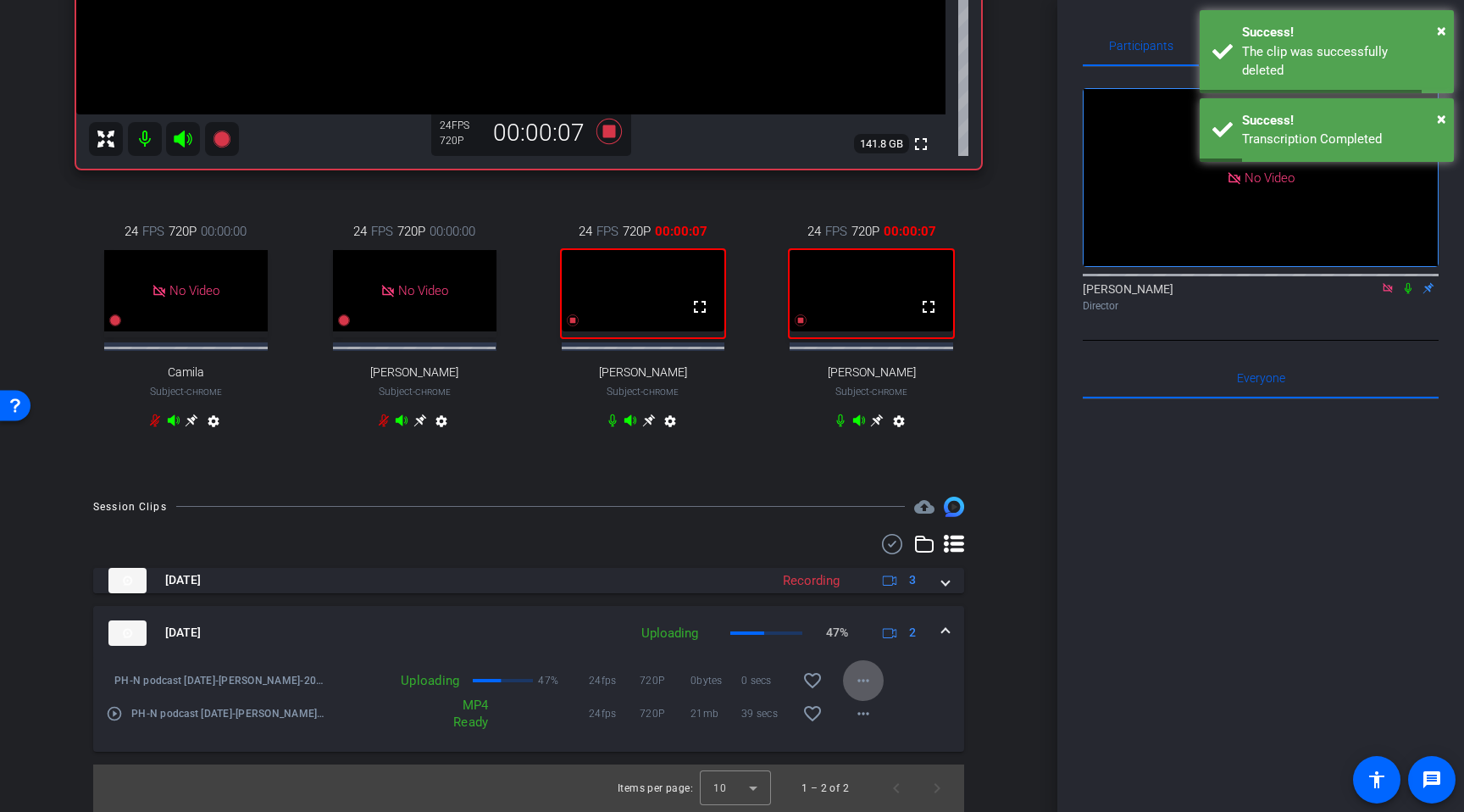
click at [861, 683] on mat-icon "more_horiz" at bounding box center [863, 681] width 20 height 20
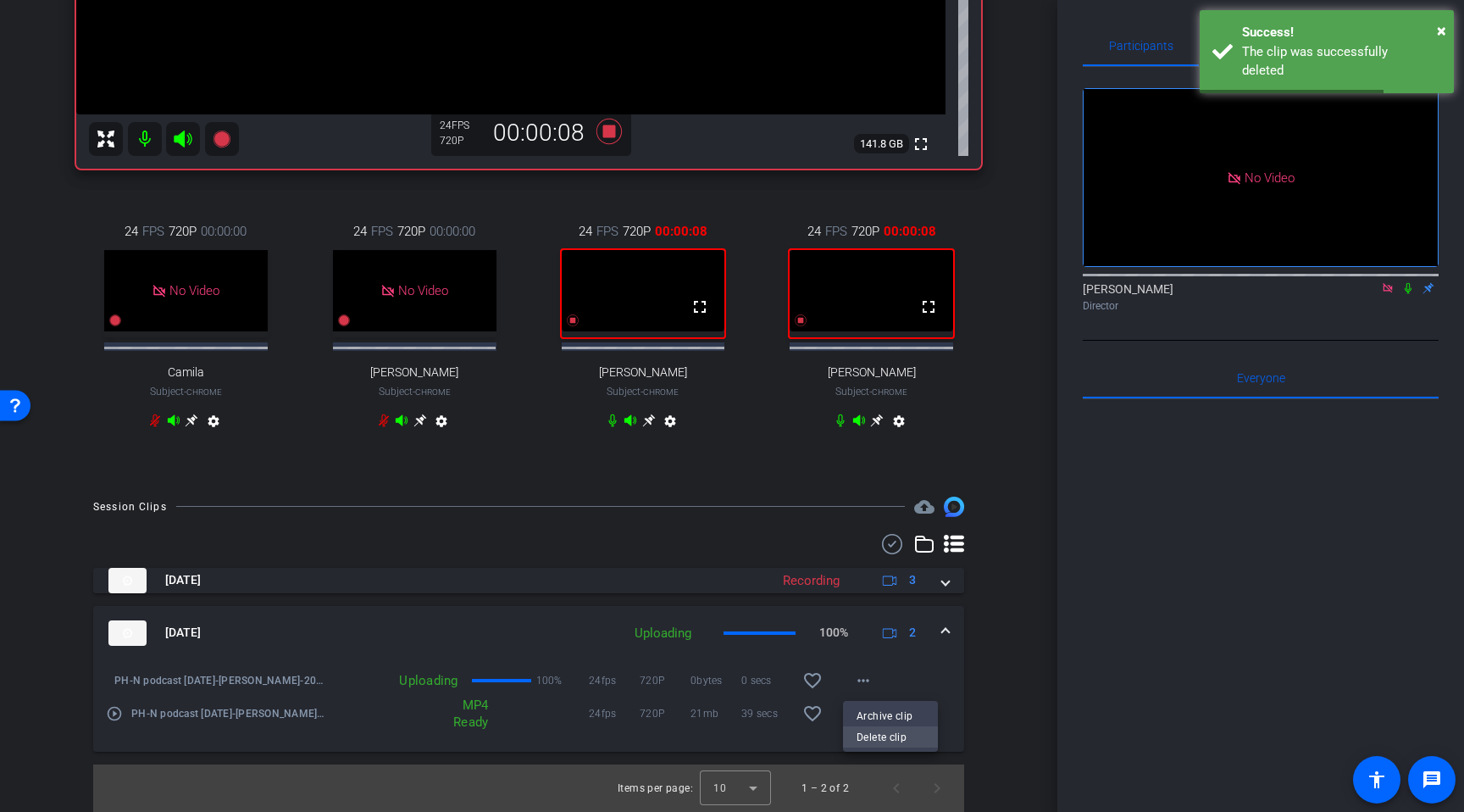
click at [885, 735] on span "Delete clip" at bounding box center [890, 738] width 68 height 20
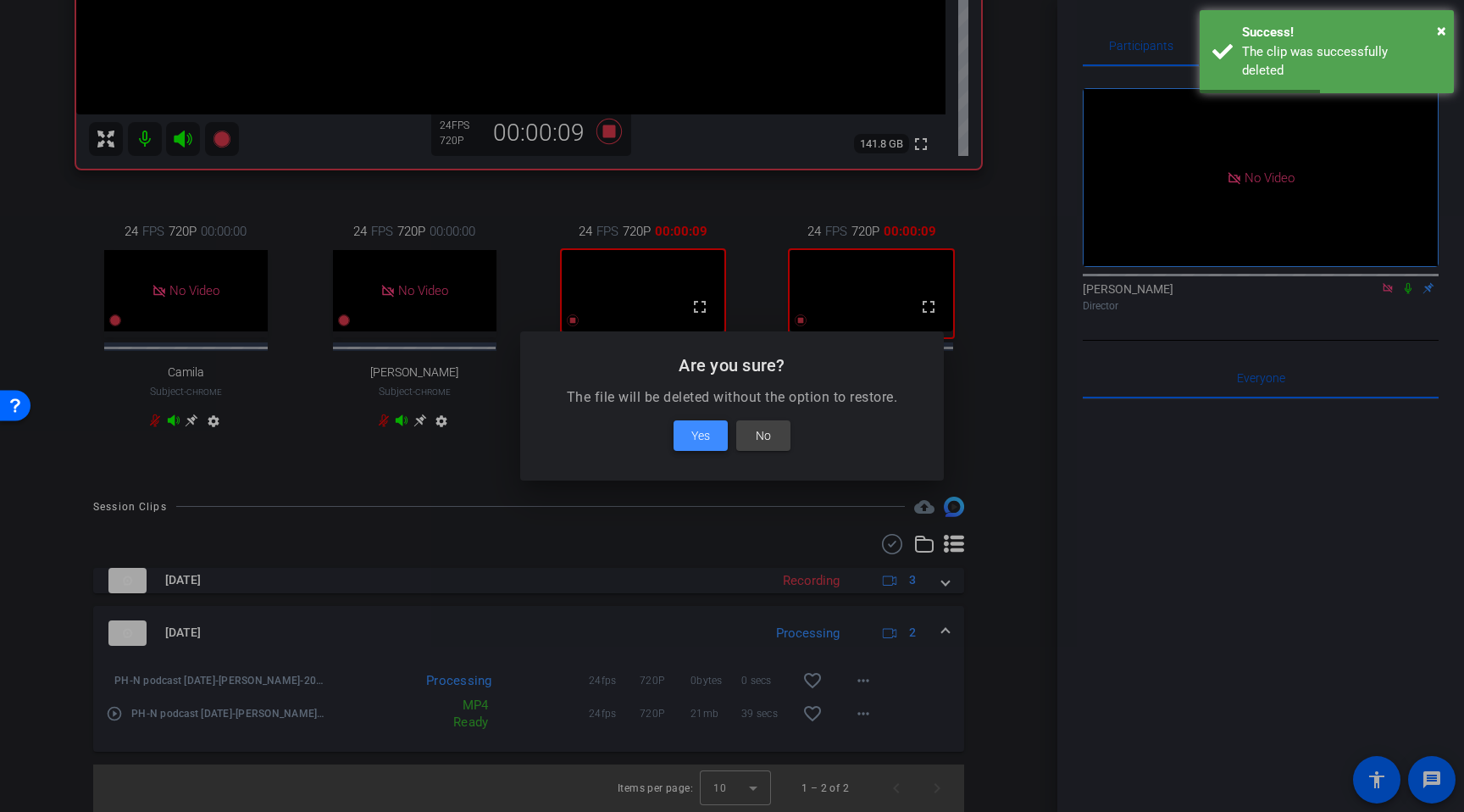
click at [709, 447] on span at bounding box center [700, 435] width 54 height 41
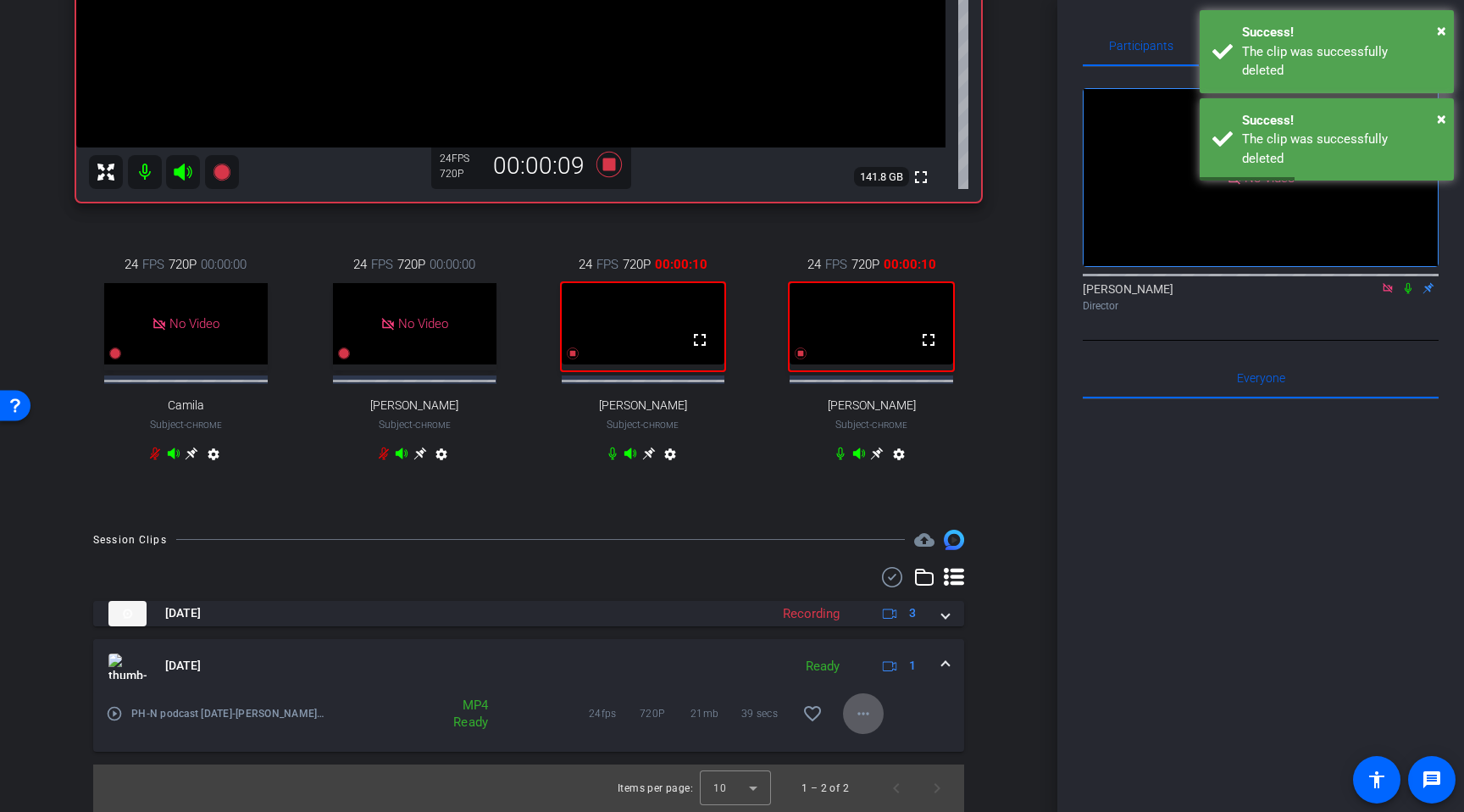
scroll to position [473, 0]
click at [866, 719] on mat-icon "more_horiz" at bounding box center [863, 713] width 20 height 20
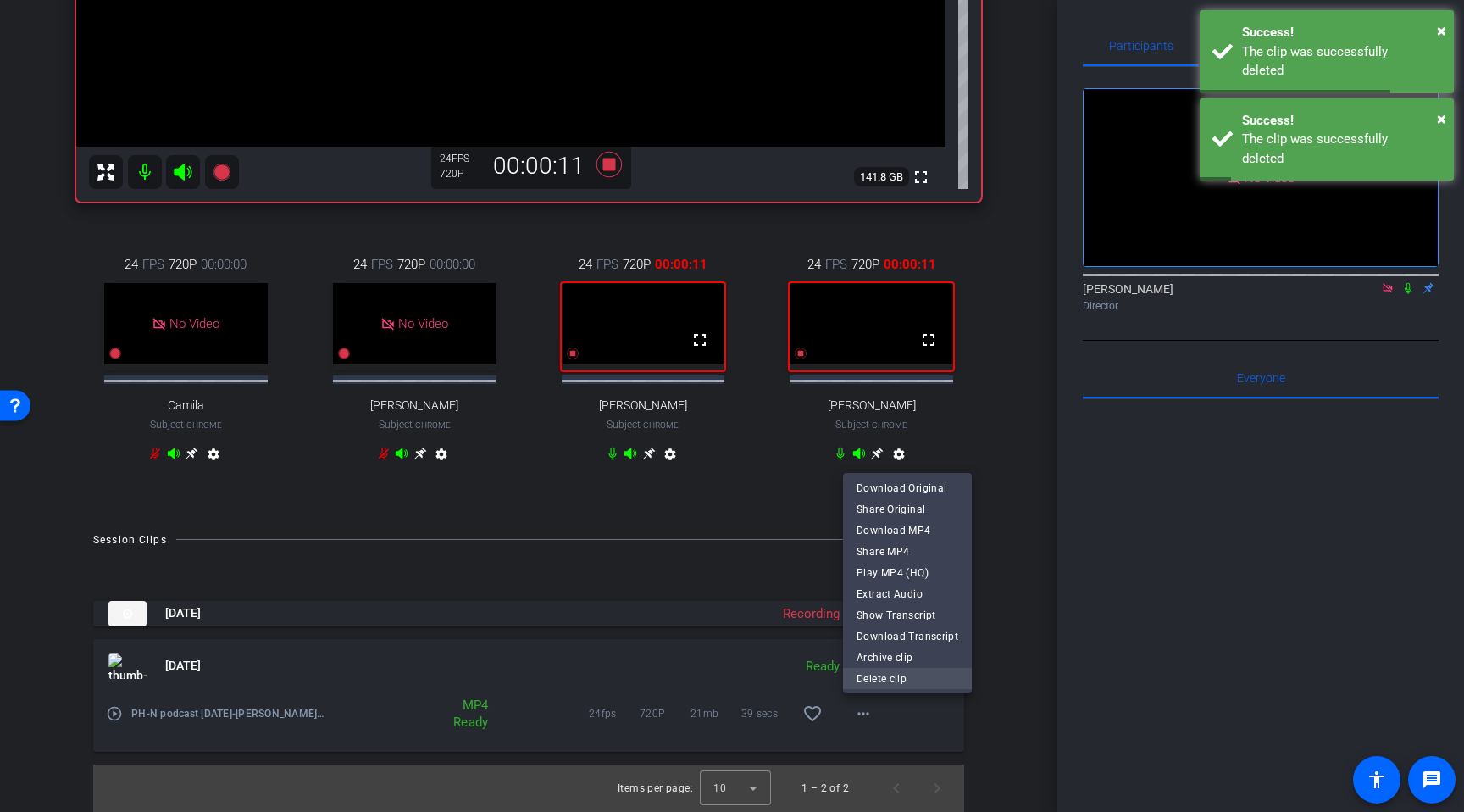
click at [869, 681] on span "Delete clip" at bounding box center [907, 679] width 101 height 20
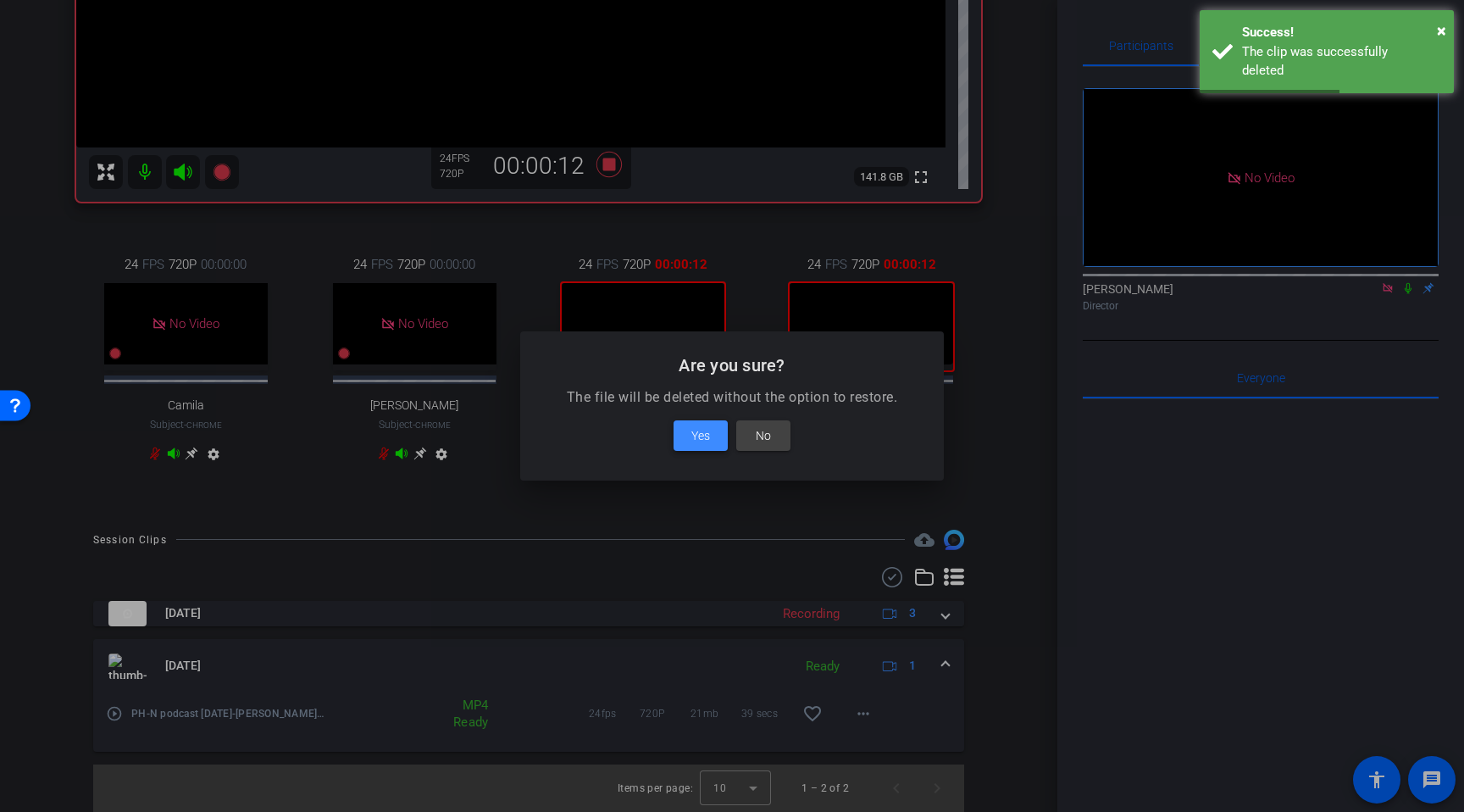
click at [706, 447] on span at bounding box center [700, 435] width 54 height 41
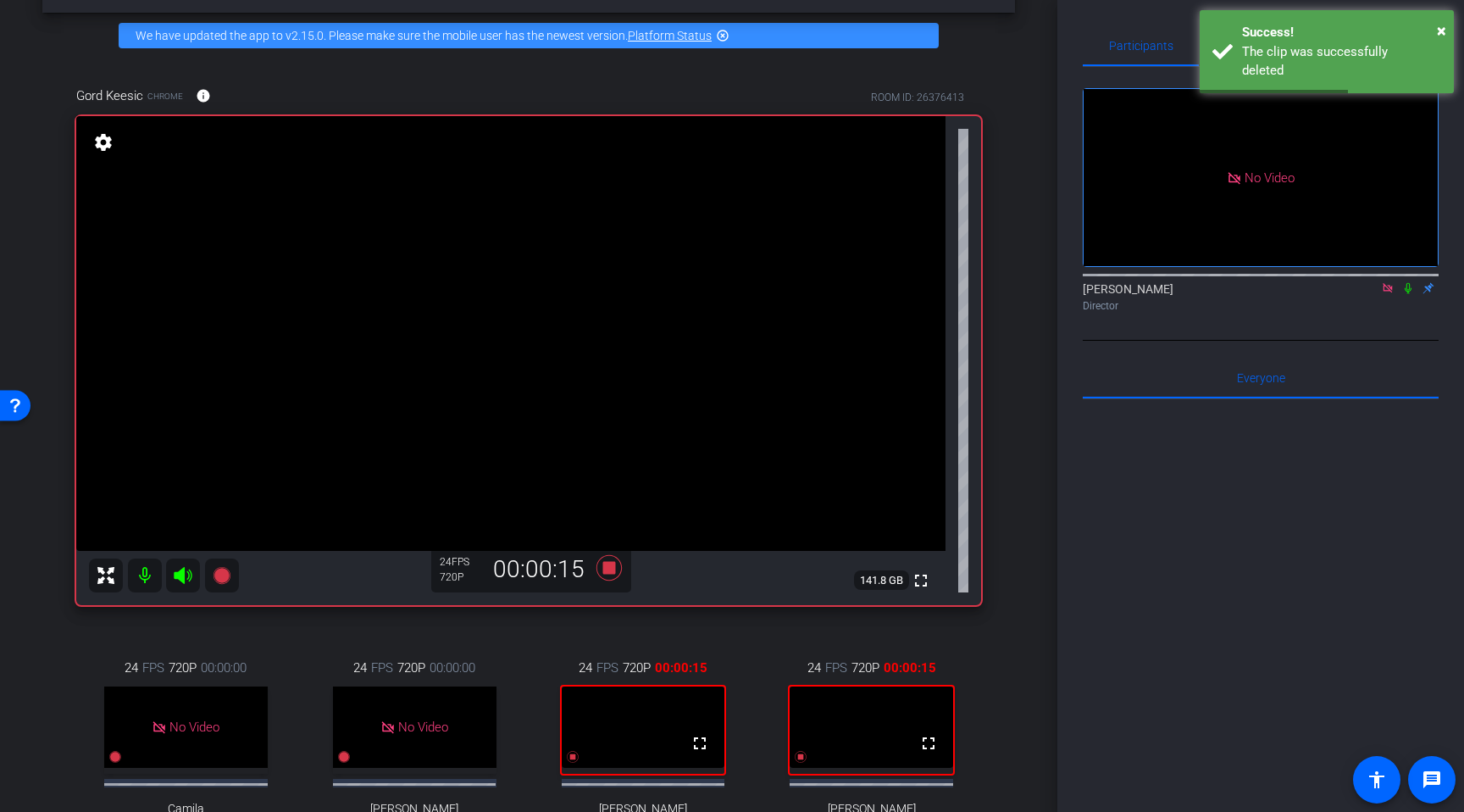
scroll to position [63, 0]
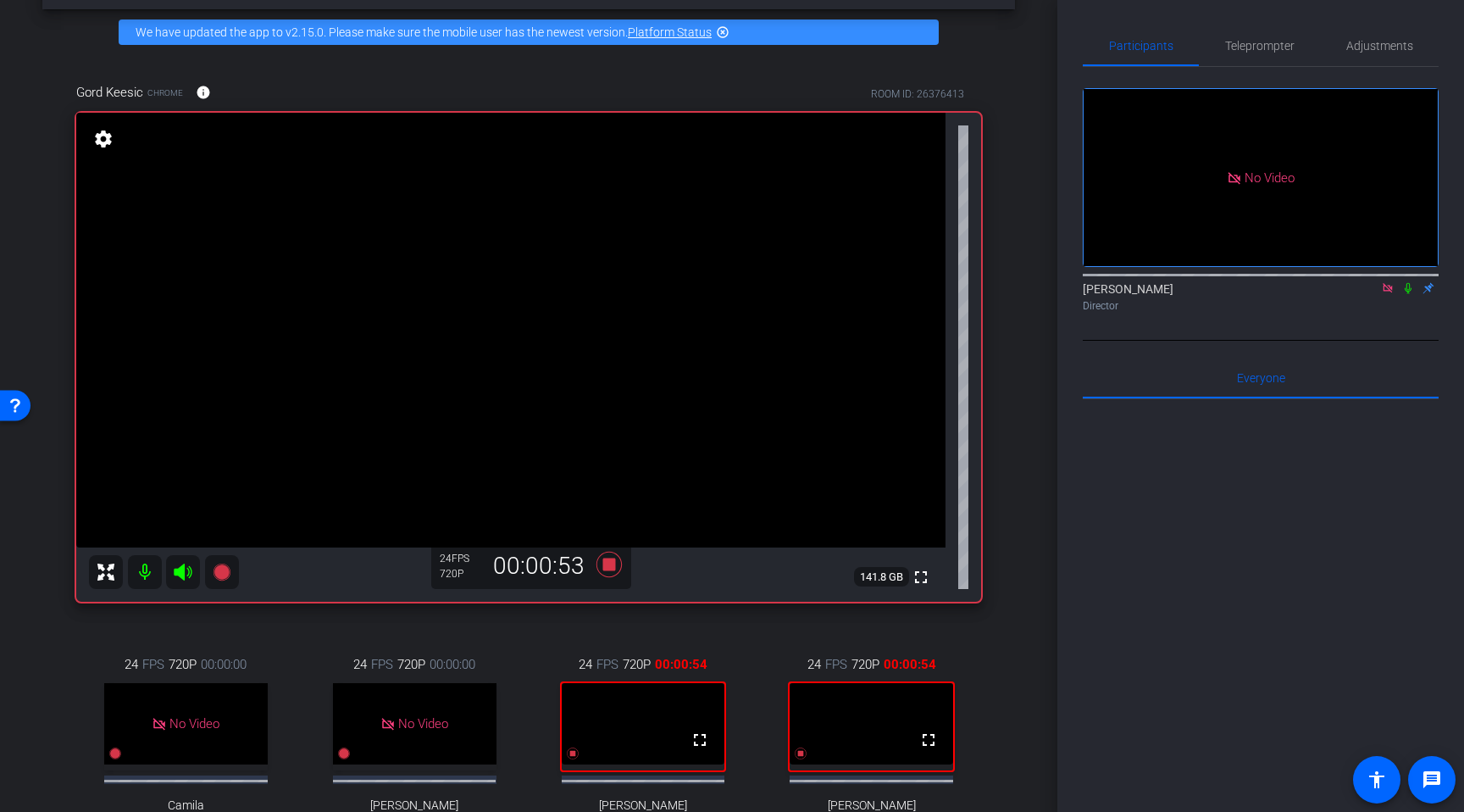
click at [1411, 294] on icon at bounding box center [1408, 288] width 7 height 11
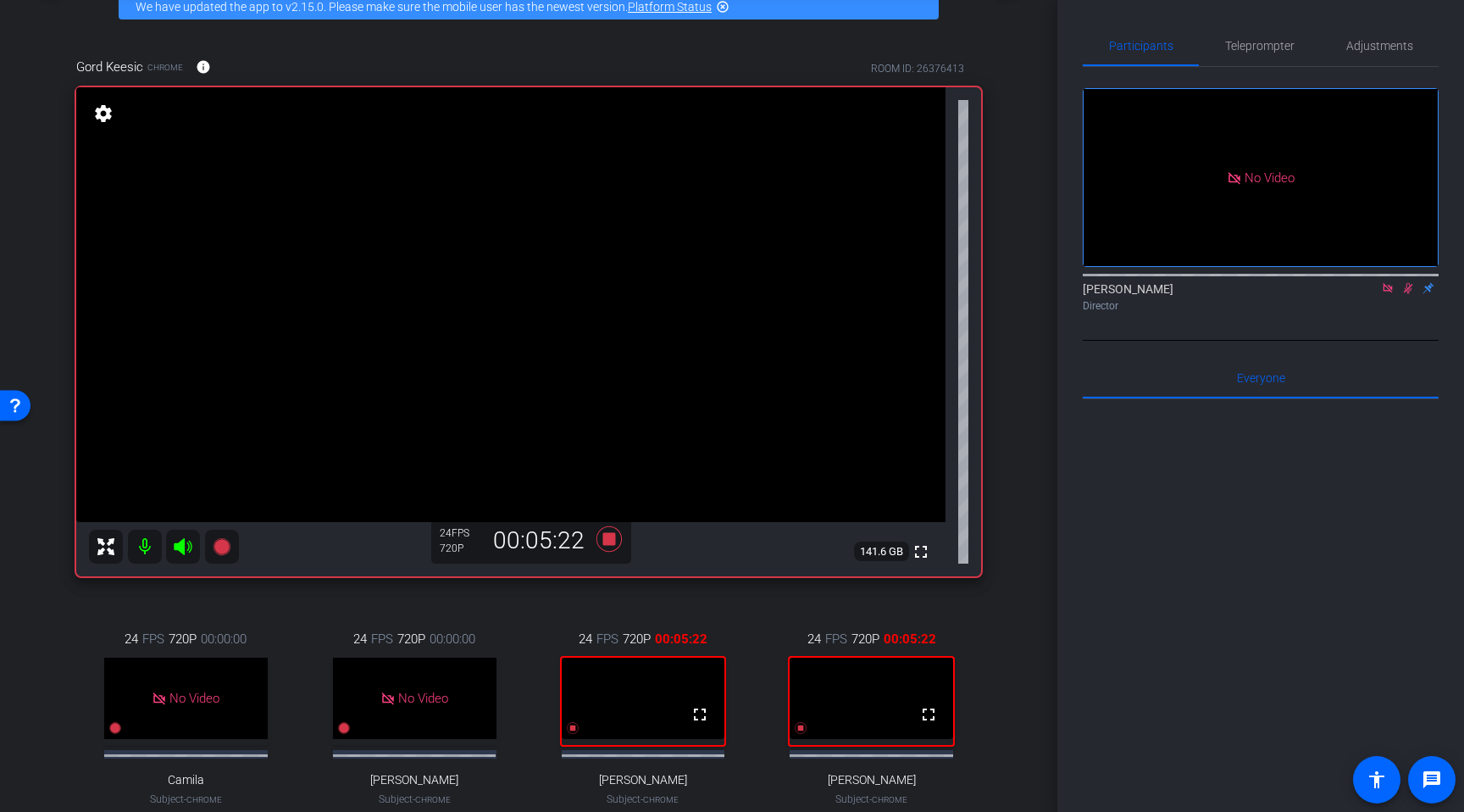
scroll to position [88, 0]
click at [1382, 294] on icon at bounding box center [1388, 287] width 14 height 12
click at [1379, 296] on mat-icon at bounding box center [1388, 288] width 20 height 15
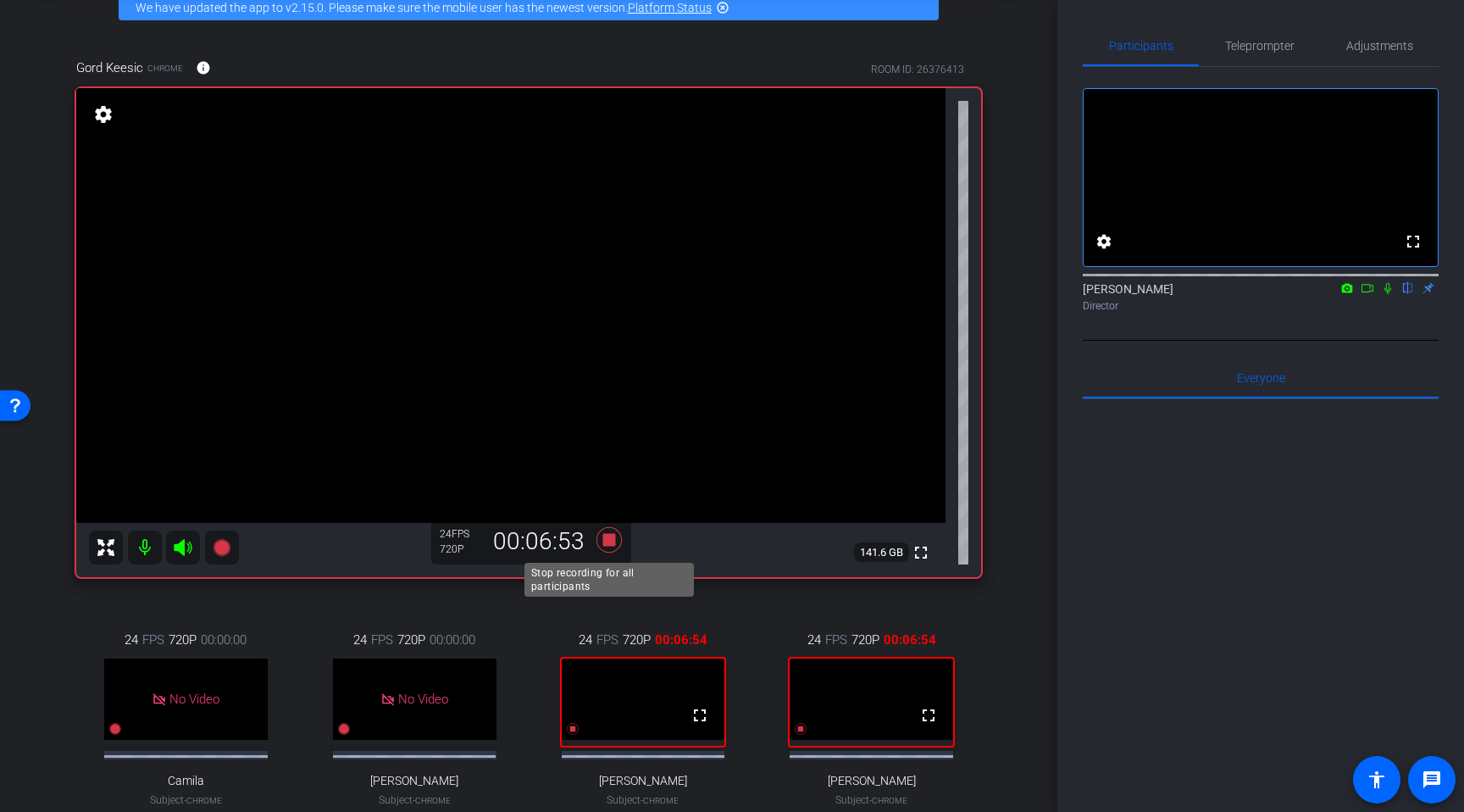
click at [613, 548] on icon at bounding box center [609, 539] width 41 height 31
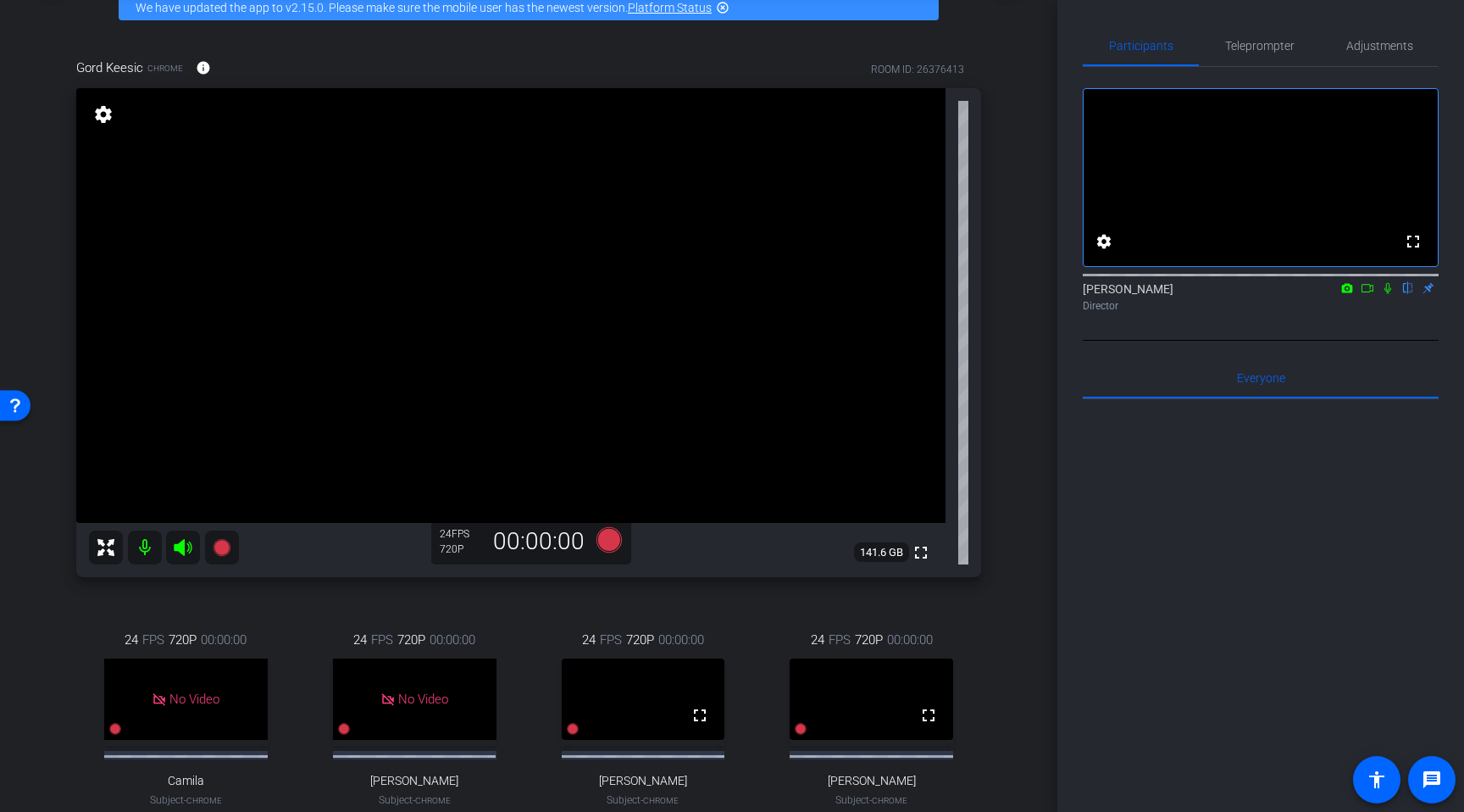
click at [1370, 294] on icon at bounding box center [1367, 287] width 14 height 12
click at [1390, 294] on icon at bounding box center [1388, 287] width 14 height 12
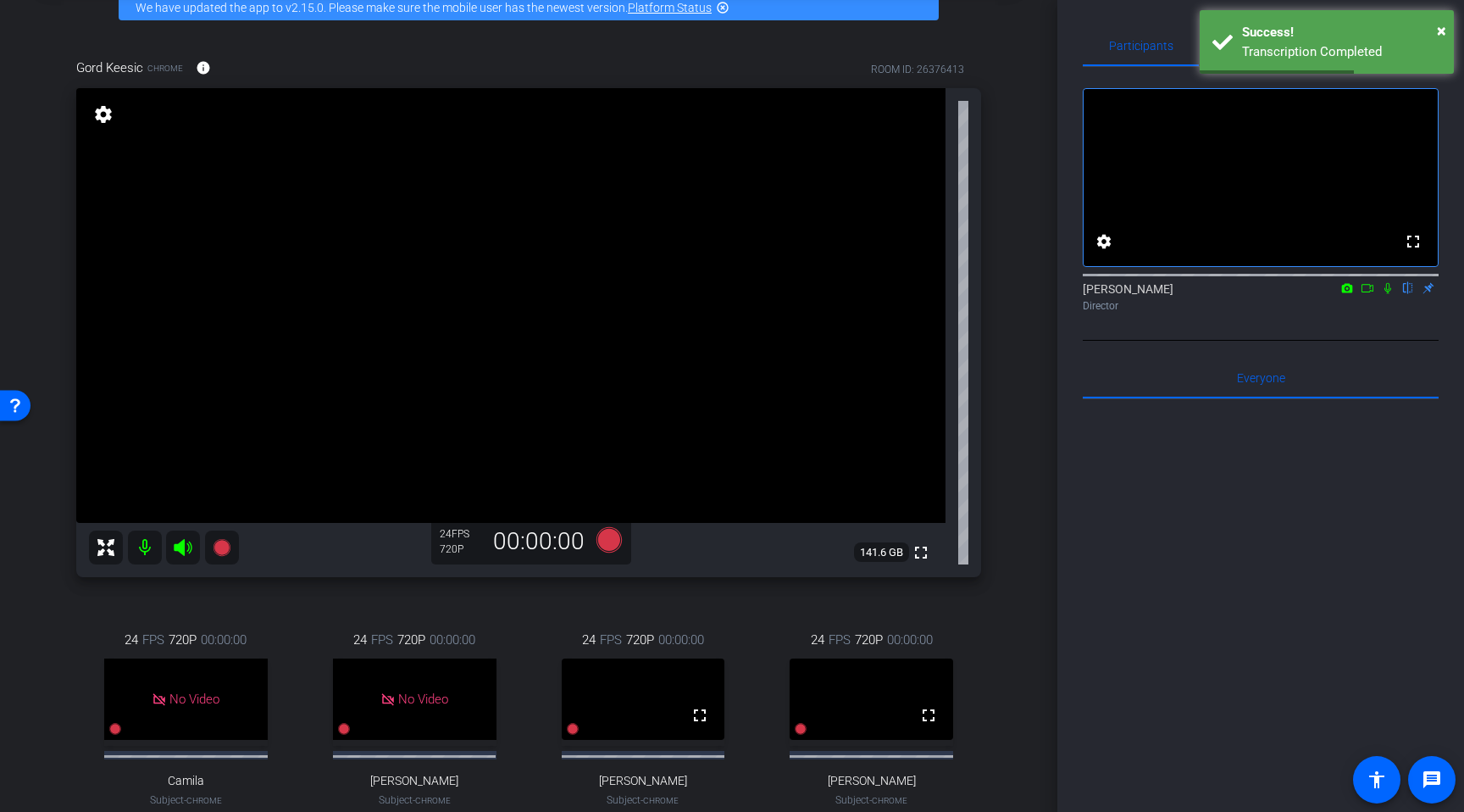
click at [635, 601] on div "Gord Keesic Chrome info ROOM ID: 26376413 fullscreen settings 141.6 GB 24 FPS 7…" at bounding box center [529, 459] width 973 height 858
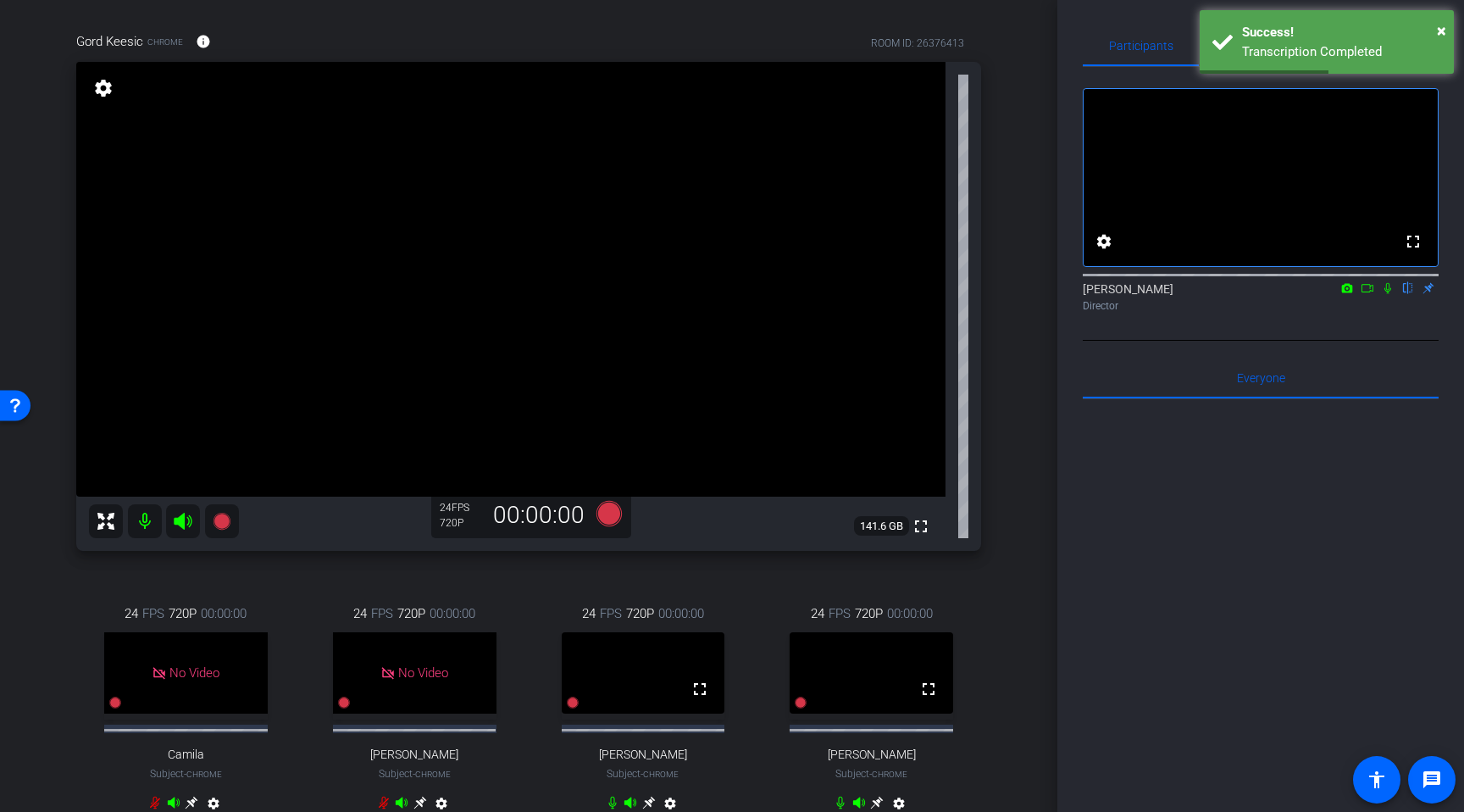
scroll to position [85, 0]
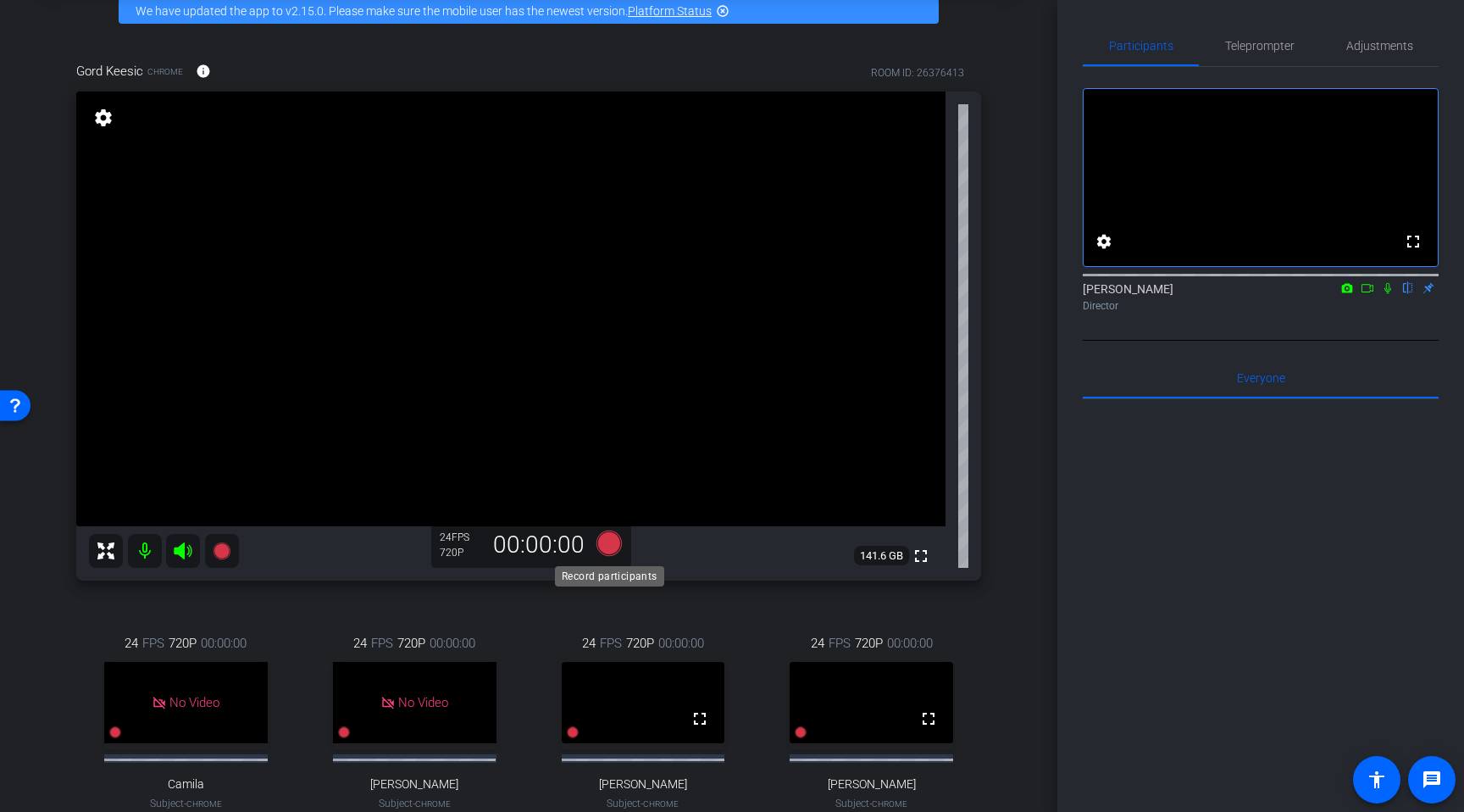
click at [610, 551] on icon at bounding box center [608, 542] width 25 height 25
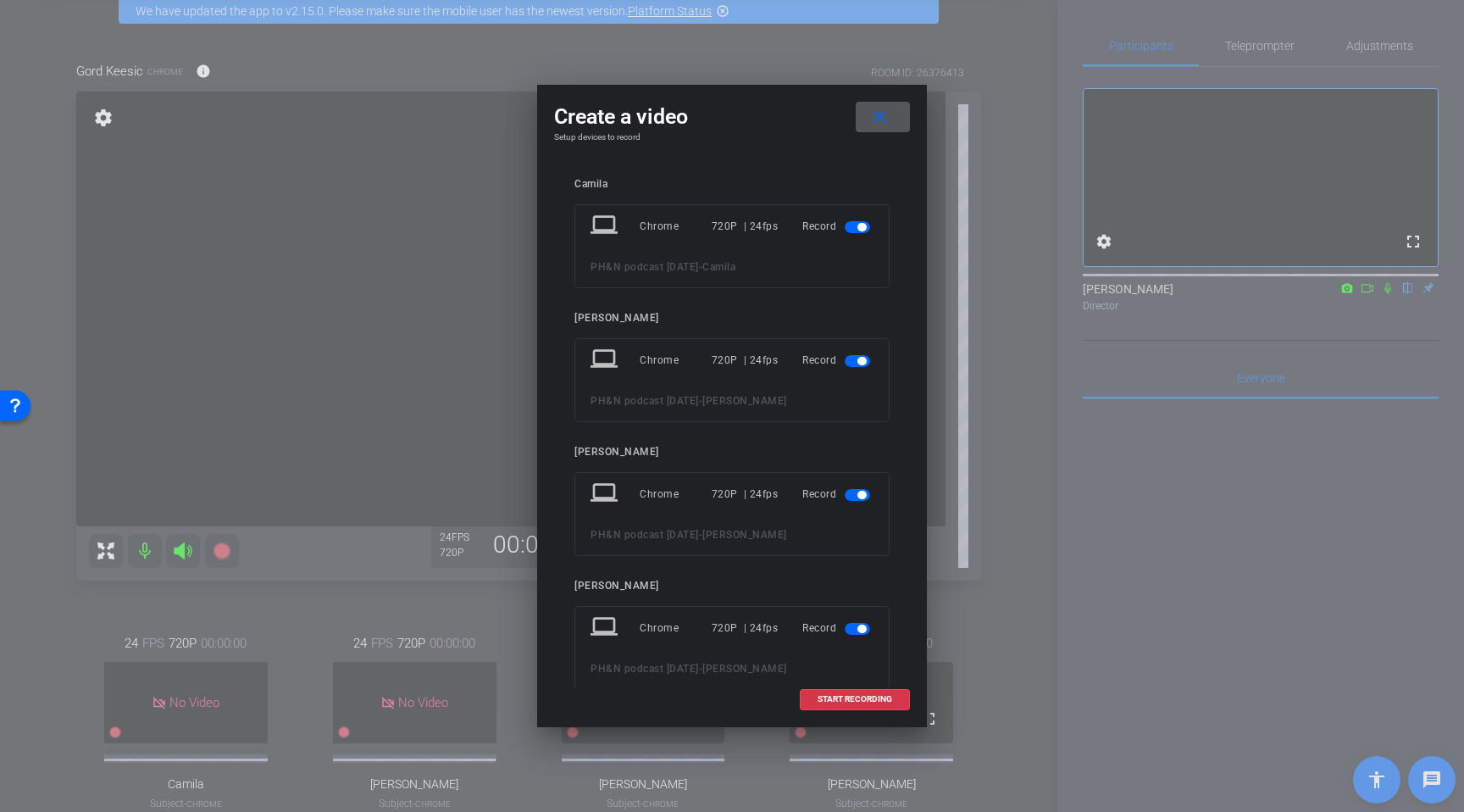
click at [858, 230] on span "button" at bounding box center [857, 227] width 25 height 12
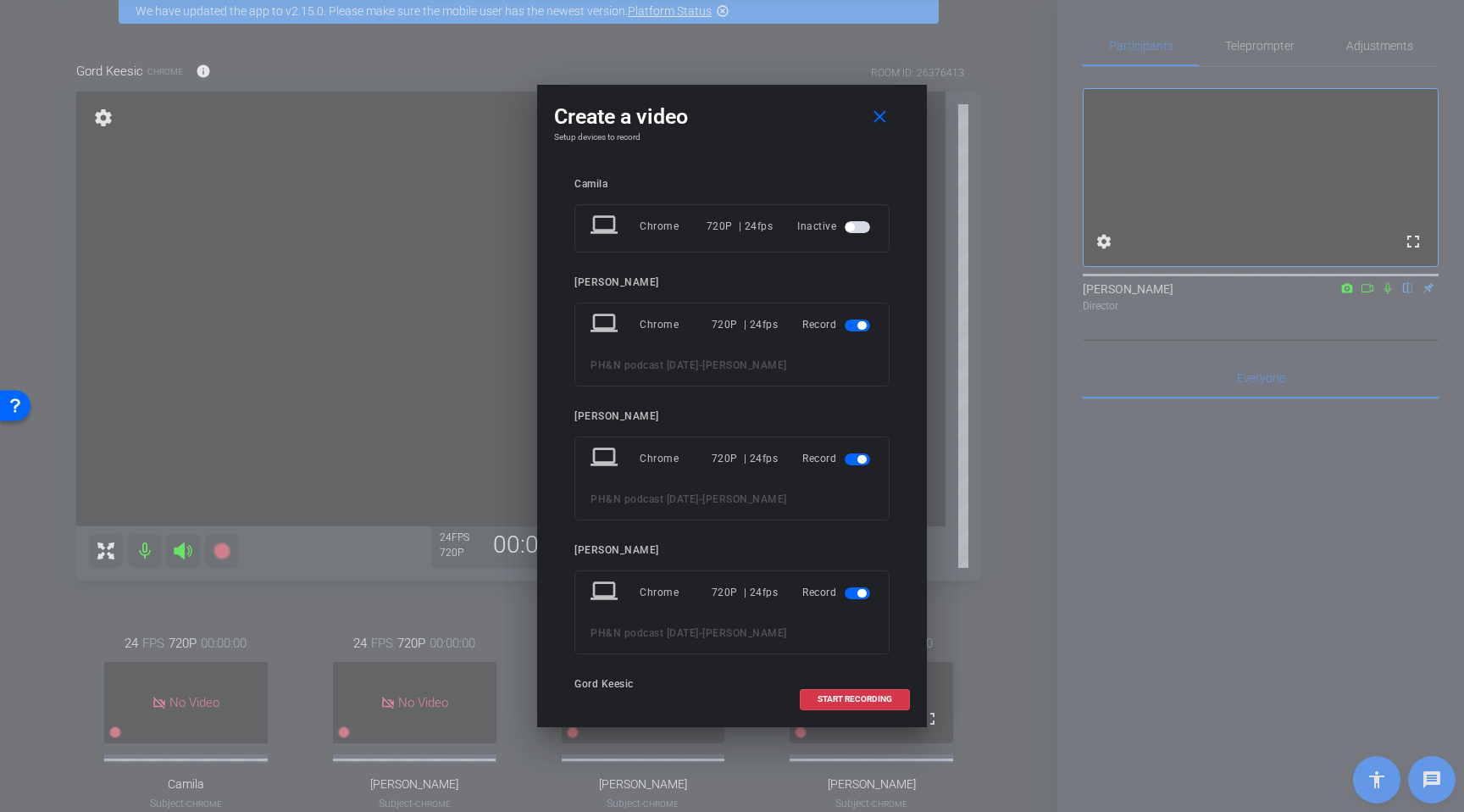
click at [858, 326] on span "button" at bounding box center [861, 325] width 8 height 8
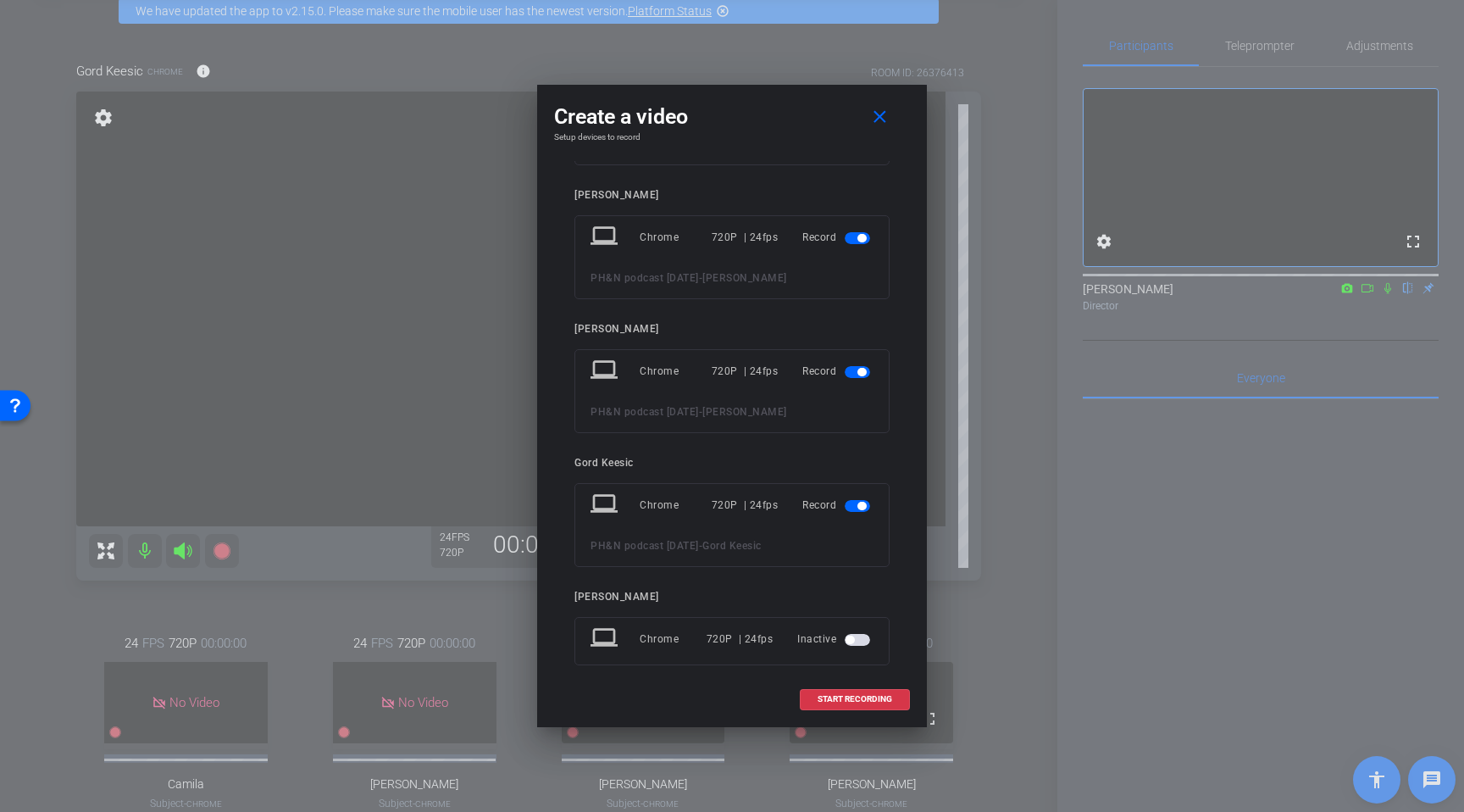
scroll to position [203, 0]
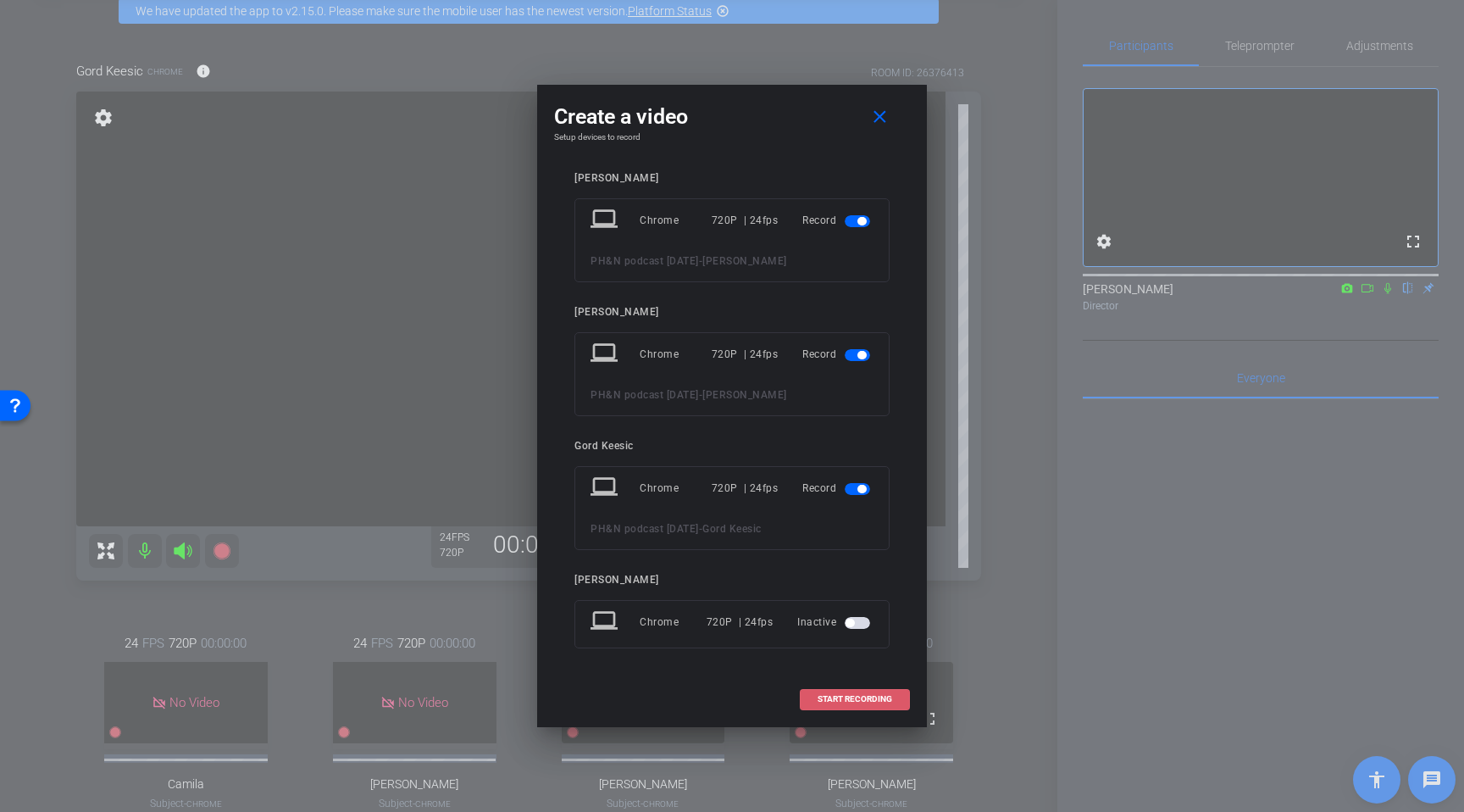
click at [836, 700] on span "START RECORDING" at bounding box center [855, 699] width 74 height 8
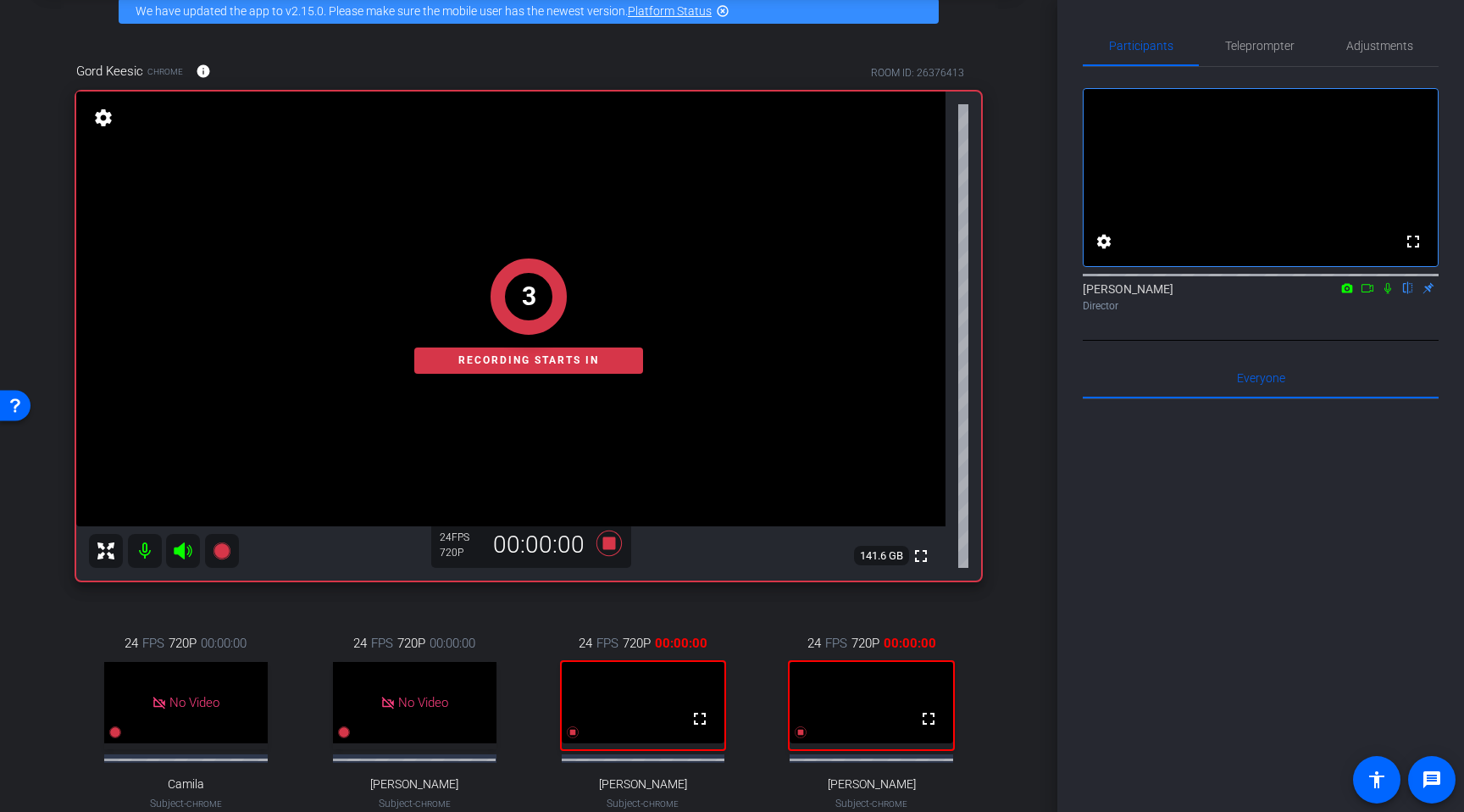
click at [1369, 294] on icon at bounding box center [1367, 287] width 14 height 12
click at [1406, 294] on icon at bounding box center [1408, 287] width 14 height 12
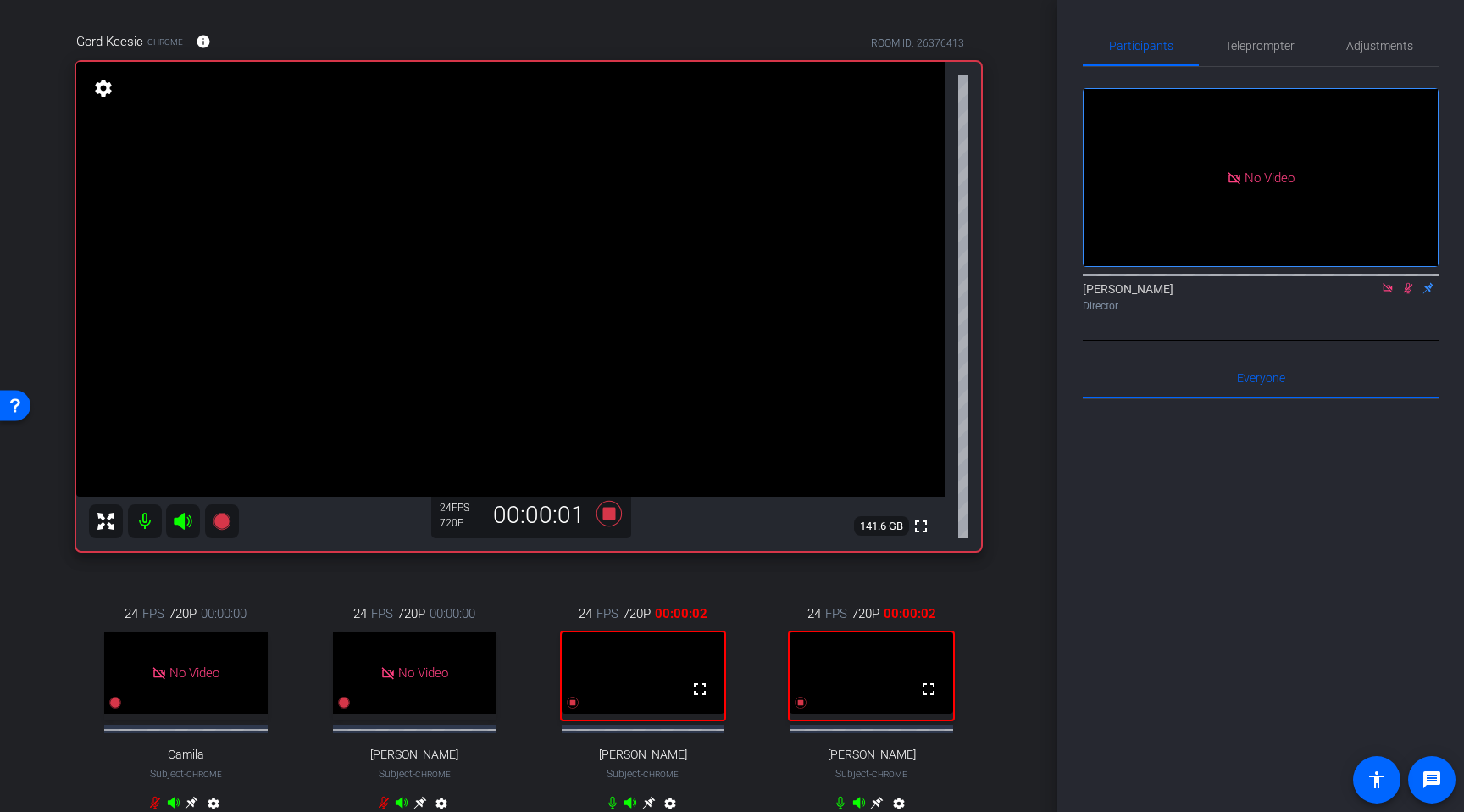
scroll to position [128, 0]
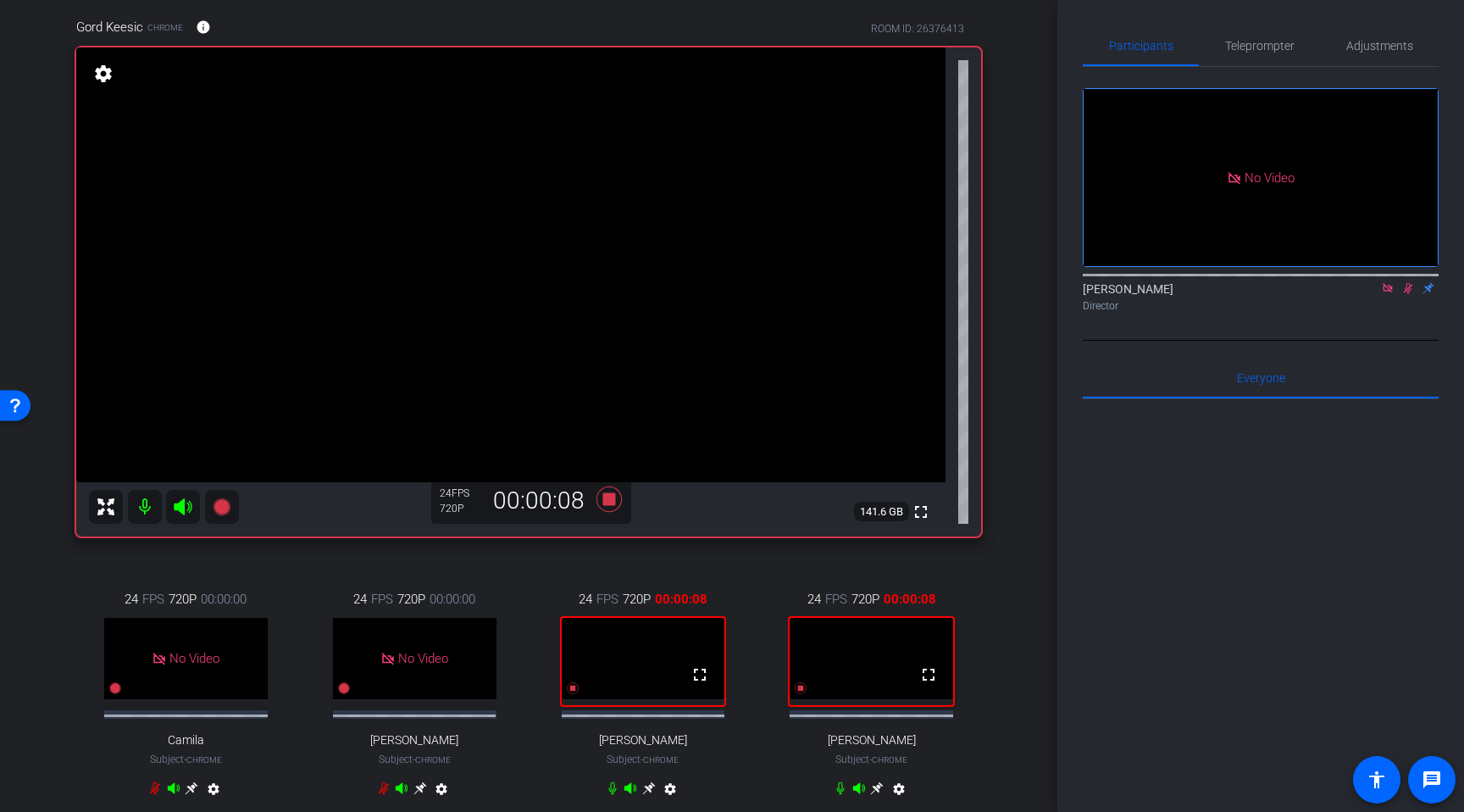
drag, startPoint x: 1393, startPoint y: 311, endPoint x: 1408, endPoint y: 313, distance: 15.1
click at [1408, 313] on div "Lan Nguyen Director" at bounding box center [1260, 298] width 356 height 33
click at [1408, 294] on icon at bounding box center [1409, 288] width 9 height 11
click at [1406, 294] on icon at bounding box center [1408, 287] width 14 height 12
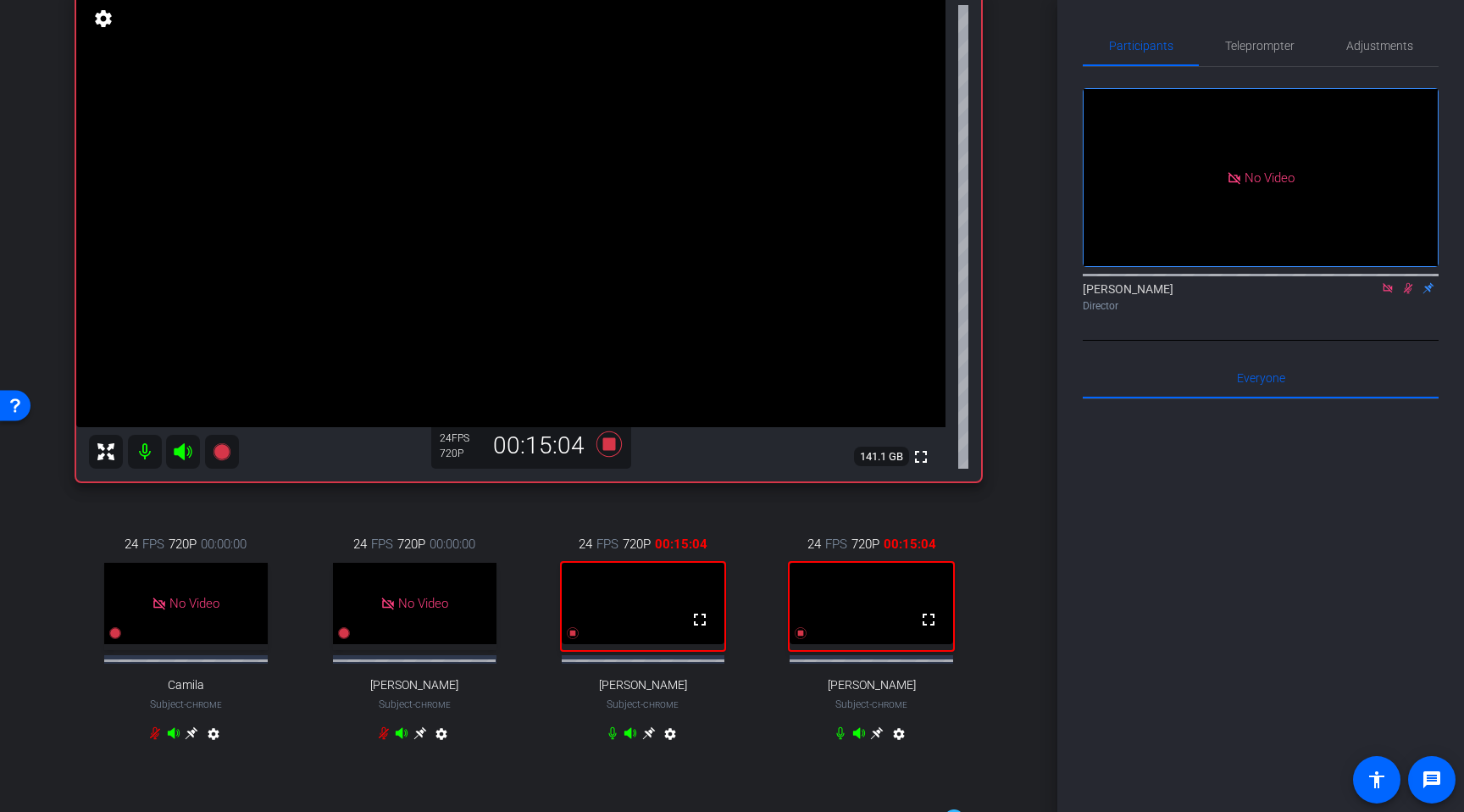
scroll to position [191, 0]
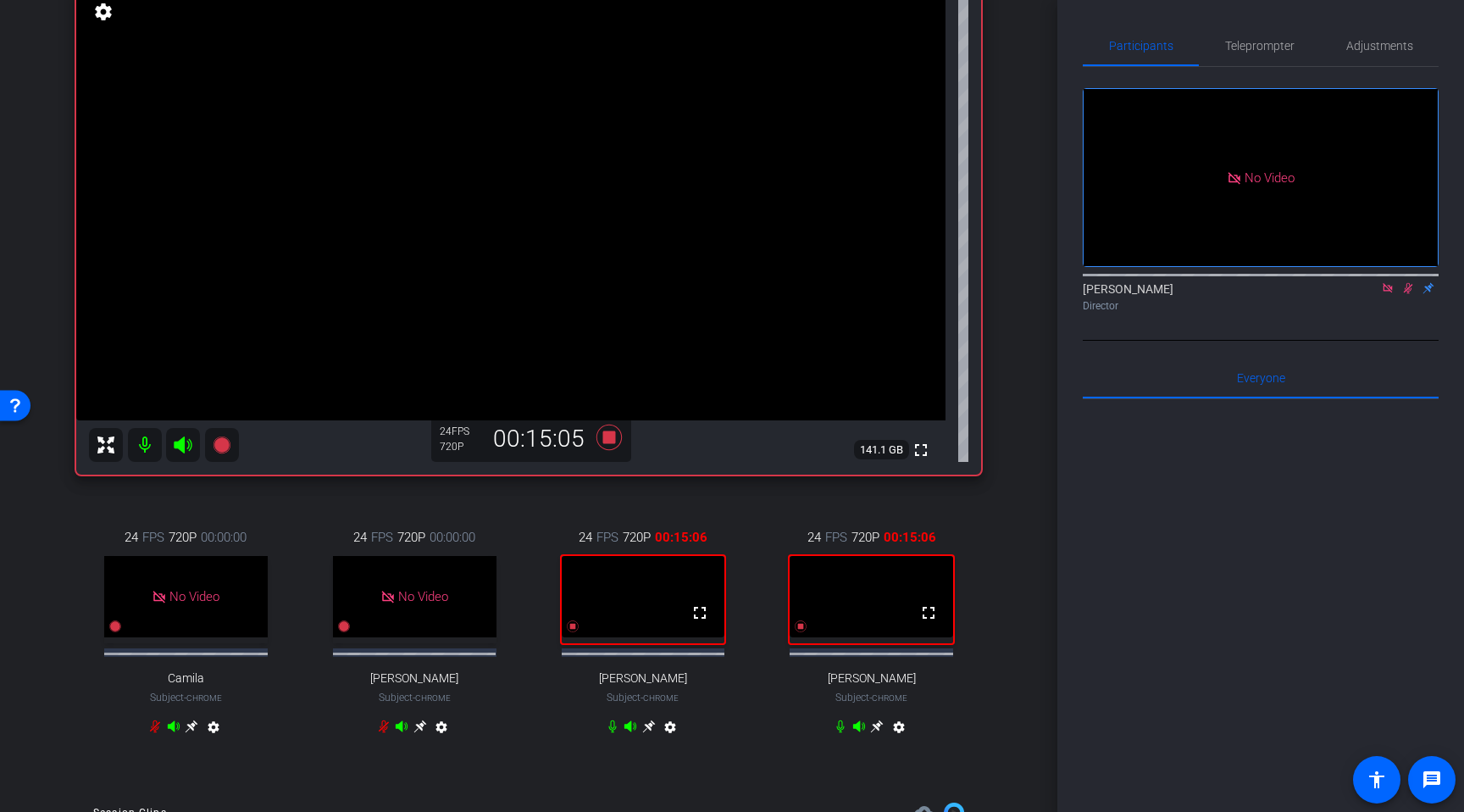
click at [649, 733] on icon at bounding box center [649, 726] width 13 height 13
click at [647, 733] on icon at bounding box center [649, 726] width 13 height 13
click at [646, 733] on icon at bounding box center [649, 725] width 14 height 14
click at [874, 733] on icon at bounding box center [877, 725] width 14 height 14
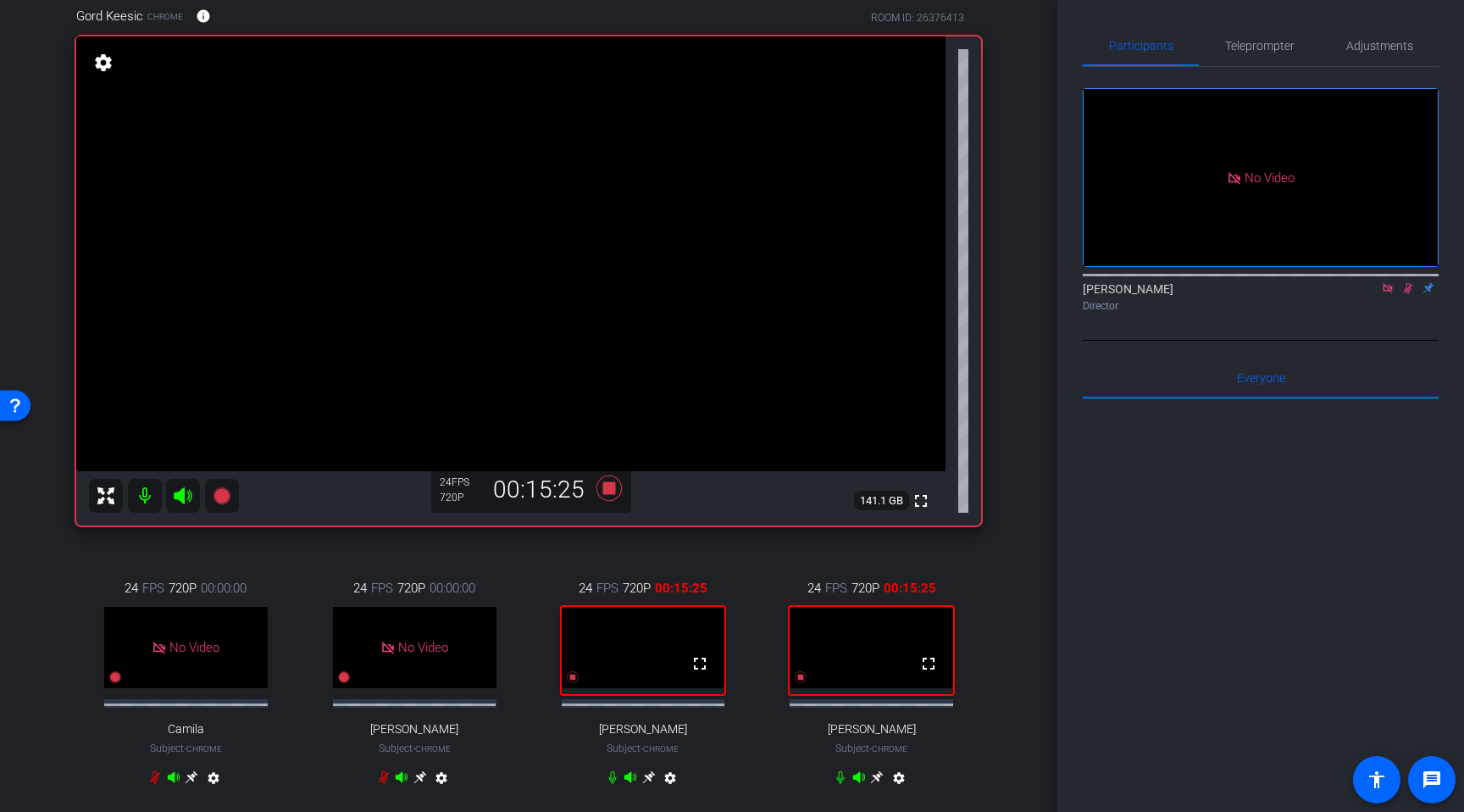
scroll to position [144, 0]
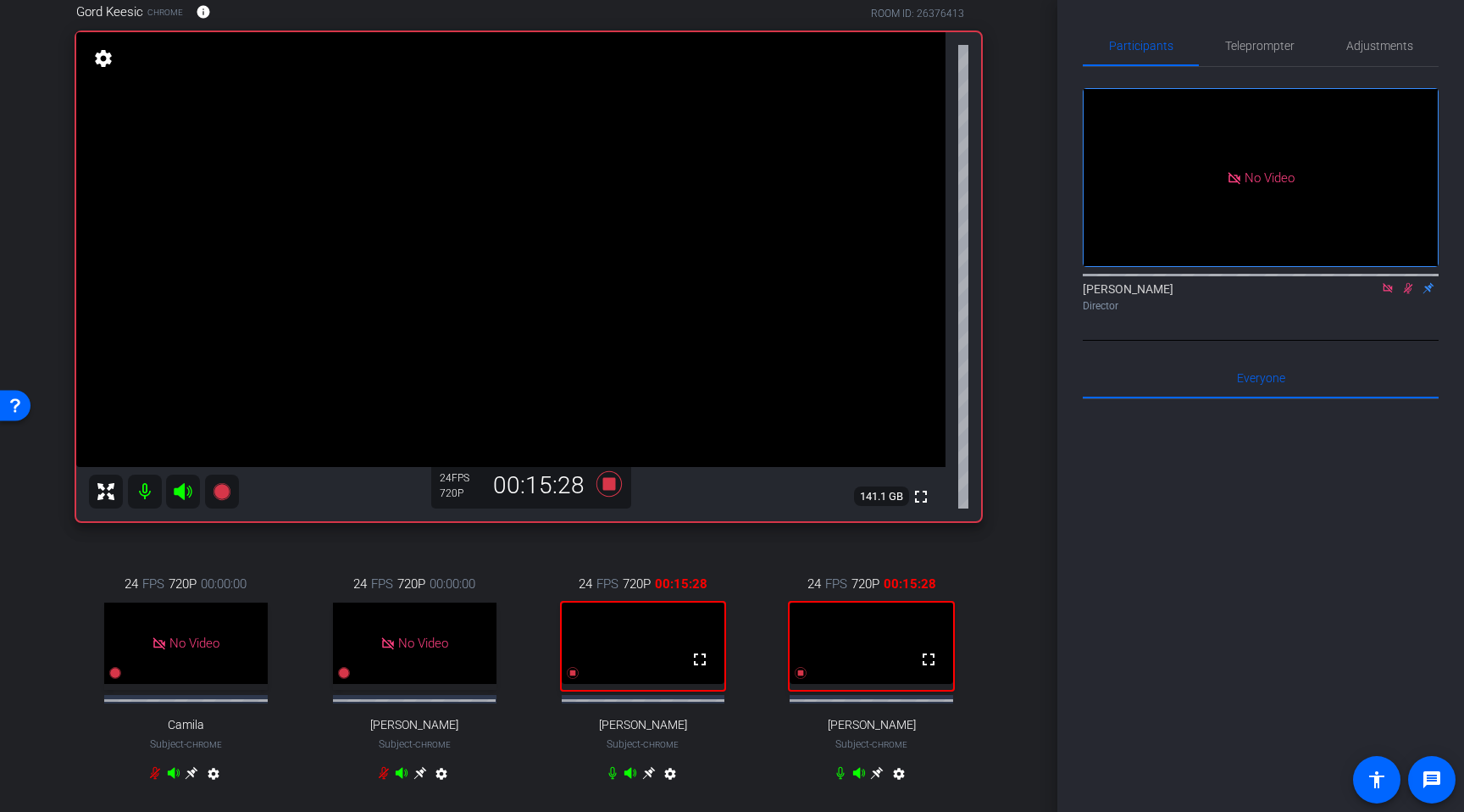
click at [645, 779] on icon at bounding box center [649, 773] width 14 height 14
click at [652, 779] on icon at bounding box center [649, 773] width 14 height 14
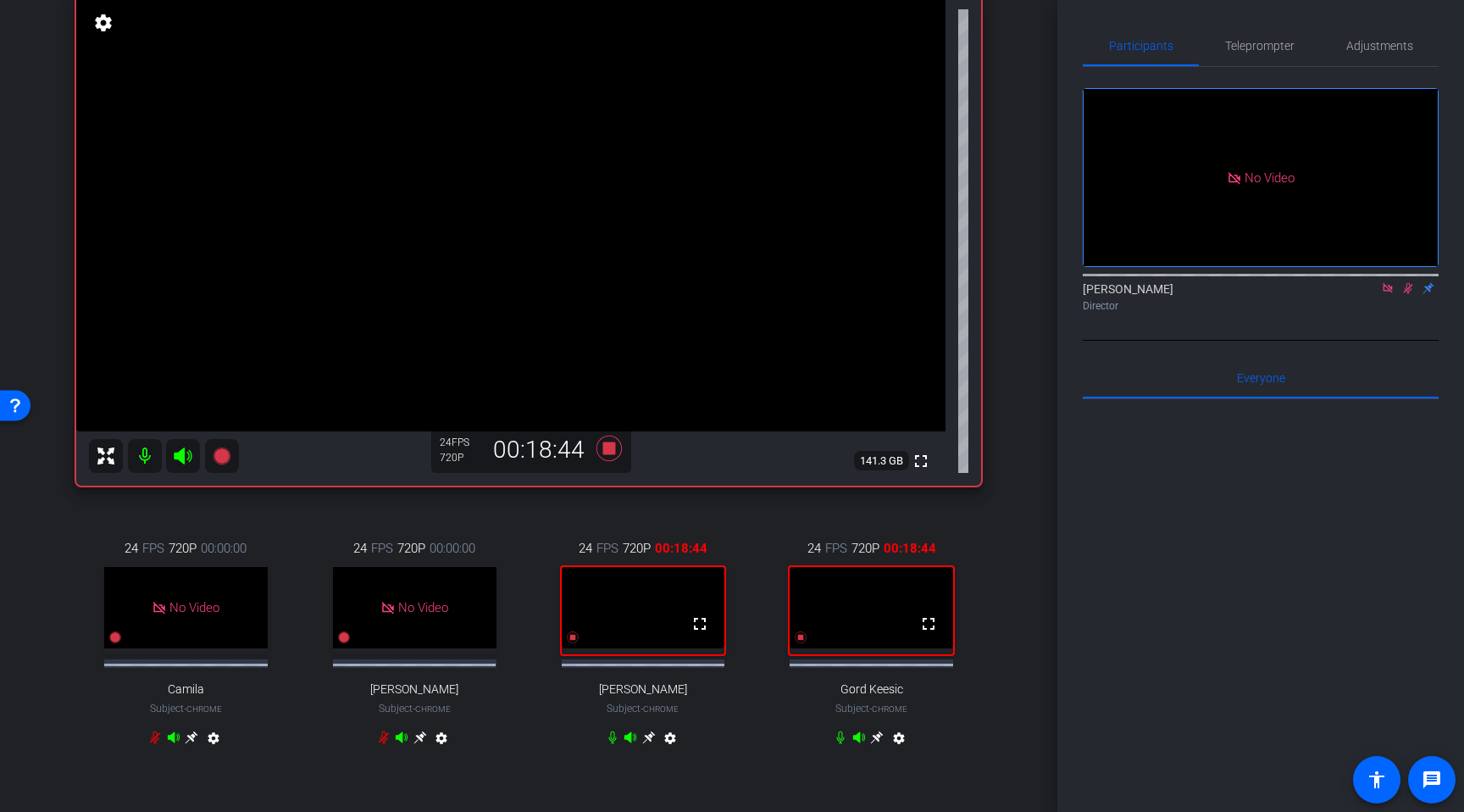
scroll to position [178, 0]
click at [1389, 294] on icon at bounding box center [1388, 287] width 14 height 12
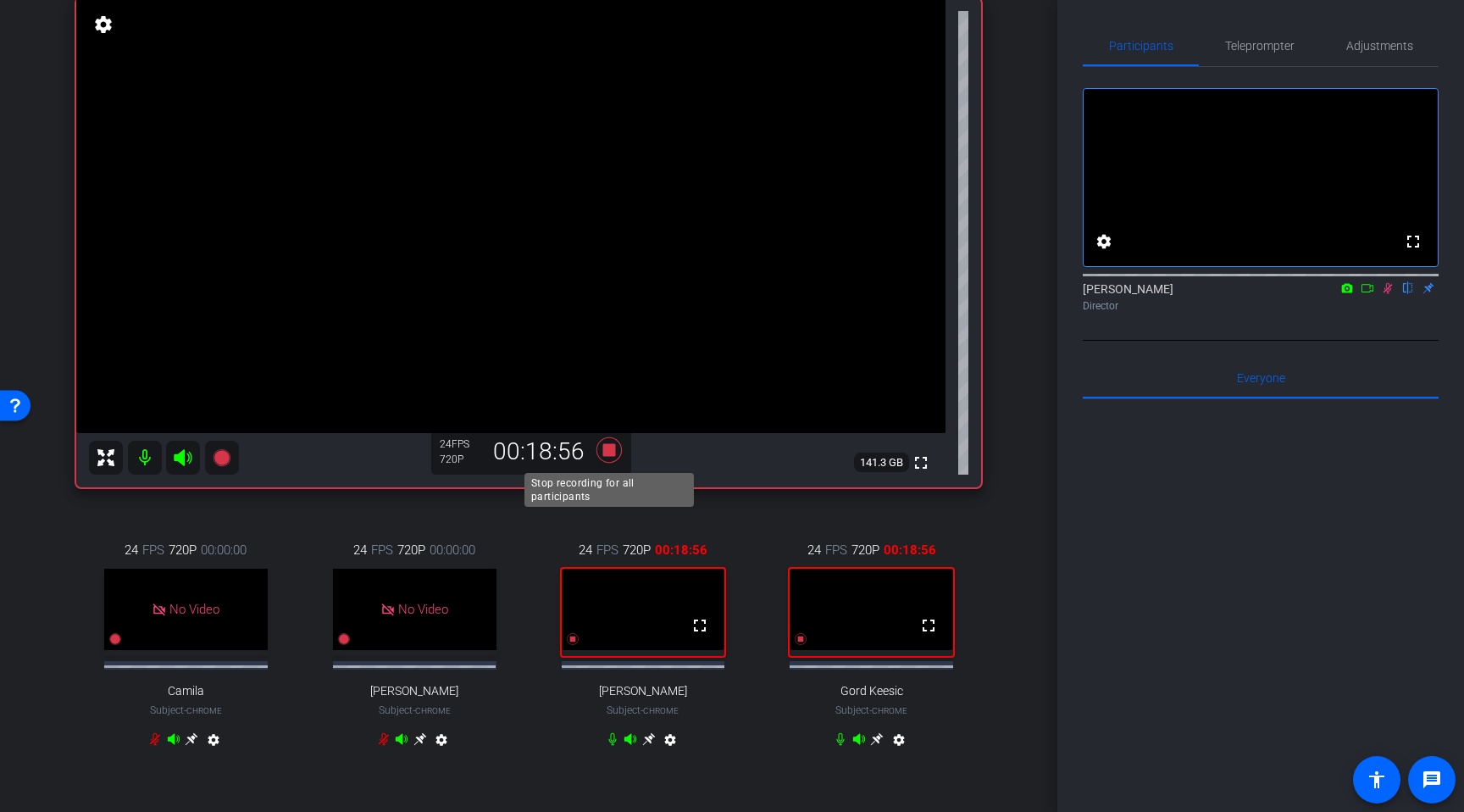
click at [606, 452] on icon at bounding box center [608, 449] width 25 height 25
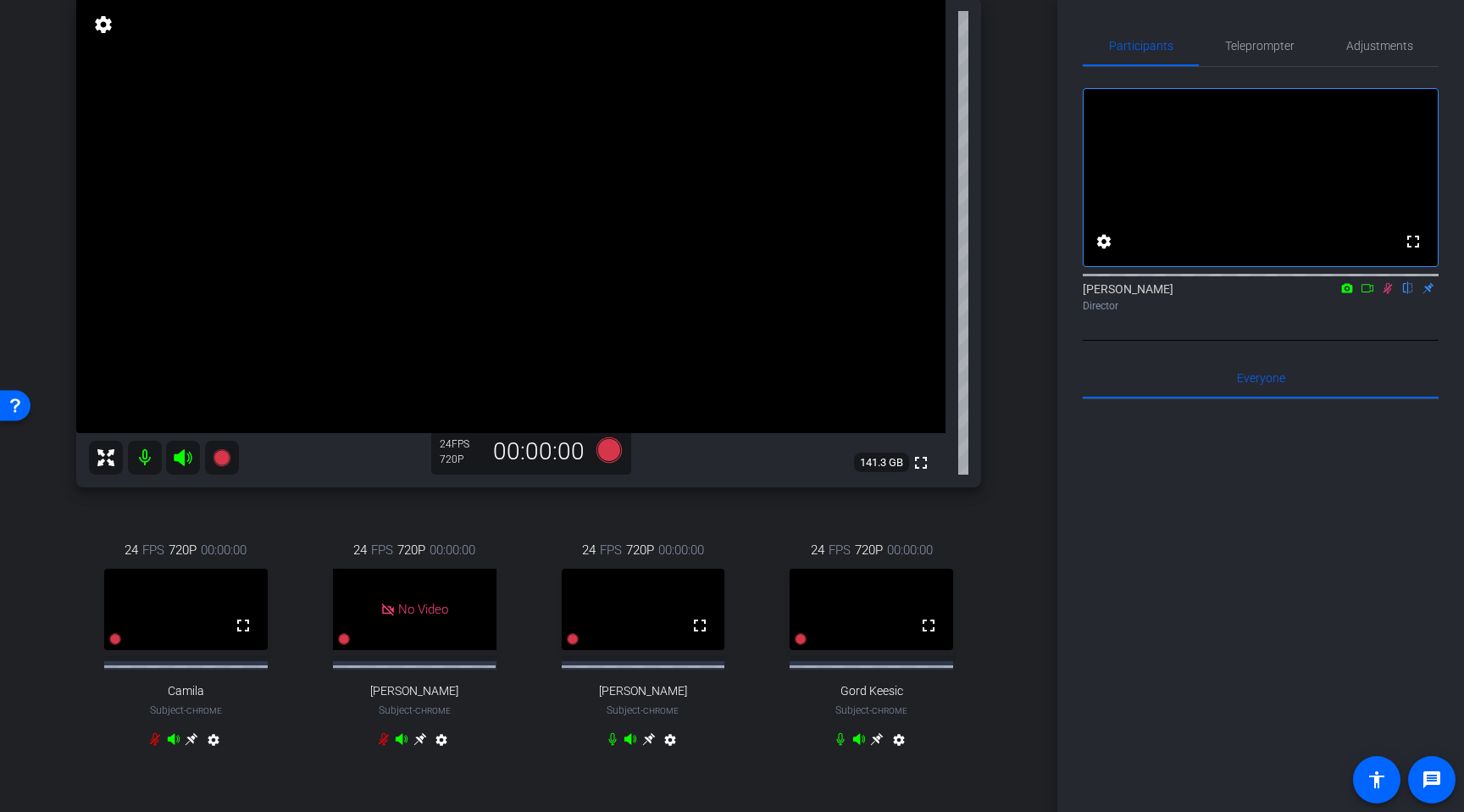
click at [1386, 294] on icon at bounding box center [1388, 287] width 14 height 12
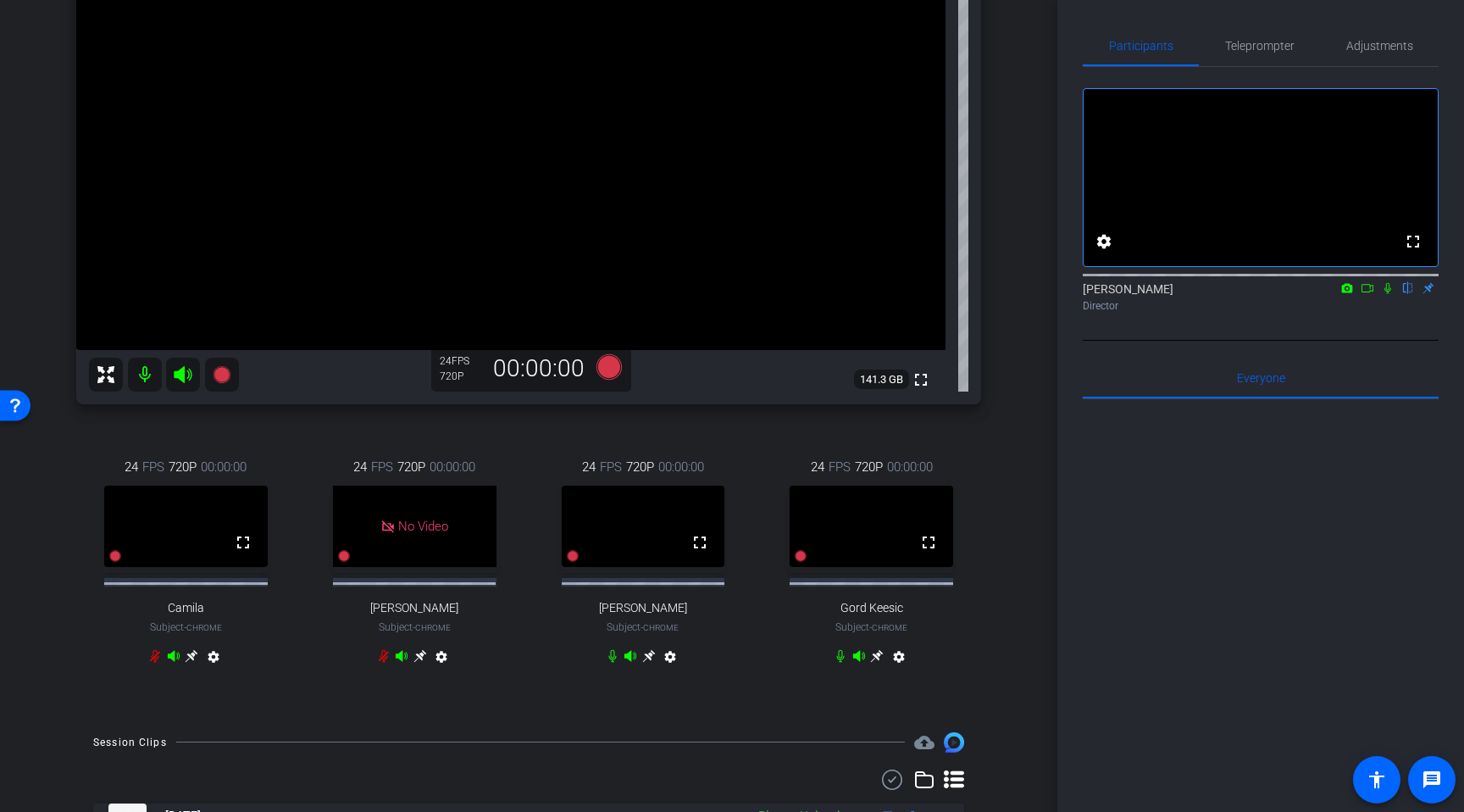
scroll to position [386, 0]
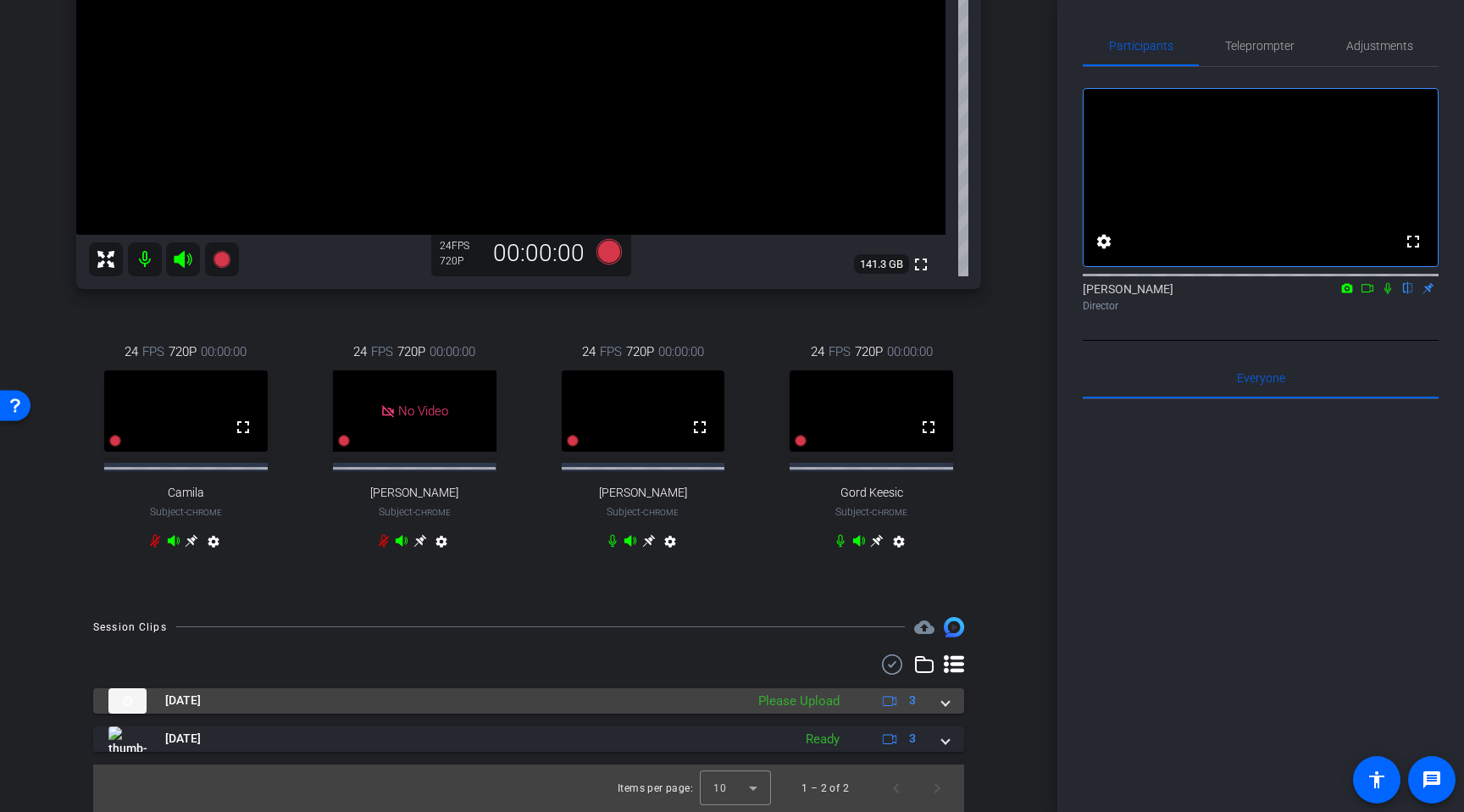
click at [937, 699] on div "Sep 18, 2025 Please Upload 3" at bounding box center [526, 700] width 833 height 25
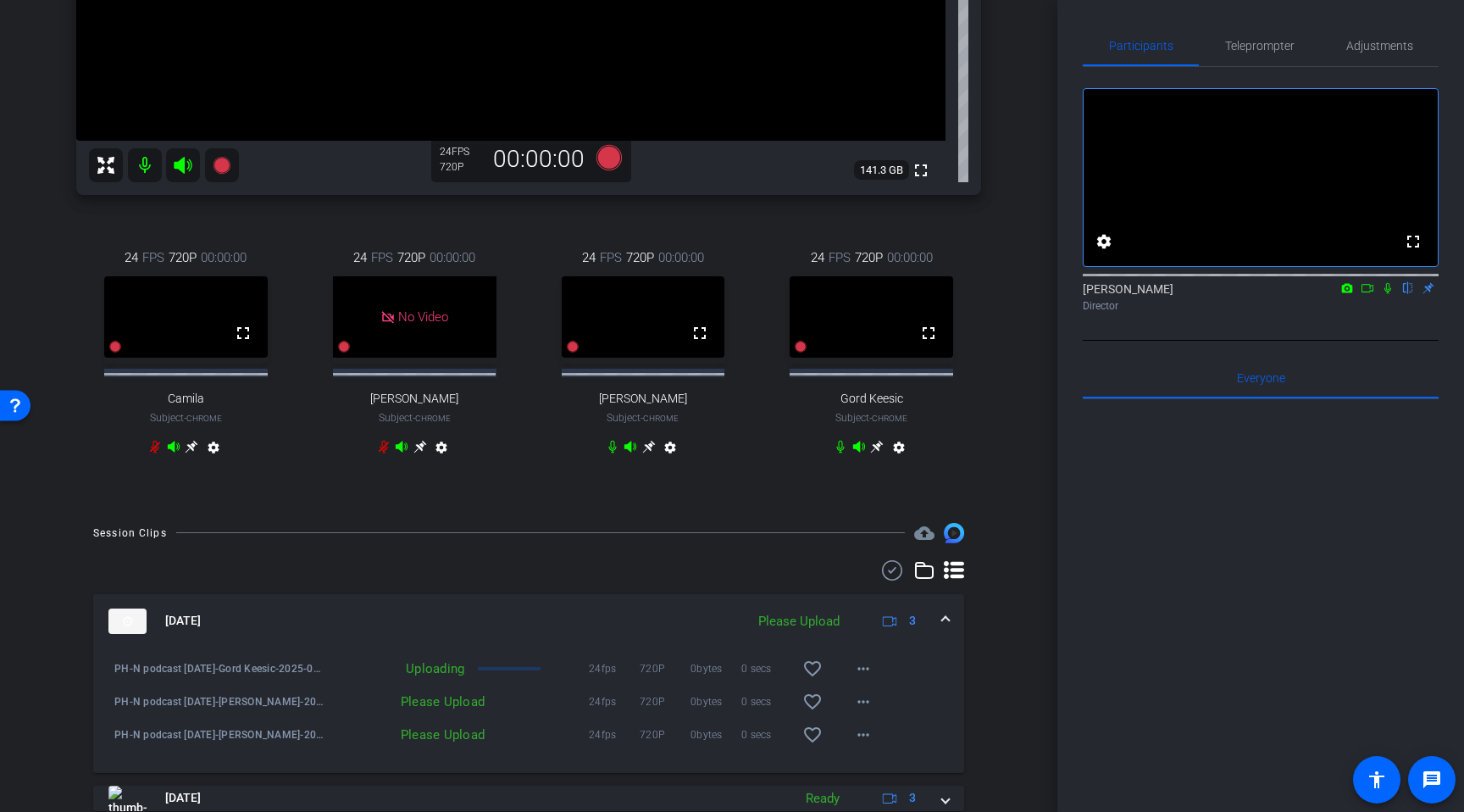
scroll to position [539, 0]
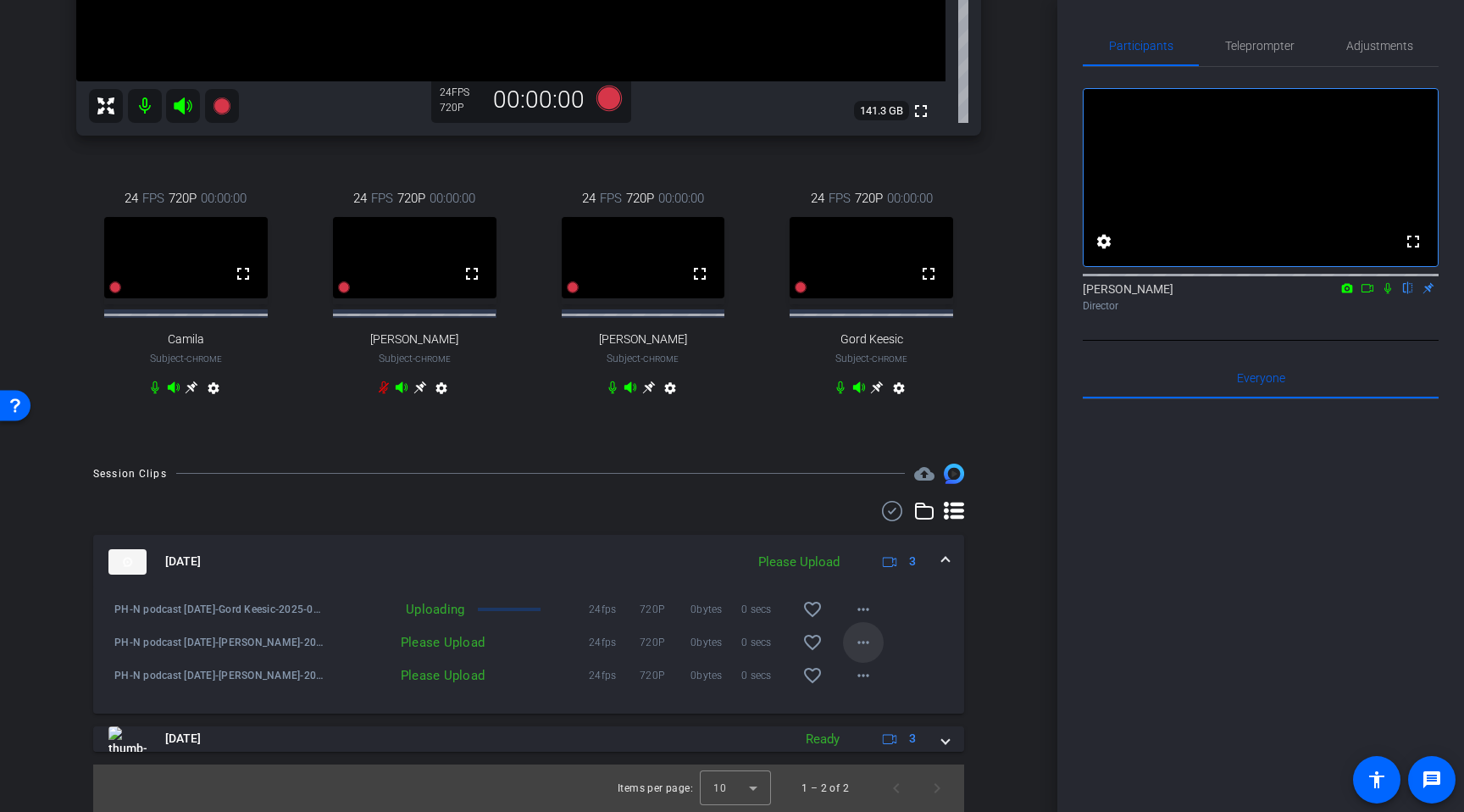
click at [865, 643] on mat-icon "more_horiz" at bounding box center [863, 643] width 20 height 20
click at [875, 677] on span "Upload" at bounding box center [890, 678] width 68 height 20
click at [867, 681] on mat-icon "more_horiz" at bounding box center [863, 675] width 20 height 20
click at [877, 704] on span "Archive clip" at bounding box center [890, 711] width 68 height 20
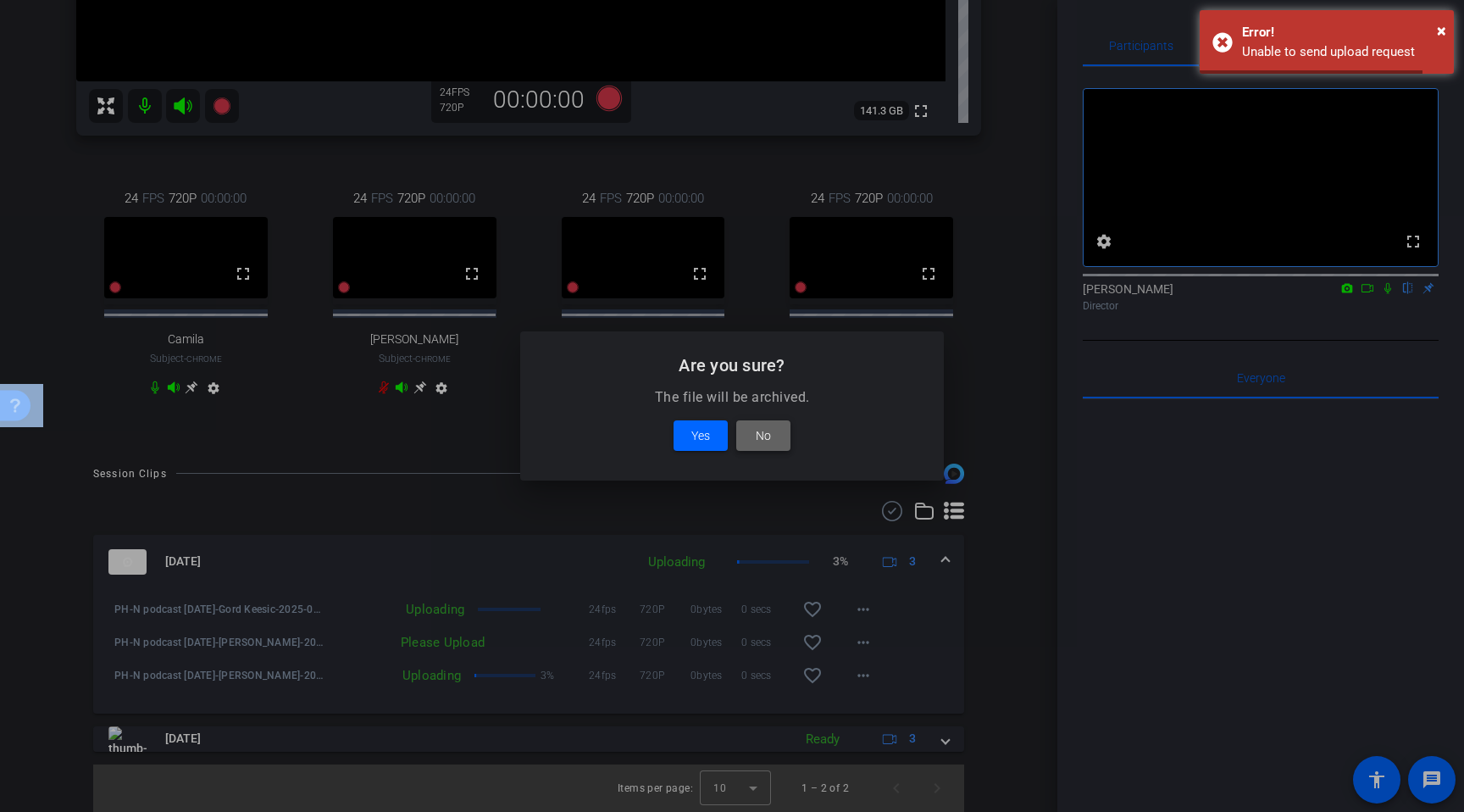
click at [782, 441] on span at bounding box center [764, 435] width 54 height 41
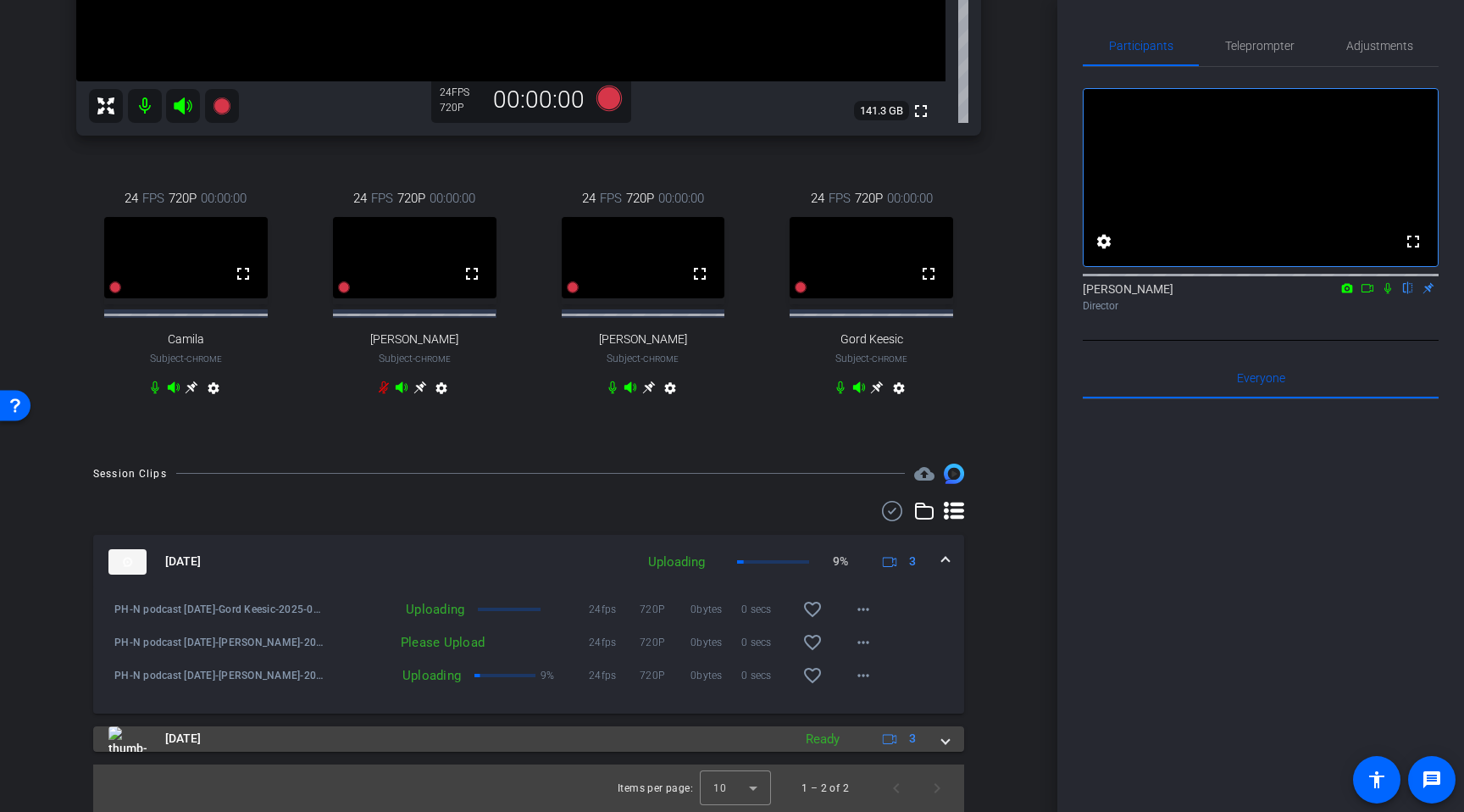
click at [942, 746] on span at bounding box center [945, 738] width 7 height 18
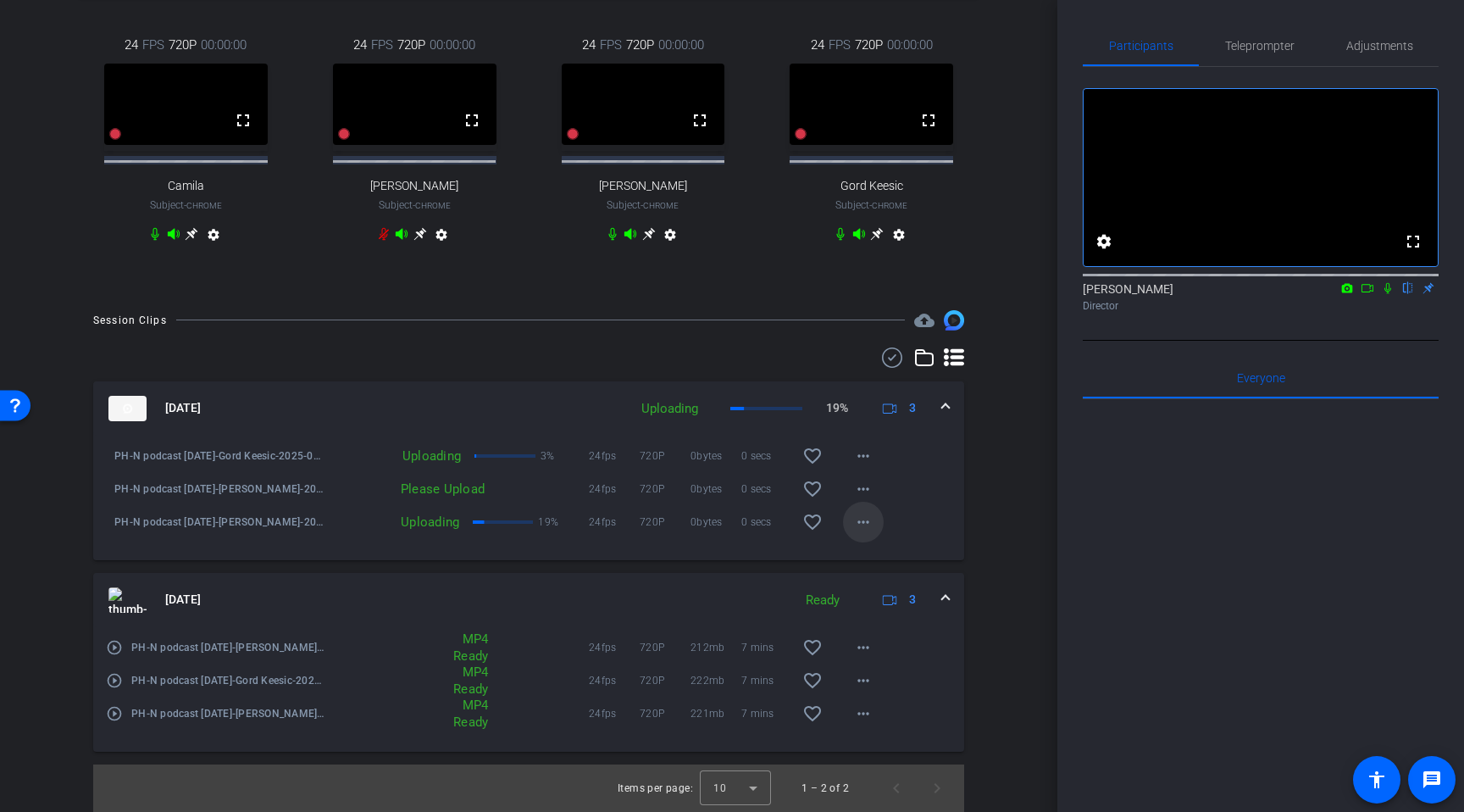
scroll to position [671, 0]
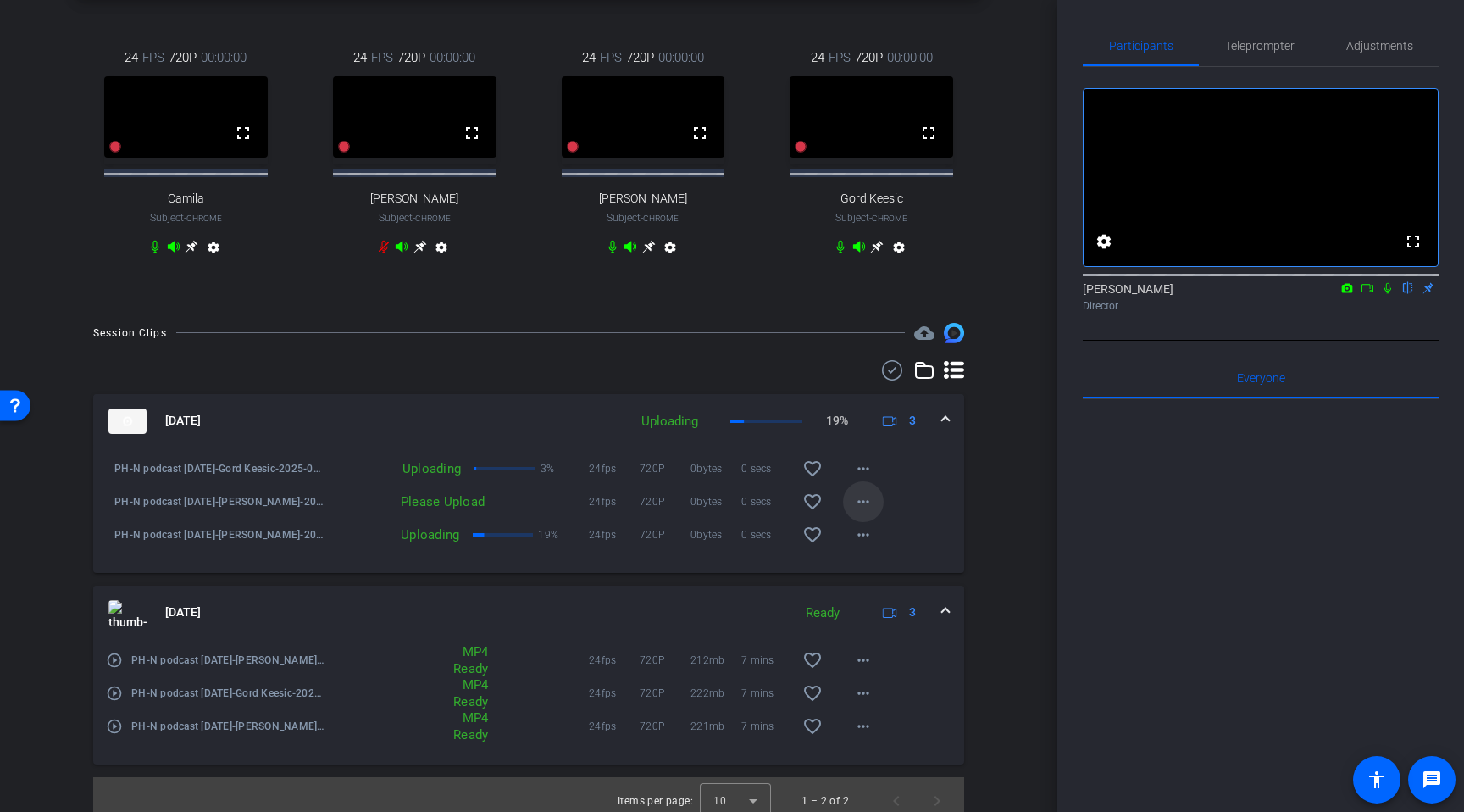
click at [861, 512] on mat-icon "more_horiz" at bounding box center [863, 501] width 20 height 20
click at [889, 546] on span "Upload" at bounding box center [890, 548] width 68 height 20
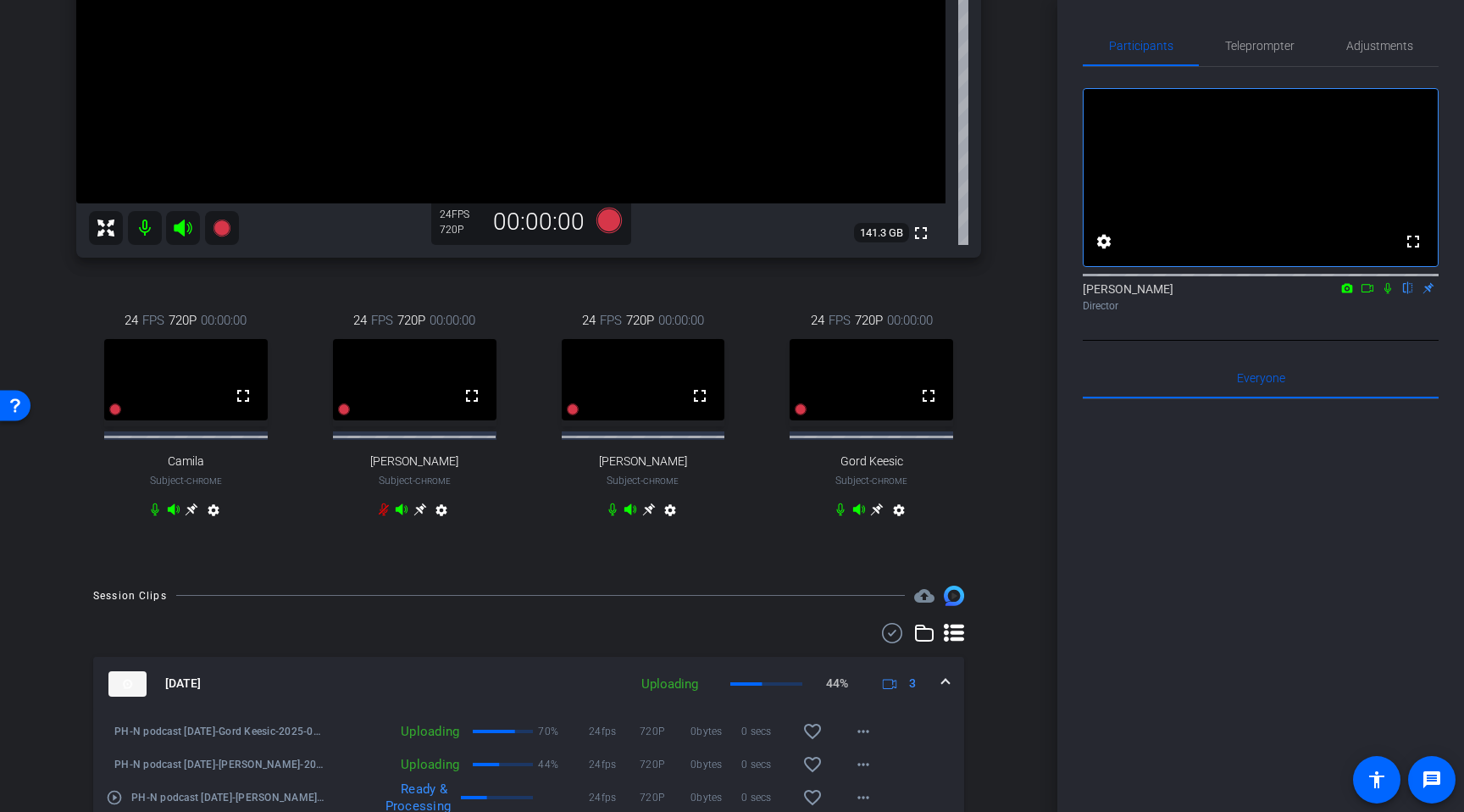
scroll to position [395, 0]
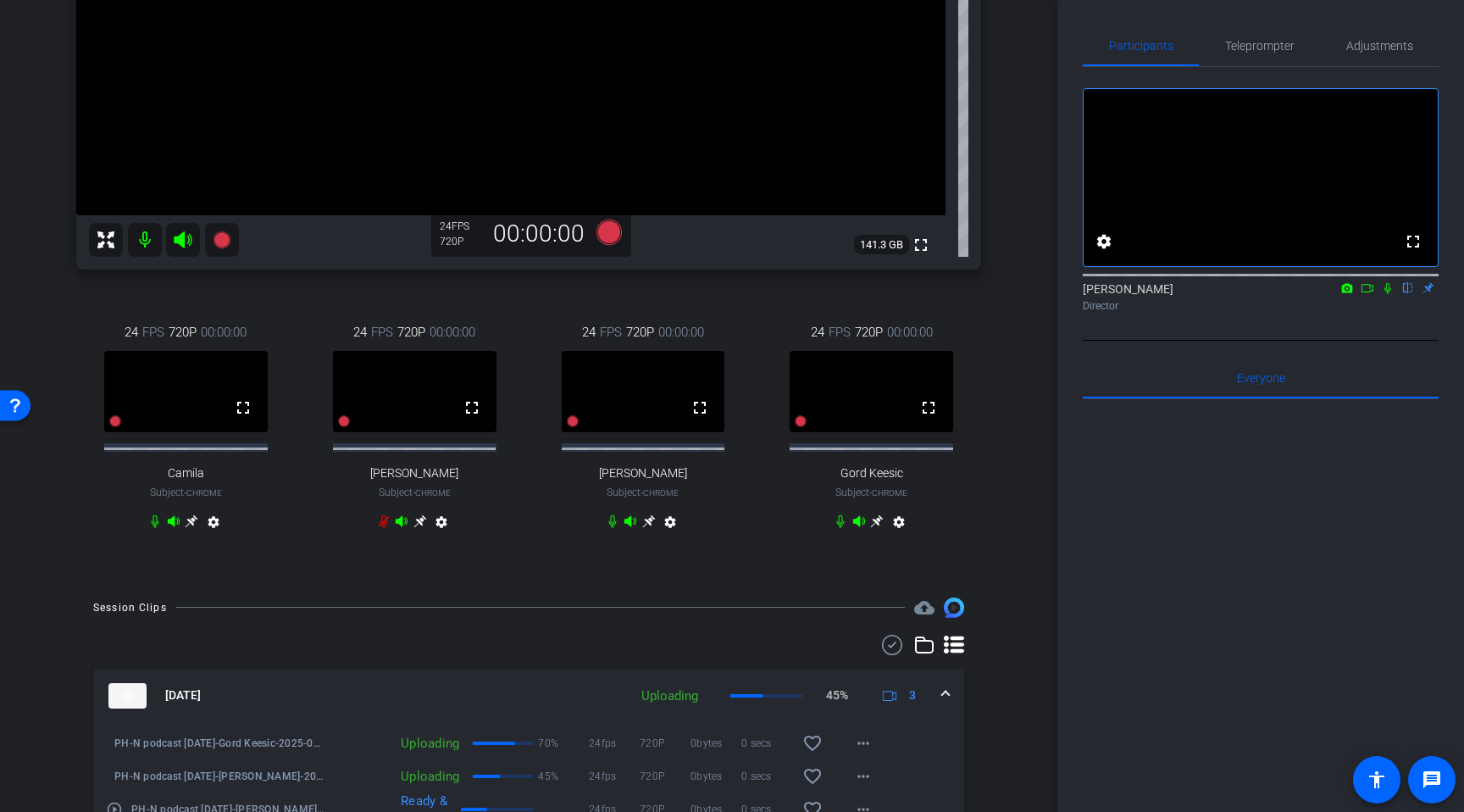
click at [879, 528] on icon at bounding box center [878, 522] width 13 height 13
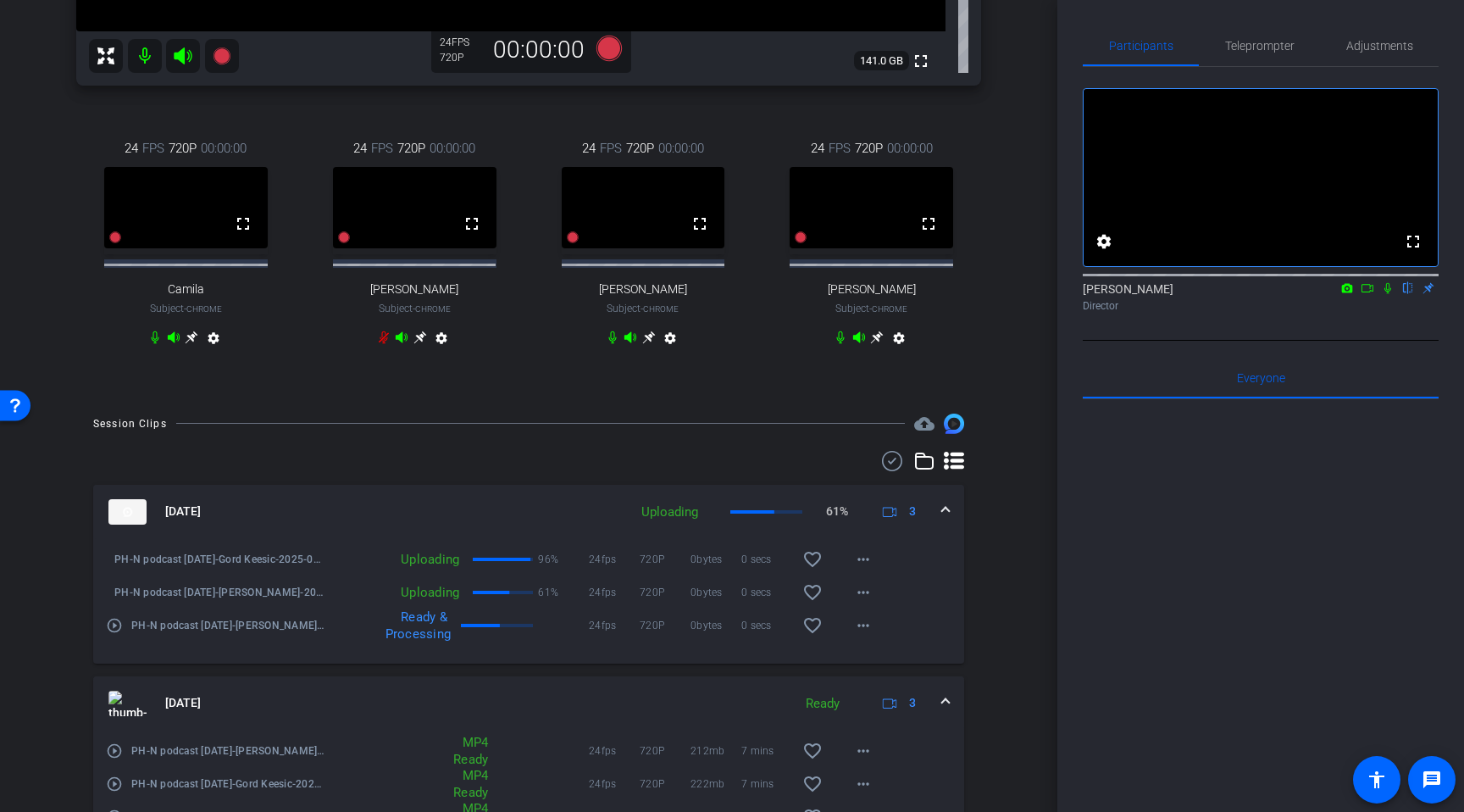
scroll to position [567, 0]
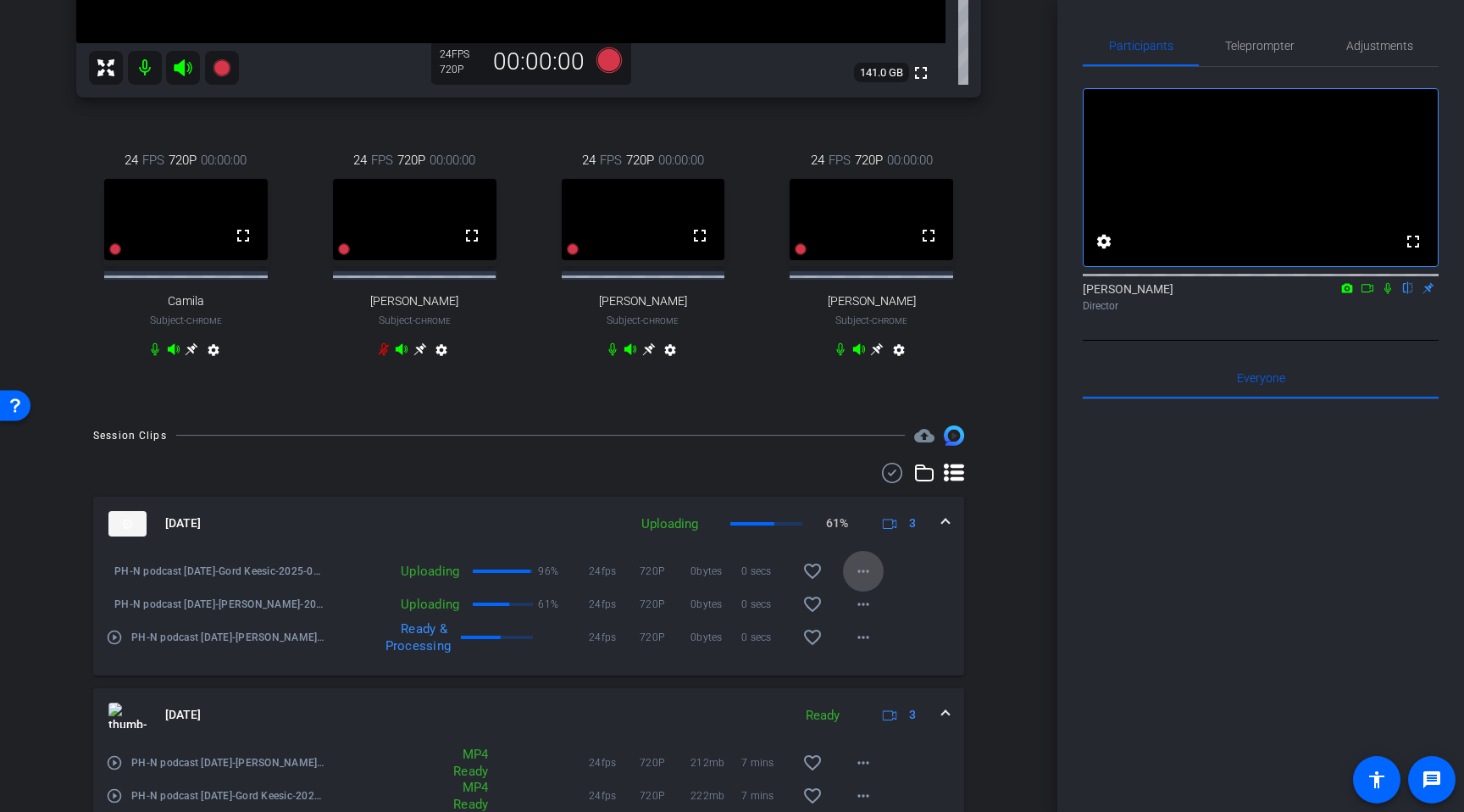
click at [869, 579] on mat-icon "more_horiz" at bounding box center [863, 571] width 20 height 20
click at [1001, 576] on div at bounding box center [732, 406] width 1464 height 812
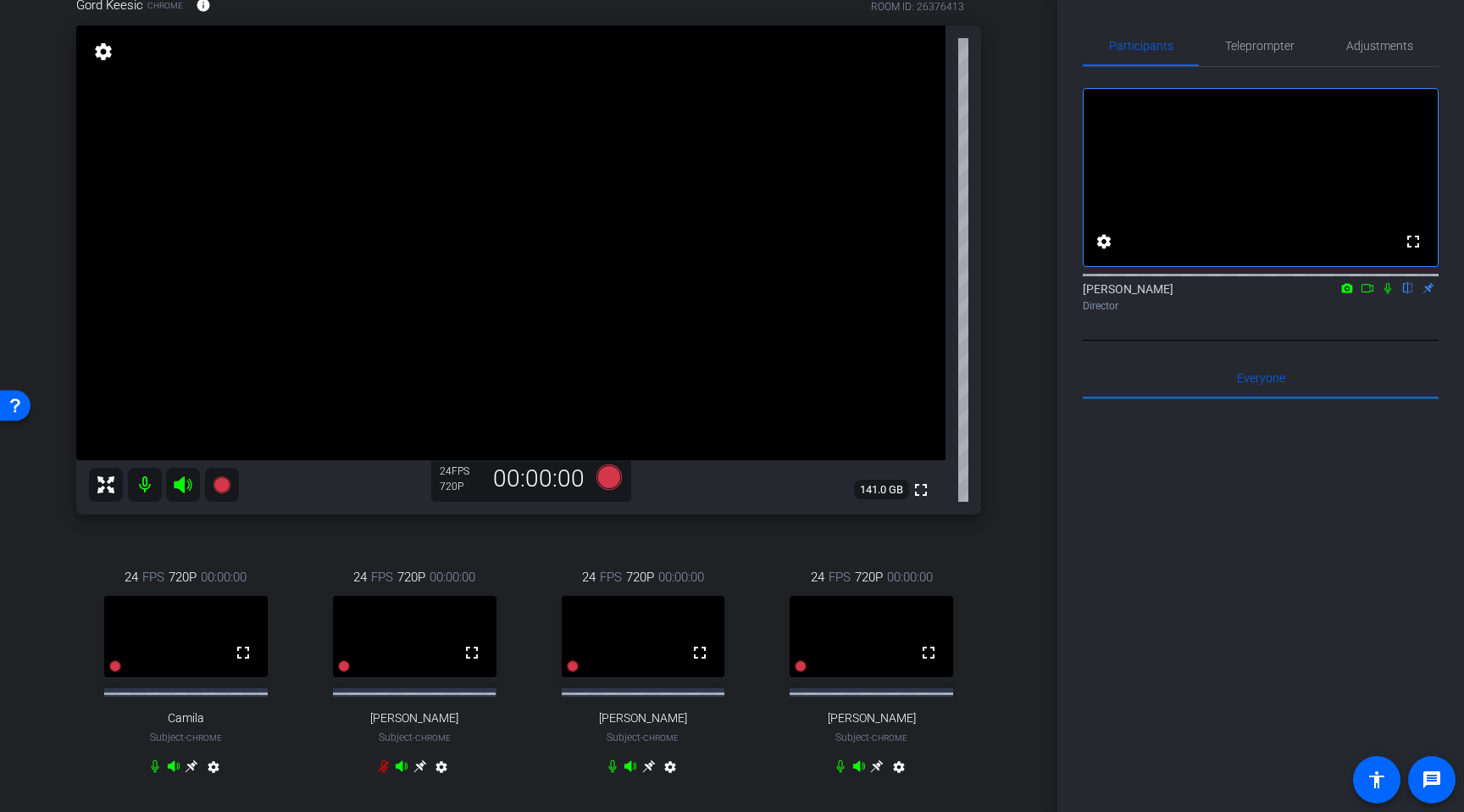
scroll to position [142, 0]
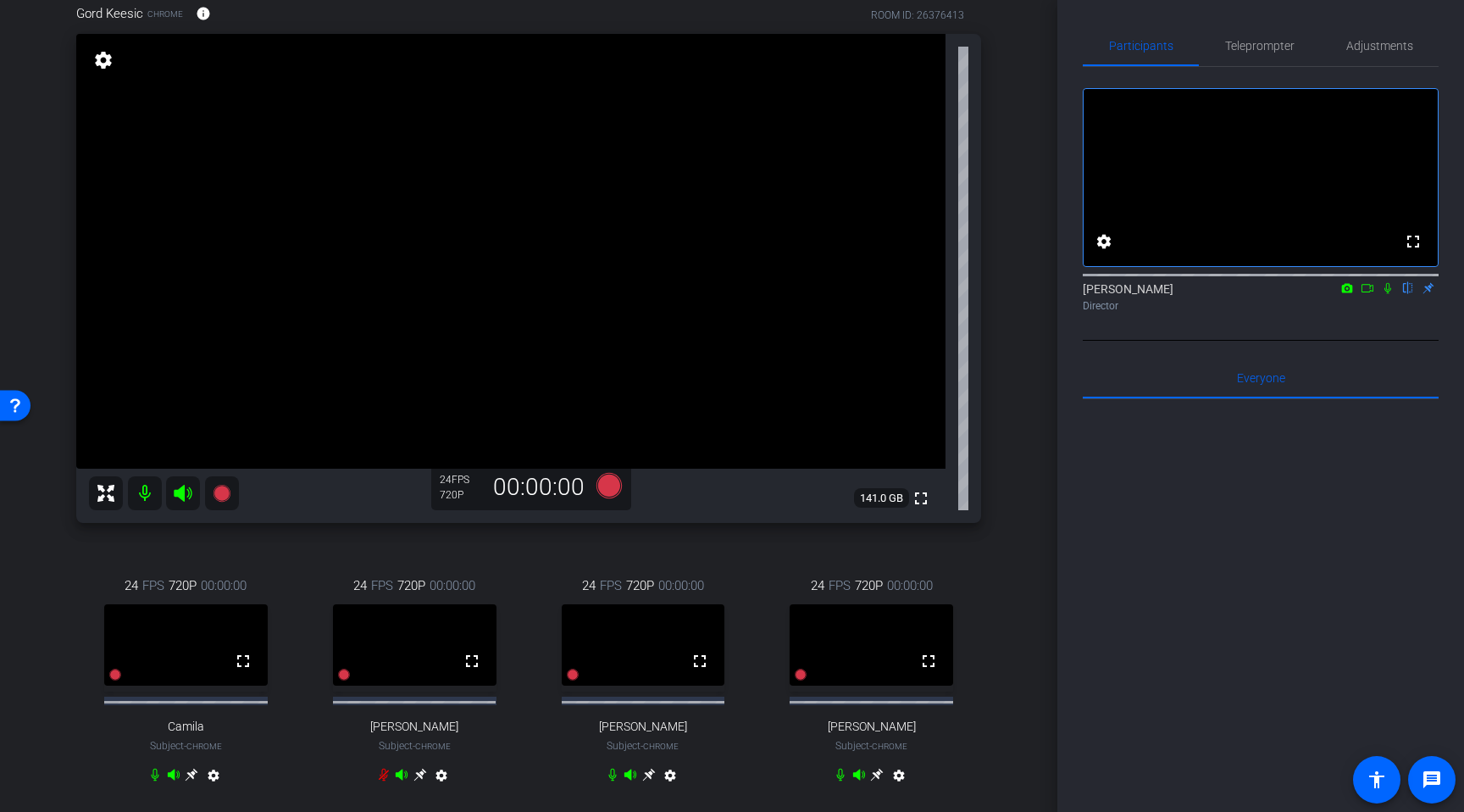
click at [648, 781] on icon at bounding box center [649, 775] width 13 height 13
click at [875, 781] on icon at bounding box center [878, 775] width 13 height 13
click at [419, 781] on icon at bounding box center [420, 774] width 14 height 14
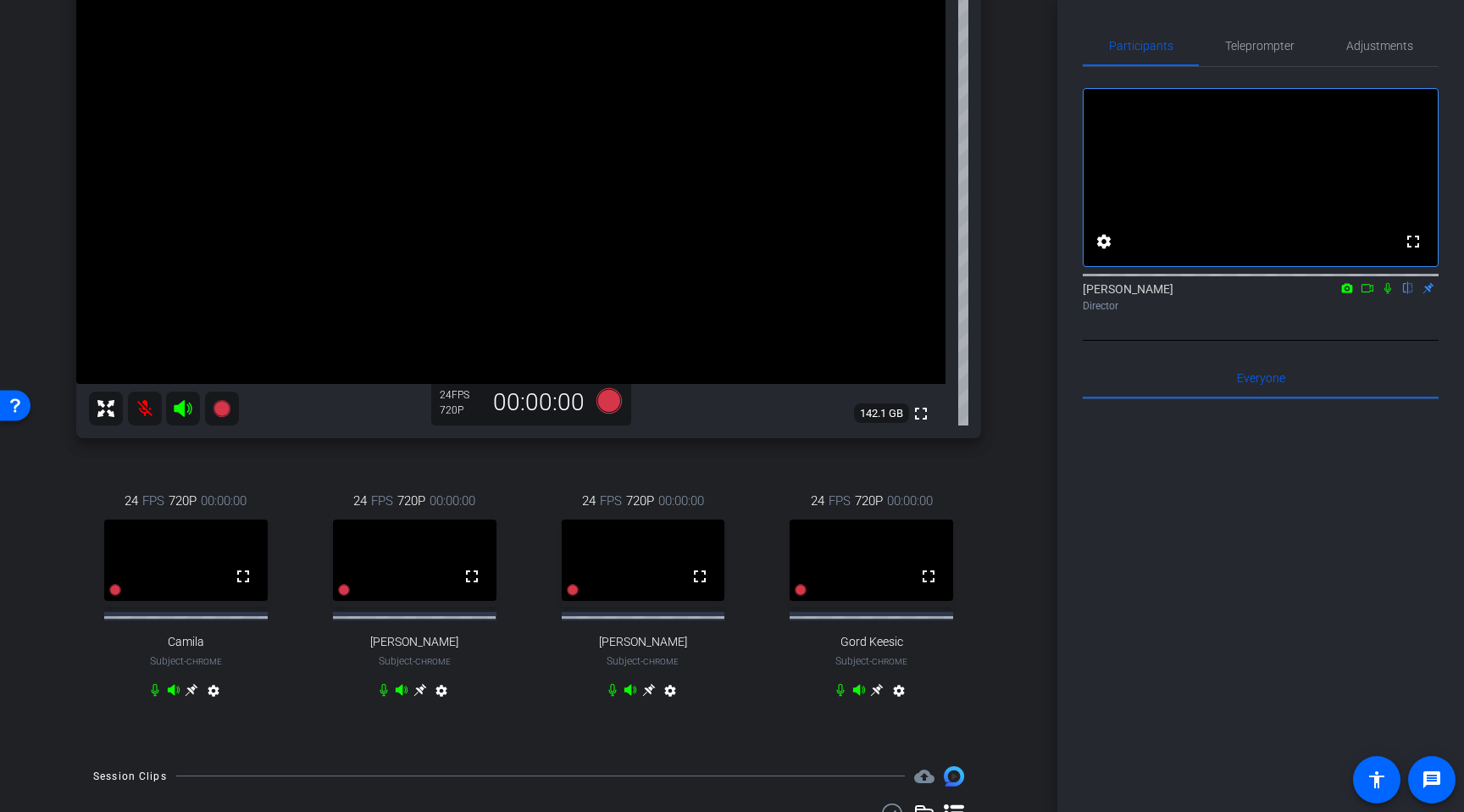
scroll to position [212, 0]
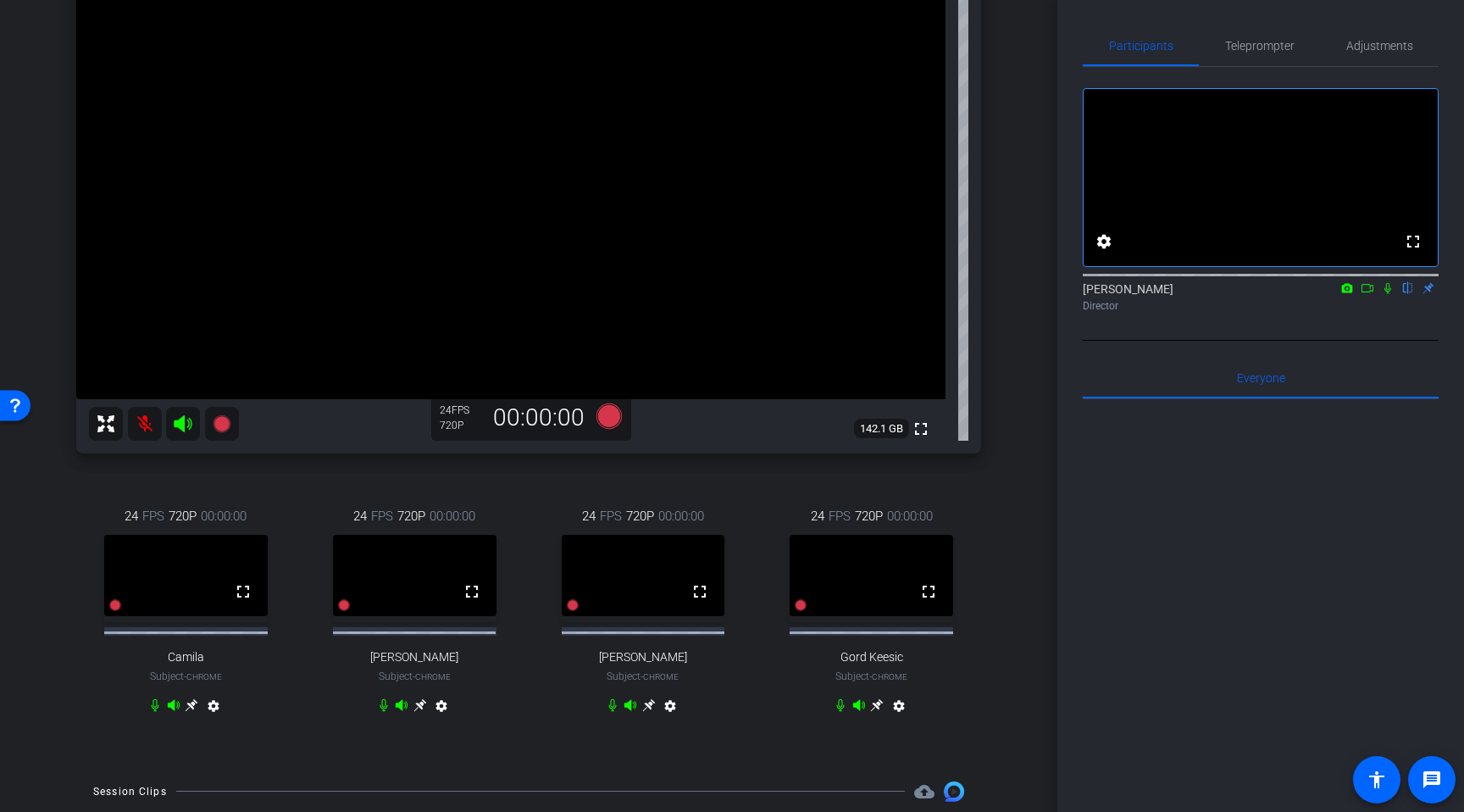
click at [881, 712] on icon at bounding box center [877, 705] width 14 height 14
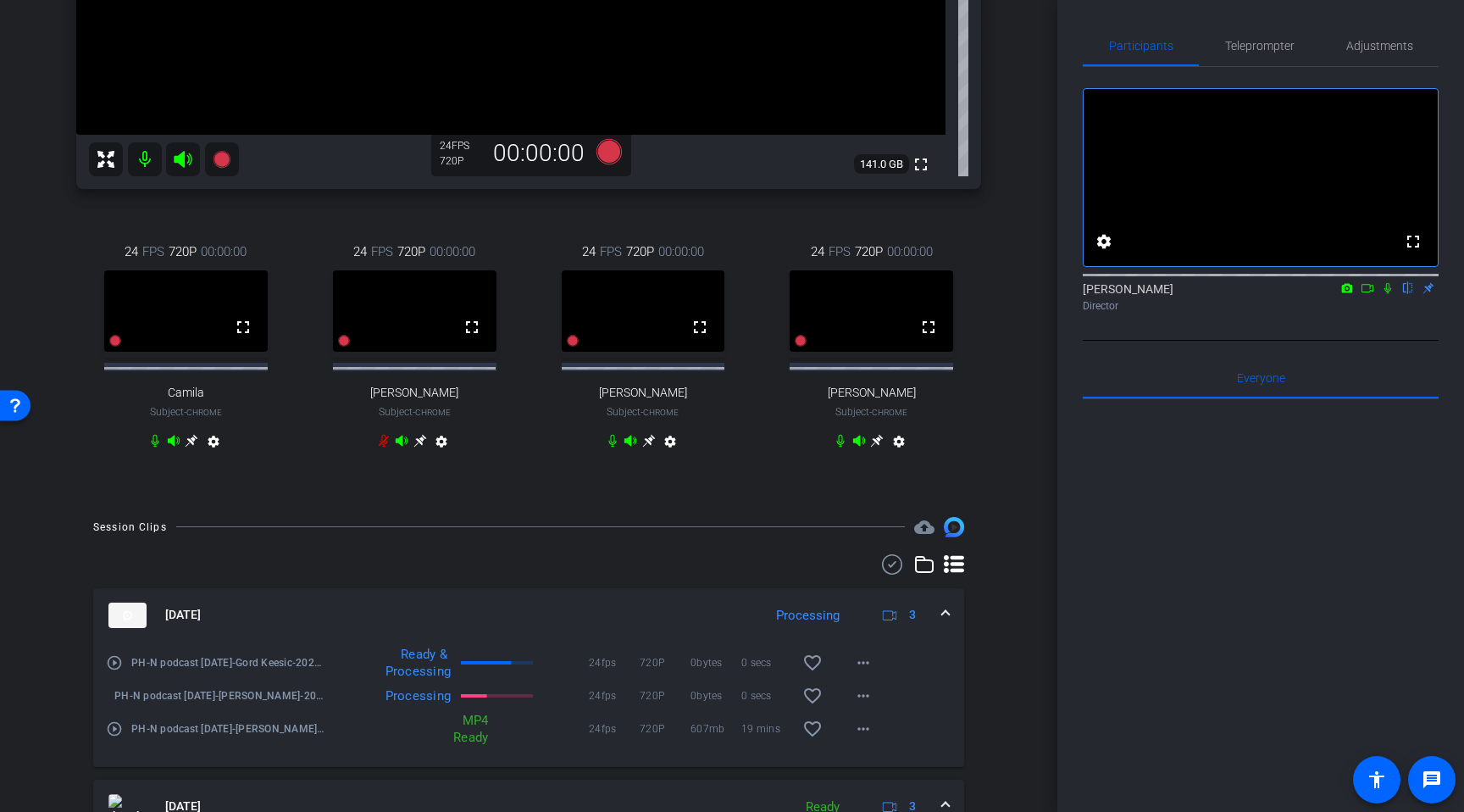
scroll to position [450, 0]
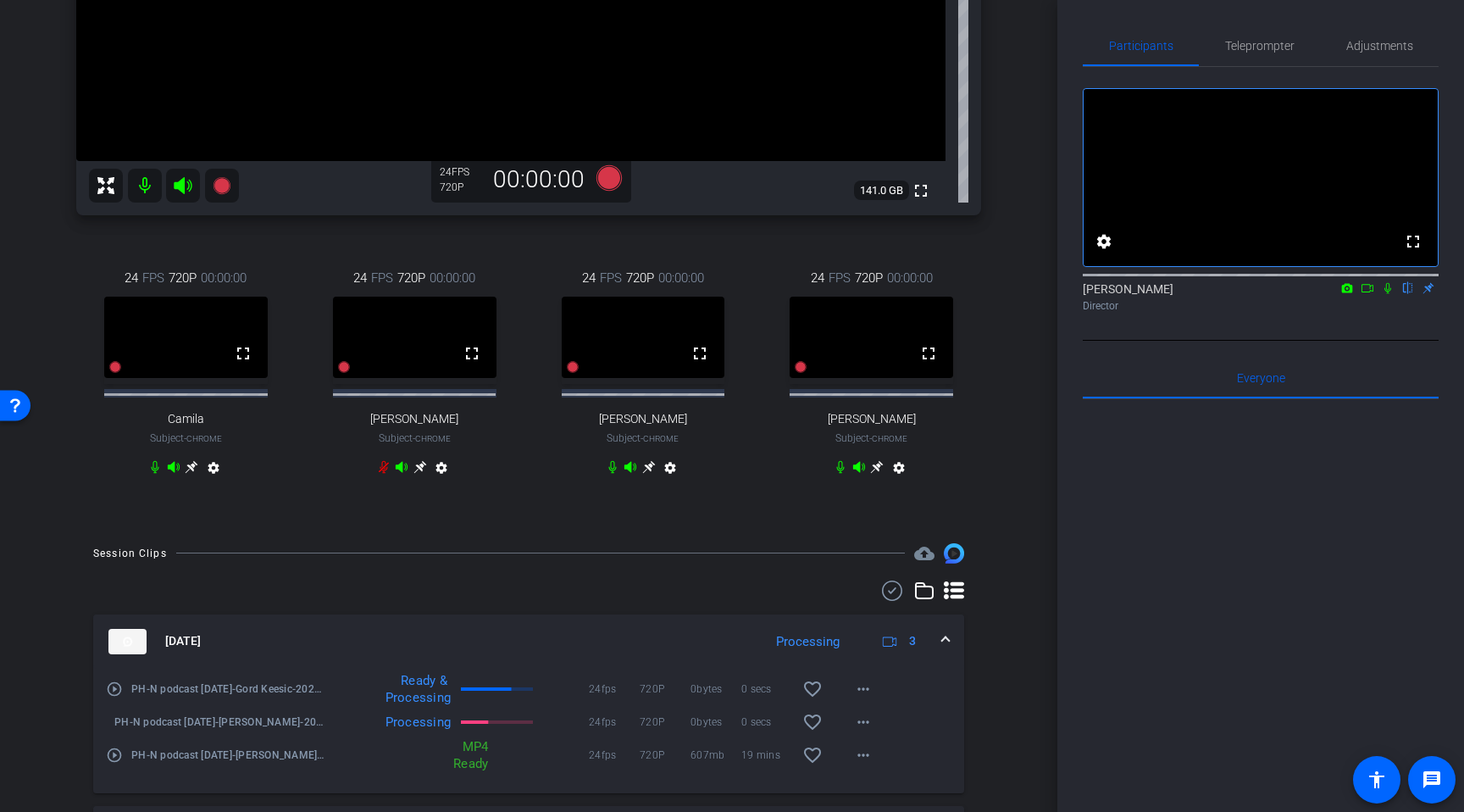
click at [646, 473] on icon at bounding box center [649, 467] width 14 height 14
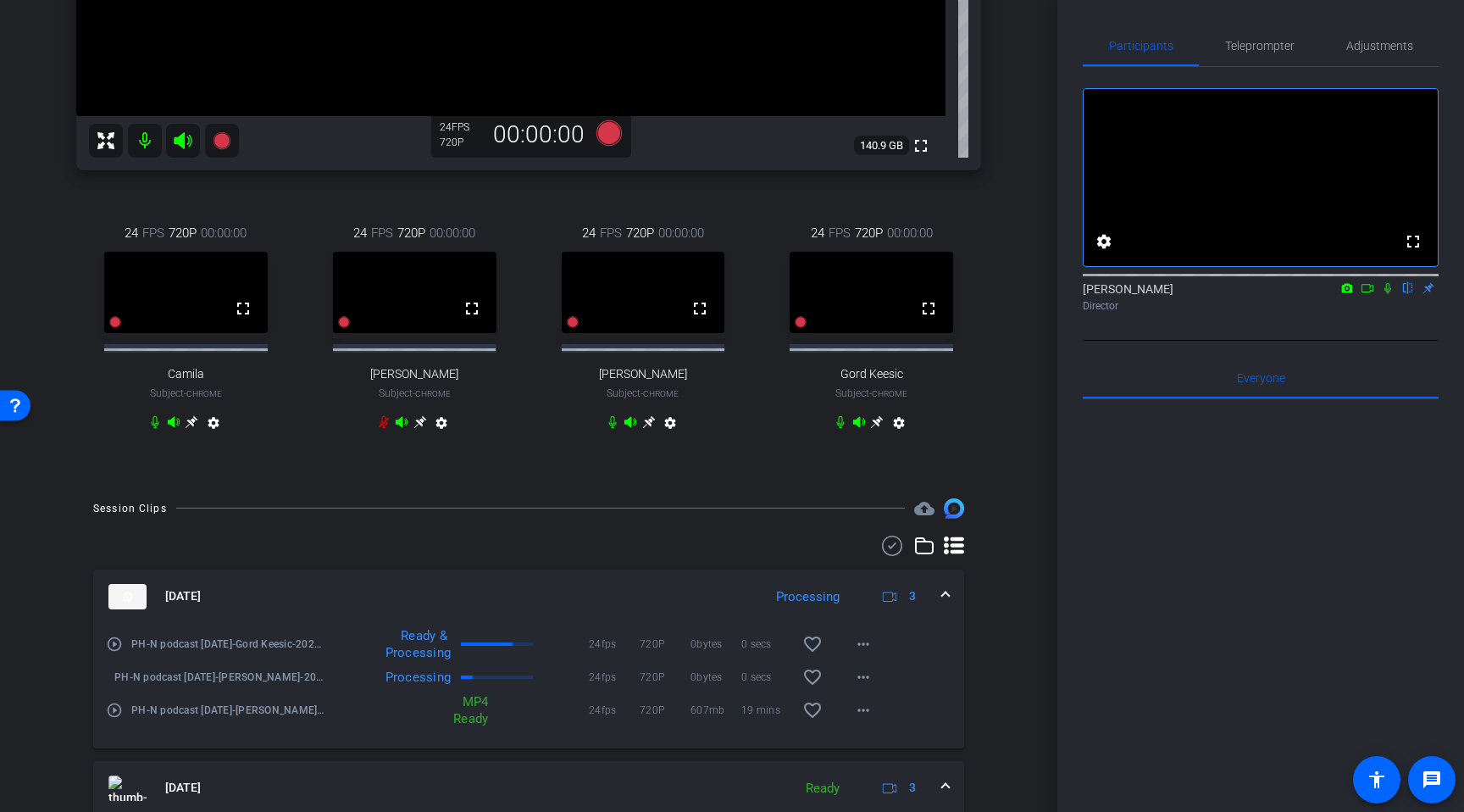
scroll to position [493, 0]
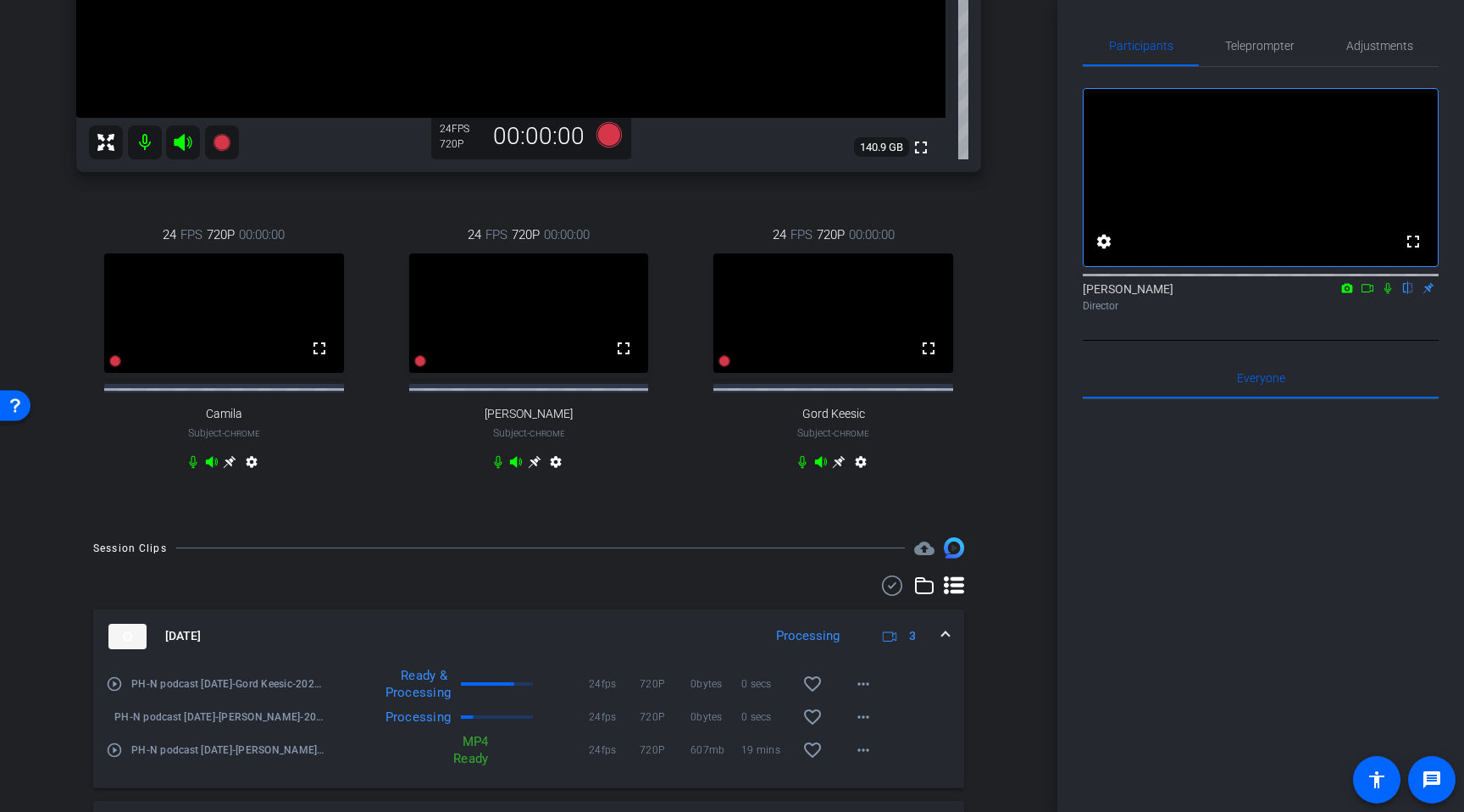
click at [1386, 294] on icon at bounding box center [1388, 287] width 14 height 12
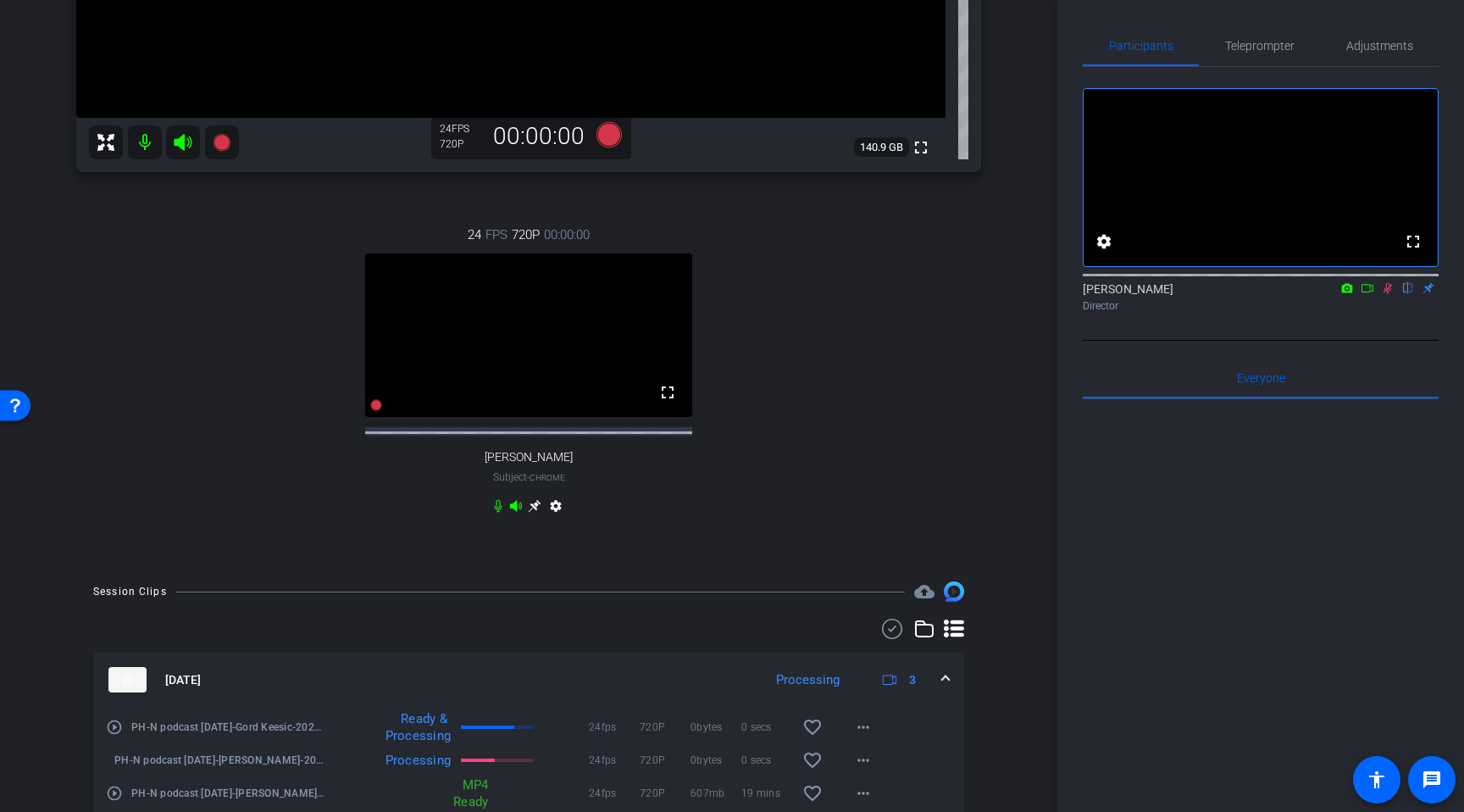
scroll to position [184, 0]
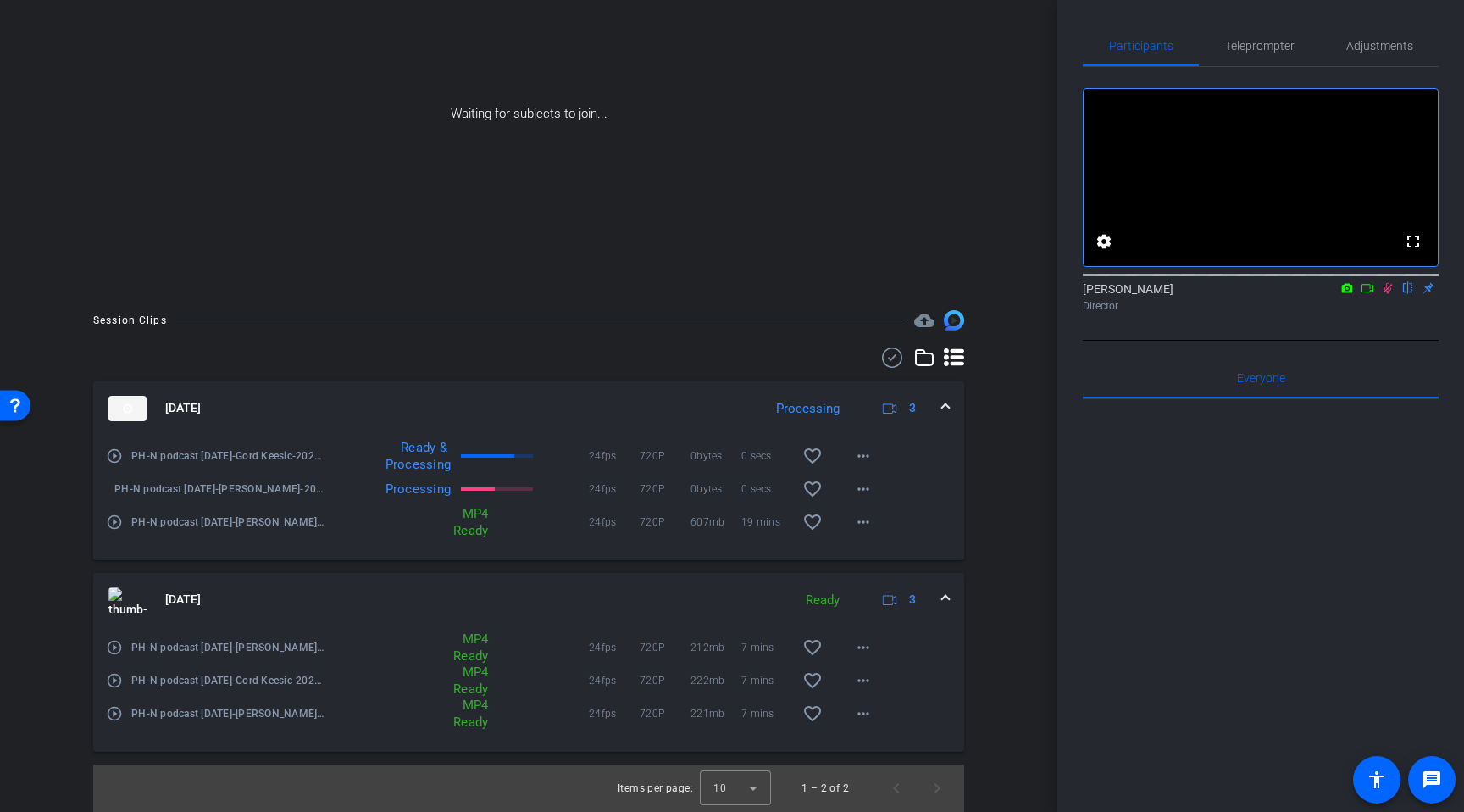
click at [1370, 292] on icon at bounding box center [1367, 287] width 12 height 8
